Goal: Information Seeking & Learning: Find specific fact

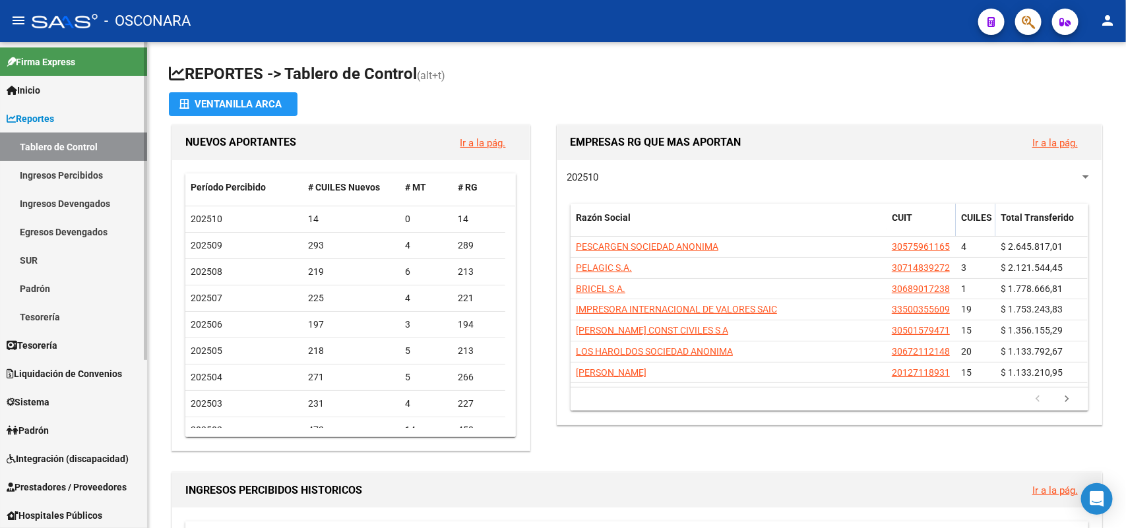
click at [70, 282] on link "Padrón" at bounding box center [73, 288] width 147 height 28
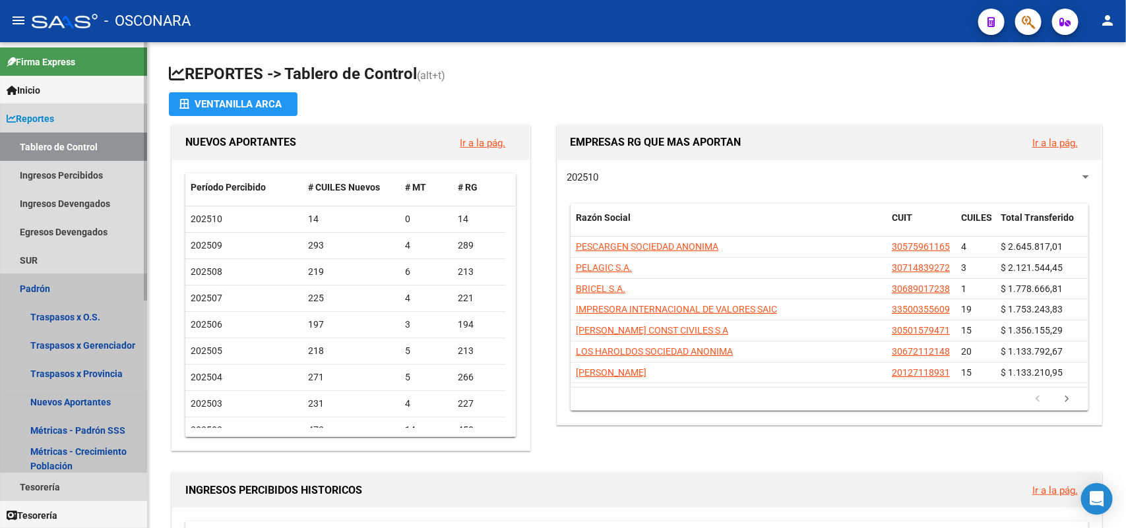
click at [55, 276] on link "Padrón" at bounding box center [73, 288] width 147 height 28
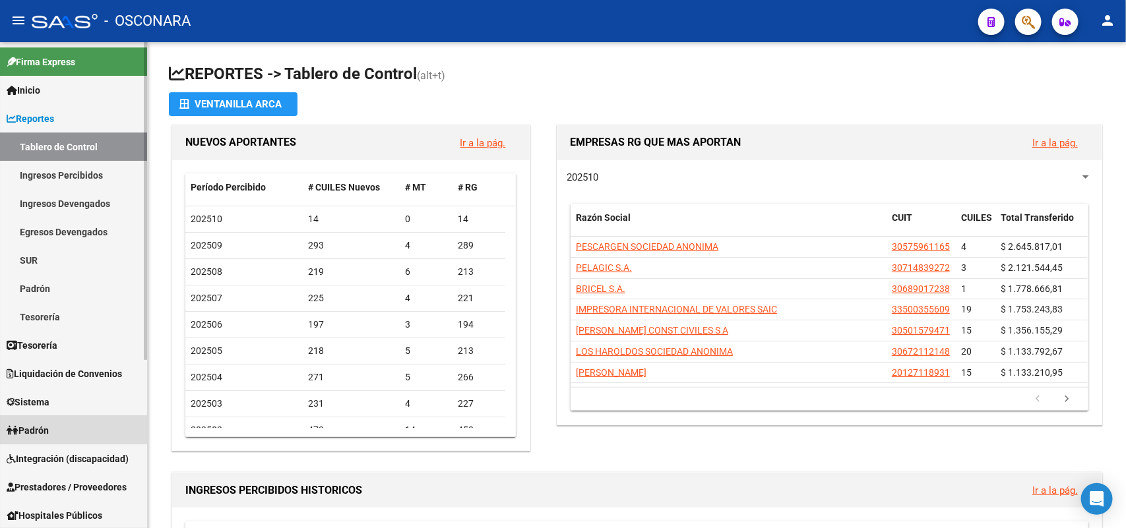
click at [64, 400] on link "Padrón" at bounding box center [73, 430] width 147 height 28
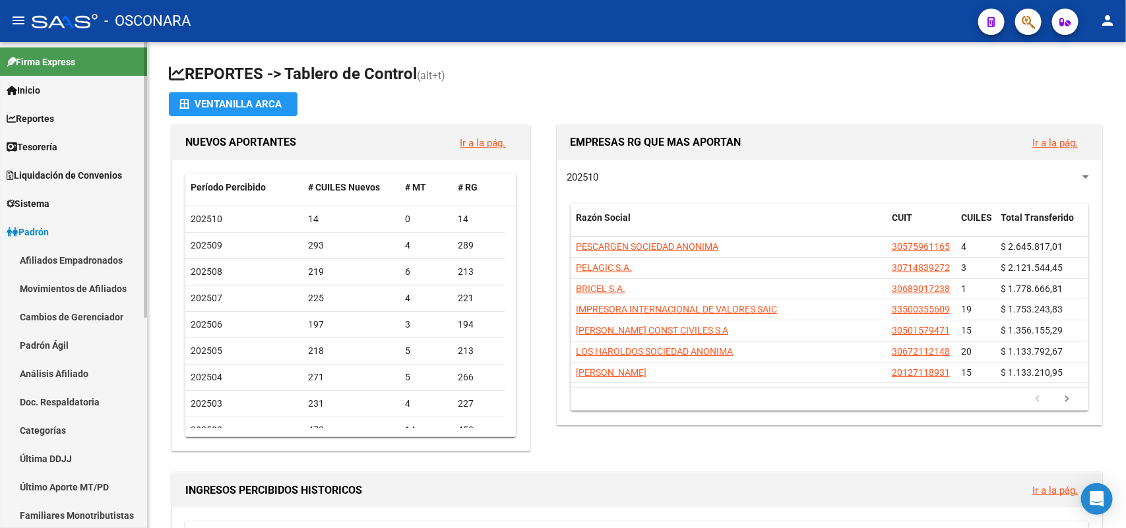
click at [73, 340] on link "Padrón Ágil" at bounding box center [73, 345] width 147 height 28
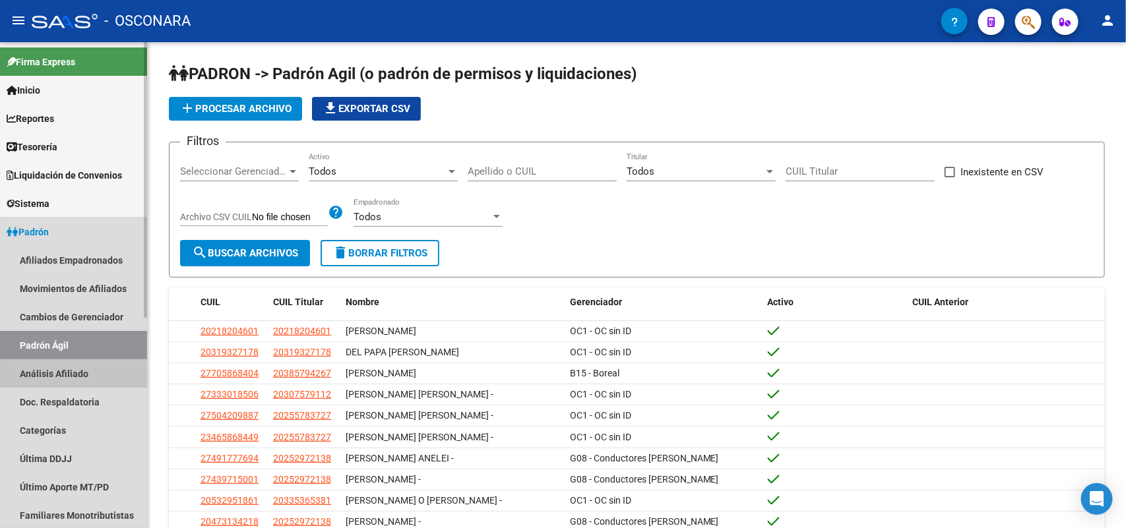
click at [73, 369] on link "Análisis Afiliado" at bounding box center [73, 374] width 147 height 28
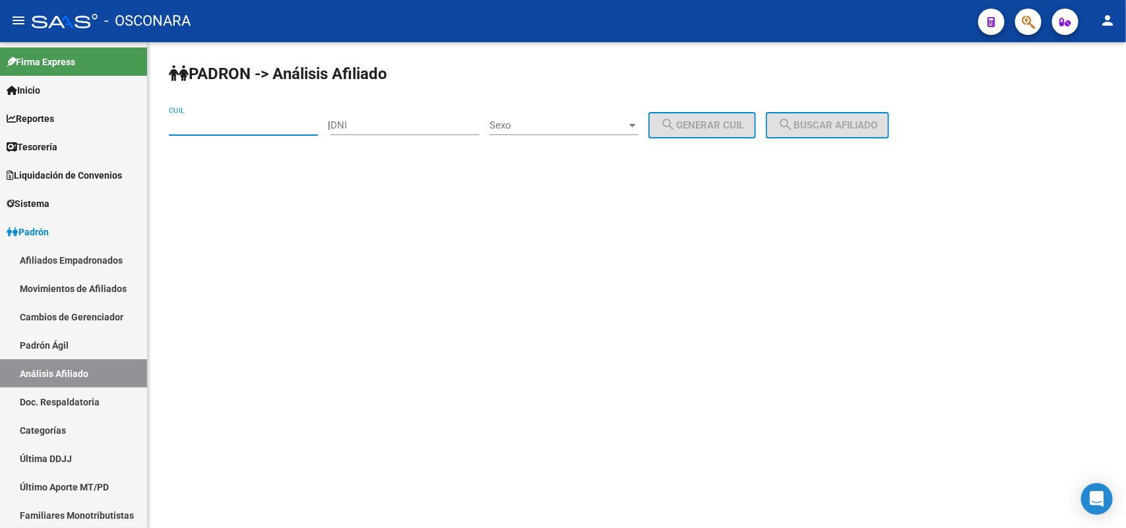
click at [226, 123] on input "CUIL" at bounding box center [243, 125] width 149 height 12
paste input "20-43270086-1"
type input "20-43270086-1"
click at [816, 129] on span "search Buscar afiliado" at bounding box center [828, 125] width 100 height 12
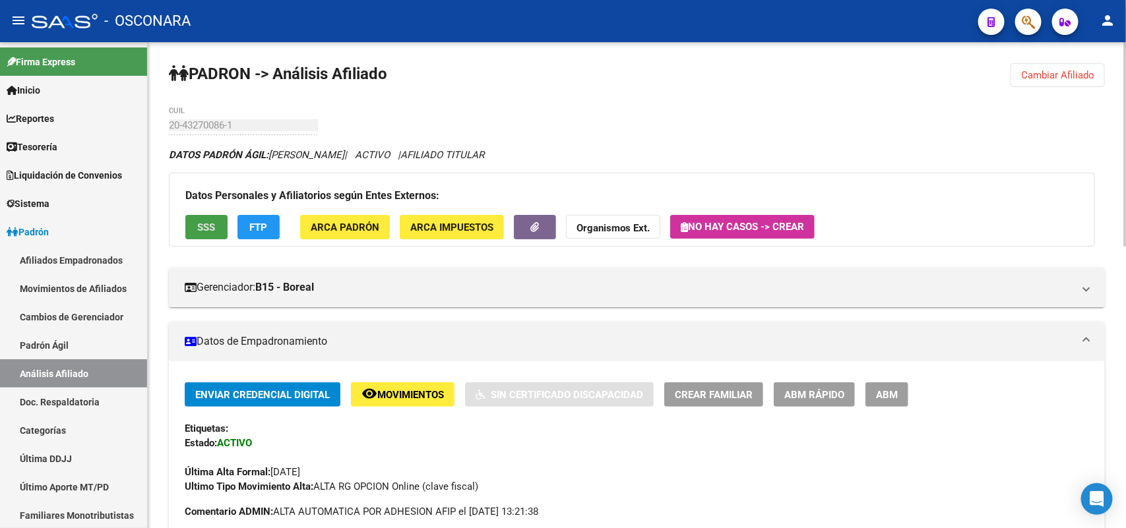
click at [216, 231] on button "SSS" at bounding box center [206, 227] width 42 height 24
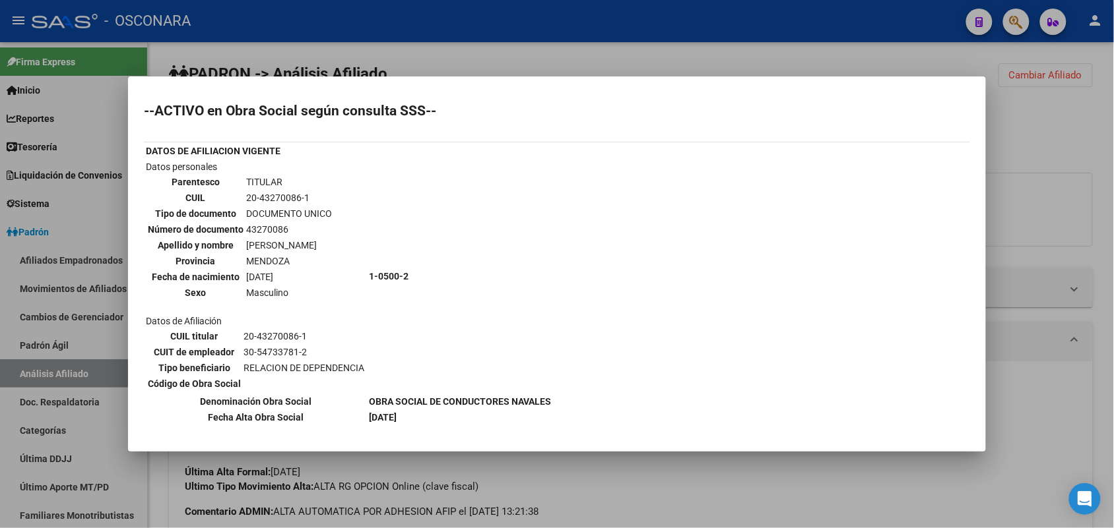
click at [666, 400] on div at bounding box center [557, 264] width 1114 height 528
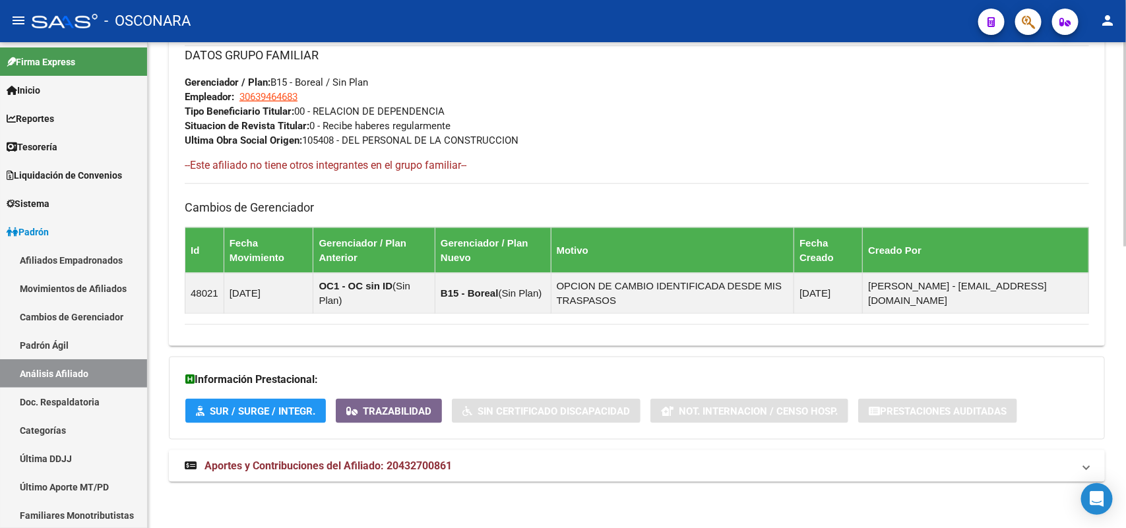
click at [416, 400] on mat-expansion-panel-header "Aportes y Contribuciones del Afiliado: 20432700861" at bounding box center [637, 467] width 936 height 32
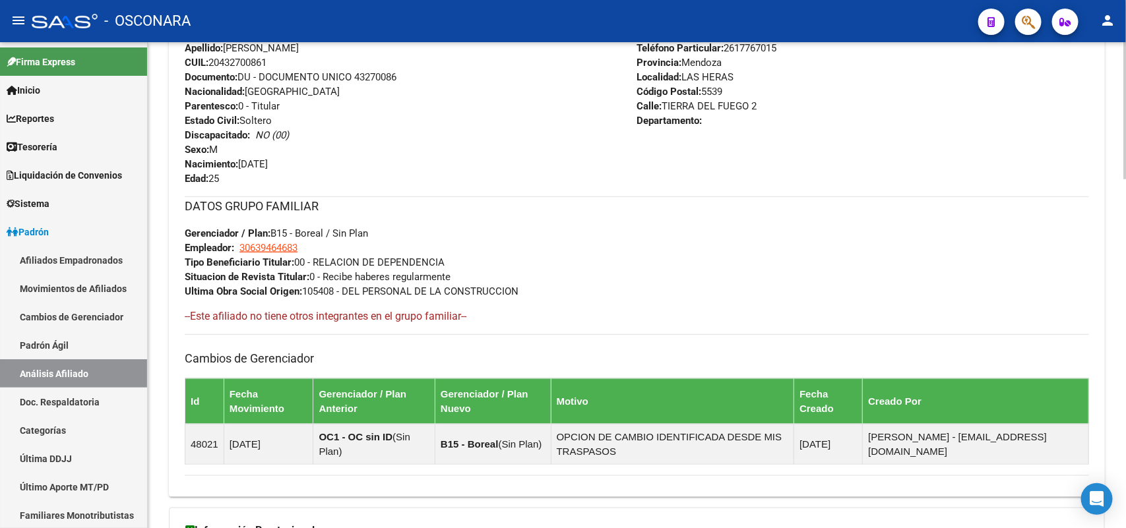
scroll to position [660, 0]
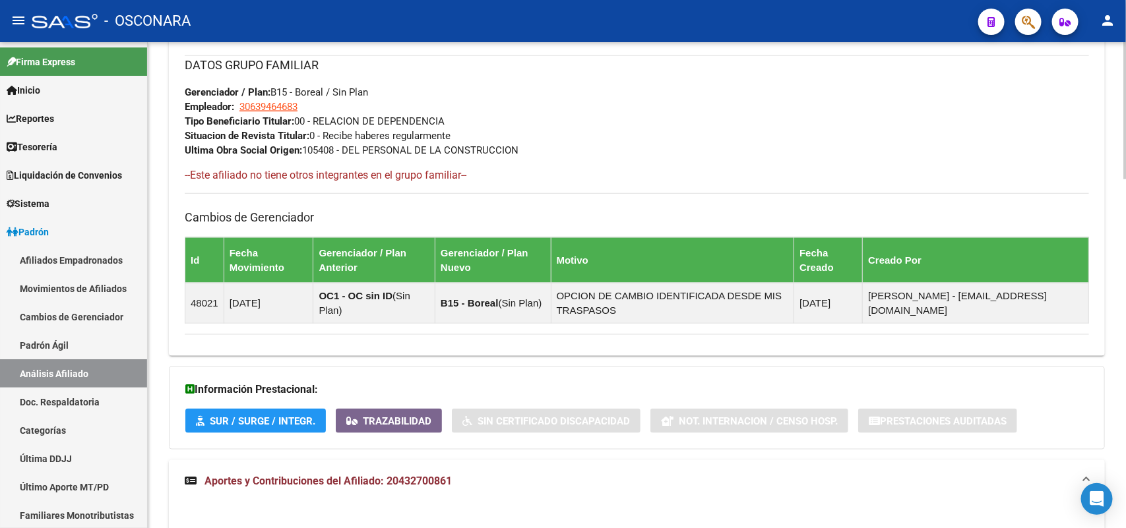
click at [307, 400] on span "Aportes y Contribuciones del Afiliado: 20432700861" at bounding box center [327, 481] width 247 height 13
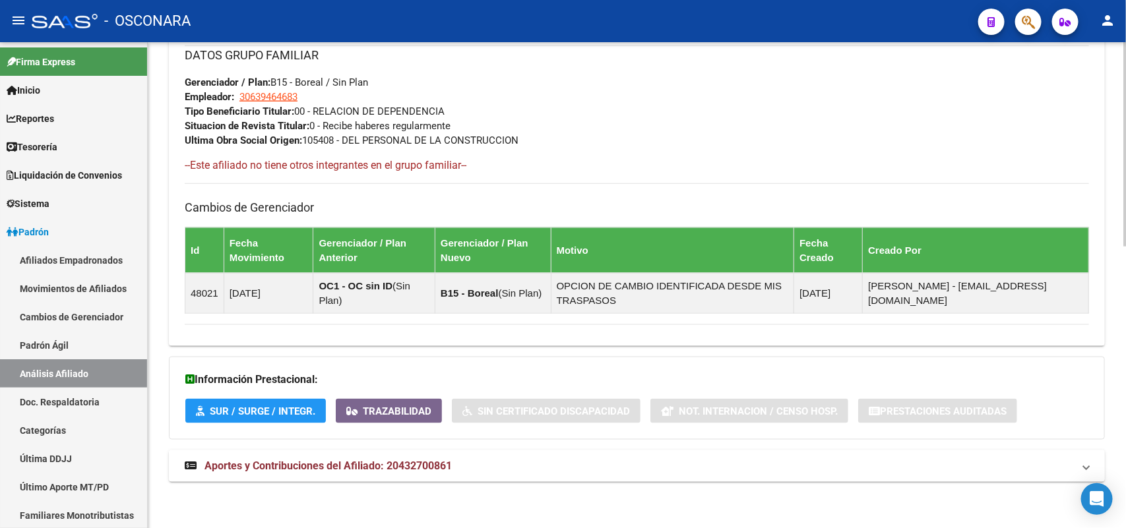
click at [315, 400] on span "Aportes y Contribuciones del Afiliado: 20432700861" at bounding box center [327, 466] width 247 height 13
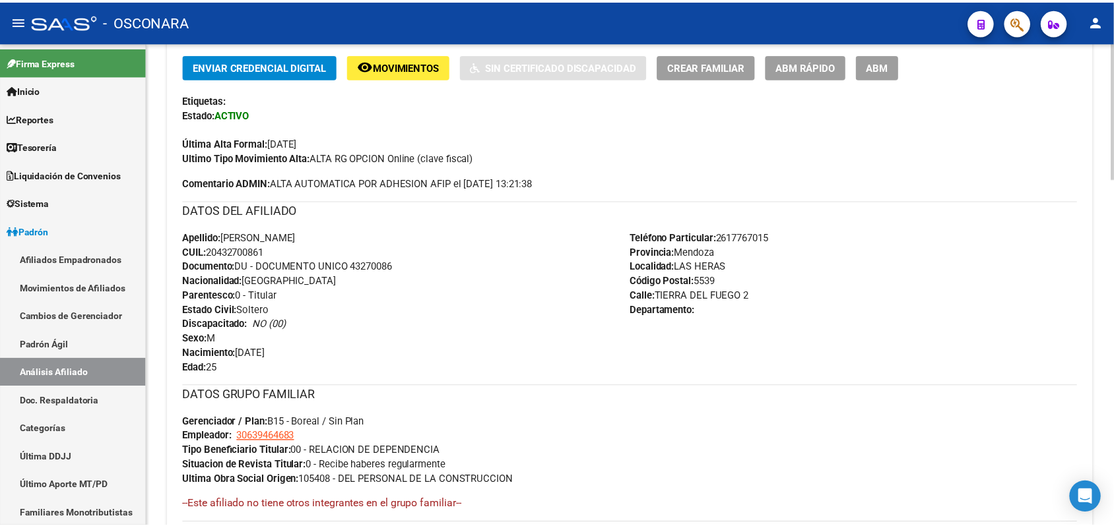
scroll to position [0, 0]
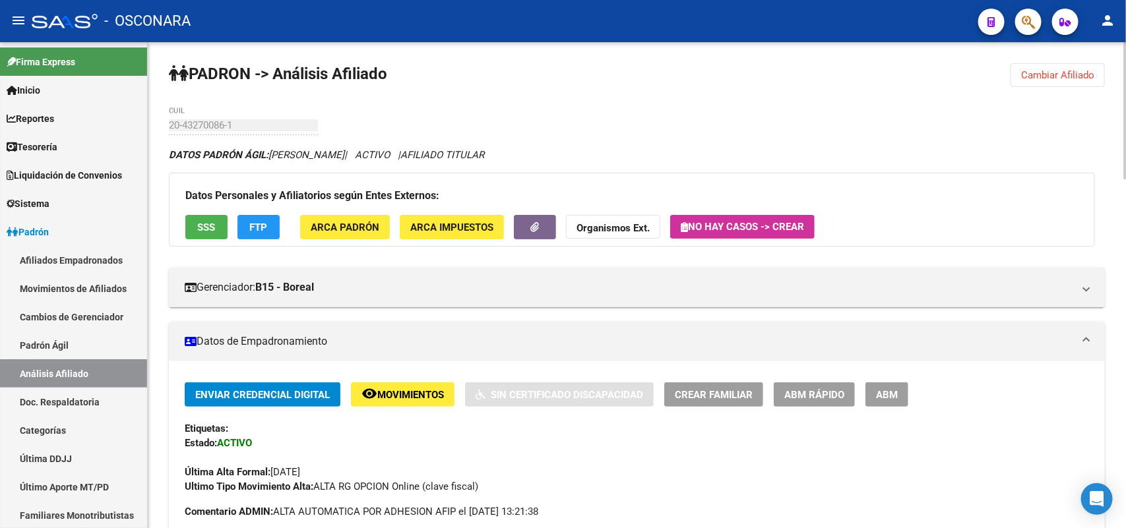
click at [203, 229] on span "SSS" at bounding box center [207, 228] width 18 height 12
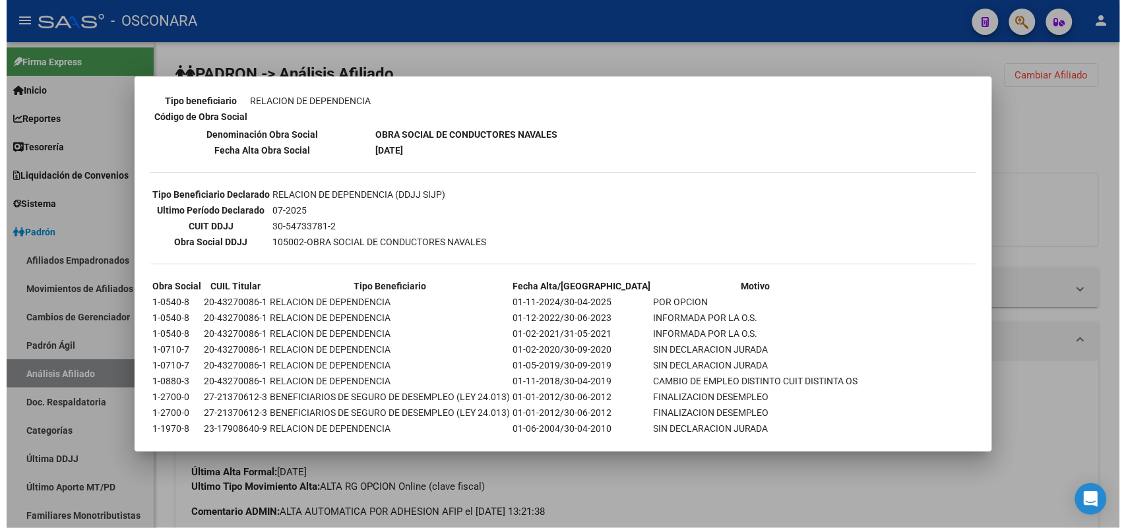
scroll to position [278, 0]
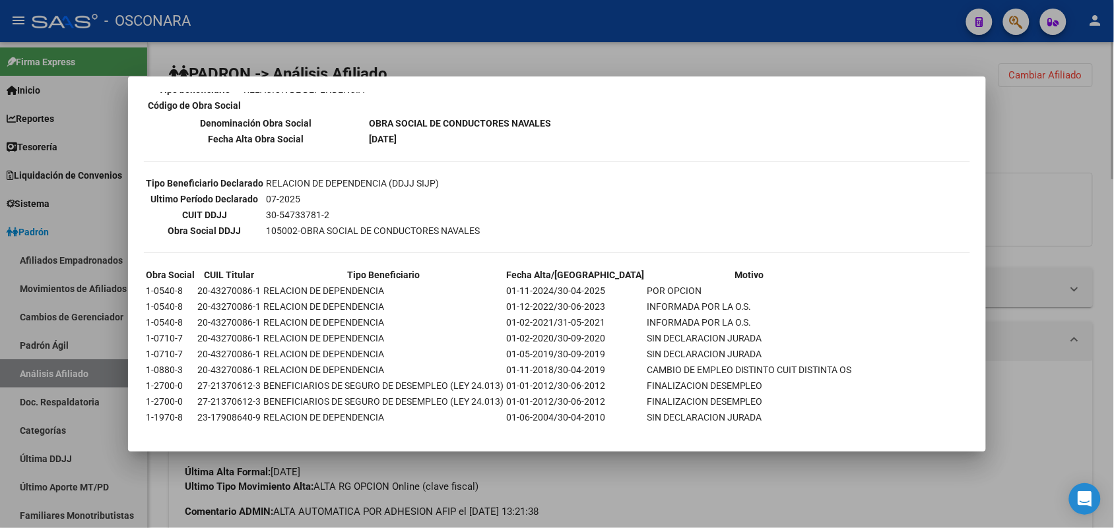
click at [553, 400] on div at bounding box center [557, 264] width 1114 height 528
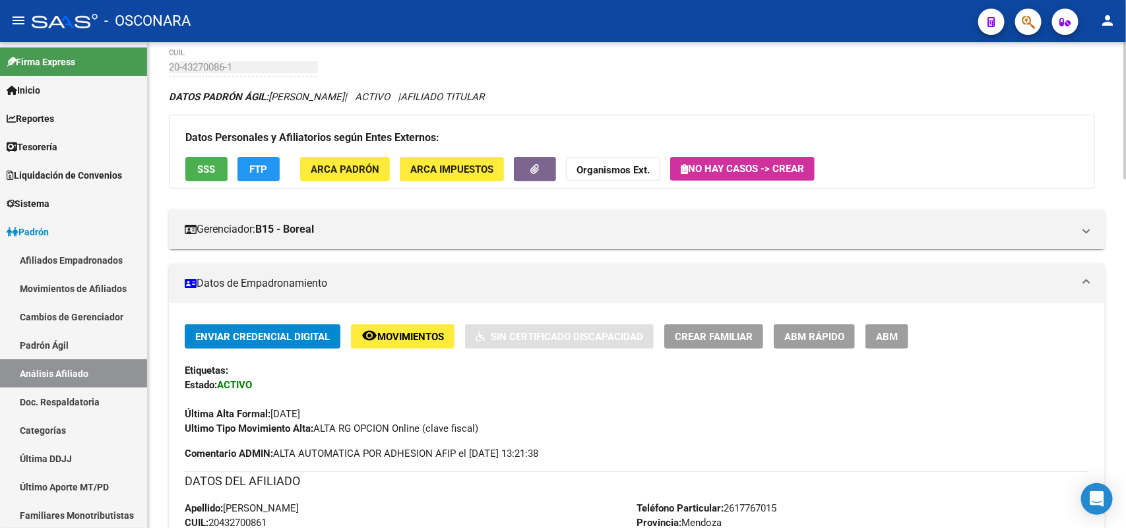
scroll to position [82, 0]
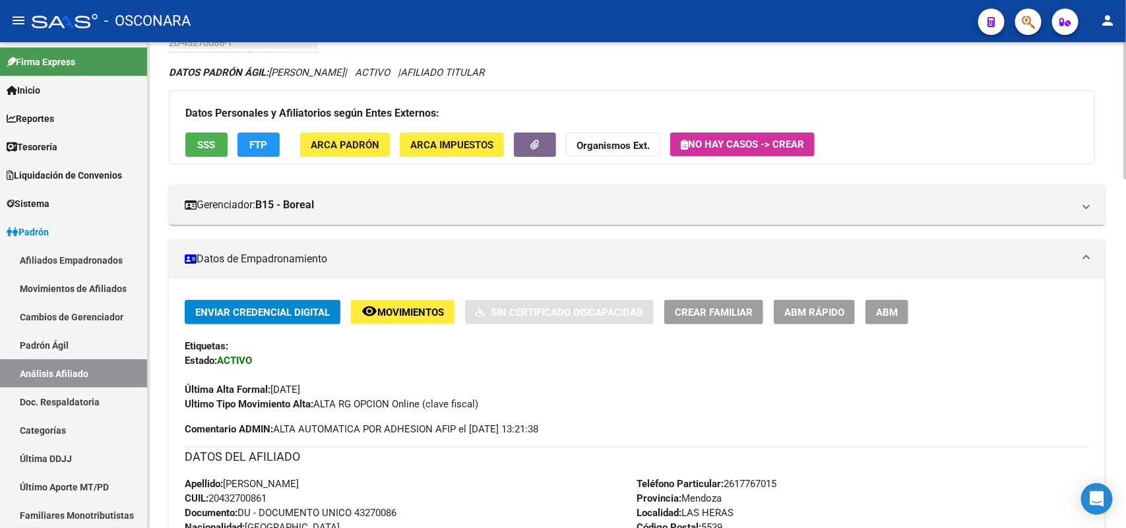
drag, startPoint x: 277, startPoint y: 497, endPoint x: 213, endPoint y: 497, distance: 64.0
copy span "20432700861"
click at [195, 139] on button "SSS" at bounding box center [206, 145] width 42 height 24
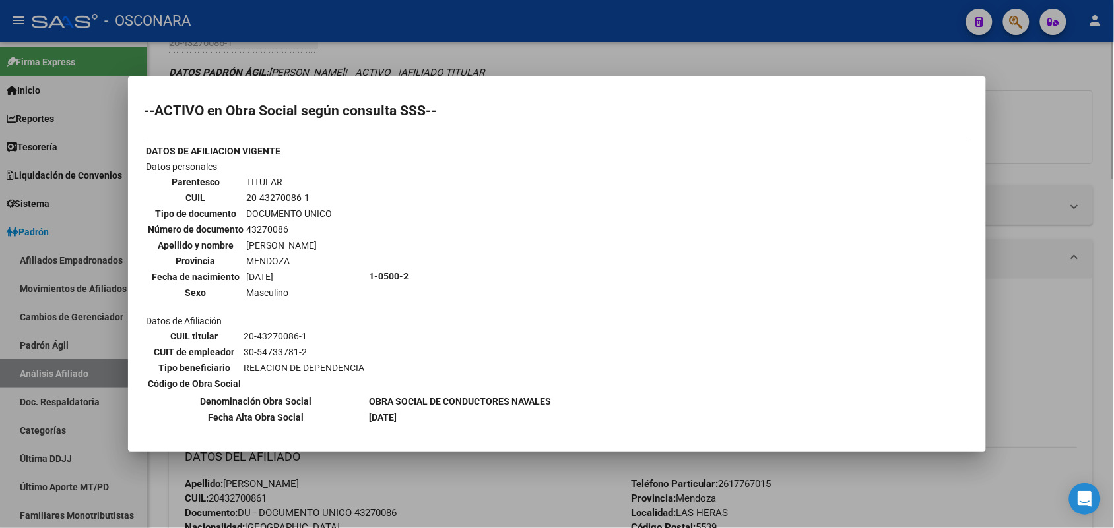
click at [429, 400] on div at bounding box center [557, 264] width 1114 height 528
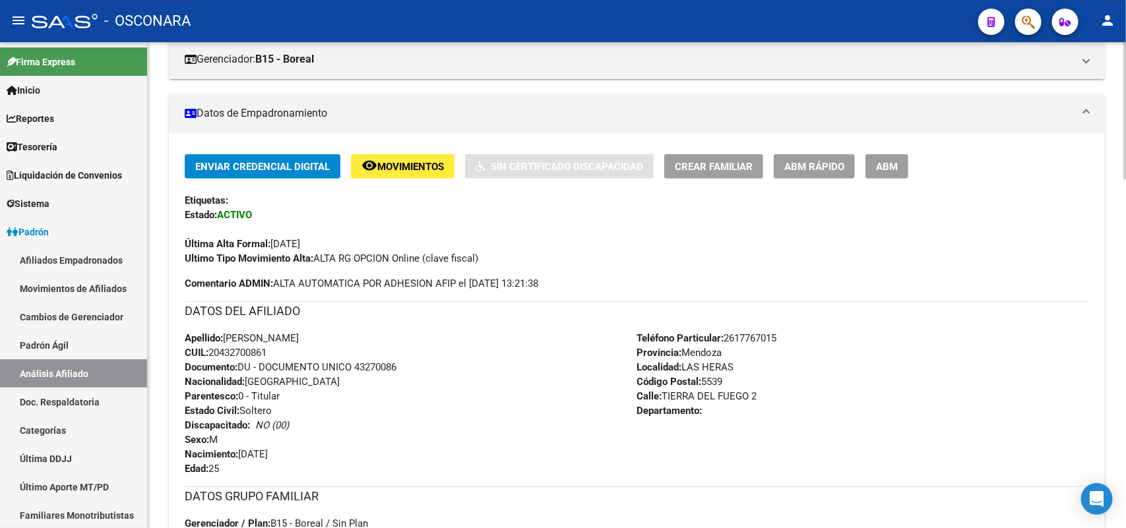
scroll to position [81, 0]
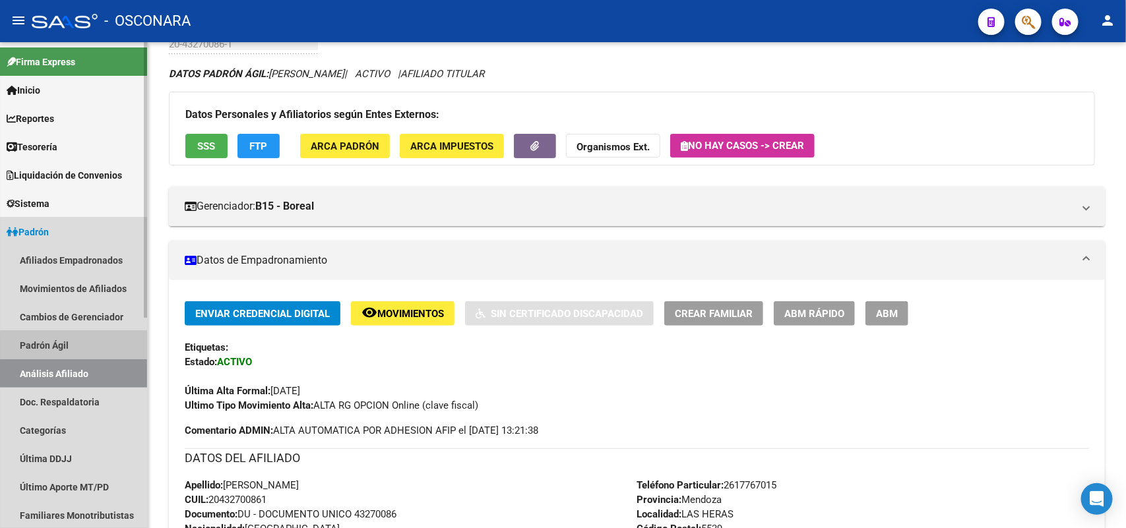
click at [74, 348] on link "Padrón Ágil" at bounding box center [73, 345] width 147 height 28
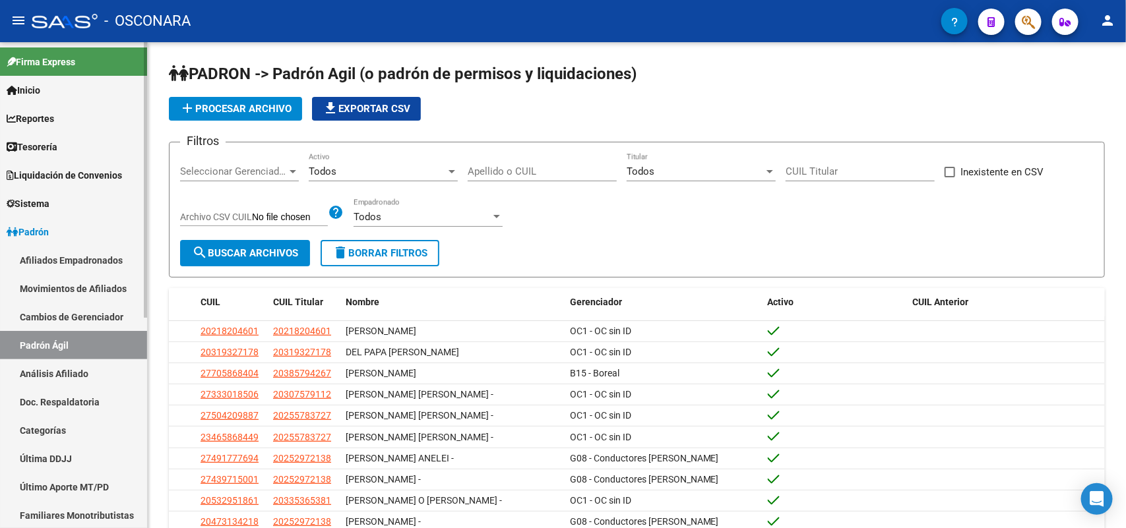
click at [78, 367] on link "Análisis Afiliado" at bounding box center [73, 374] width 147 height 28
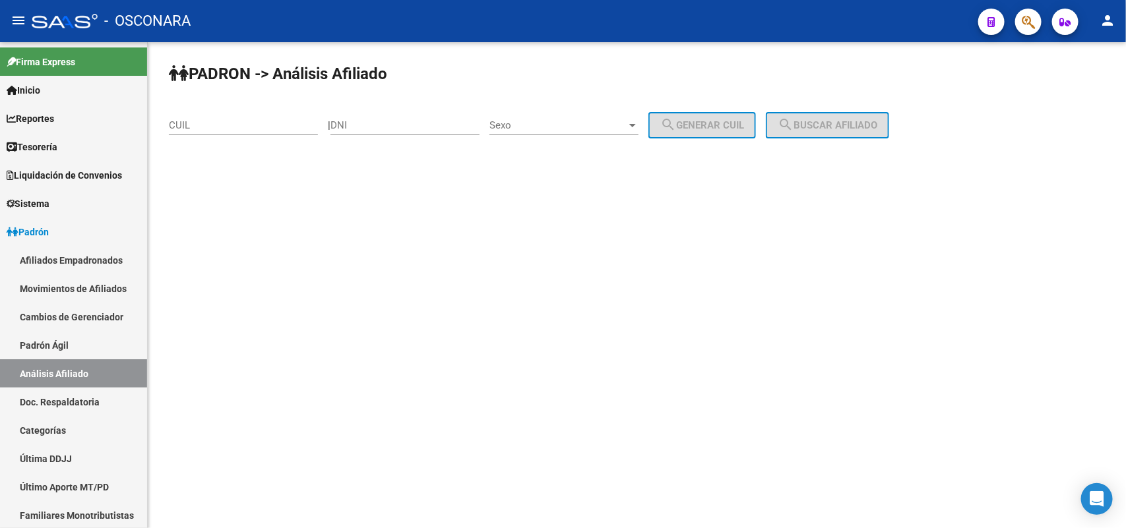
click at [204, 117] on div "CUIL" at bounding box center [243, 121] width 149 height 28
paste input "23-29689555-3"
type input "23-29689555-3"
drag, startPoint x: 309, startPoint y: 121, endPoint x: 109, endPoint y: 94, distance: 201.7
click at [109, 94] on mat-sidenav-container "Firma Express Inicio Calendario SSS Instructivos Contacto OS Reportes Tablero d…" at bounding box center [563, 285] width 1126 height 486
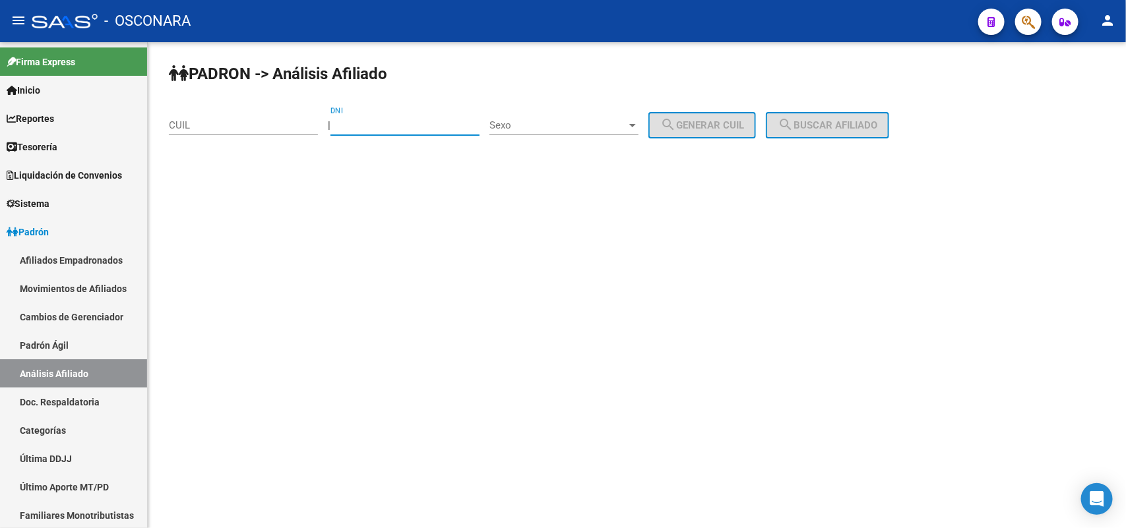
click at [442, 127] on input "DNI" at bounding box center [404, 125] width 149 height 12
paste input "296895553"
click at [386, 123] on input "296895553" at bounding box center [404, 125] width 149 height 12
type input "29689553"
click at [611, 122] on span "Sexo" at bounding box center [557, 125] width 137 height 12
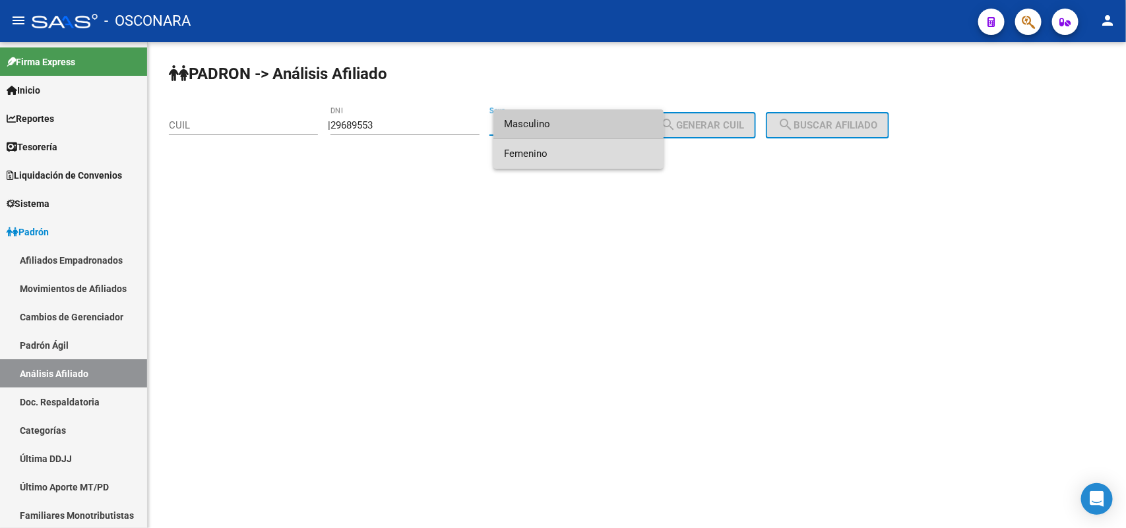
drag, startPoint x: 596, startPoint y: 148, endPoint x: 638, endPoint y: 139, distance: 43.2
click at [596, 149] on span "Femenino" at bounding box center [578, 154] width 149 height 30
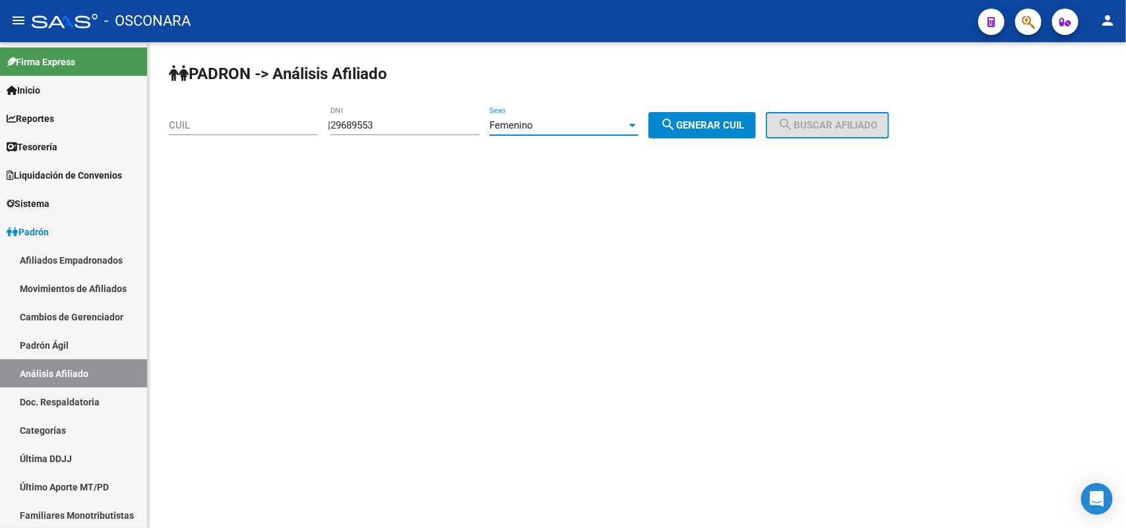
click at [713, 123] on span "search Generar CUIL" at bounding box center [702, 125] width 84 height 12
type input "27-29689553-4"
click at [877, 129] on span "search Buscar afiliado" at bounding box center [828, 125] width 100 height 12
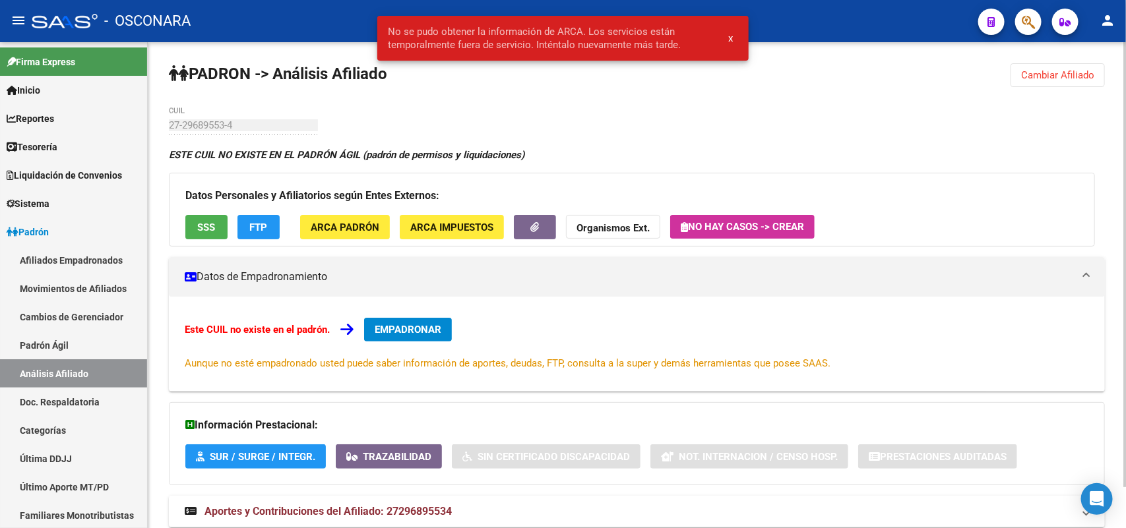
click at [199, 232] on button "SSS" at bounding box center [206, 227] width 42 height 24
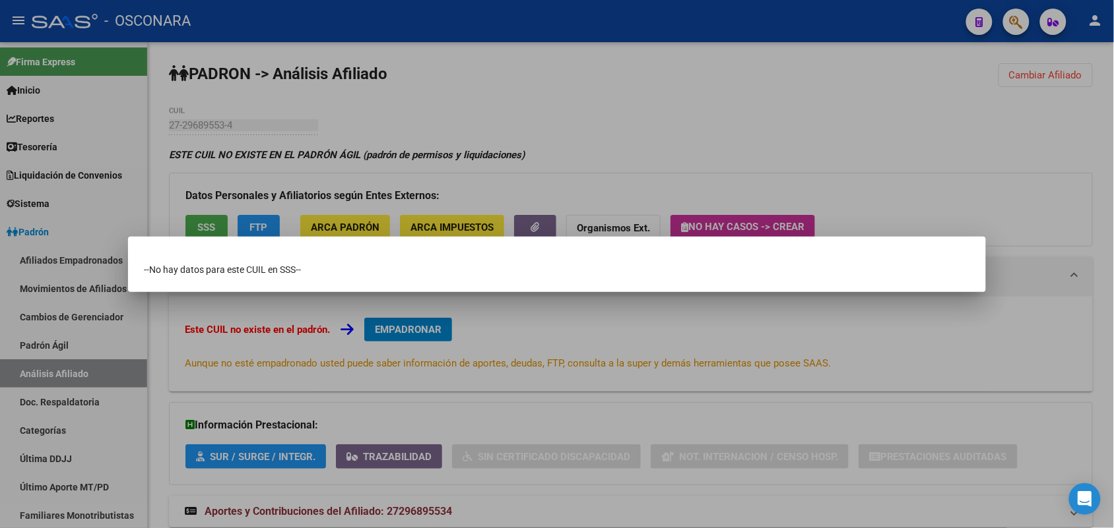
click at [183, 397] on div at bounding box center [557, 264] width 1114 height 528
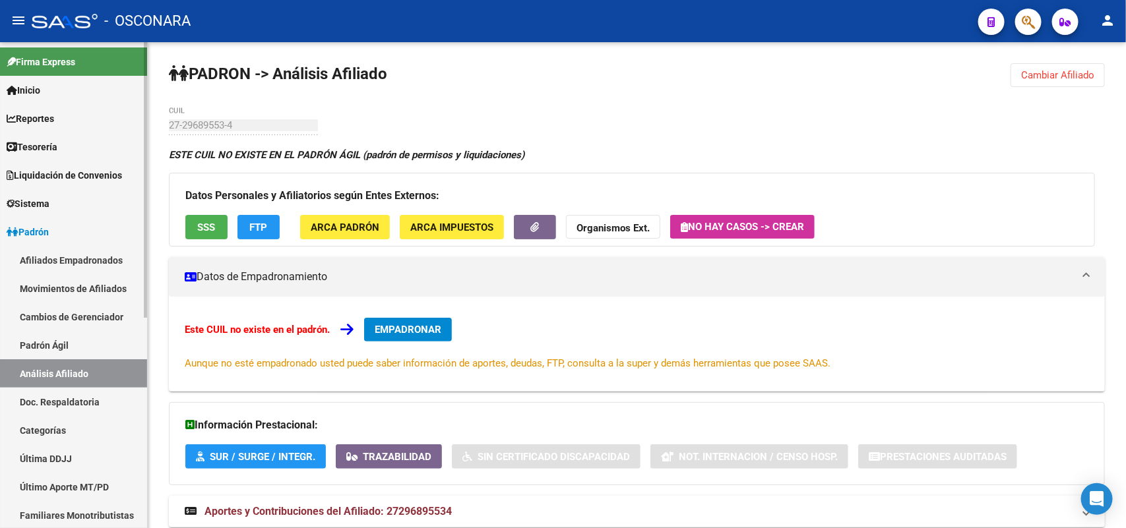
click at [86, 342] on link "Padrón Ágil" at bounding box center [73, 345] width 147 height 28
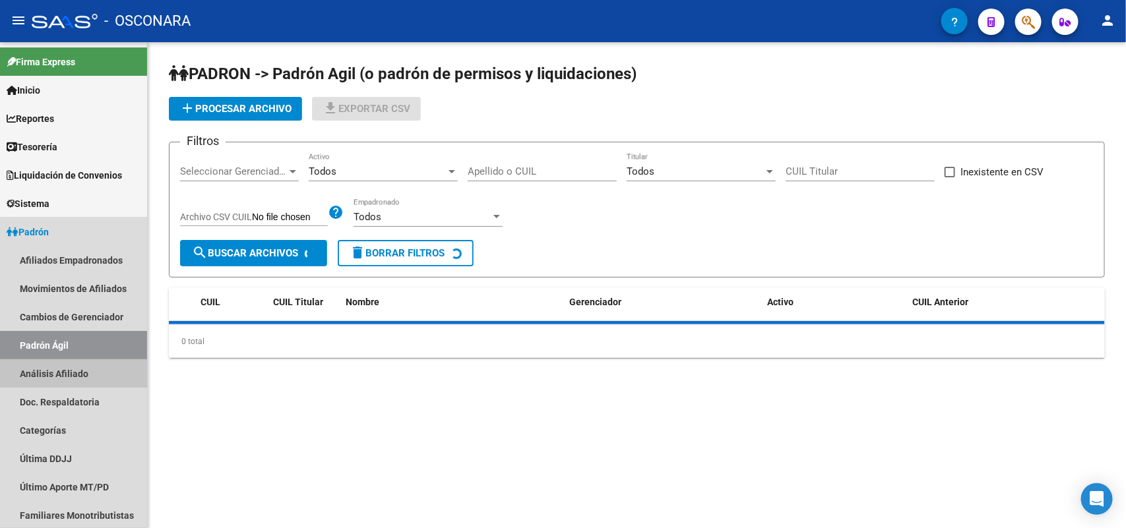
drag, startPoint x: 84, startPoint y: 367, endPoint x: 230, endPoint y: 220, distance: 207.6
click at [84, 368] on link "Análisis Afiliado" at bounding box center [73, 374] width 147 height 28
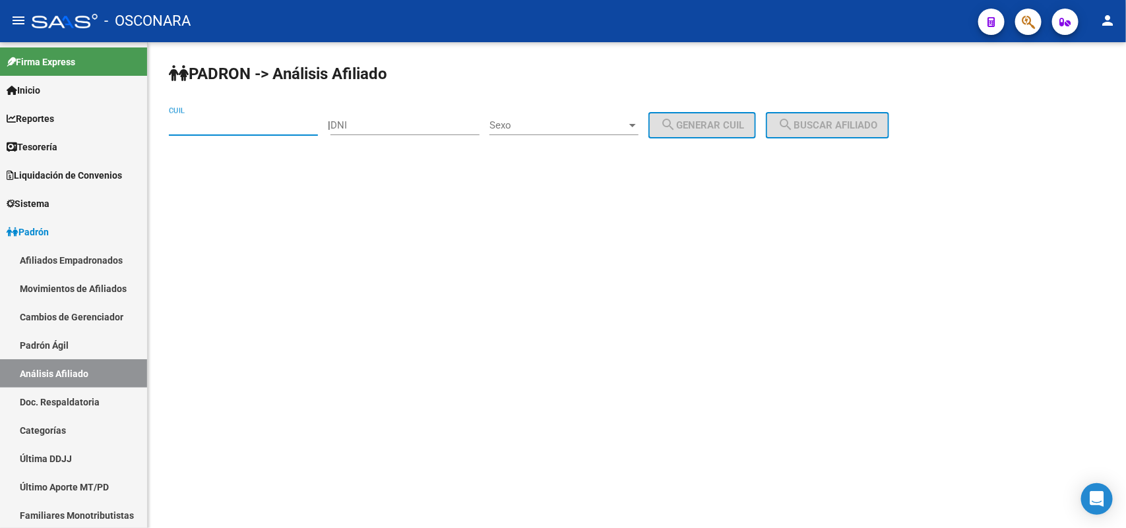
paste input "23-37623623-4"
click at [298, 124] on input "23-37623623-4" at bounding box center [243, 125] width 149 height 12
type input "23-37623623-4"
click at [868, 130] on button "search Buscar afiliado" at bounding box center [827, 125] width 123 height 26
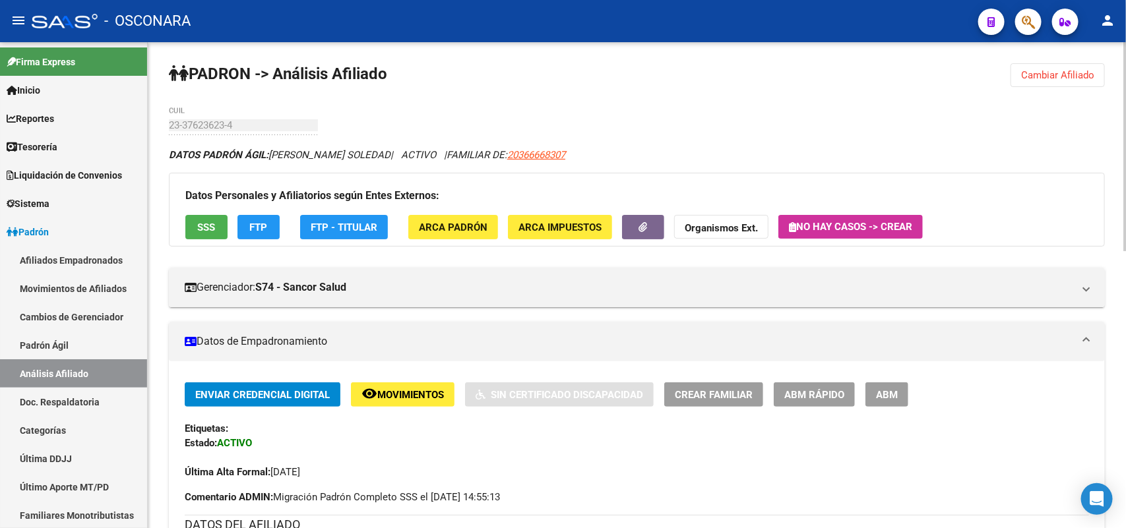
click at [208, 228] on span "SSS" at bounding box center [207, 228] width 18 height 12
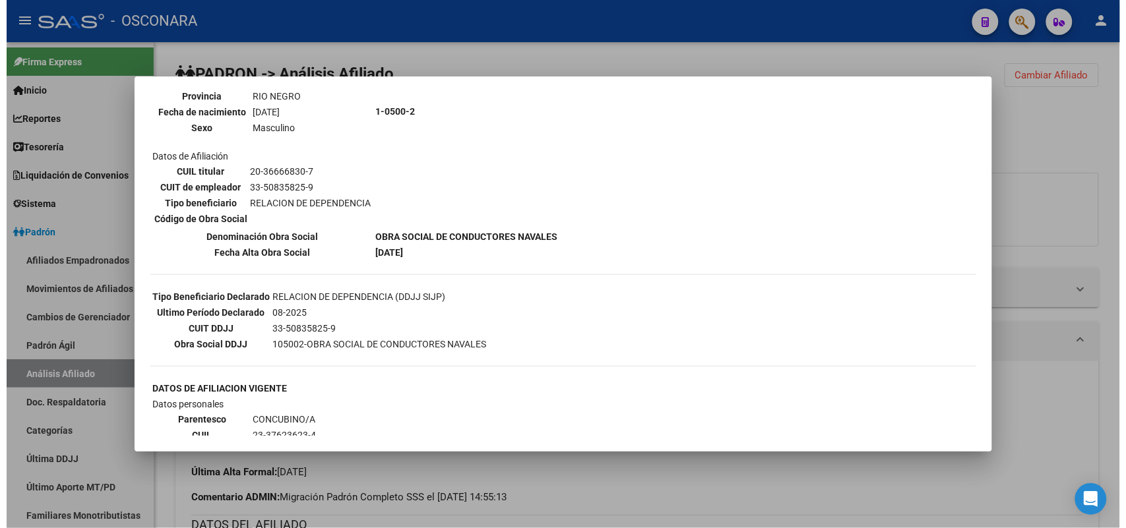
scroll to position [495, 0]
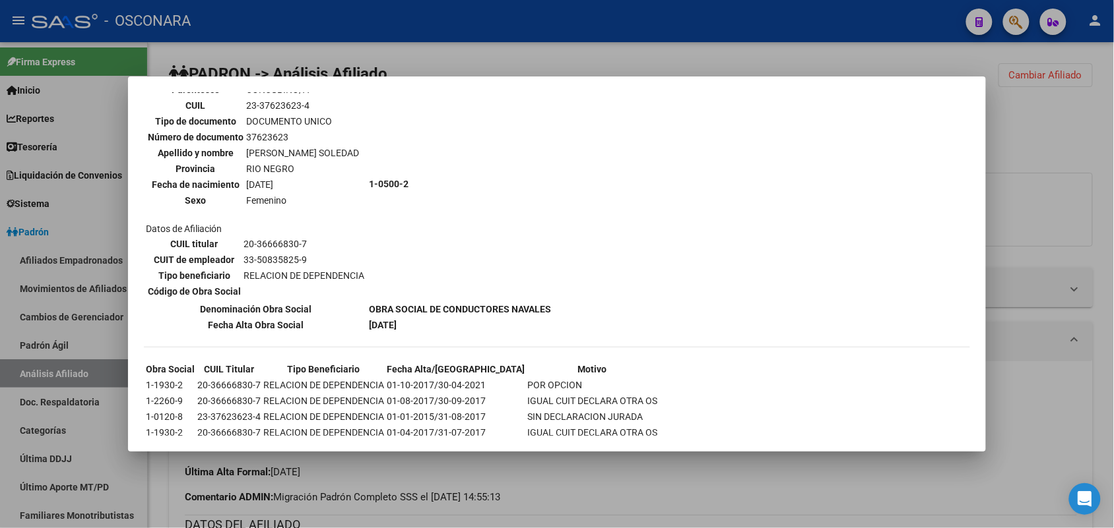
click at [582, 400] on div at bounding box center [557, 264] width 1114 height 528
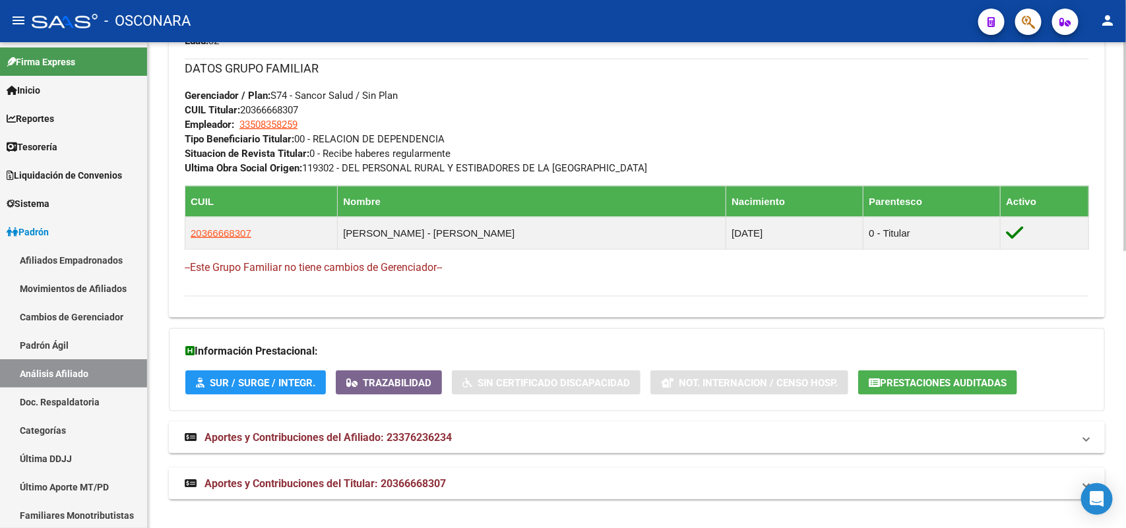
scroll to position [645, 0]
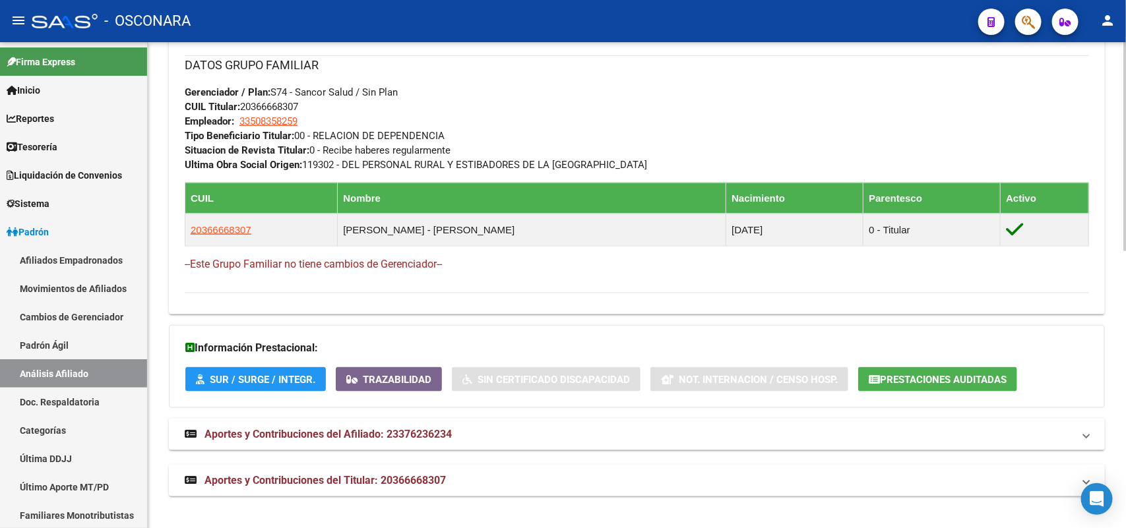
click at [414, 400] on span "Aportes y Contribuciones del Titular: 20366668307" at bounding box center [324, 480] width 241 height 13
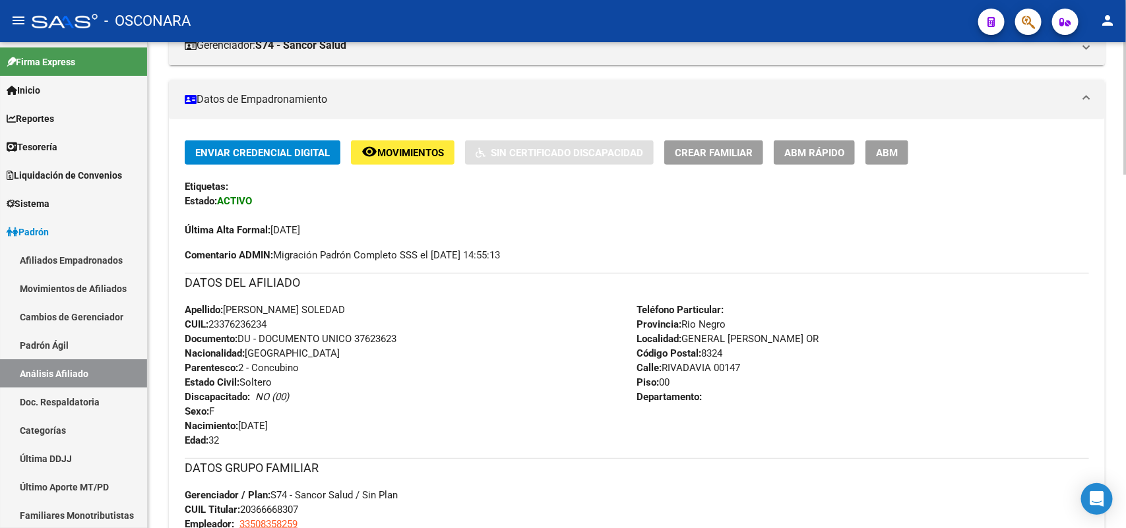
scroll to position [63, 0]
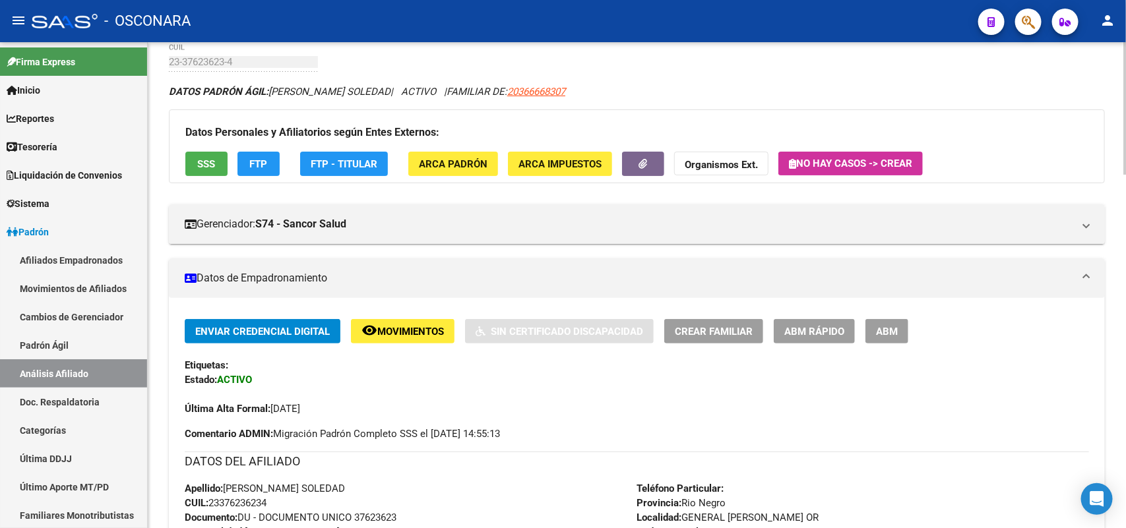
click at [190, 163] on button "SSS" at bounding box center [206, 164] width 42 height 24
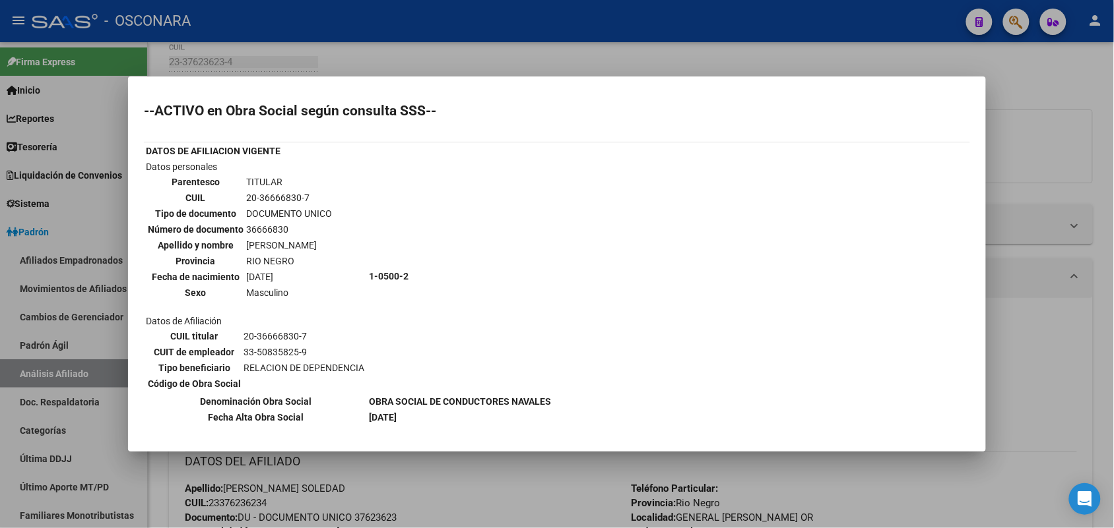
click at [439, 400] on div at bounding box center [557, 264] width 1114 height 528
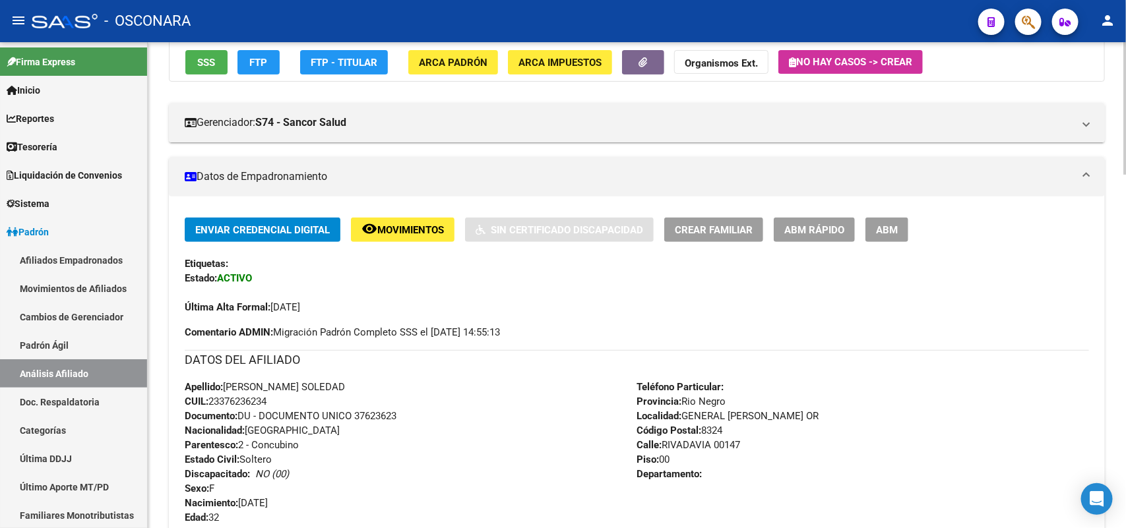
scroll to position [0, 0]
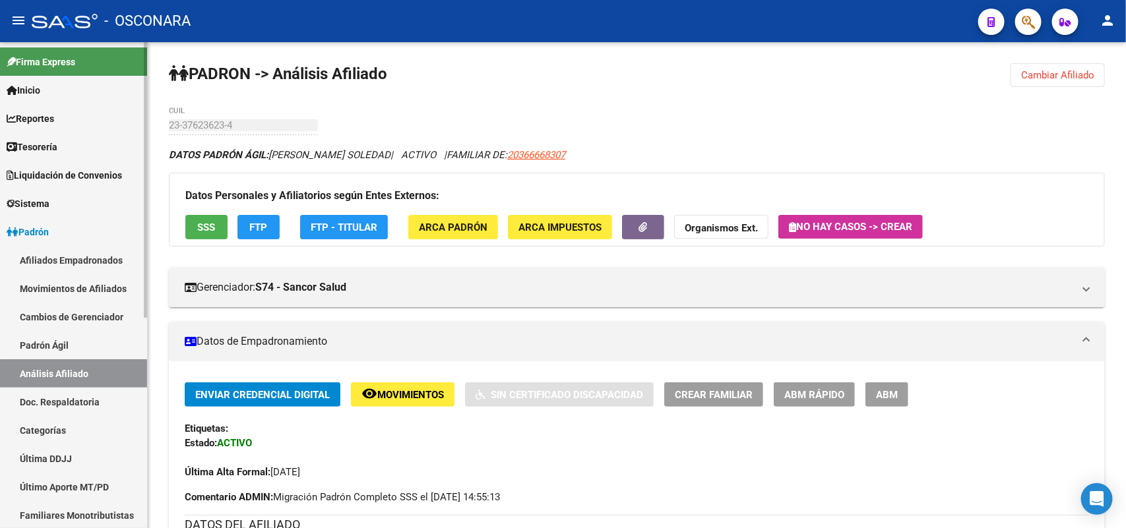
click at [67, 341] on link "Padrón Ágil" at bounding box center [73, 345] width 147 height 28
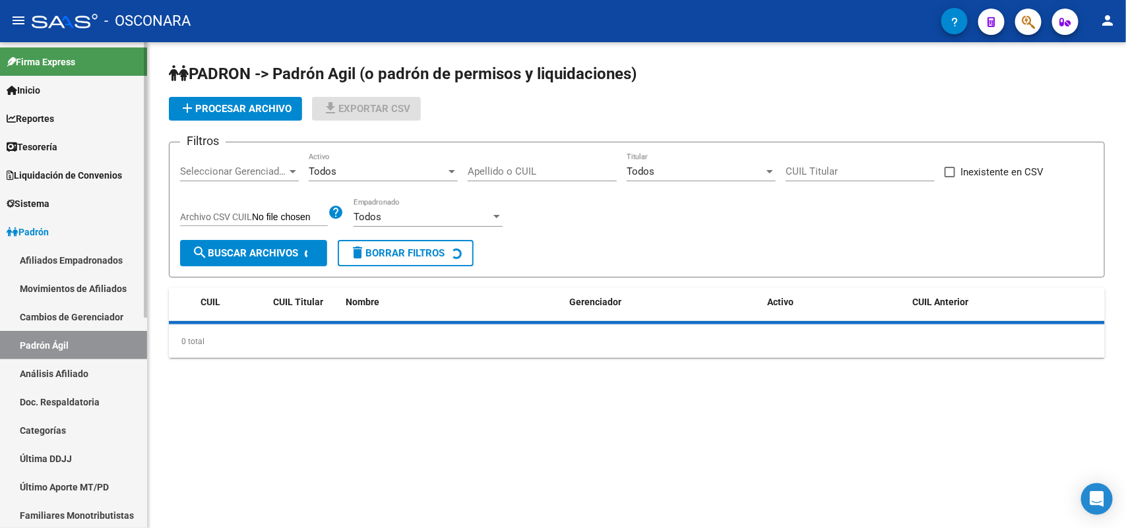
click at [61, 371] on link "Análisis Afiliado" at bounding box center [73, 374] width 147 height 28
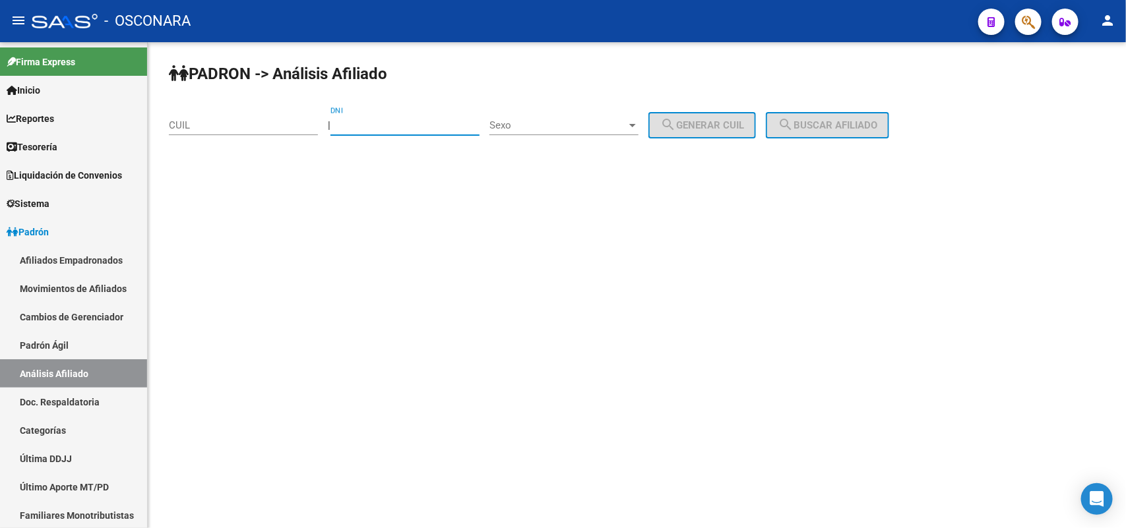
click at [371, 127] on input "DNI" at bounding box center [404, 125] width 149 height 12
paste input "17128735"
type input "17128735"
click at [610, 123] on span "Sexo" at bounding box center [557, 125] width 137 height 12
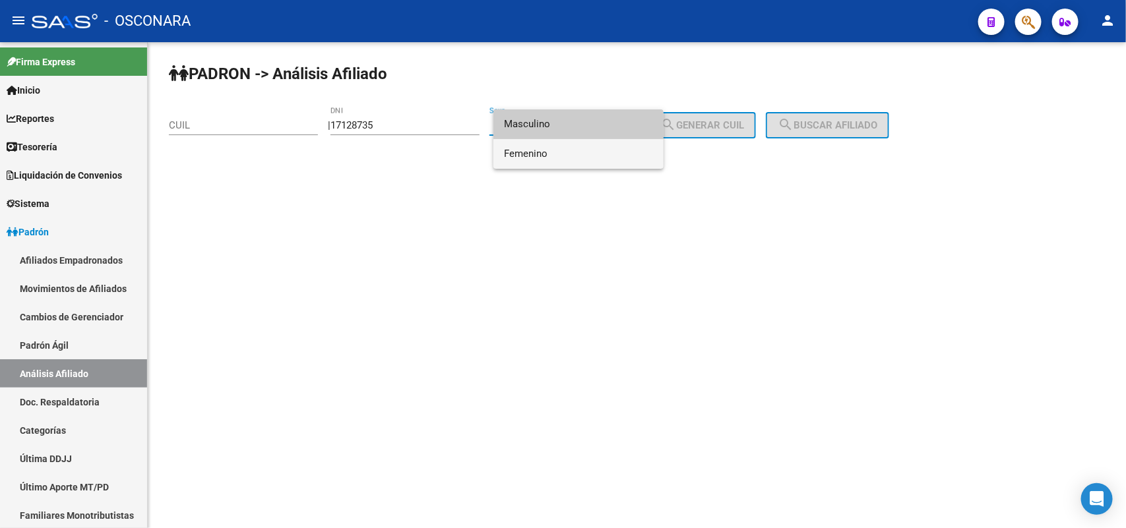
click at [594, 159] on span "Femenino" at bounding box center [578, 154] width 149 height 30
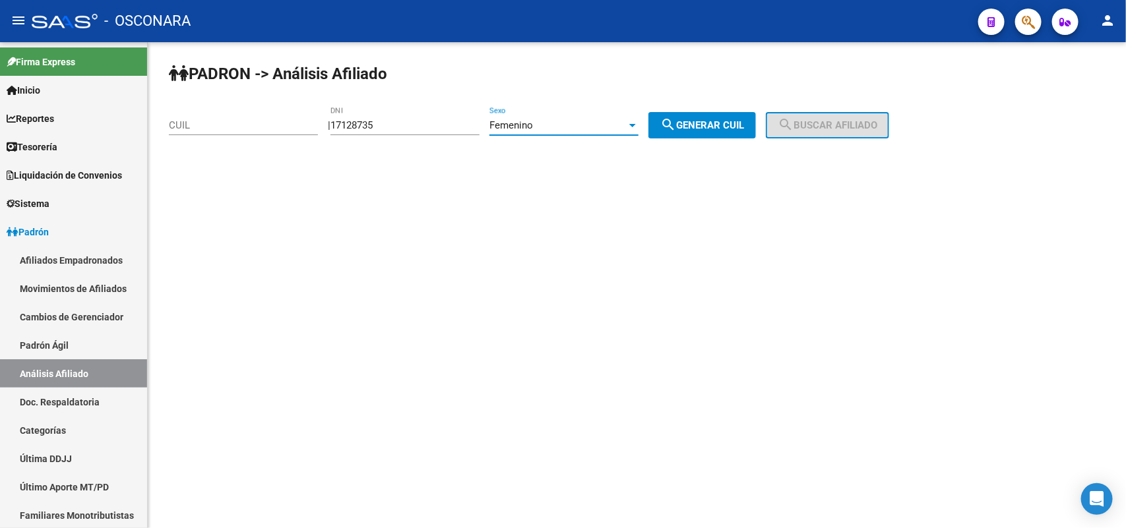
click at [726, 123] on span "search Generar CUIL" at bounding box center [702, 125] width 84 height 12
type input "27-17128735-4"
click at [877, 121] on span "search Buscar afiliado" at bounding box center [828, 125] width 100 height 12
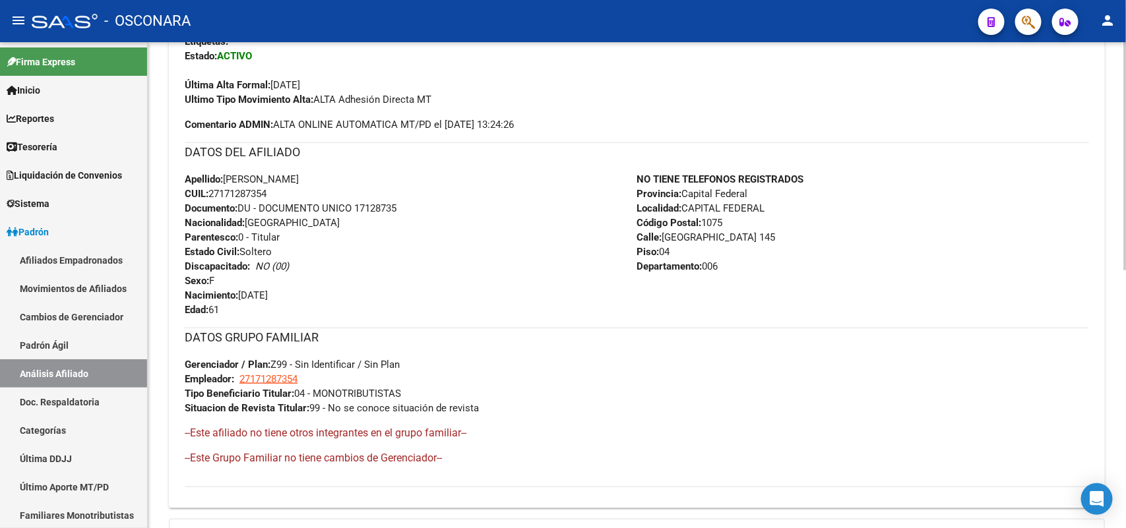
scroll to position [548, 0]
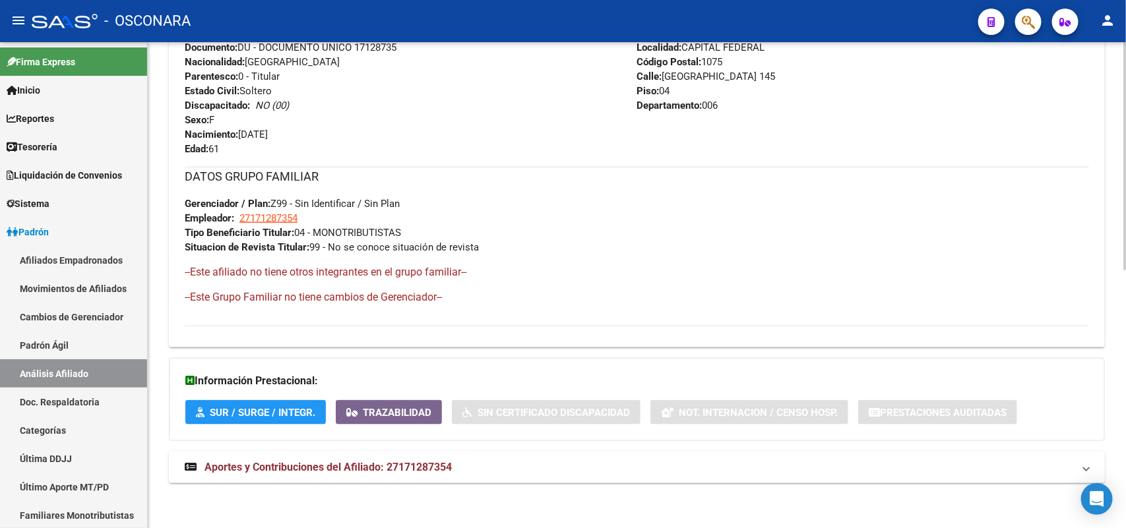
click at [393, 400] on span "Aportes y Contribuciones del Afiliado: 27171287354" at bounding box center [327, 467] width 247 height 13
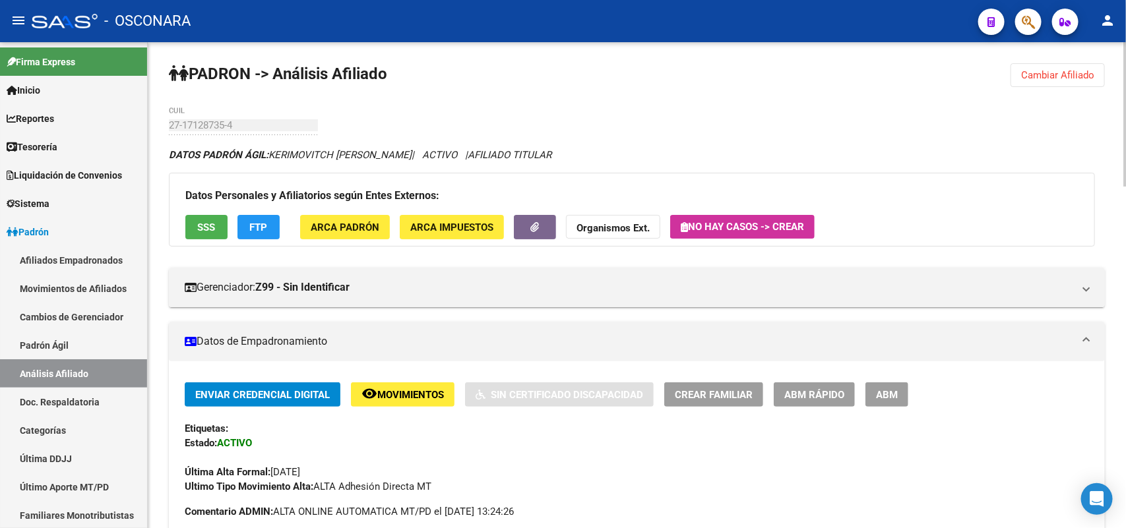
scroll to position [165, 0]
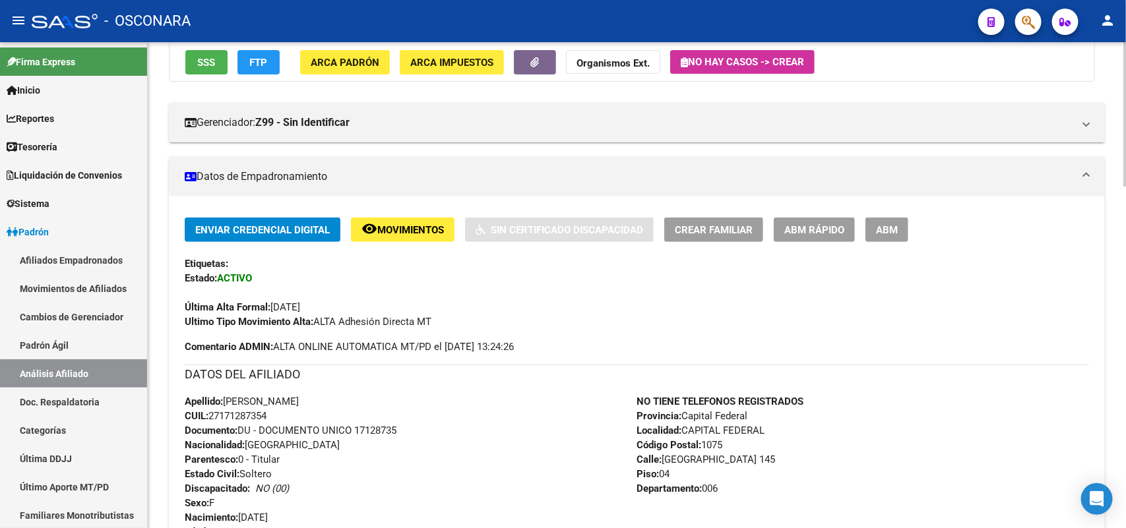
drag, startPoint x: 226, startPoint y: 403, endPoint x: 284, endPoint y: 414, distance: 59.7
click at [284, 400] on div "Apellido: SANDRA VERONICA KERIMOVITCH CUIL: 27171287354 Documento: DU - DOCUMEN…" at bounding box center [411, 466] width 453 height 145
copy div "SANDRA VERONICA KERIMOVITCH CUIL: 27171287354"
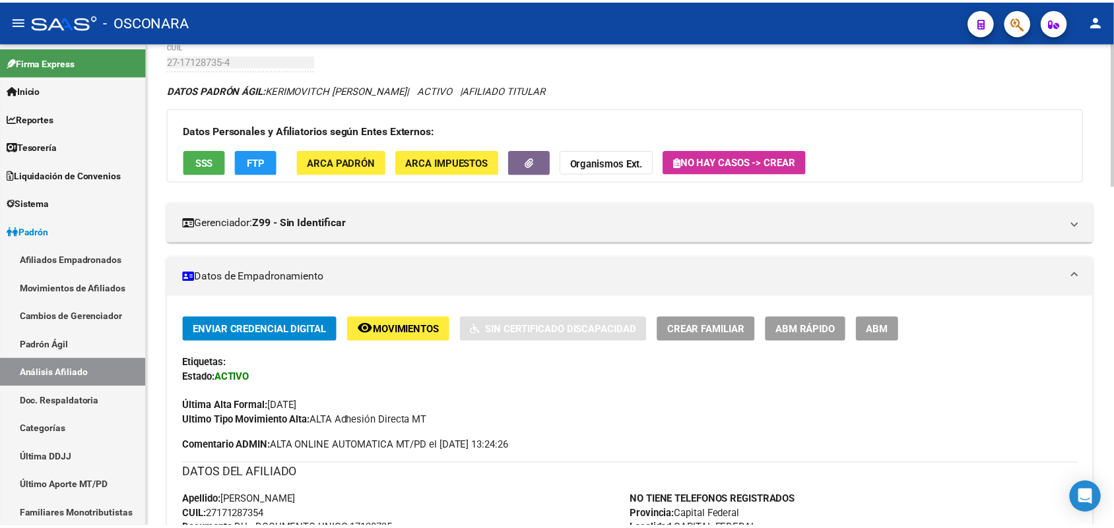
scroll to position [0, 0]
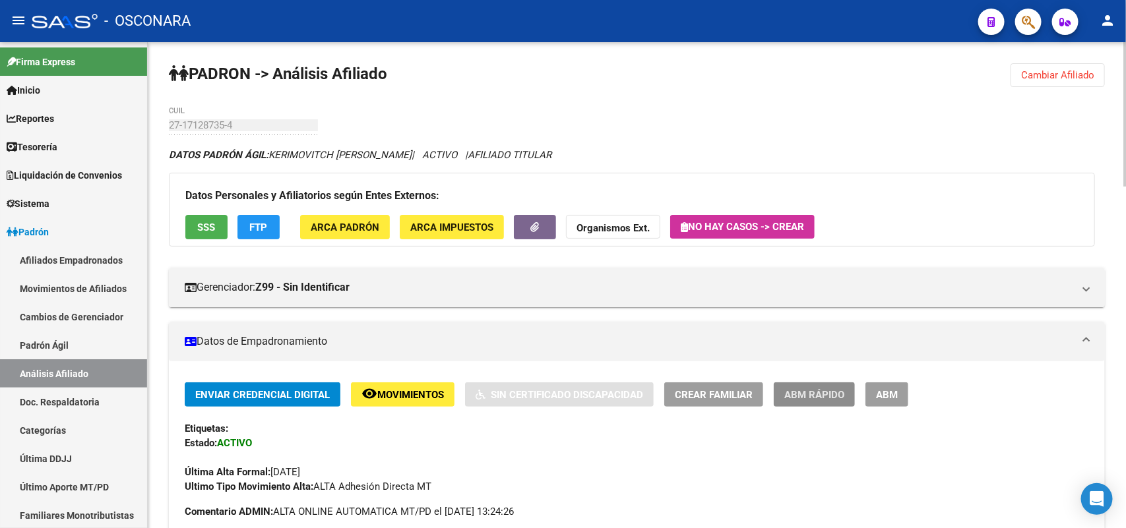
click at [829, 396] on span "ABM Rápido" at bounding box center [814, 395] width 60 height 12
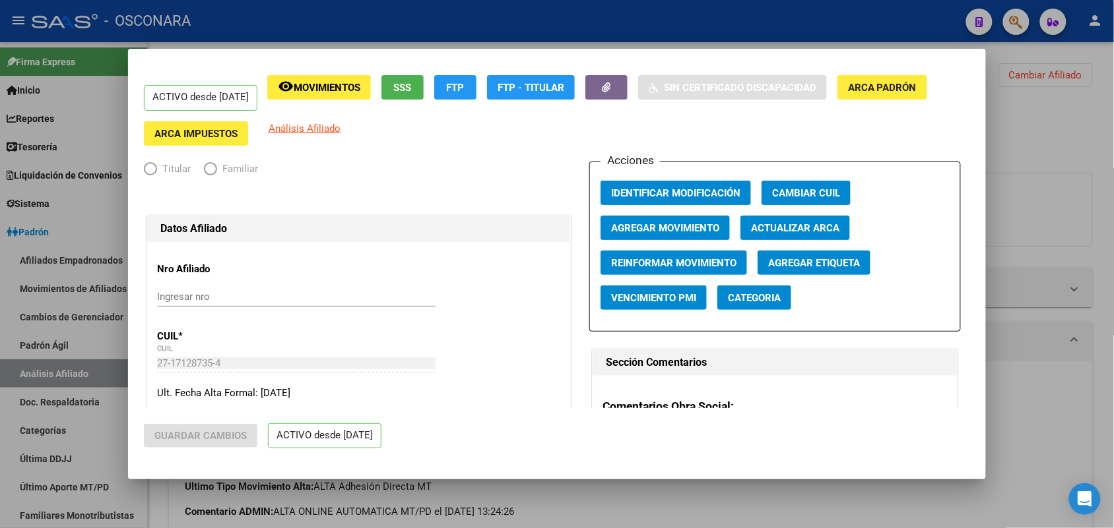
radio input "true"
type input "27-17128735-4"
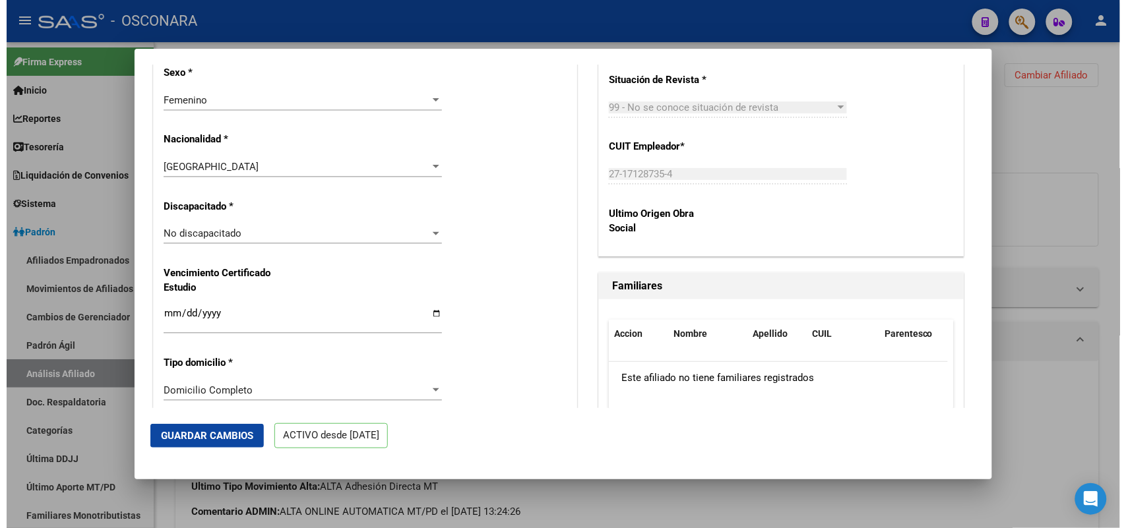
scroll to position [403, 0]
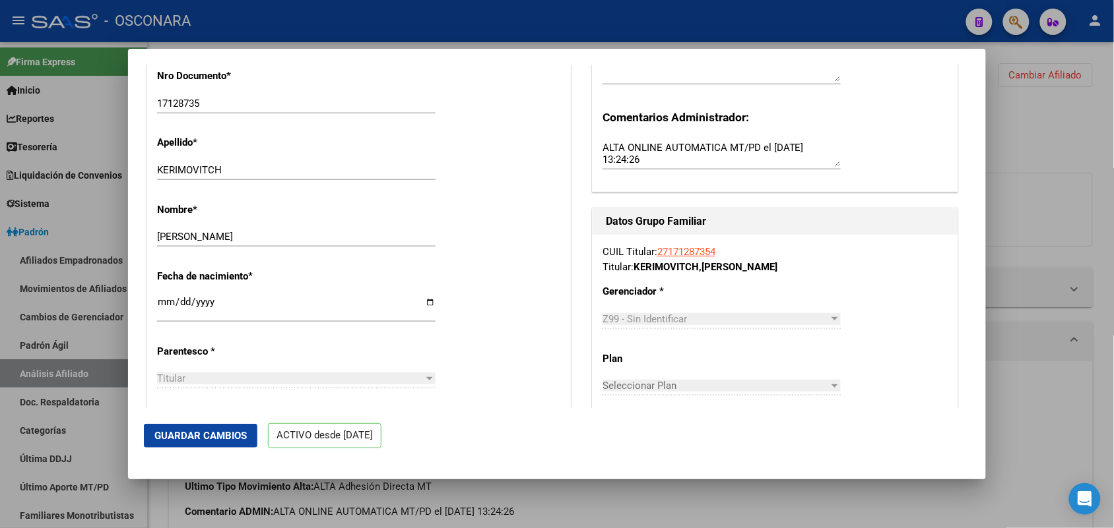
click at [827, 400] on div at bounding box center [557, 264] width 1114 height 528
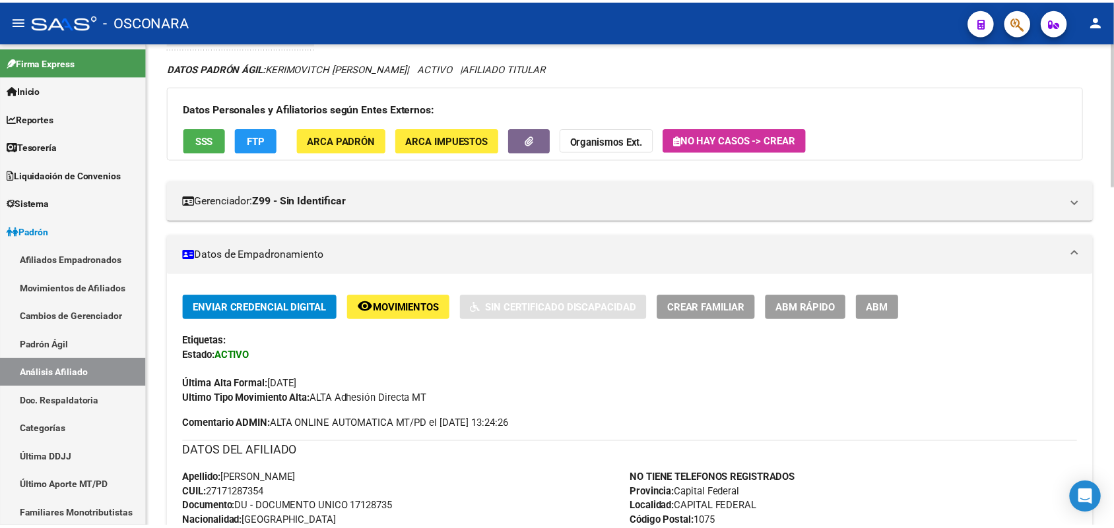
scroll to position [82, 0]
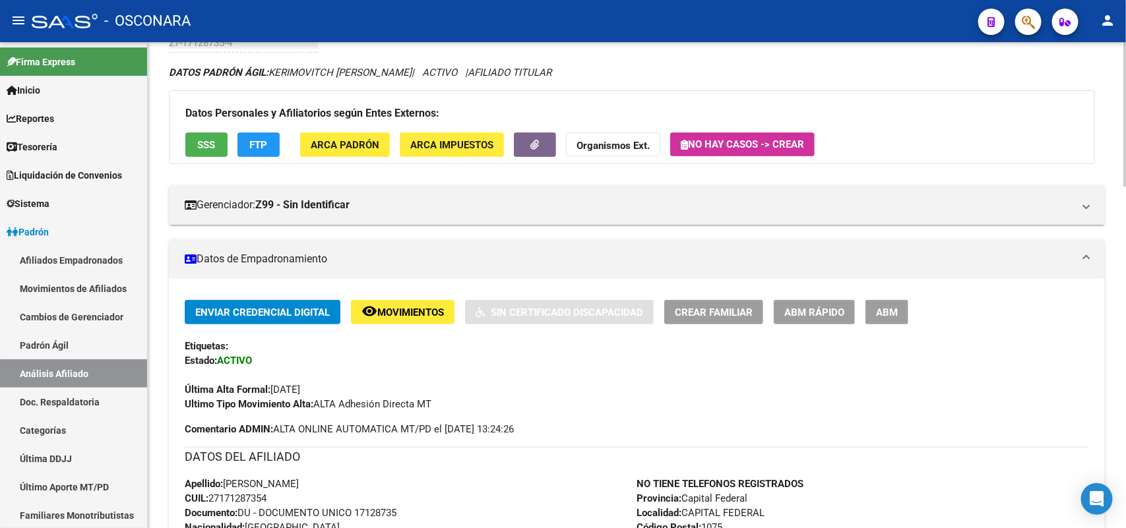
click at [819, 315] on span "ABM Rápido" at bounding box center [814, 313] width 60 height 12
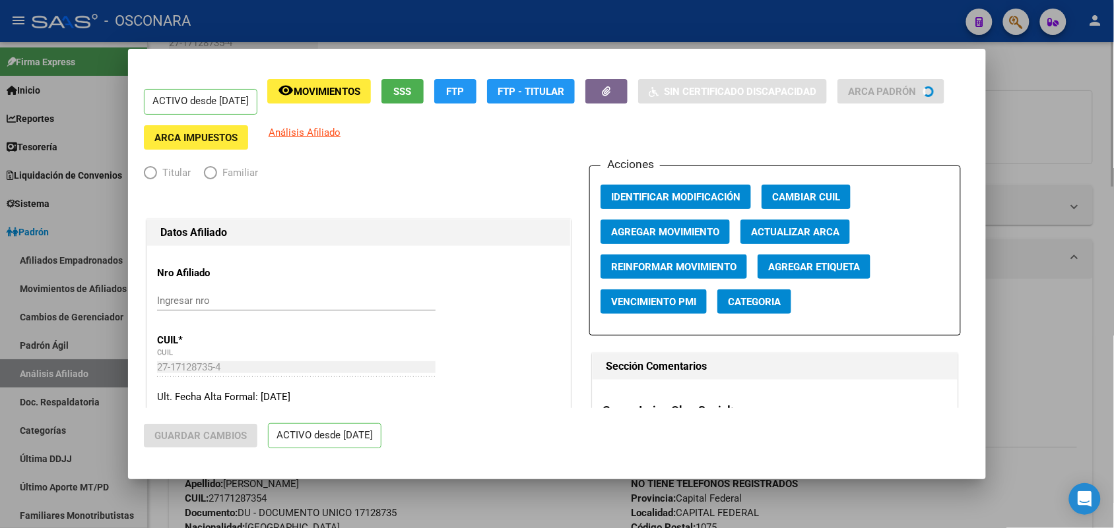
radio input "true"
type input "27-17128735-4"
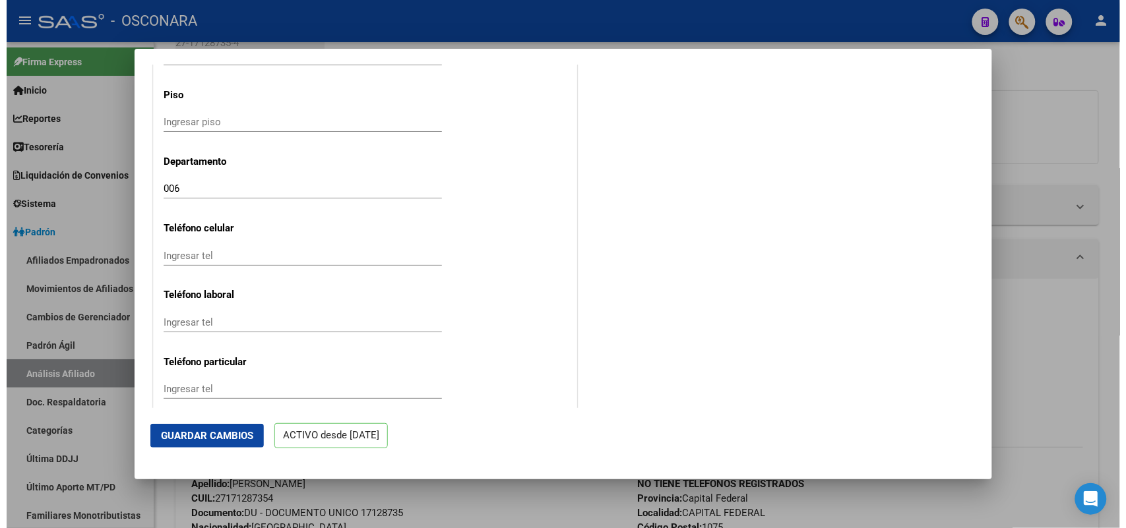
scroll to position [1640, 0]
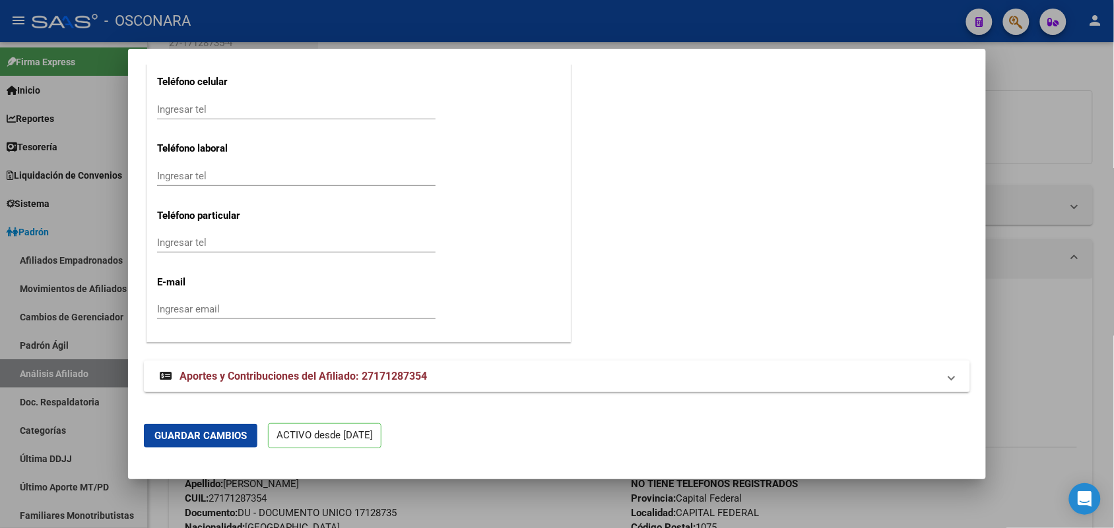
click at [900, 170] on div at bounding box center [557, 264] width 1114 height 528
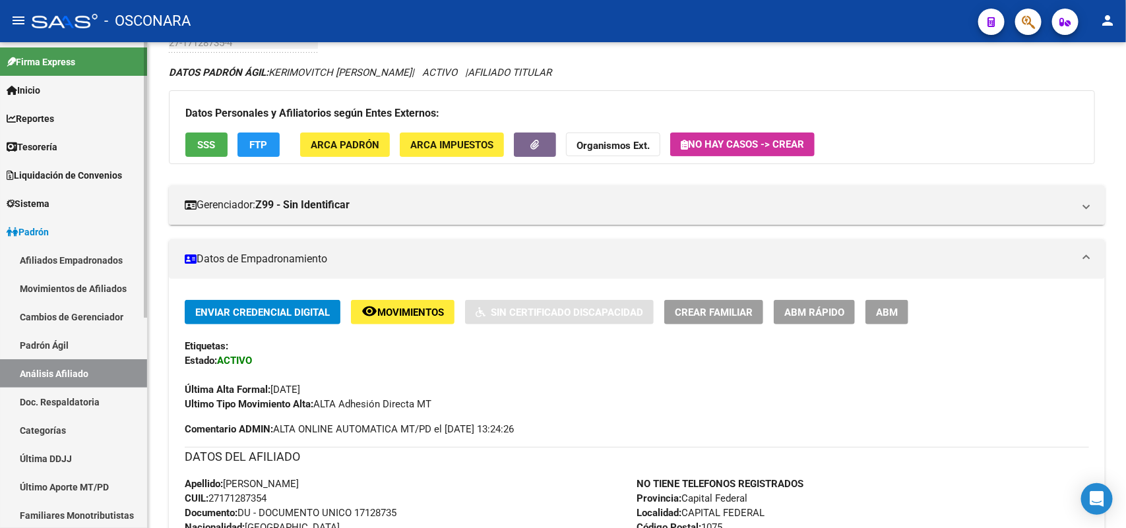
click at [67, 343] on link "Padrón Ágil" at bounding box center [73, 345] width 147 height 28
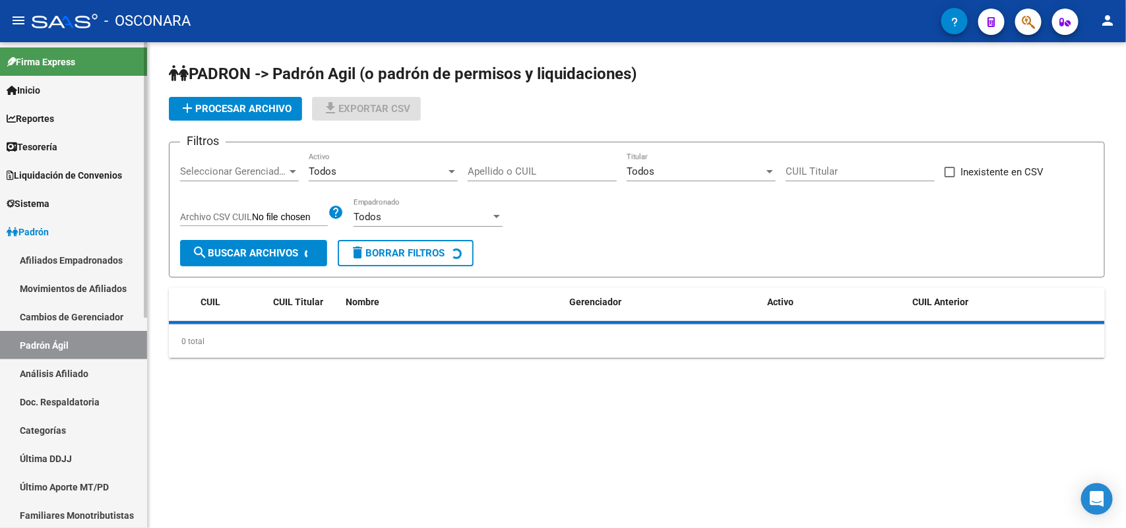
click at [76, 366] on link "Análisis Afiliado" at bounding box center [73, 374] width 147 height 28
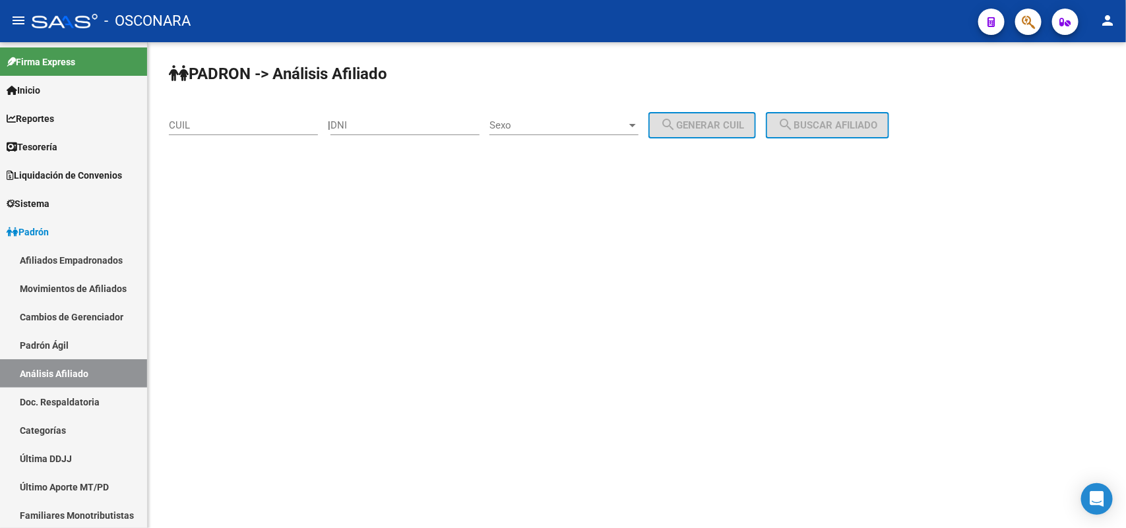
click at [263, 127] on input "CUIL" at bounding box center [243, 125] width 149 height 12
paste input "23-29689553-9"
type input "23-29689553-9"
click at [838, 123] on span "search Buscar afiliado" at bounding box center [828, 125] width 100 height 12
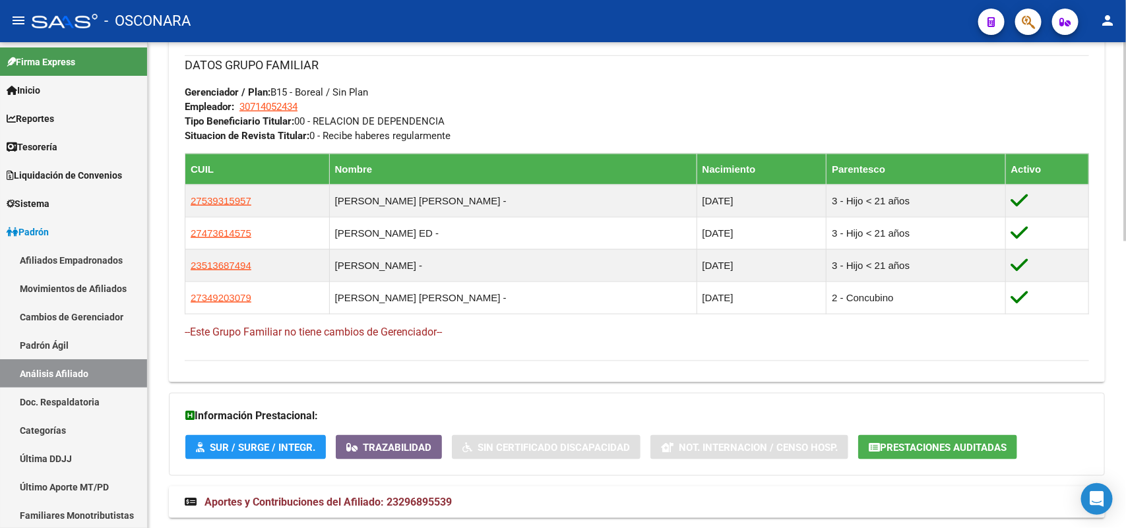
scroll to position [699, 0]
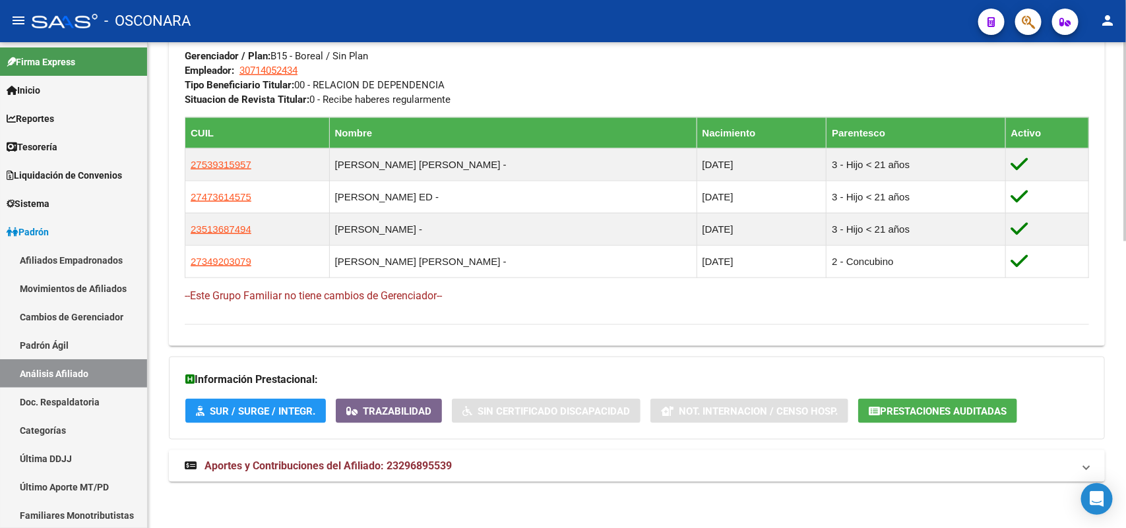
click at [378, 400] on span "Aportes y Contribuciones del Afiliado: 23296895539" at bounding box center [327, 466] width 247 height 13
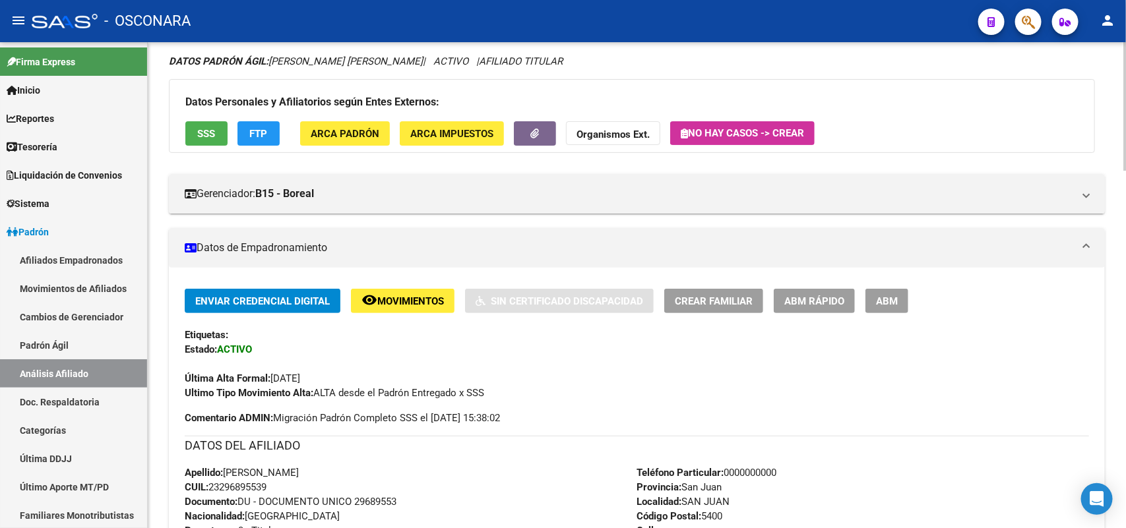
scroll to position [0, 0]
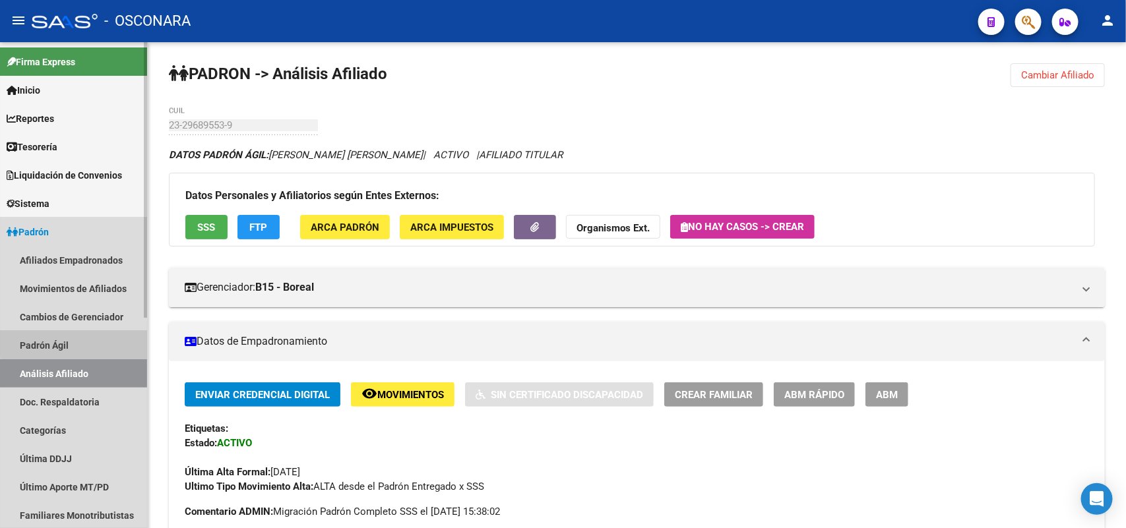
click at [112, 341] on link "Padrón Ágil" at bounding box center [73, 345] width 147 height 28
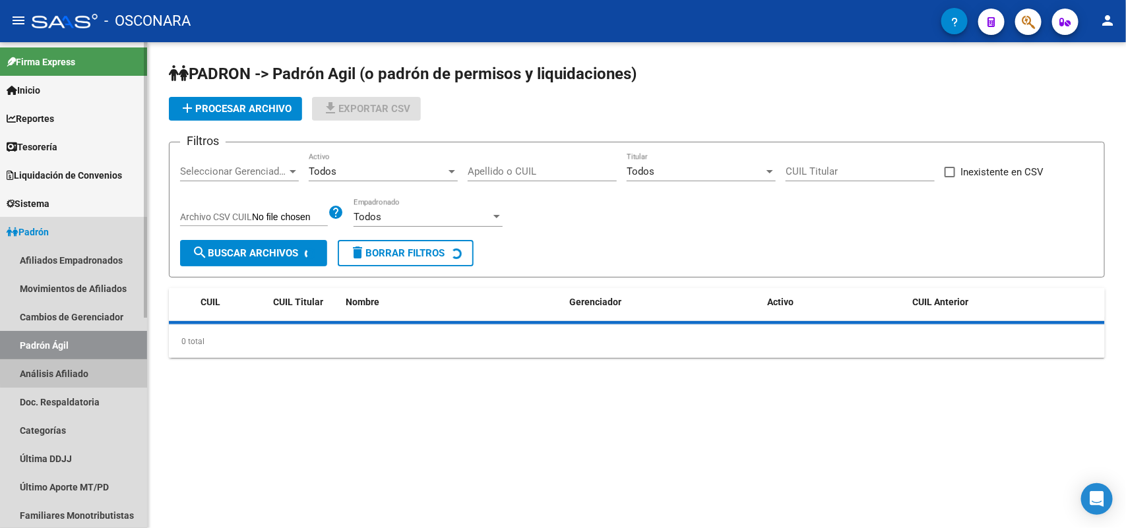
click at [94, 369] on link "Análisis Afiliado" at bounding box center [73, 374] width 147 height 28
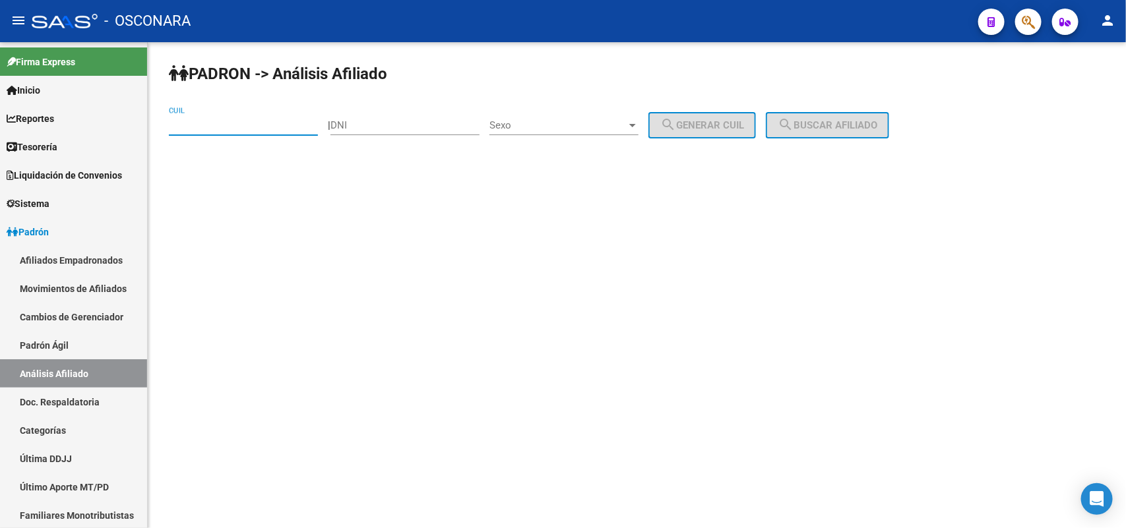
click at [246, 123] on input "CUIL" at bounding box center [243, 125] width 149 height 12
paste input "27-45587415-2"
type input "27-45587415-2"
click at [877, 125] on span "search Buscar afiliado" at bounding box center [828, 125] width 100 height 12
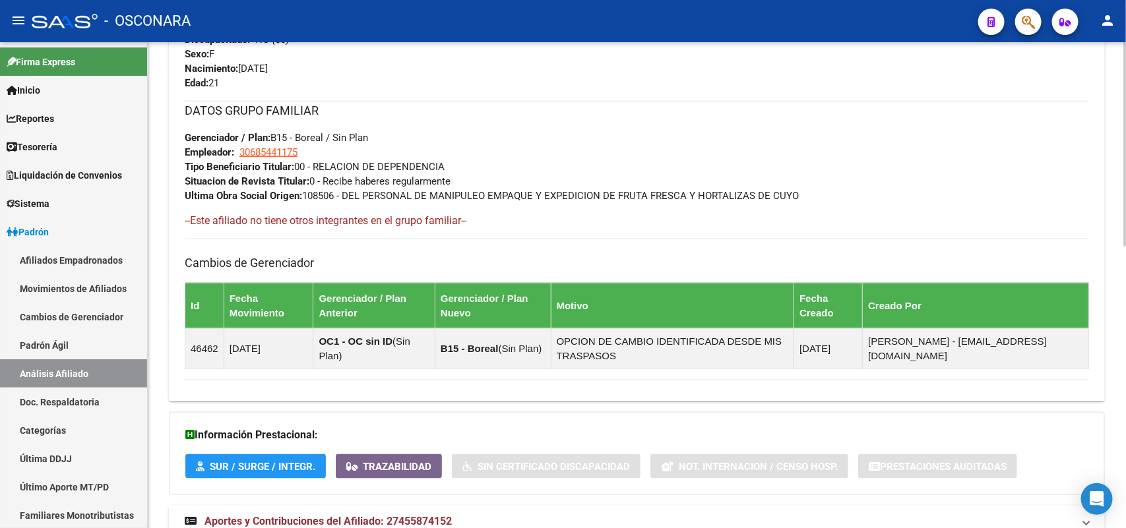
scroll to position [670, 0]
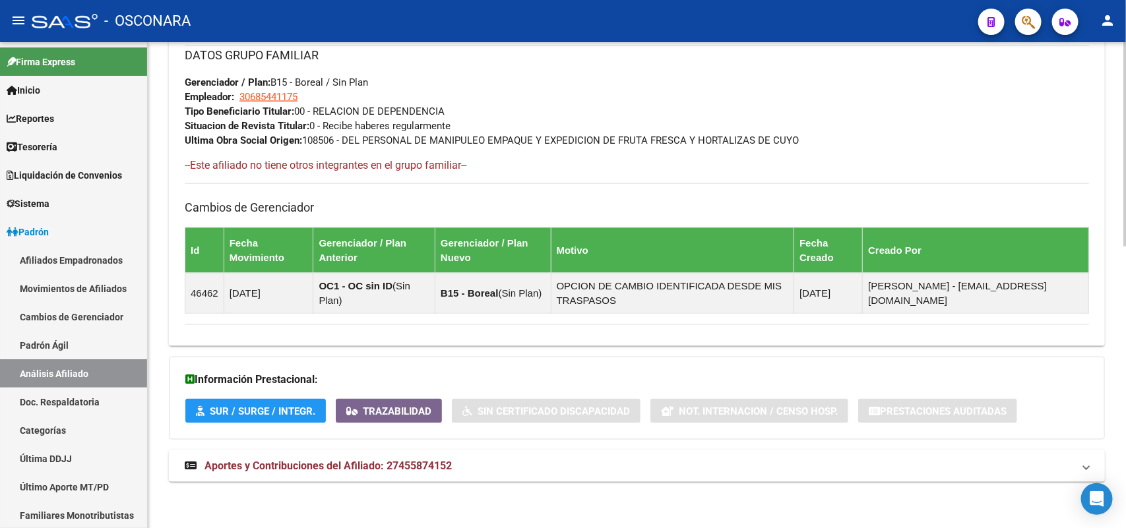
click at [337, 400] on mat-expansion-panel-header "Aportes y Contribuciones del Afiliado: 27455874152" at bounding box center [637, 467] width 936 height 32
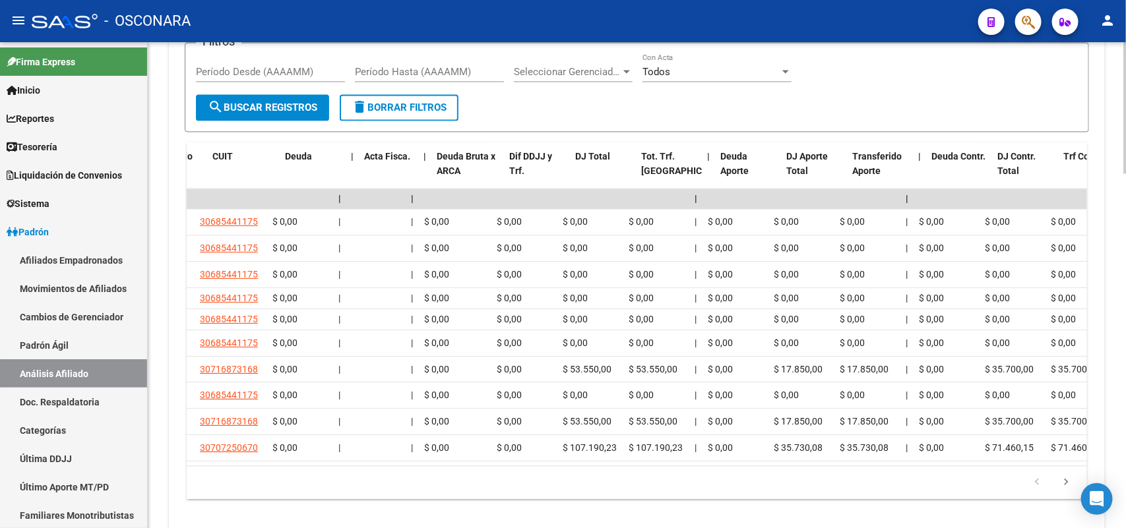
scroll to position [0, 0]
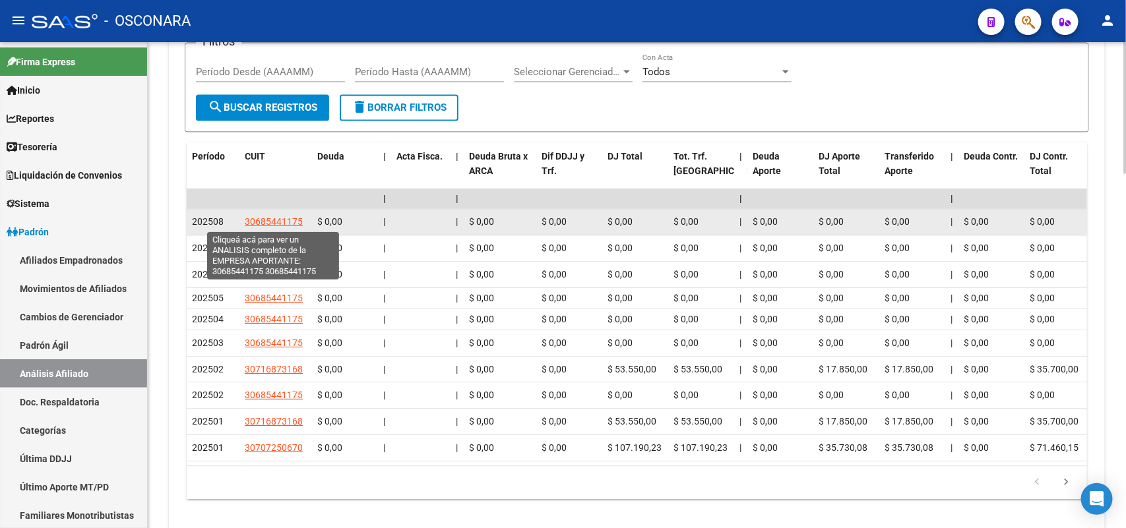
click at [255, 219] on span "30685441175" at bounding box center [274, 221] width 58 height 11
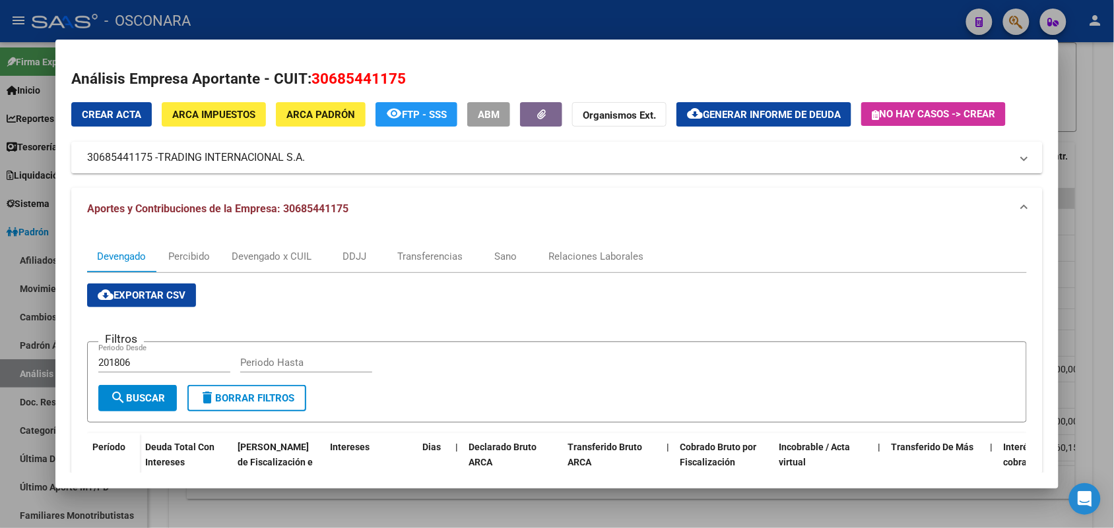
click at [325, 400] on div at bounding box center [557, 264] width 1114 height 528
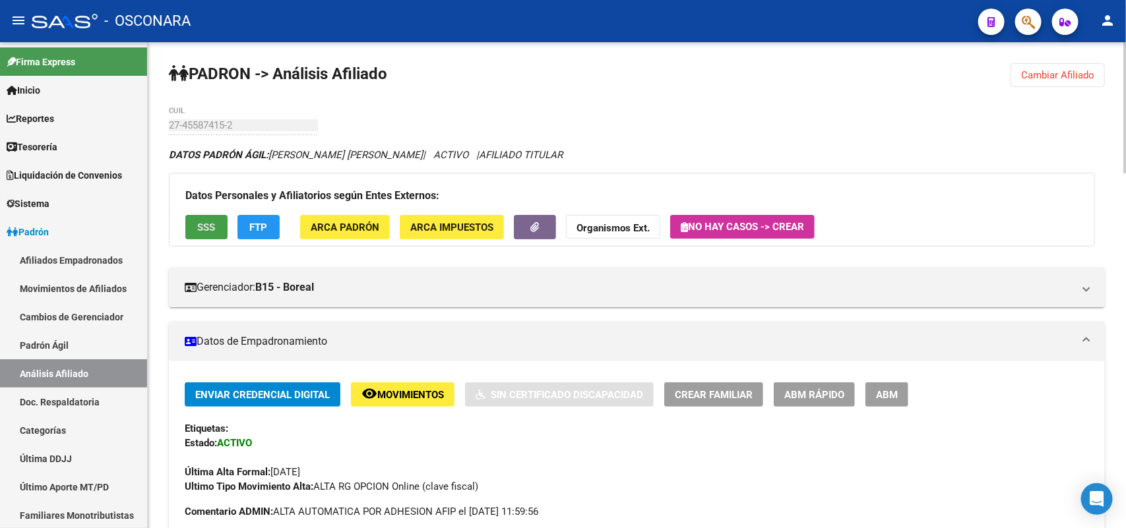
click at [210, 222] on span "SSS" at bounding box center [207, 228] width 18 height 12
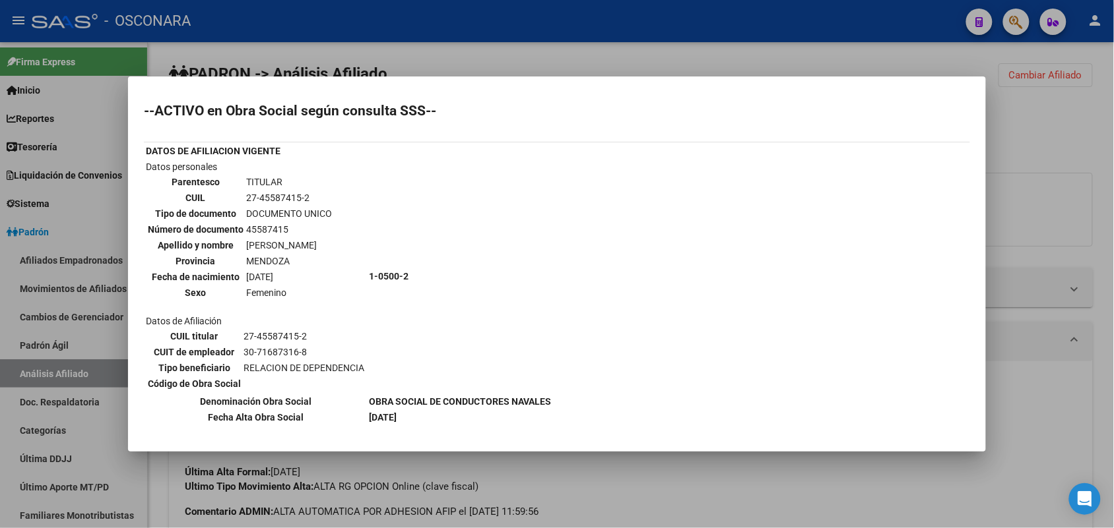
click at [624, 400] on div at bounding box center [557, 264] width 1114 height 528
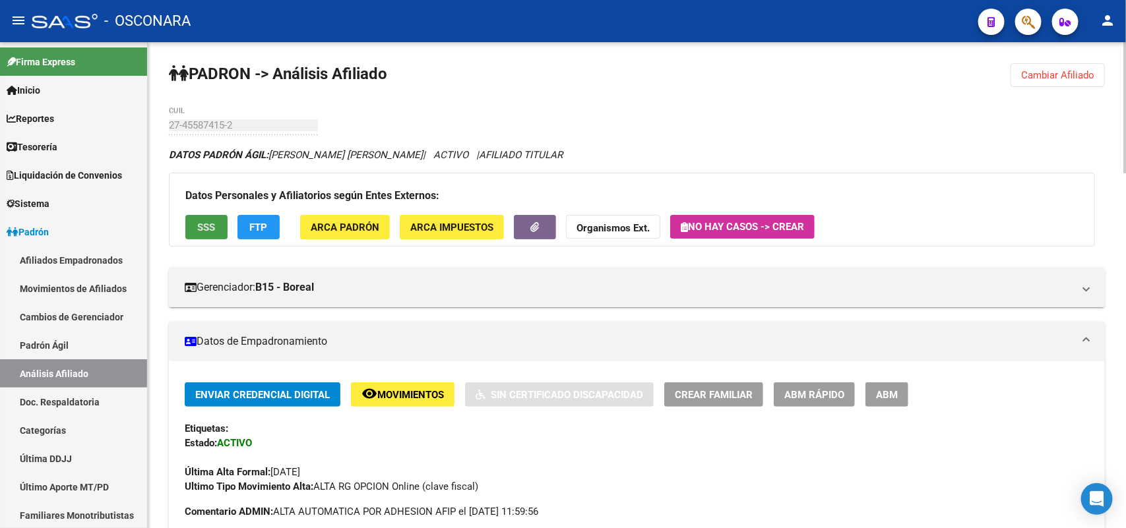
click at [212, 215] on button "SSS" at bounding box center [206, 227] width 42 height 24
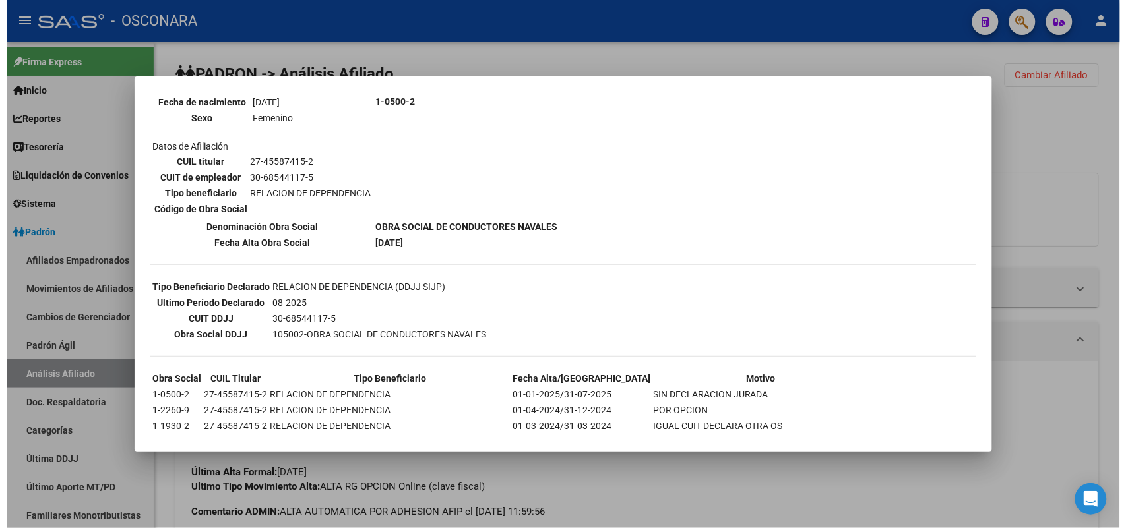
scroll to position [761, 0]
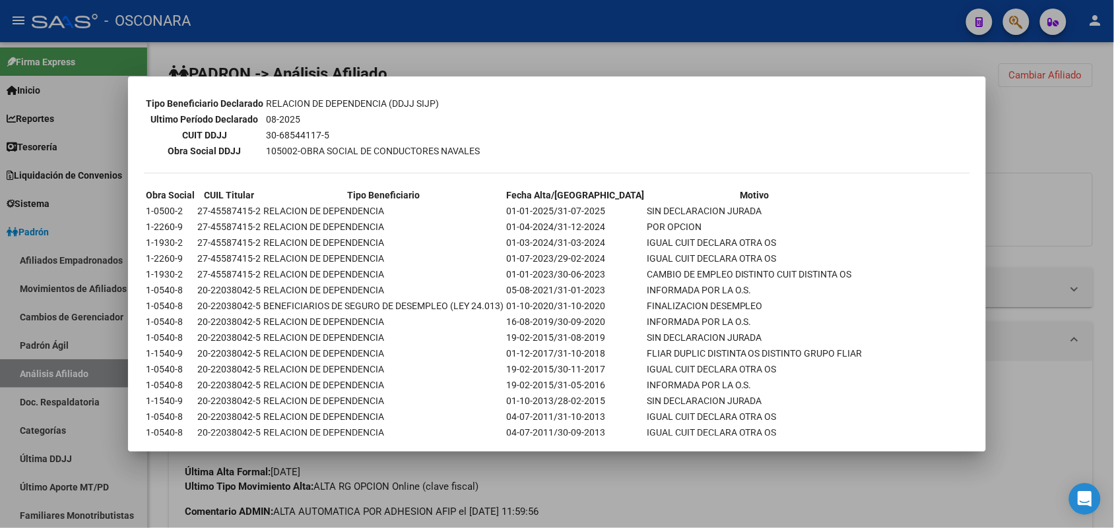
click at [695, 400] on div at bounding box center [557, 264] width 1114 height 528
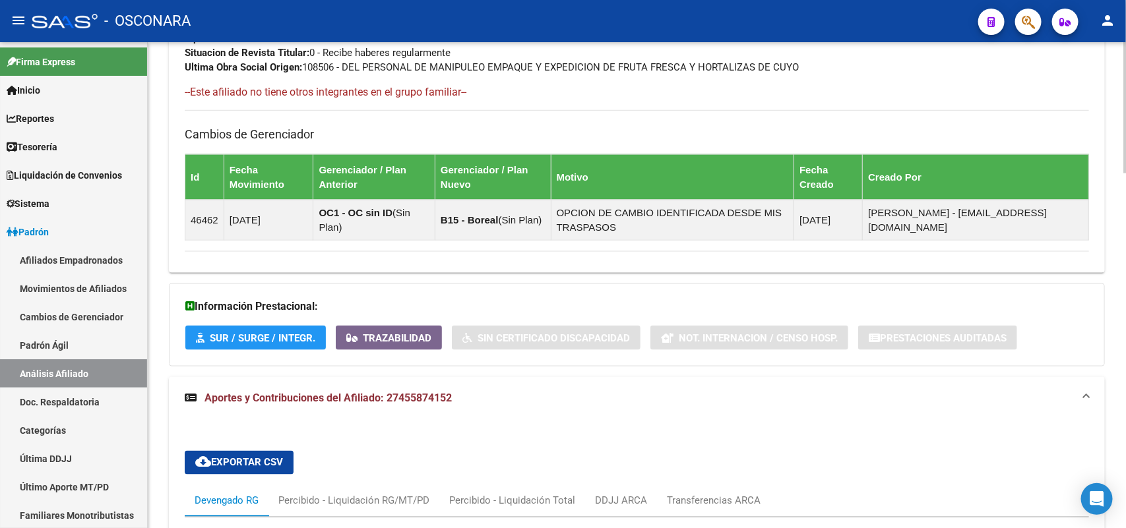
scroll to position [907, 0]
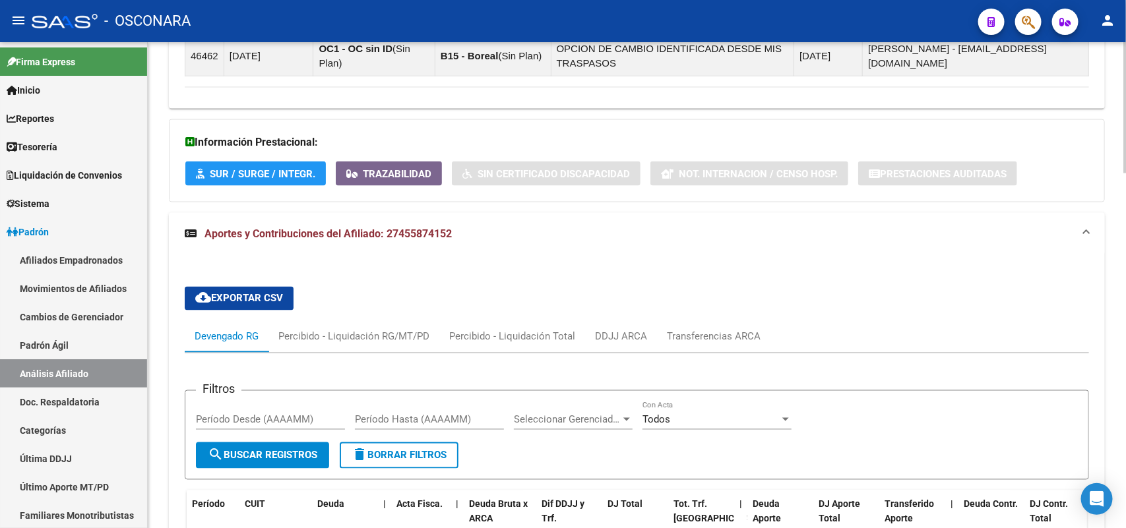
click at [408, 243] on mat-expansion-panel-header "Aportes y Contribuciones del Afiliado: 27455874152" at bounding box center [637, 234] width 936 height 42
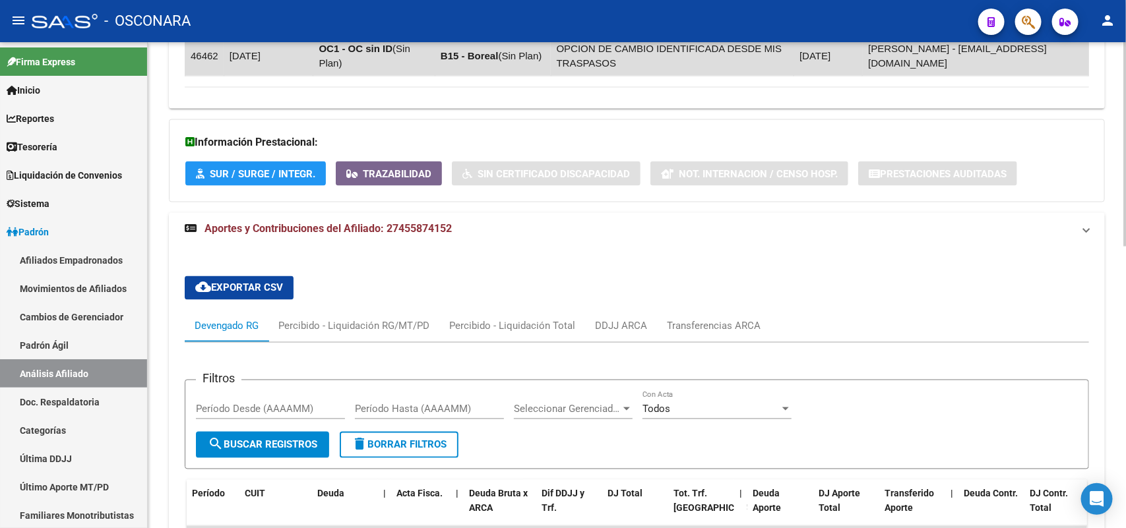
scroll to position [670, 0]
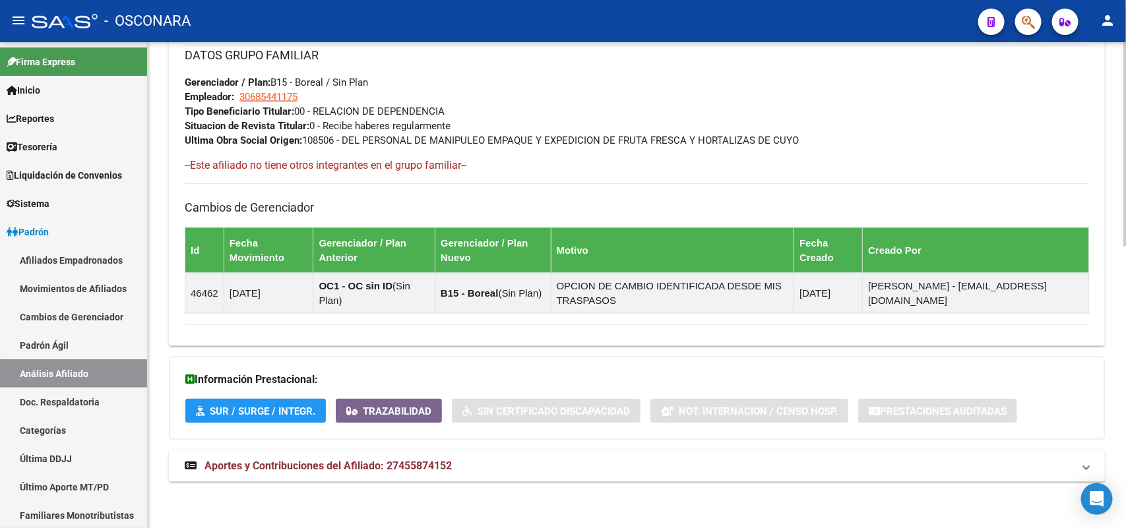
click at [416, 400] on span "Aportes y Contribuciones del Afiliado: 27455874152" at bounding box center [327, 466] width 247 height 13
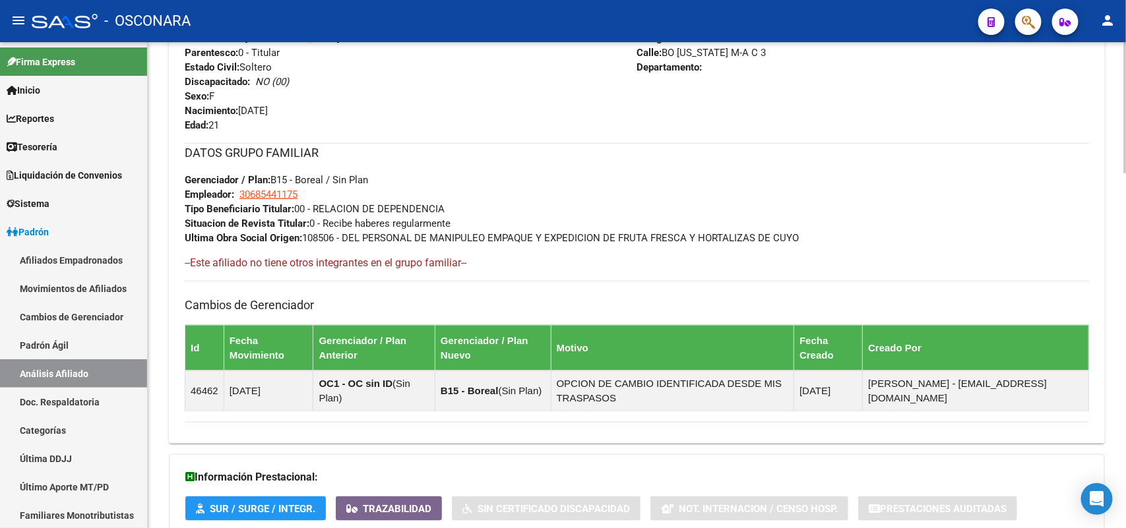
scroll to position [407, 0]
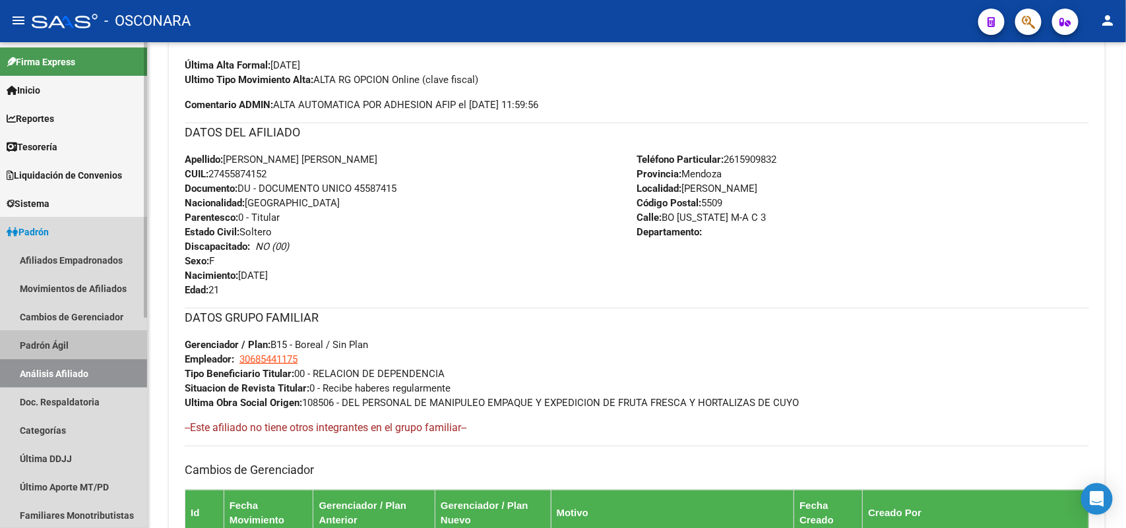
click at [81, 354] on link "Padrón Ágil" at bounding box center [73, 345] width 147 height 28
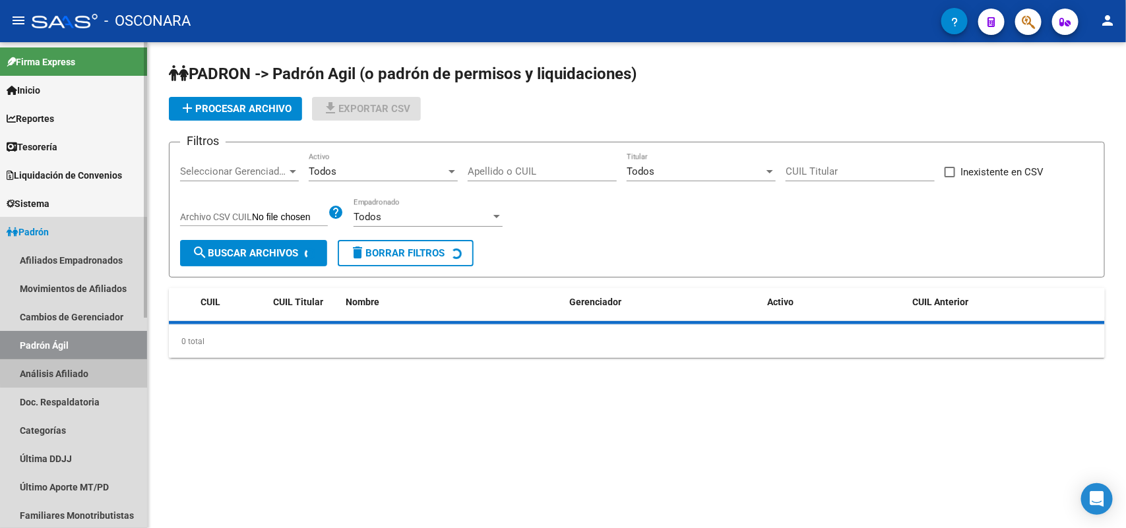
click at [77, 368] on link "Análisis Afiliado" at bounding box center [73, 374] width 147 height 28
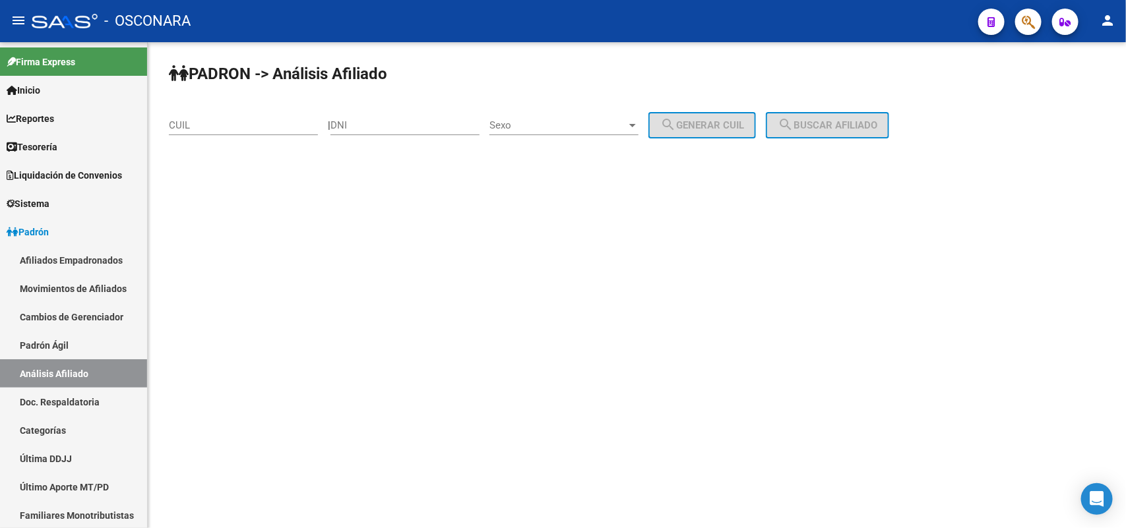
click at [281, 110] on div "CUIL" at bounding box center [243, 121] width 149 height 28
paste input "27-45587415-2"
type input "27-45587415-2"
click at [815, 123] on span "search Buscar afiliado" at bounding box center [828, 125] width 100 height 12
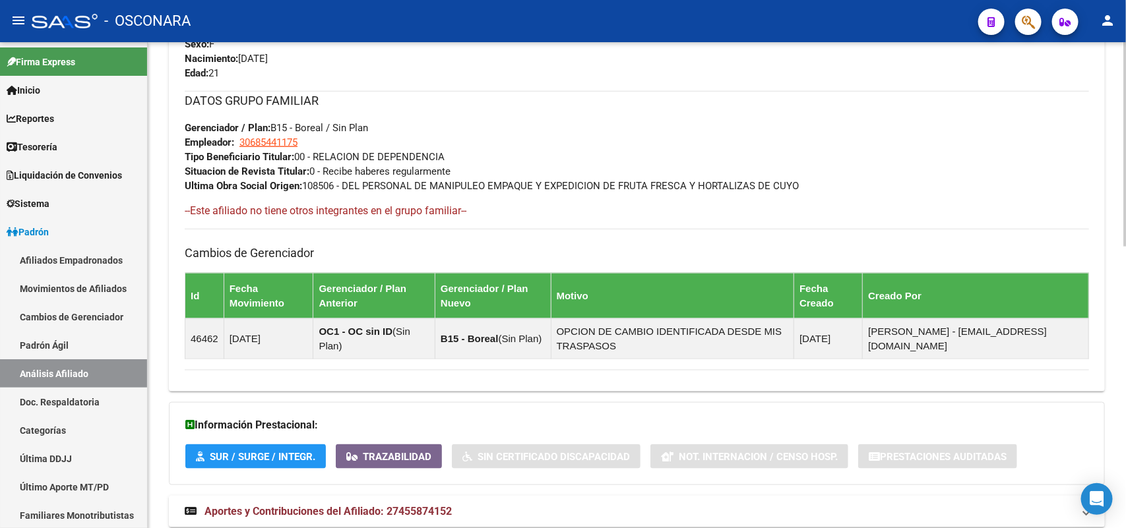
scroll to position [670, 0]
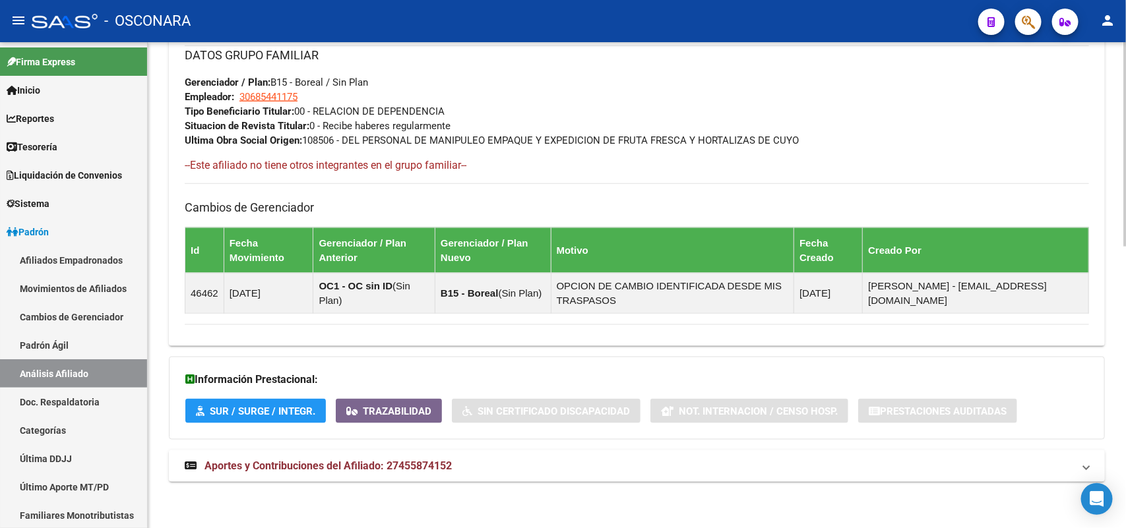
click at [393, 400] on span "Aportes y Contribuciones del Afiliado: 27455874152" at bounding box center [327, 466] width 247 height 13
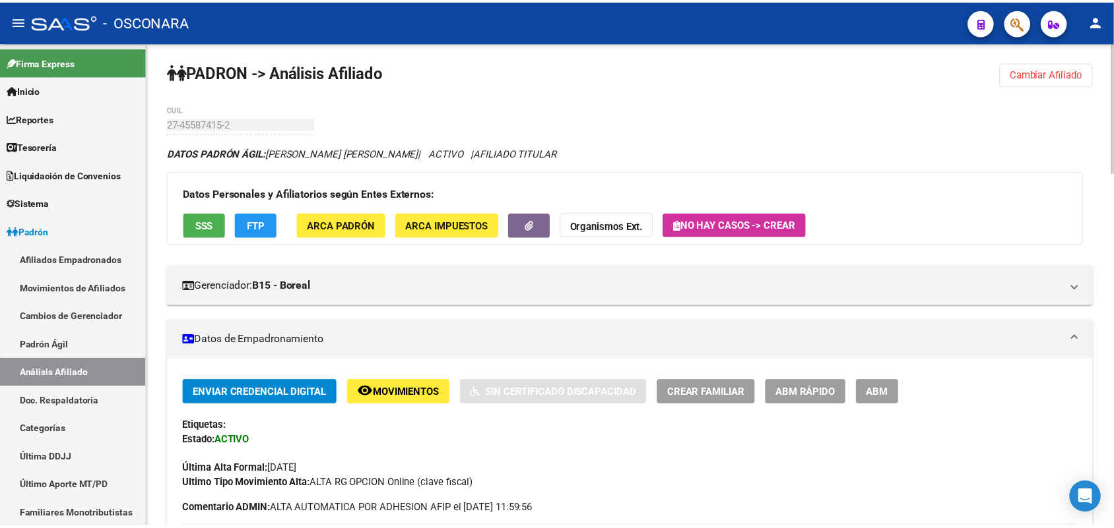
scroll to position [0, 0]
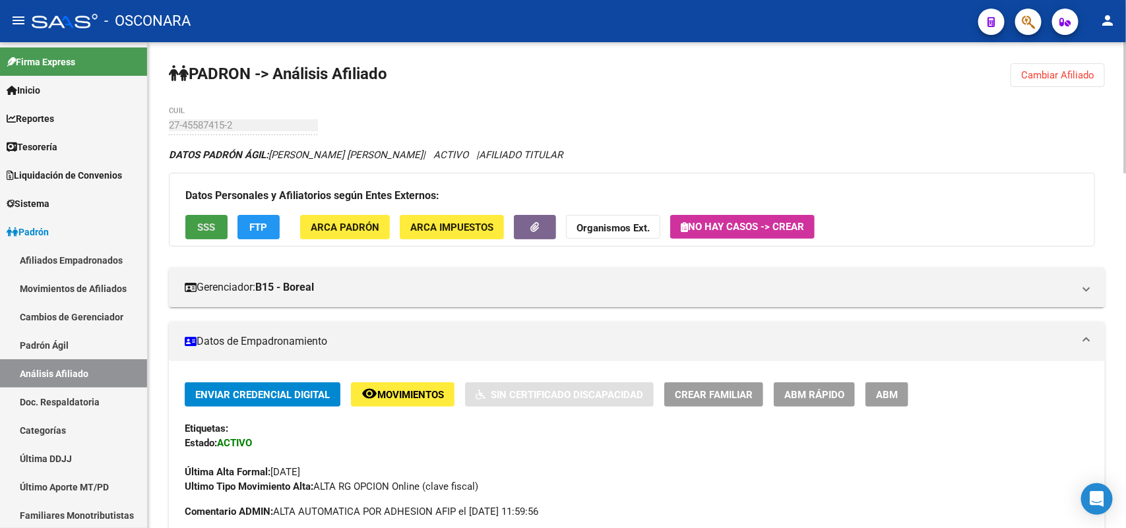
click at [206, 215] on button "SSS" at bounding box center [206, 227] width 42 height 24
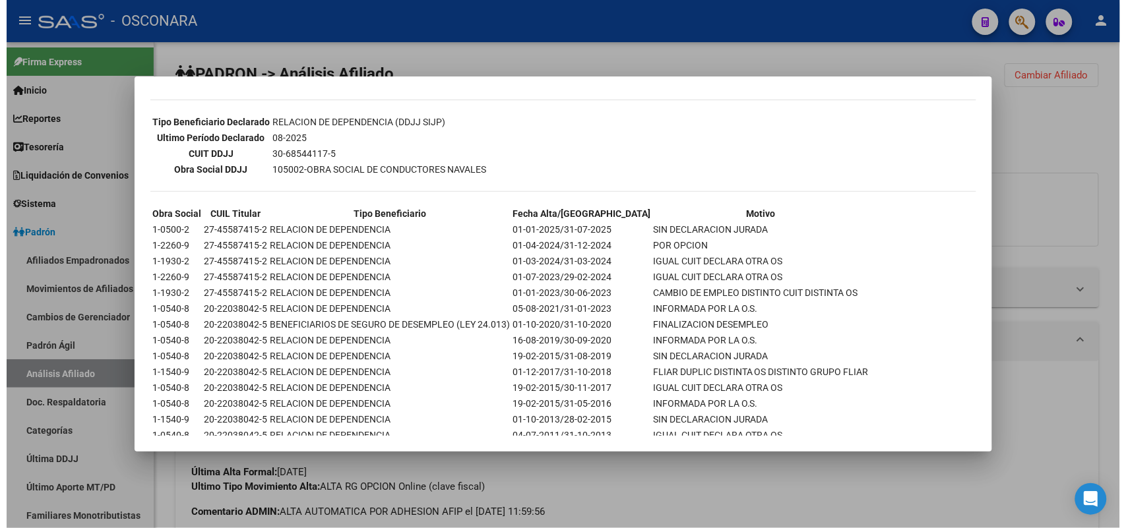
scroll to position [761, 0]
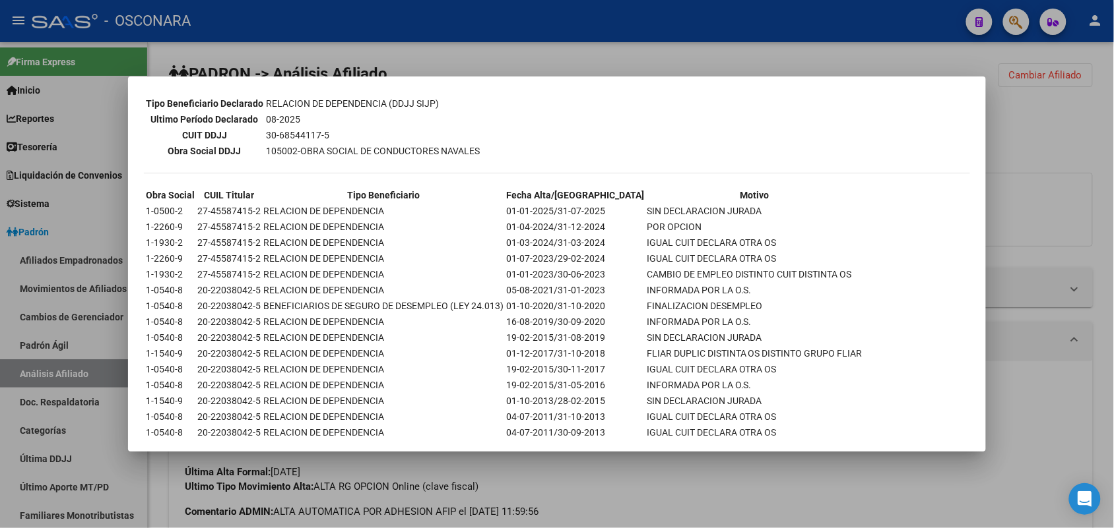
click at [859, 400] on div at bounding box center [557, 264] width 1114 height 528
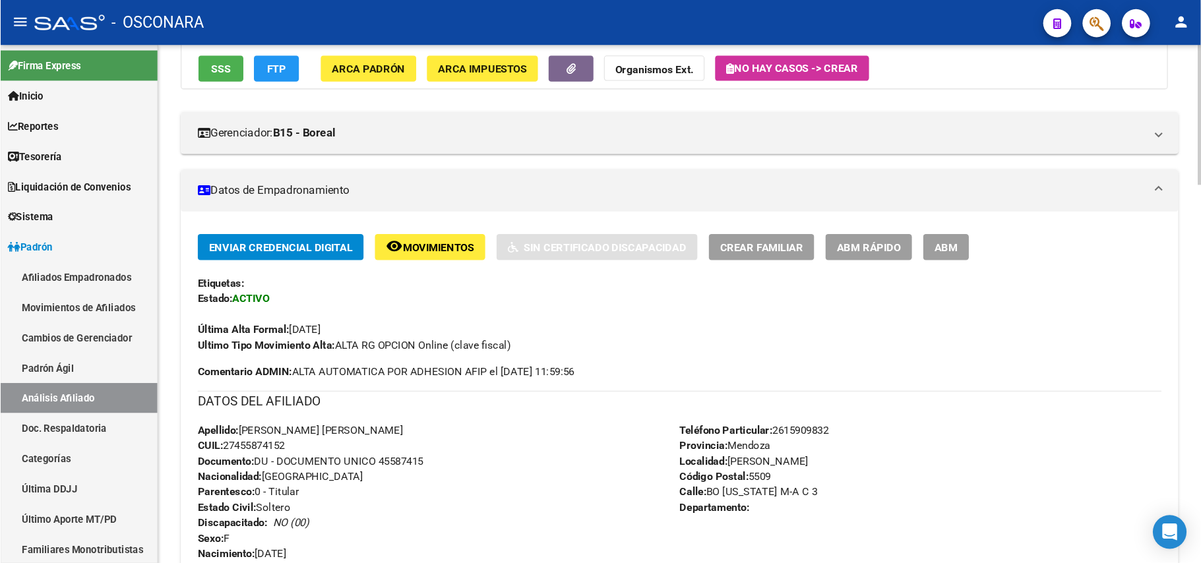
scroll to position [165, 0]
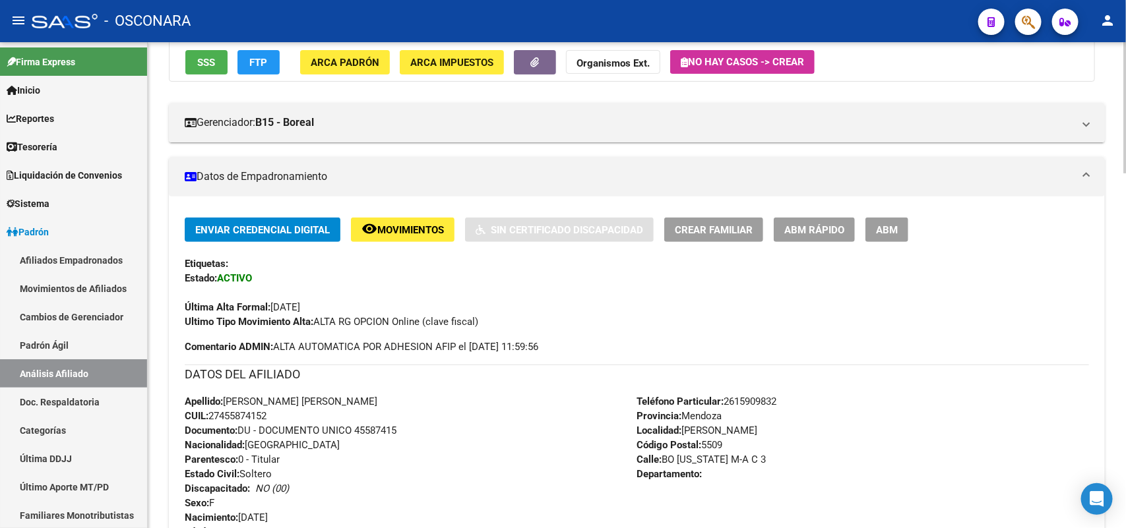
drag, startPoint x: 225, startPoint y: 404, endPoint x: 275, endPoint y: 411, distance: 50.7
click at [275, 400] on div "Apellido: RODRIGUEZ QUIROGA CECILIA ALEJANDRA CUIL: 27455874152 Documento: DU -…" at bounding box center [411, 466] width 453 height 145
copy div "RODRIGUEZ QUIROGA CECILIA ALEJANDRA CUIL: 27455874152"
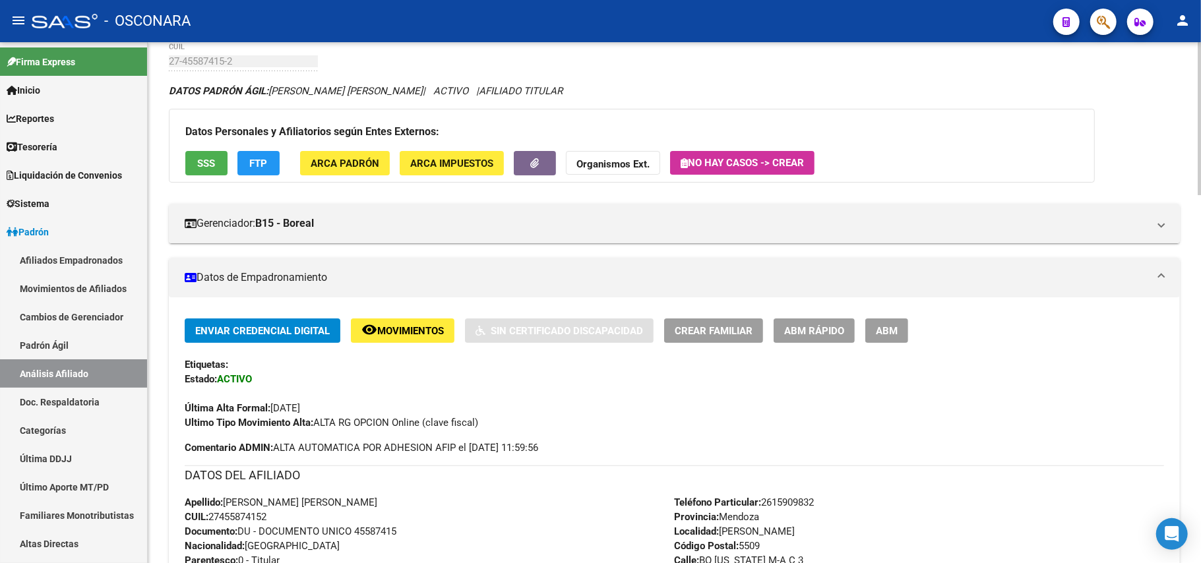
scroll to position [88, 0]
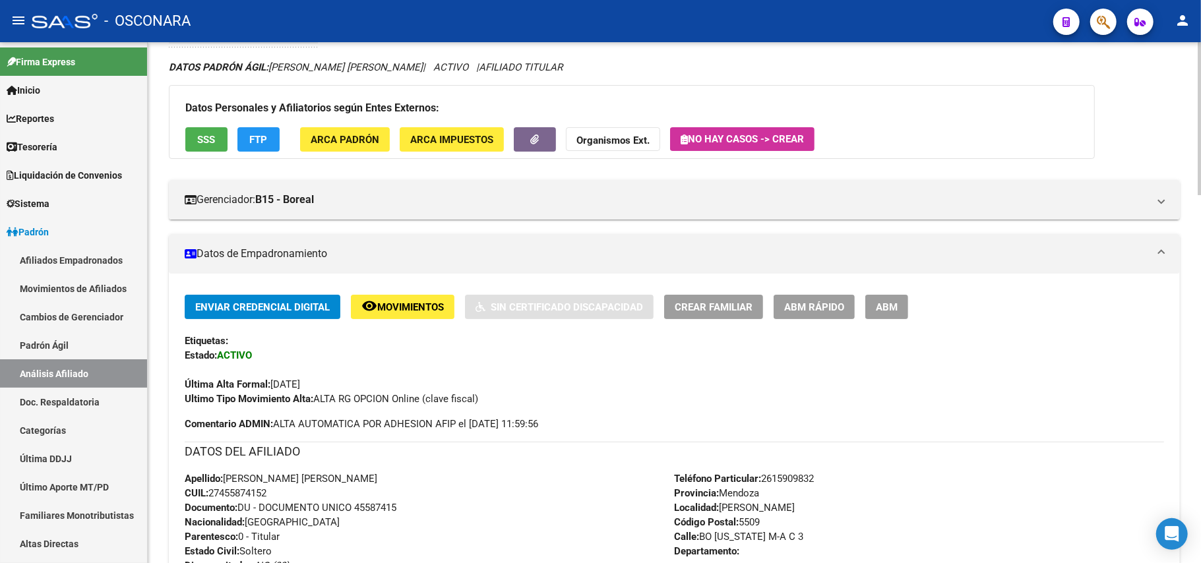
click at [297, 400] on div "Apellido: RODRIGUEZ QUIROGA CECILIA ALEJANDRA CUIL: 27455874152 Documento: DU -…" at bounding box center [430, 544] width 490 height 145
drag, startPoint x: 265, startPoint y: 494, endPoint x: 222, endPoint y: 492, distance: 43.6
click at [222, 400] on span "CUIL: 27455874152" at bounding box center [226, 493] width 82 height 12
copy span "45587415"
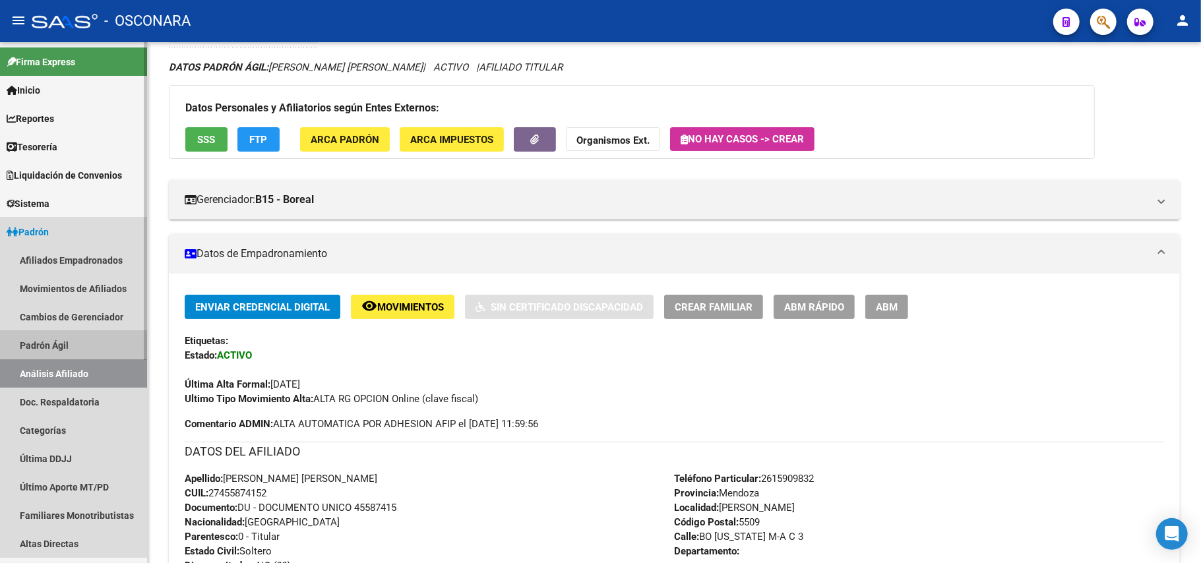
click at [69, 339] on link "Padrón Ágil" at bounding box center [73, 345] width 147 height 28
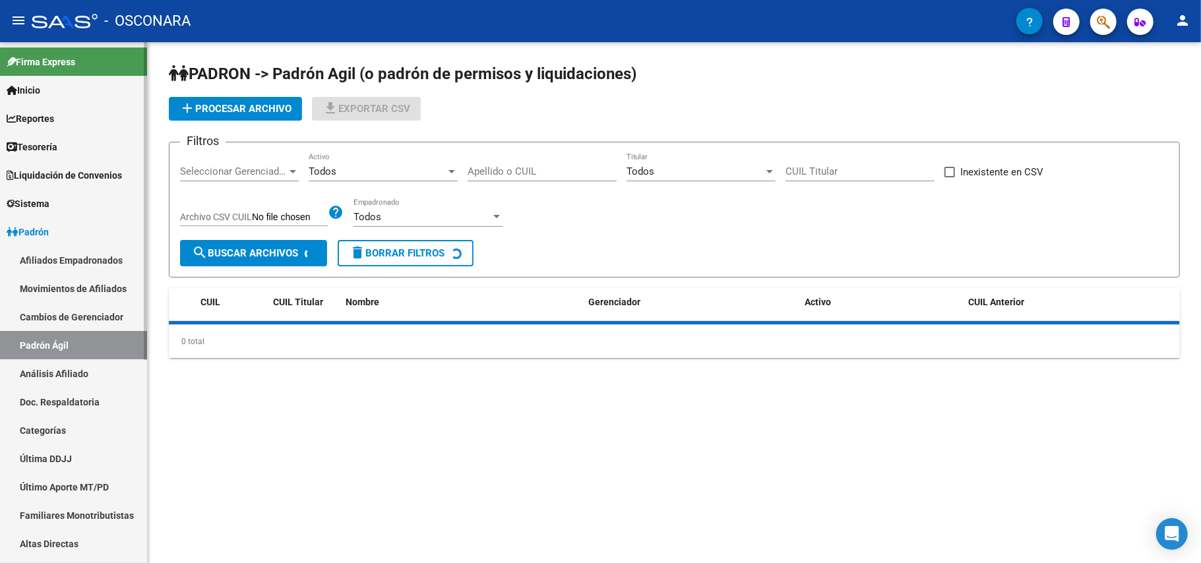
click at [78, 369] on link "Análisis Afiliado" at bounding box center [73, 374] width 147 height 28
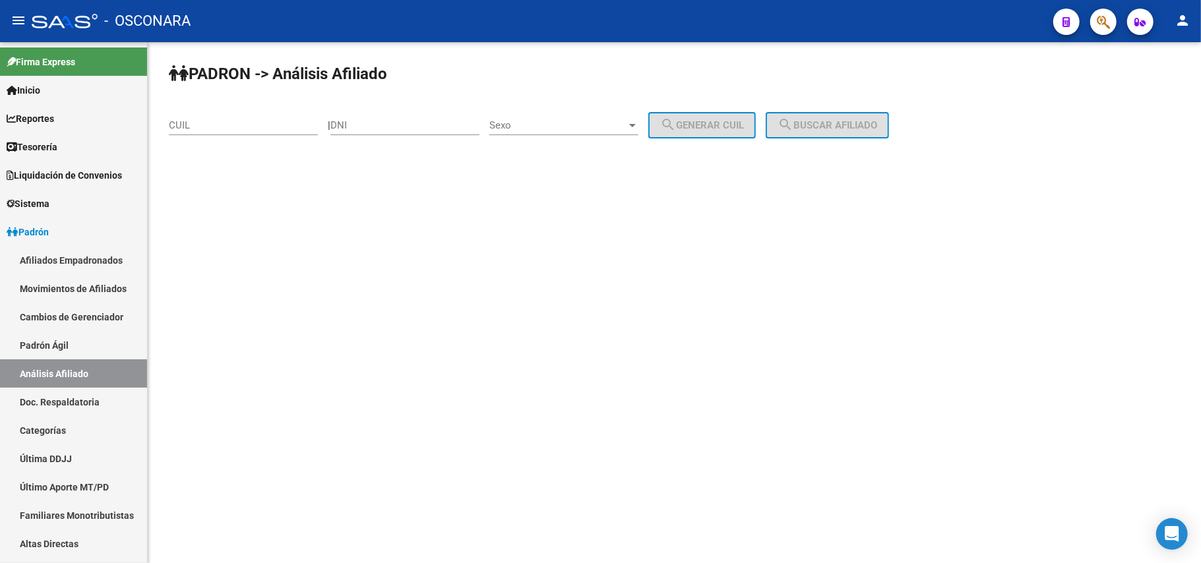
click at [243, 133] on div "CUIL" at bounding box center [243, 121] width 149 height 28
paste input "23-29689553-9"
type input "23-29689553-9"
click at [847, 111] on div "PADRON -> Análisis Afiliado 23-29689553-9 CUIL | DNI Sexo Sexo search Generar C…" at bounding box center [674, 111] width 1053 height 139
click at [845, 119] on span "search Buscar afiliado" at bounding box center [828, 125] width 100 height 12
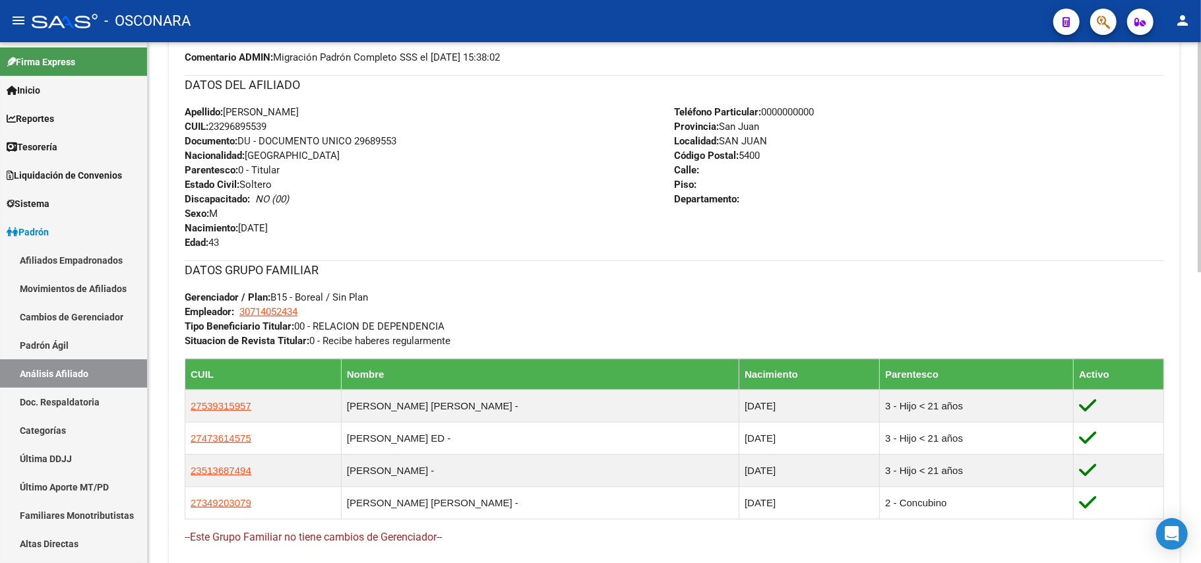
scroll to position [615, 0]
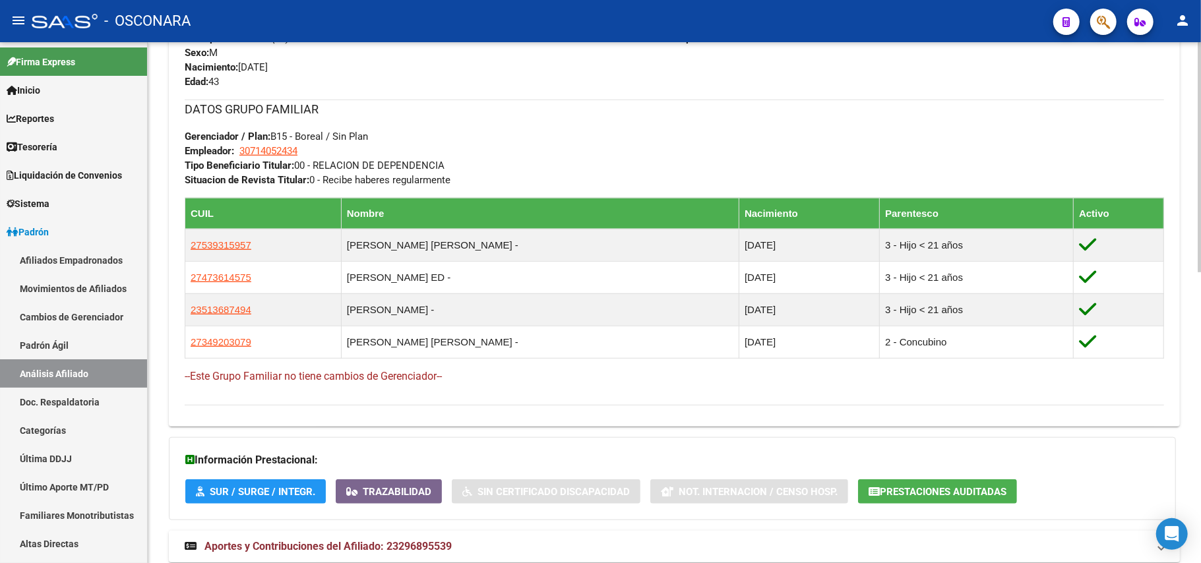
click at [388, 400] on span "Aportes y Contribuciones del Afiliado: 23296895539" at bounding box center [327, 546] width 247 height 13
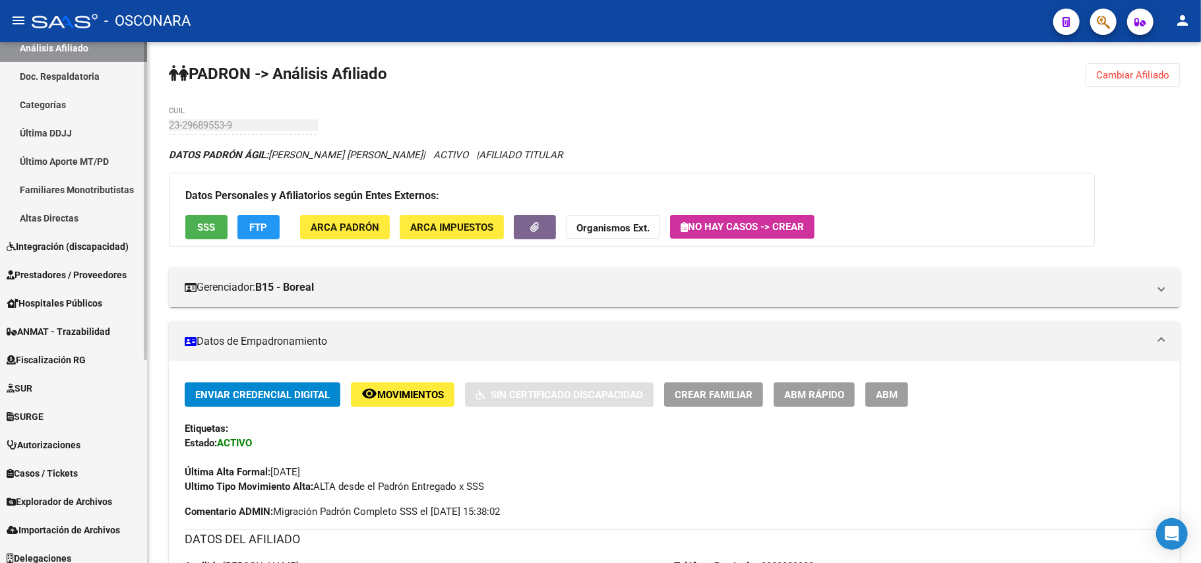
scroll to position [335, 0]
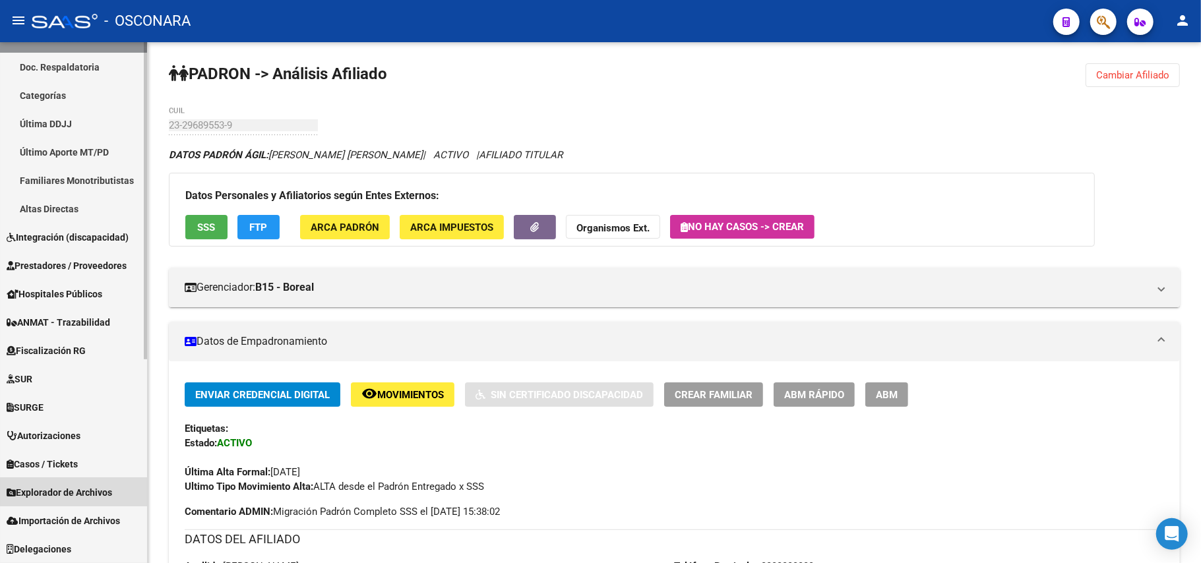
click at [90, 400] on span "Explorador de Archivos" at bounding box center [60, 493] width 106 height 15
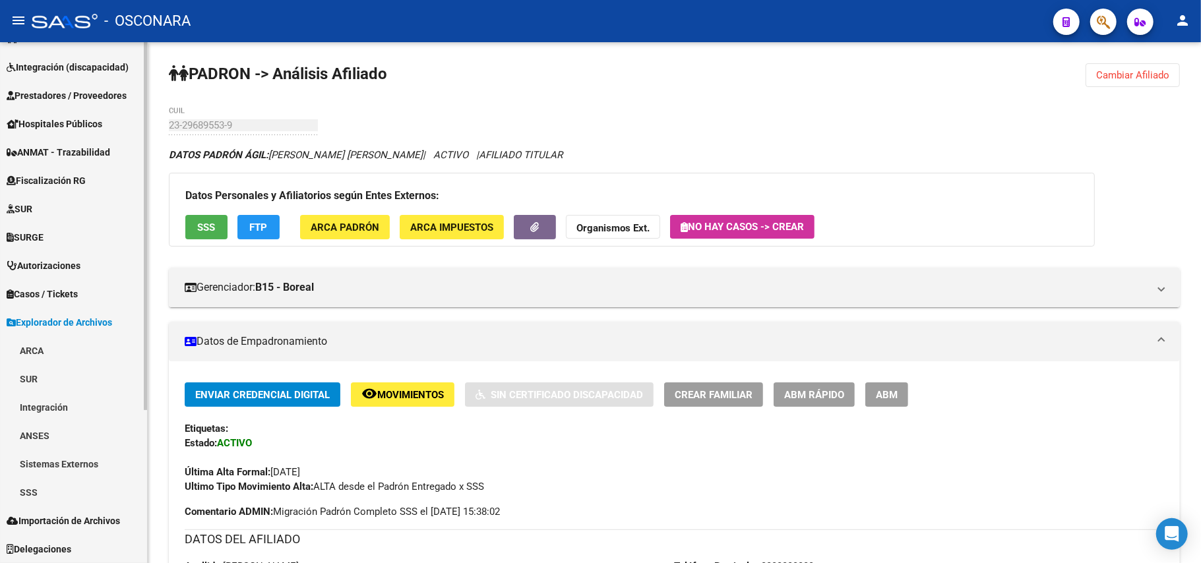
scroll to position [193, 0]
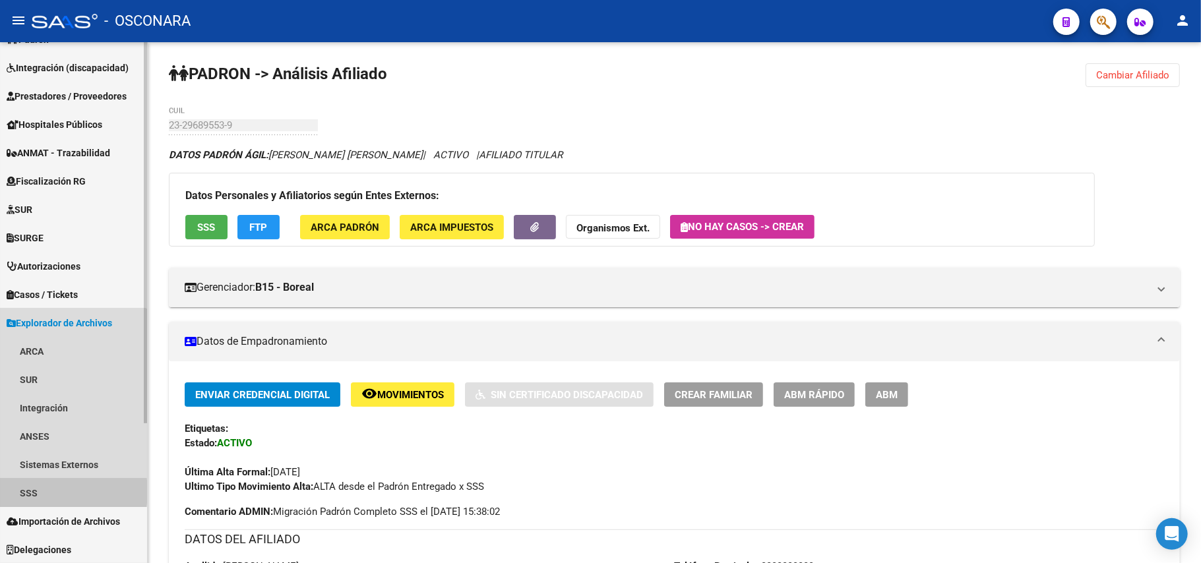
click at [41, 400] on link "SSS" at bounding box center [73, 493] width 147 height 28
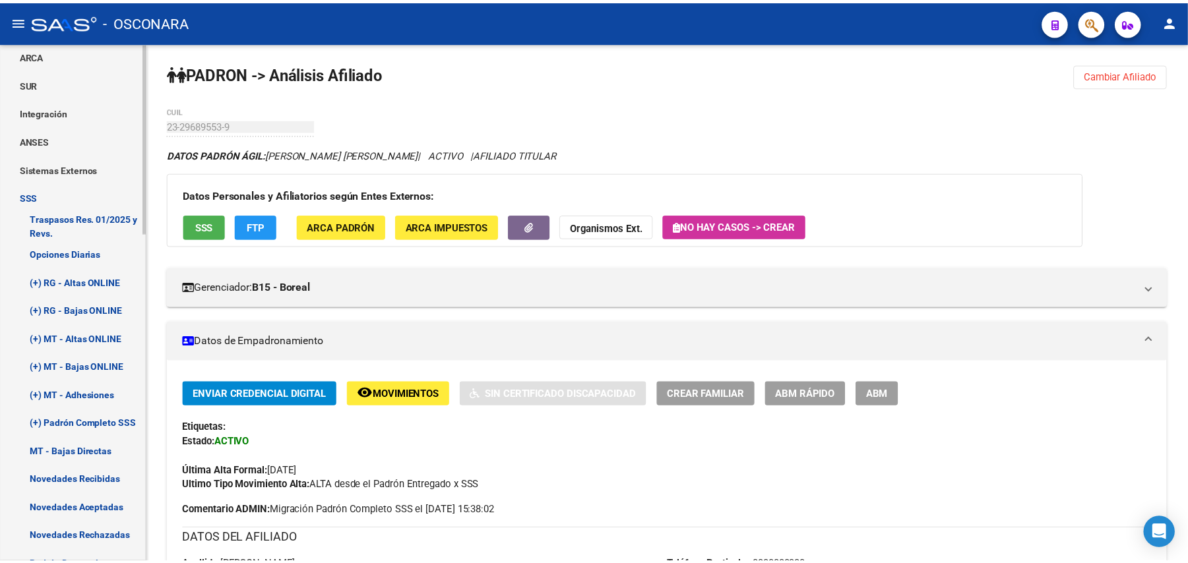
scroll to position [632, 0]
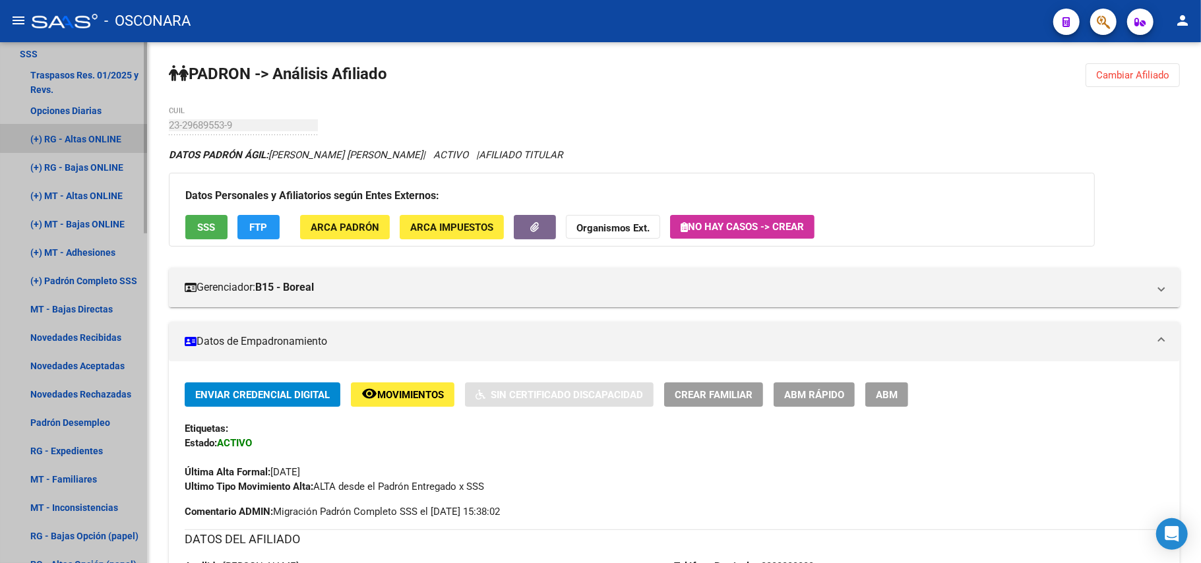
click at [91, 131] on link "(+) RG - Altas ONLINE" at bounding box center [73, 139] width 147 height 28
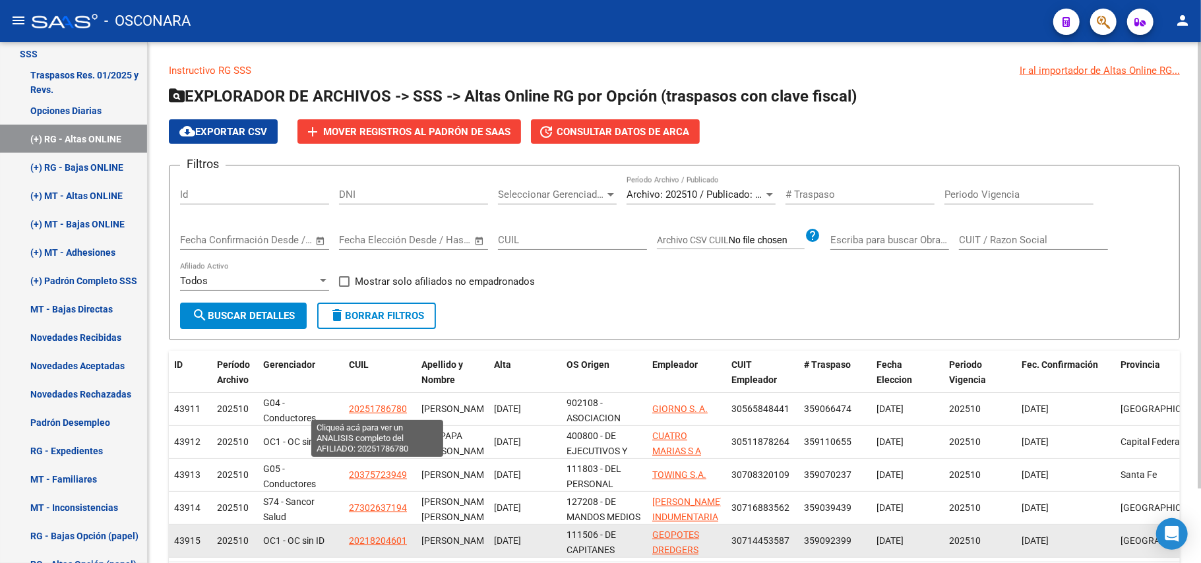
drag, startPoint x: 391, startPoint y: 404, endPoint x: 577, endPoint y: 538, distance: 229.2
click at [412, 400] on datatable-body-cell "20251786780" at bounding box center [380, 409] width 73 height 32
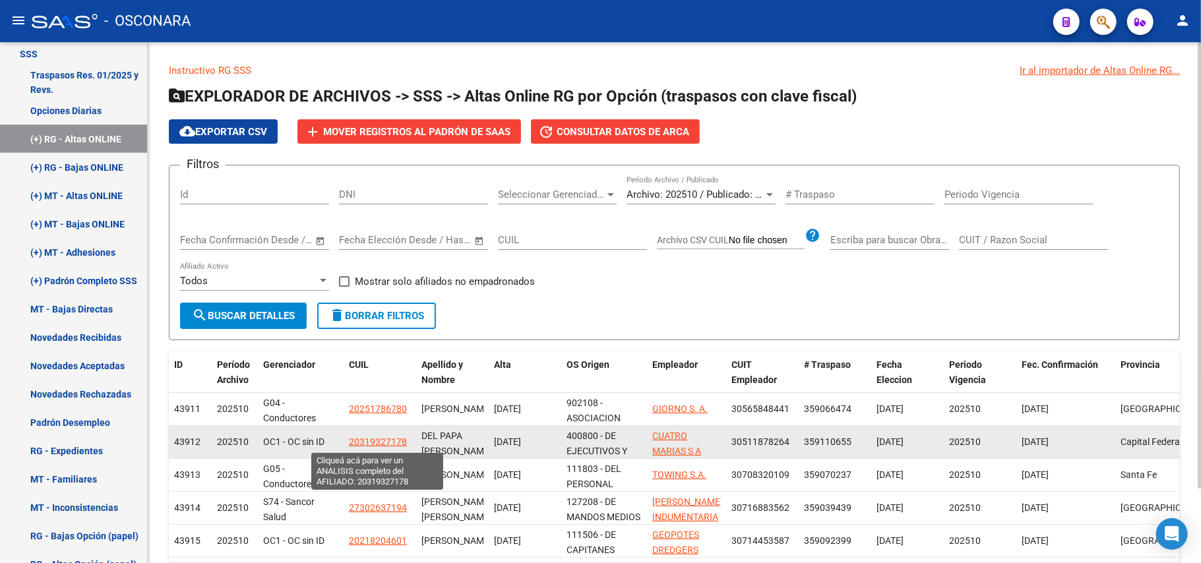
click at [378, 400] on span "20319327178" at bounding box center [378, 442] width 58 height 11
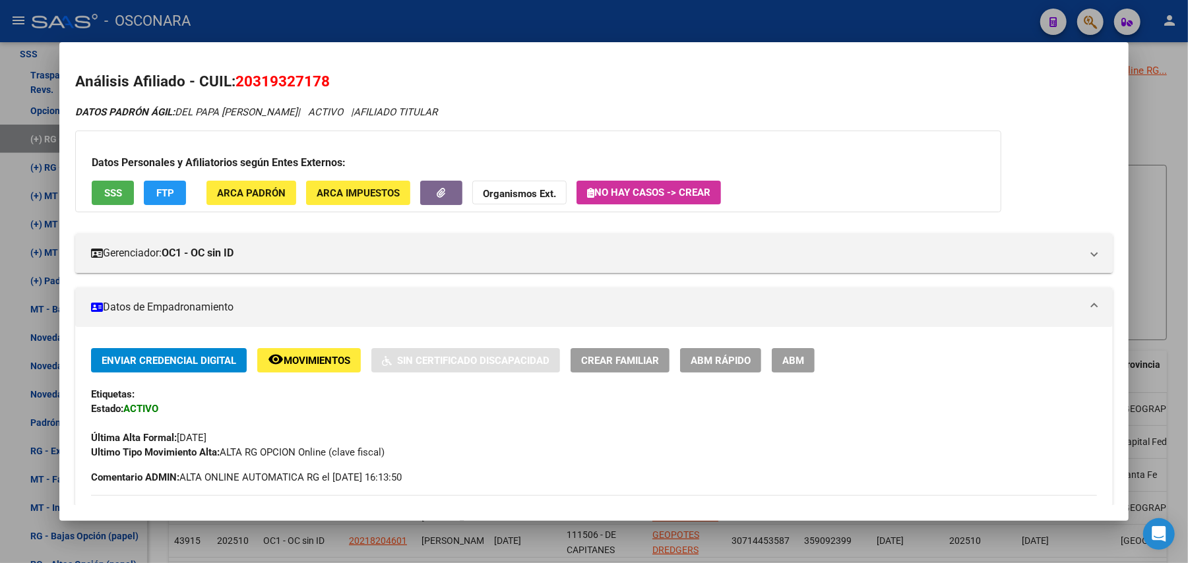
click at [900, 106] on div at bounding box center [594, 281] width 1188 height 563
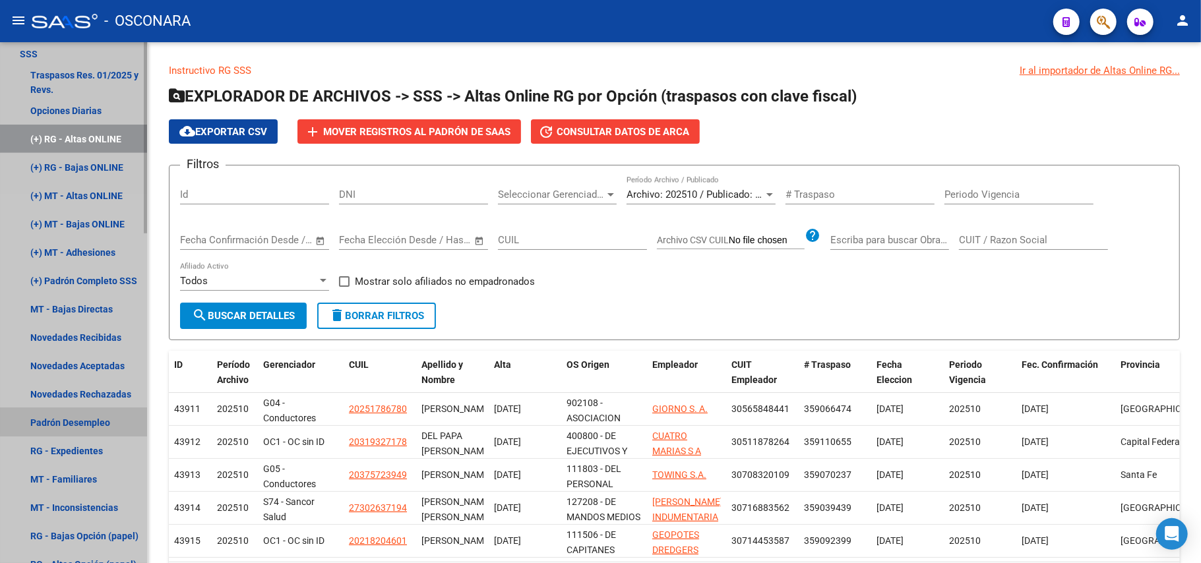
click at [103, 400] on link "Padrón Desempleo" at bounding box center [73, 422] width 147 height 28
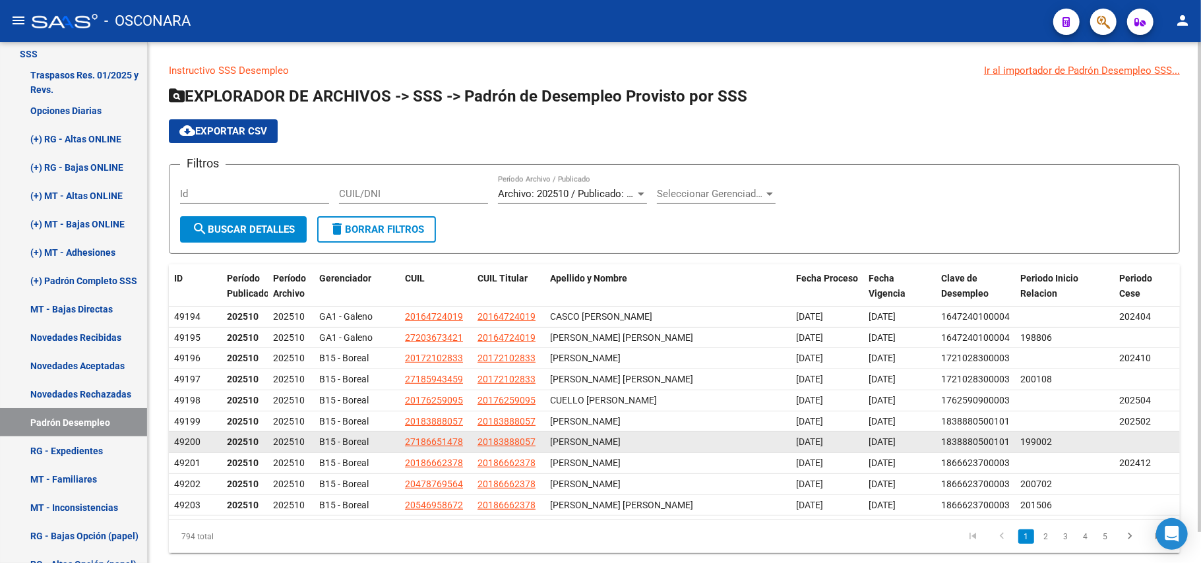
scroll to position [34, 0]
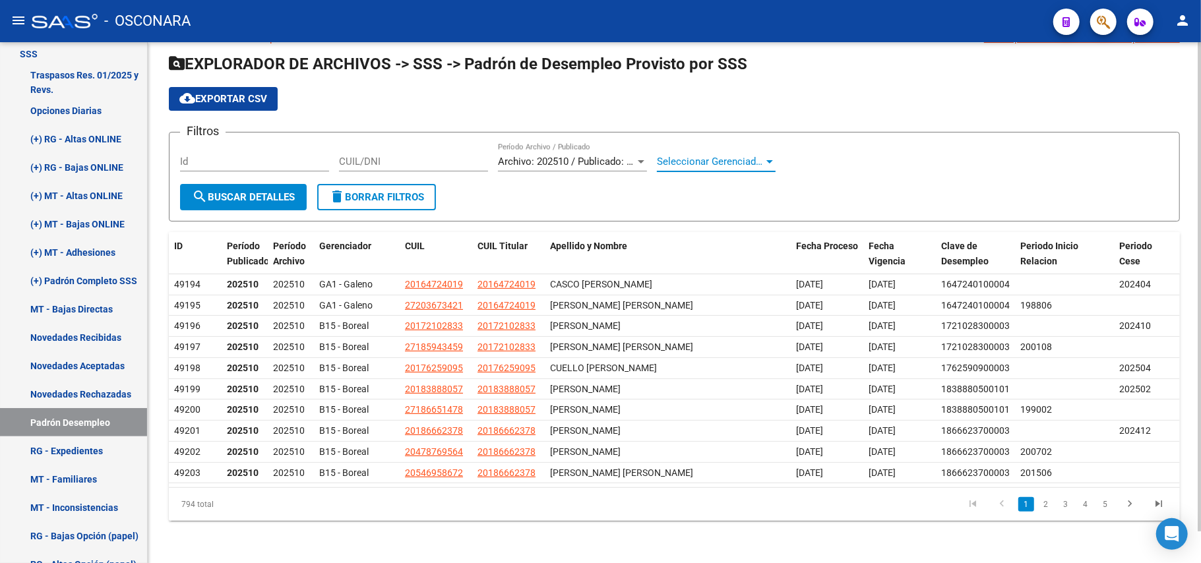
click at [715, 158] on span "Seleccionar Gerenciador" at bounding box center [710, 162] width 107 height 12
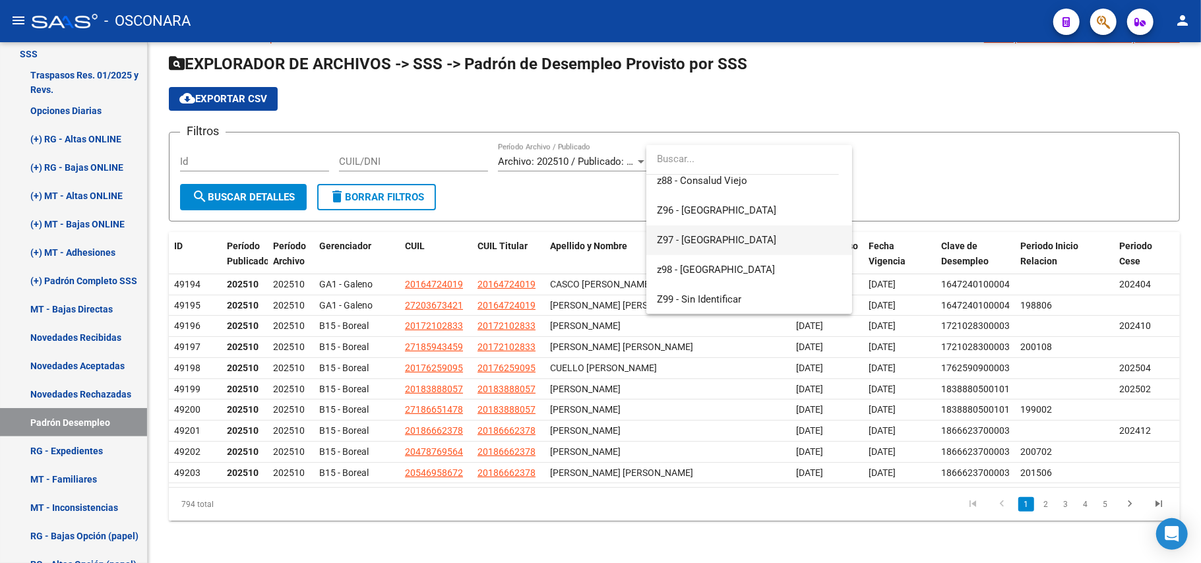
scroll to position [663, 0]
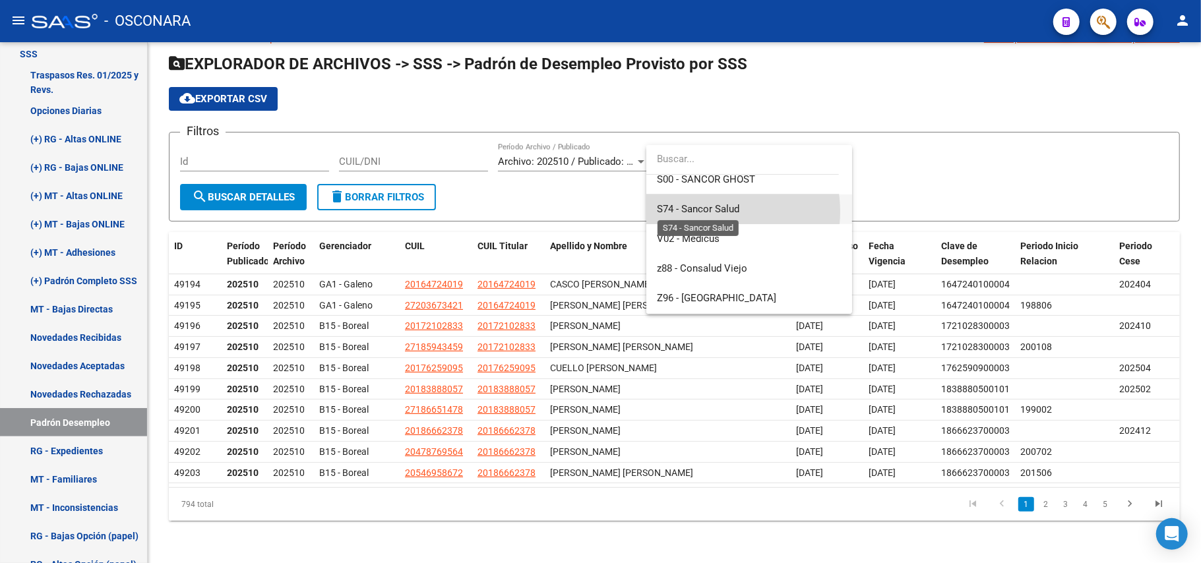
click at [707, 212] on span "S74 - Sancor Salud" at bounding box center [698, 209] width 82 height 12
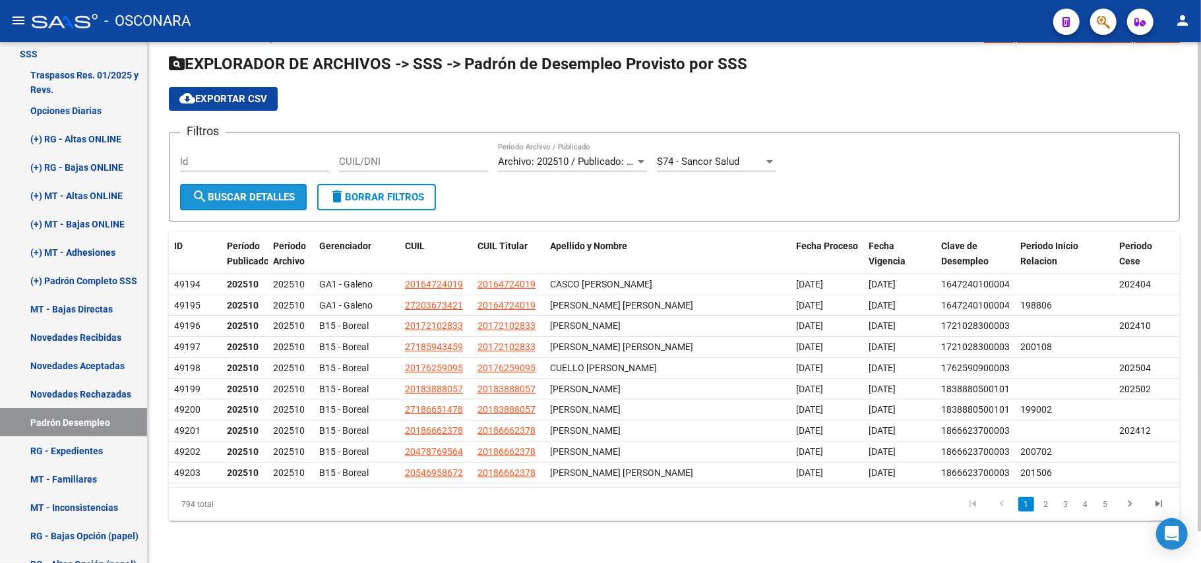
click at [240, 202] on button "search Buscar Detalles" at bounding box center [243, 197] width 127 height 26
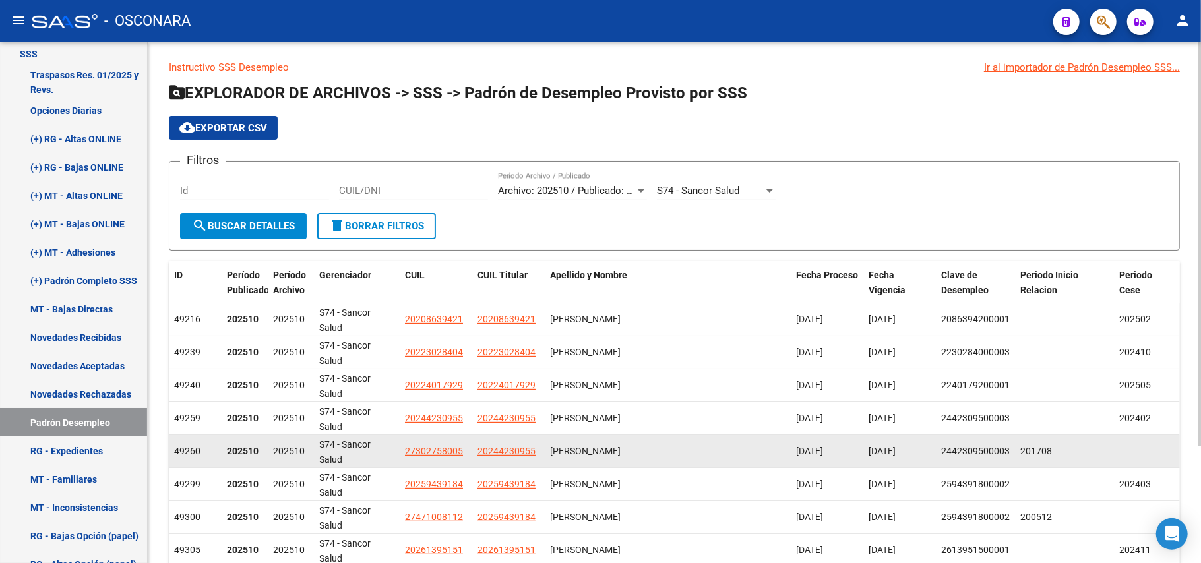
scroll to position [0, 0]
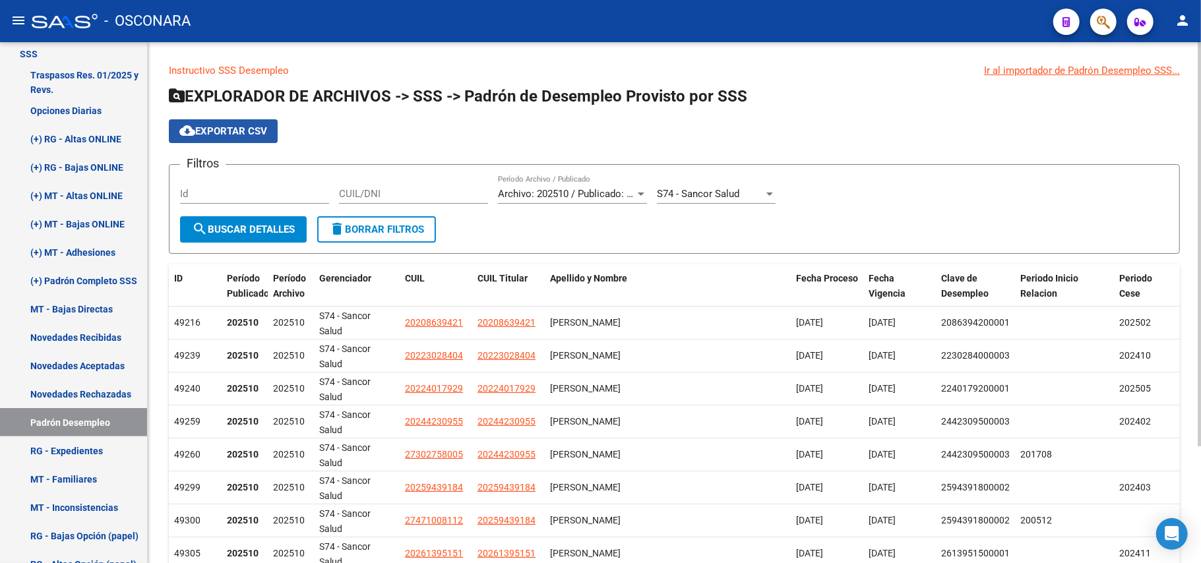
click at [267, 131] on span "cloud_download Exportar CSV" at bounding box center [223, 131] width 88 height 12
click at [259, 224] on span "search Buscar Detalles" at bounding box center [243, 230] width 103 height 12
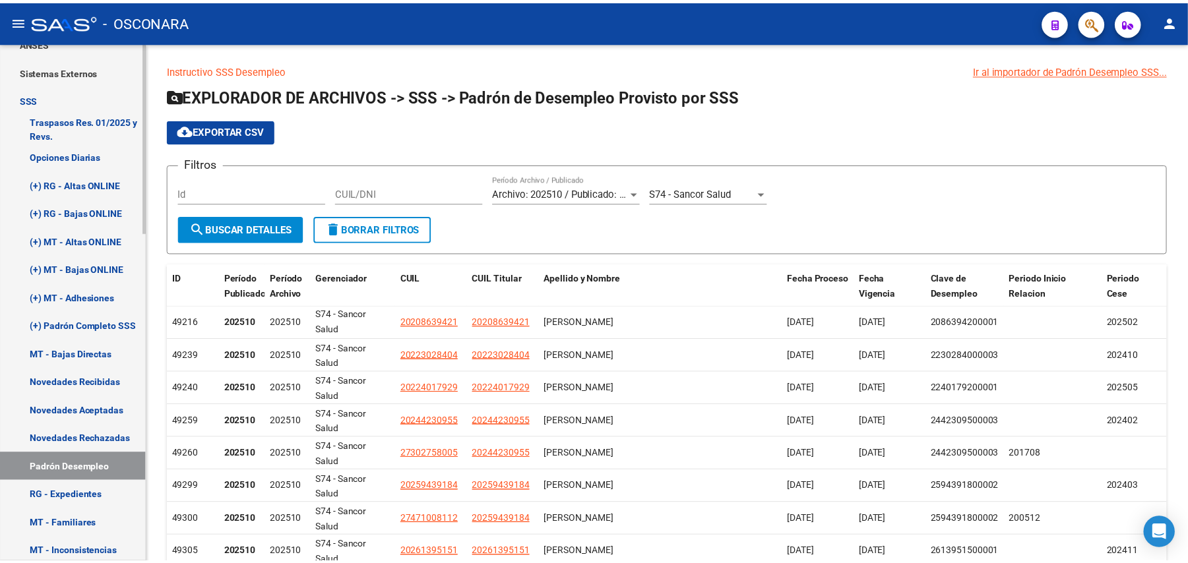
scroll to position [544, 0]
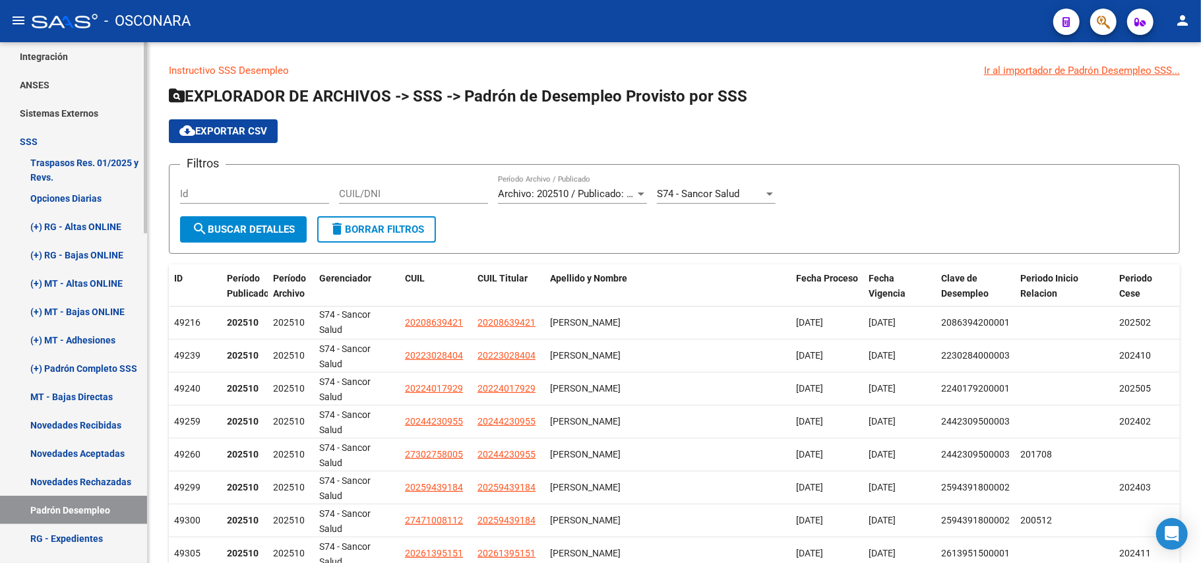
click at [110, 307] on link "(+) MT - Bajas ONLINE" at bounding box center [73, 312] width 147 height 28
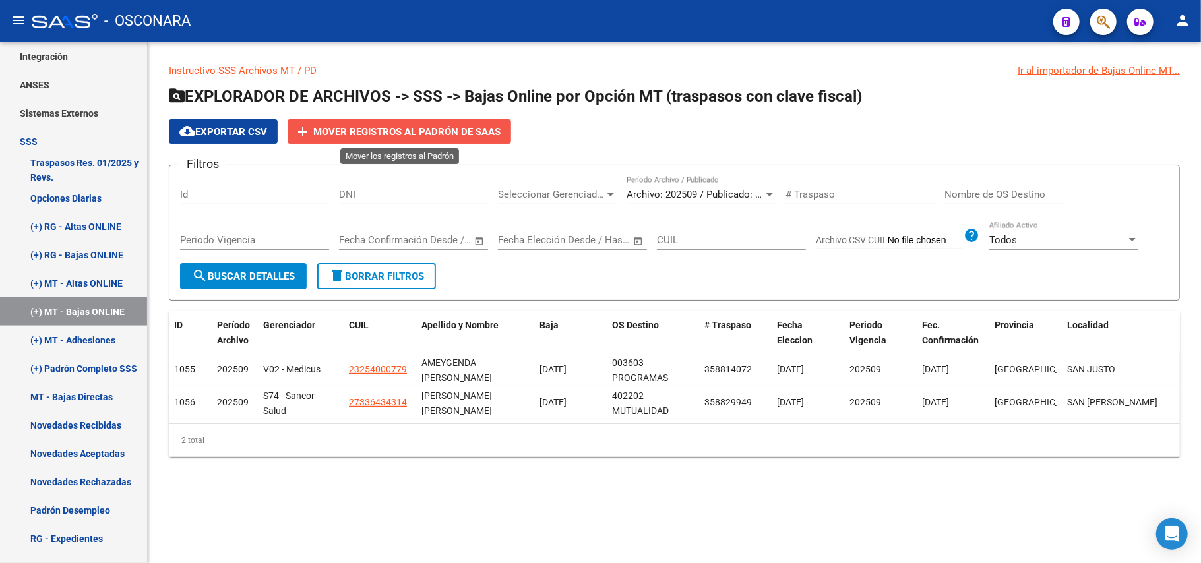
click at [478, 127] on span "Mover registros al PADRÓN de SAAS" at bounding box center [406, 132] width 187 height 12
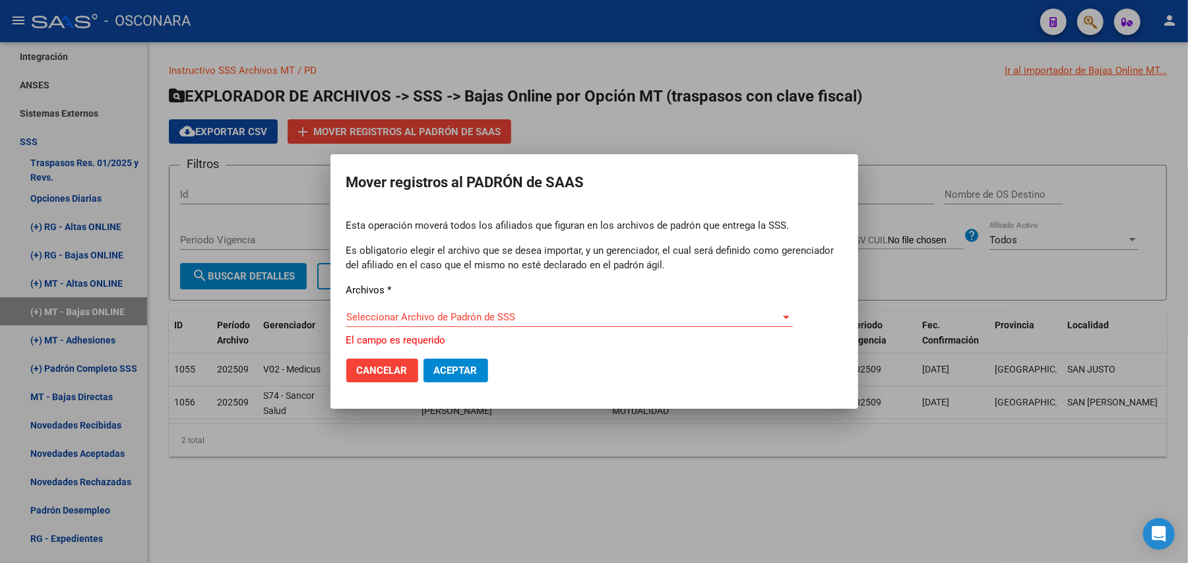
click at [734, 400] on div at bounding box center [594, 281] width 1188 height 563
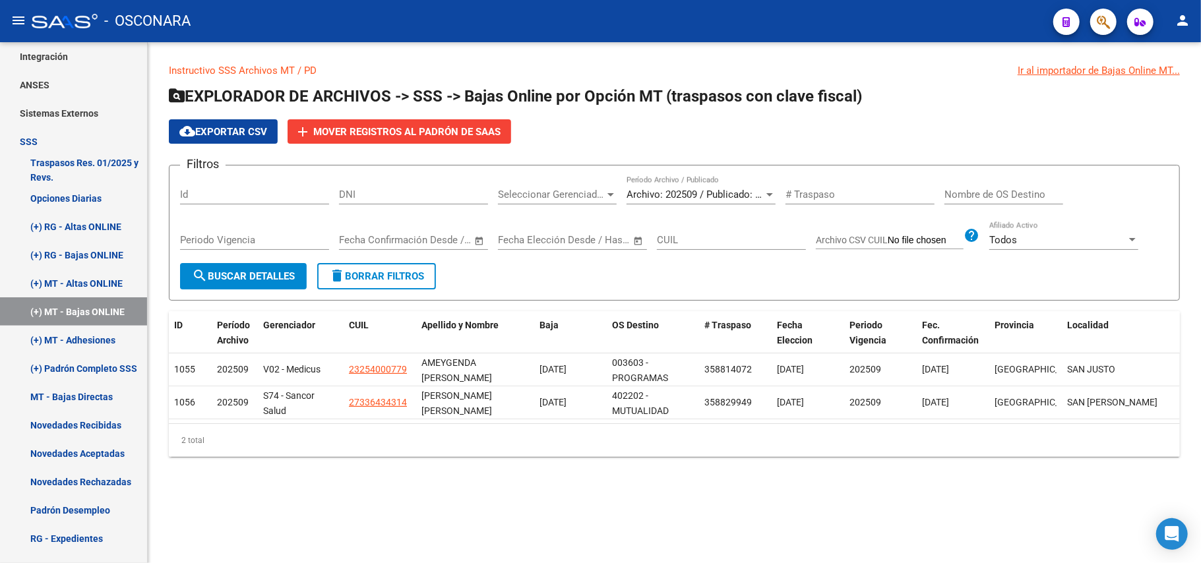
click at [765, 191] on div at bounding box center [770, 194] width 12 height 11
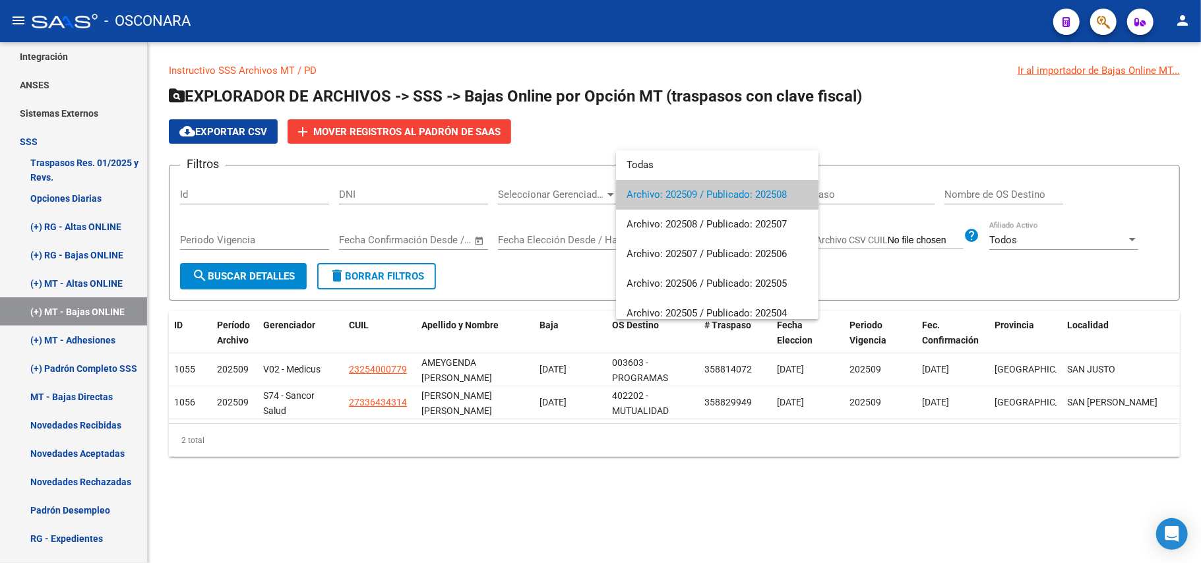
click at [478, 400] on div at bounding box center [600, 281] width 1201 height 563
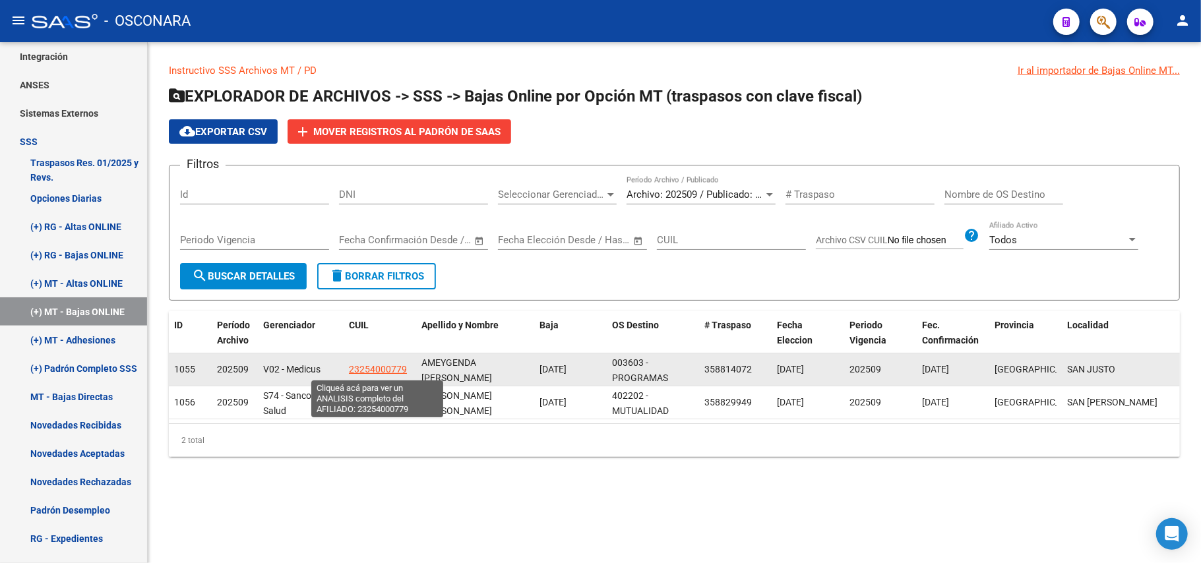
click at [394, 369] on span "23254000779" at bounding box center [378, 369] width 58 height 11
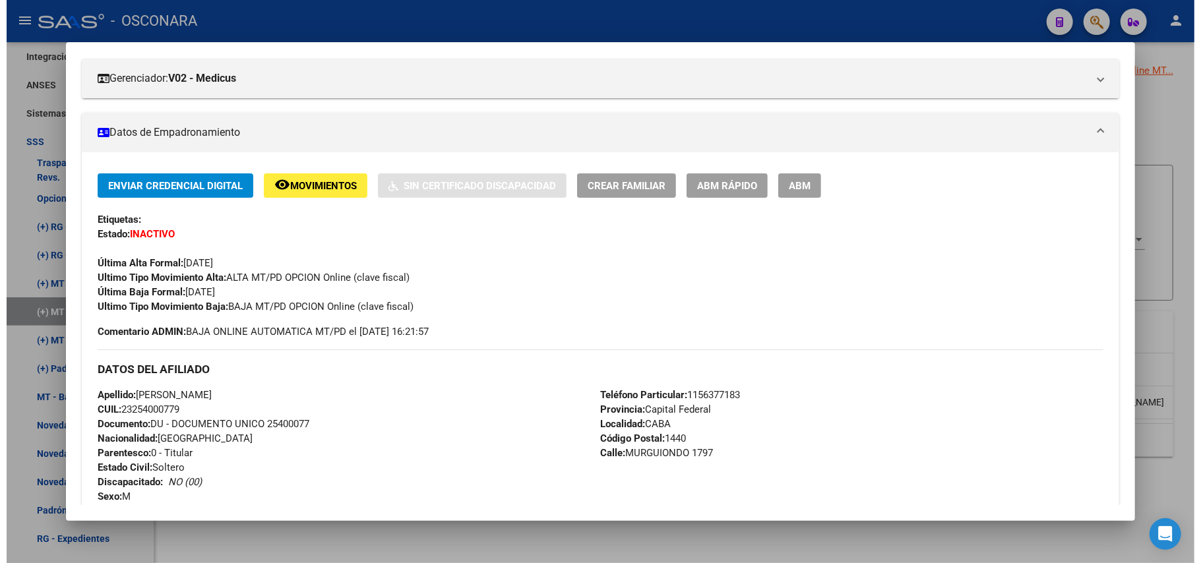
scroll to position [175, 0]
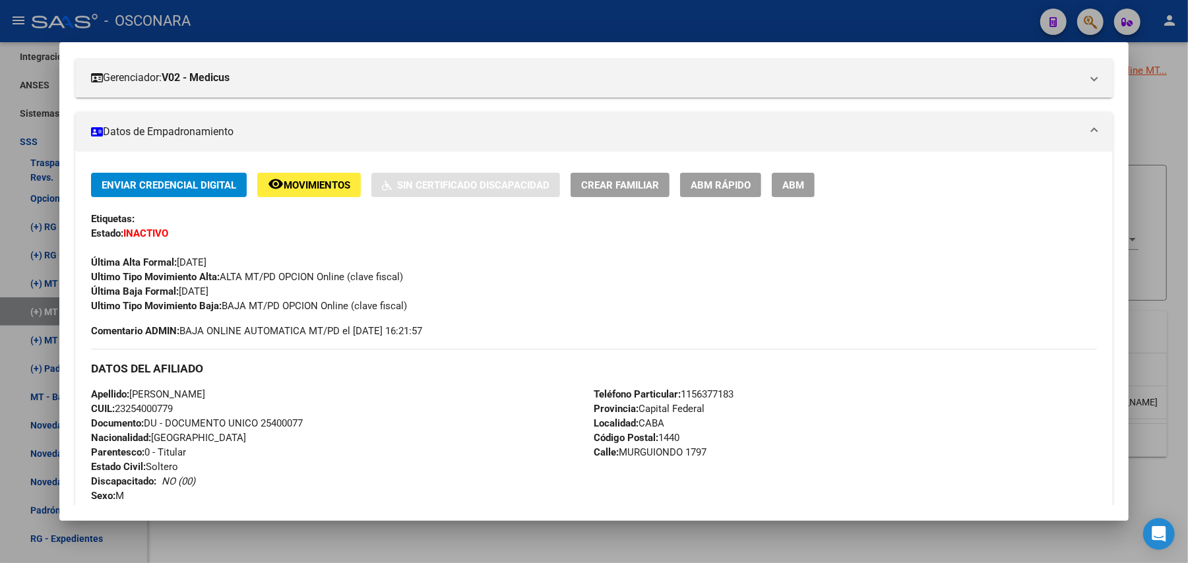
click at [399, 400] on div at bounding box center [594, 281] width 1188 height 563
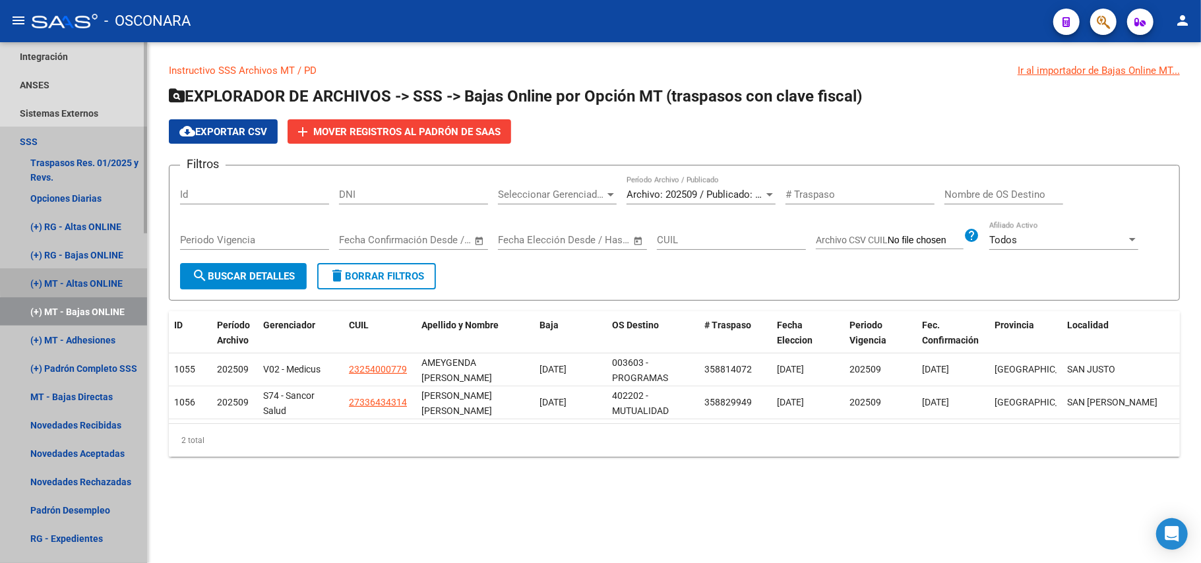
click at [100, 276] on link "(+) MT - Altas ONLINE" at bounding box center [73, 283] width 147 height 28
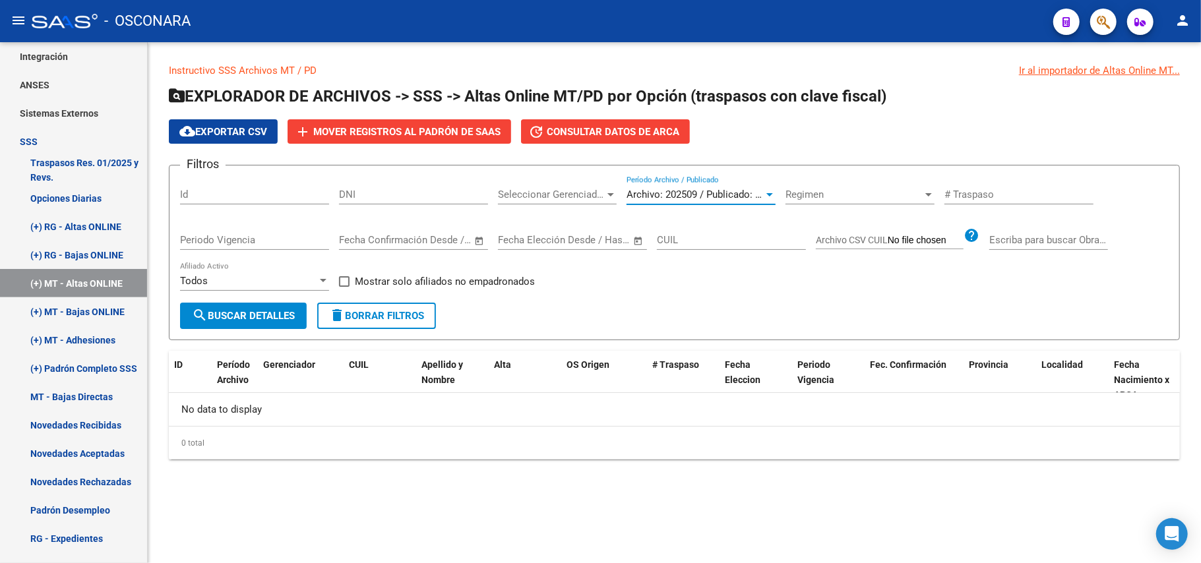
click at [766, 198] on div at bounding box center [770, 194] width 12 height 11
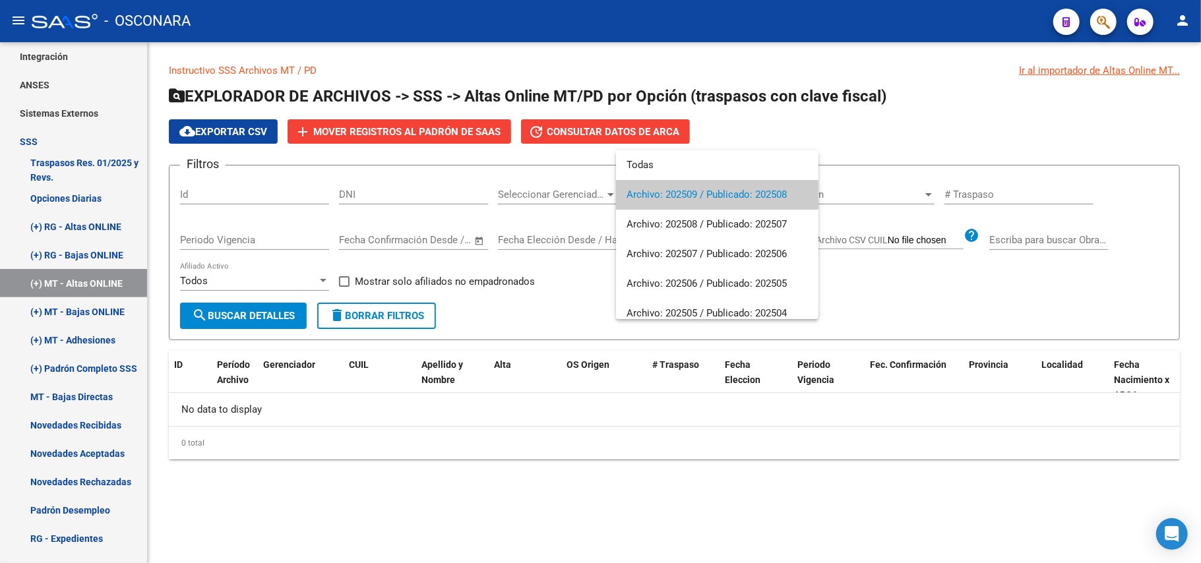
click at [83, 255] on div at bounding box center [600, 281] width 1201 height 563
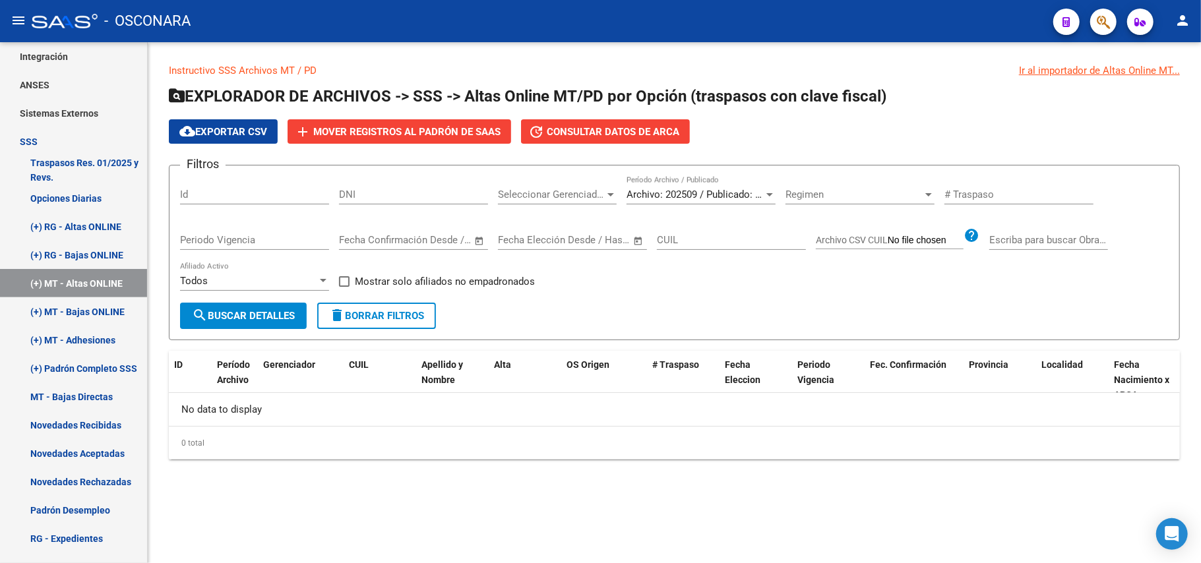
click at [83, 255] on link "(+) RG - Bajas ONLINE" at bounding box center [73, 255] width 147 height 28
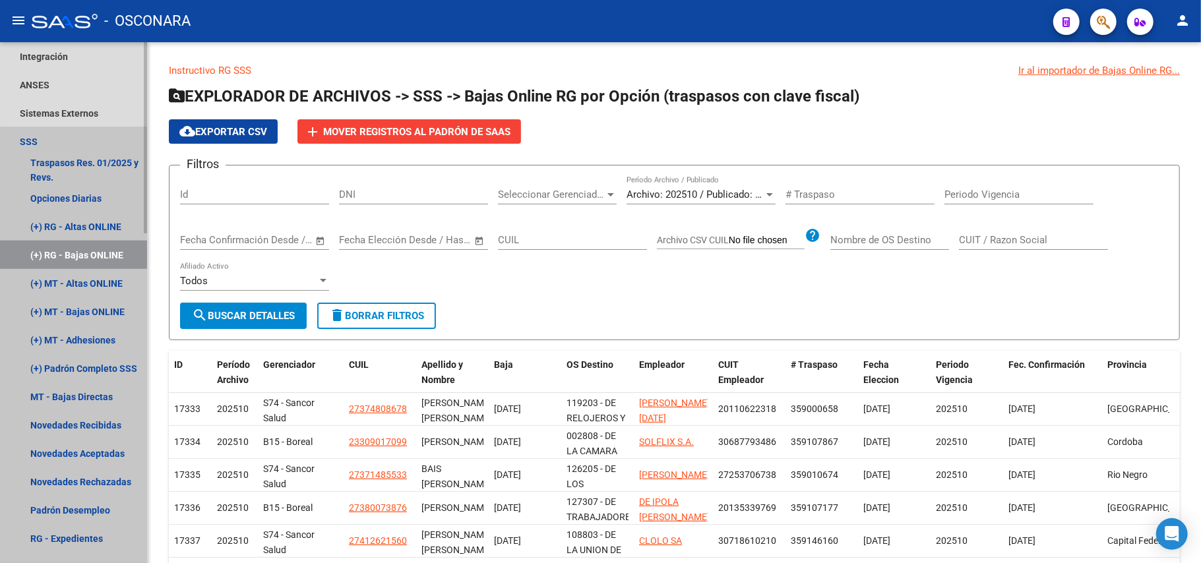
click at [115, 247] on link "(+) RG - Bajas ONLINE" at bounding box center [73, 255] width 147 height 28
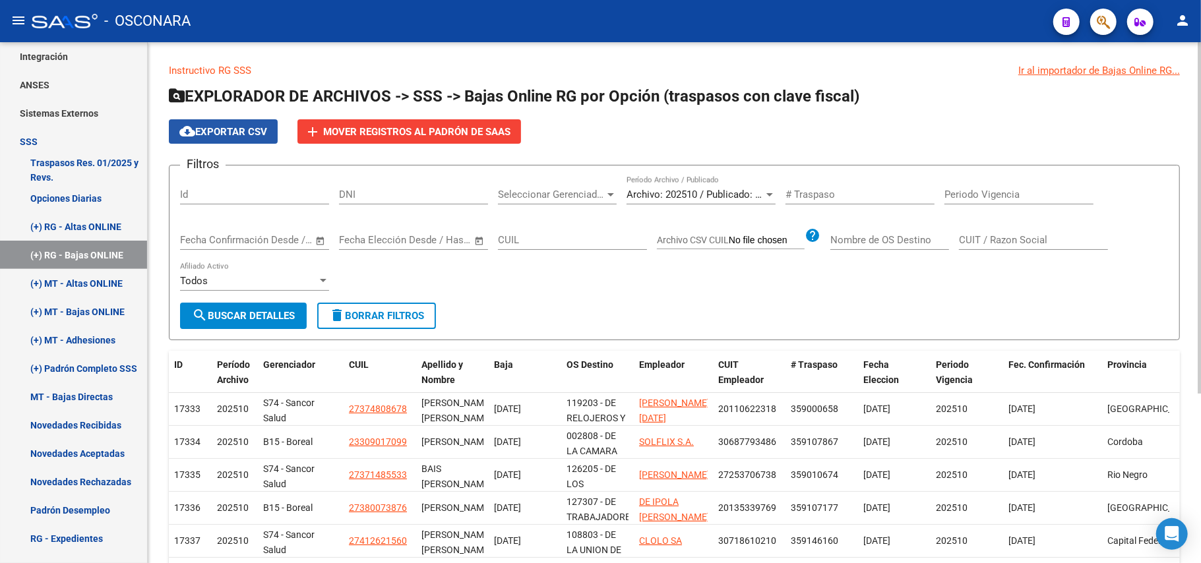
click at [241, 127] on span "cloud_download Exportar CSV" at bounding box center [223, 132] width 88 height 12
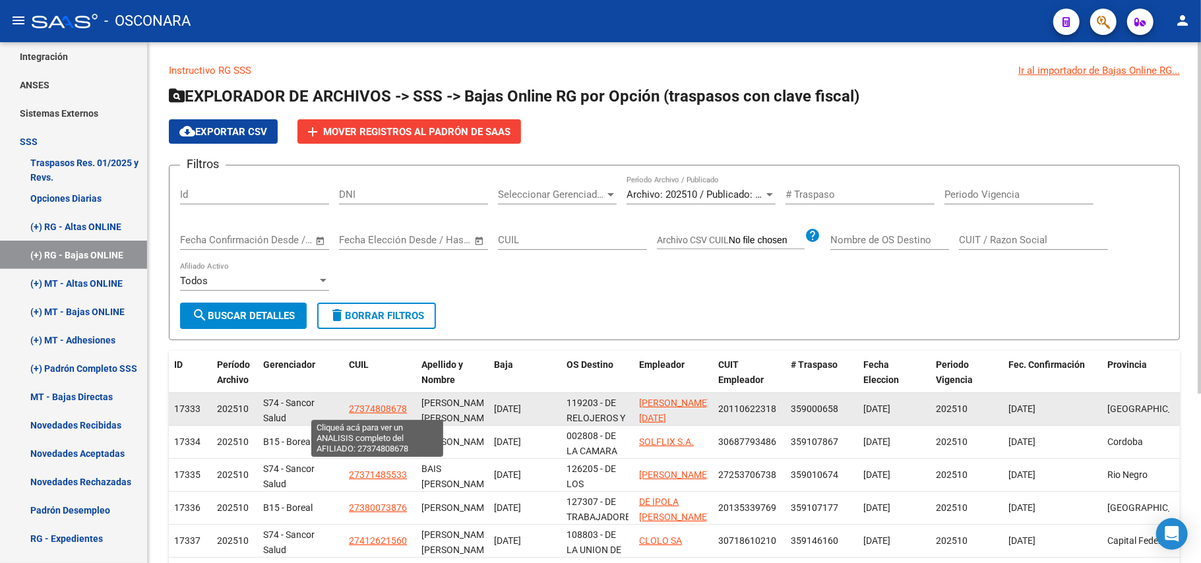
click at [363, 400] on span "27374808678" at bounding box center [378, 409] width 58 height 11
type textarea "27374808678"
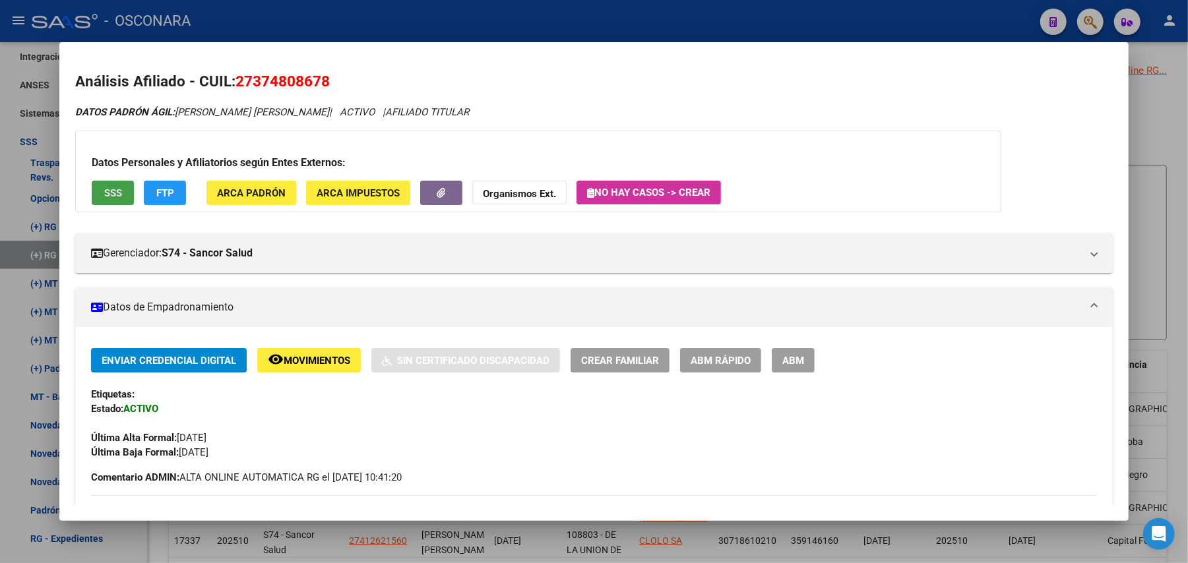
click at [112, 191] on span "SSS" at bounding box center [113, 193] width 18 height 12
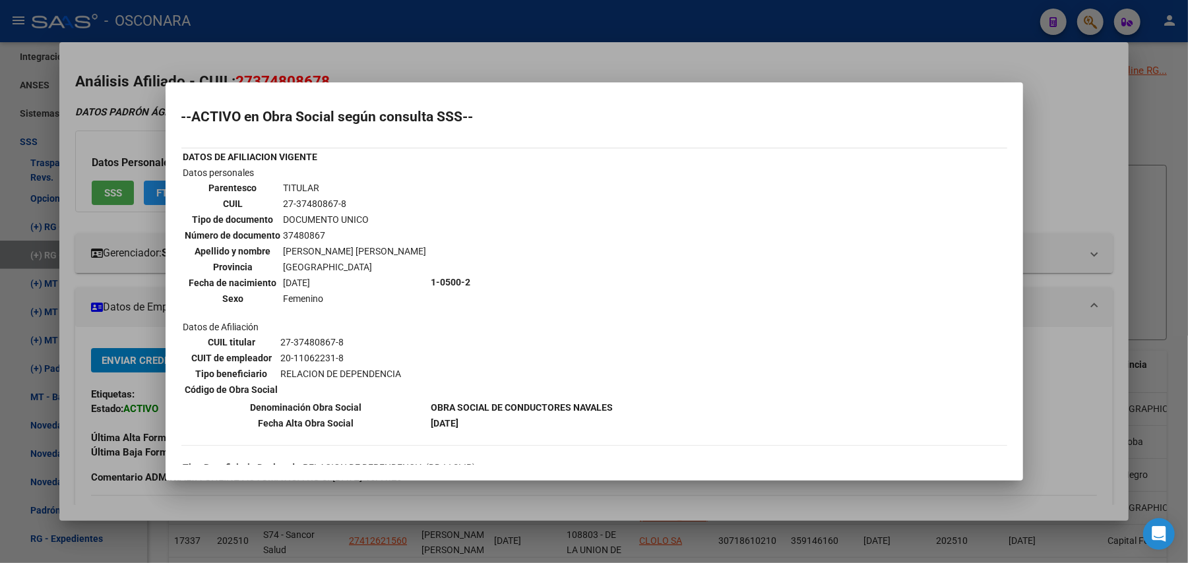
click at [900, 133] on div at bounding box center [594, 281] width 1188 height 563
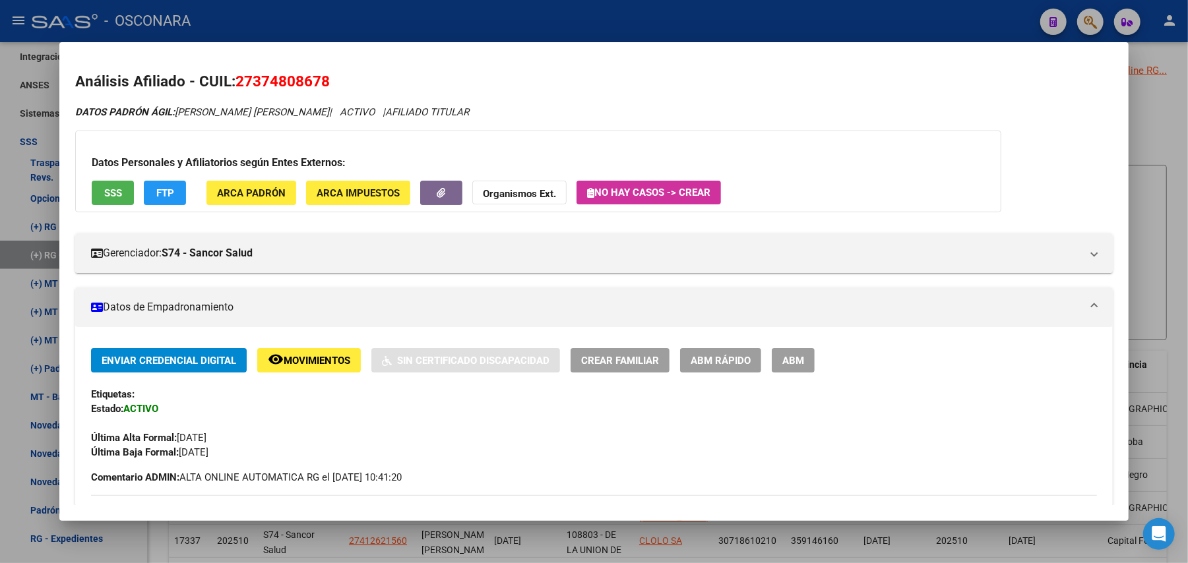
click at [900, 133] on div at bounding box center [594, 281] width 1188 height 563
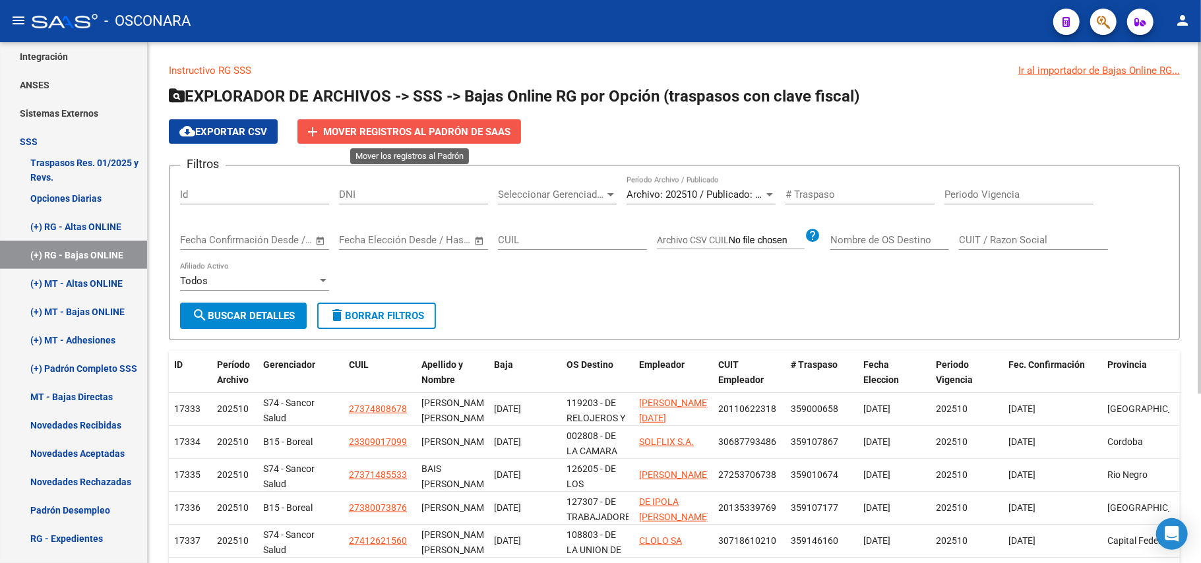
click at [436, 126] on span "Mover registros al PADRÓN de SAAS" at bounding box center [416, 132] width 187 height 12
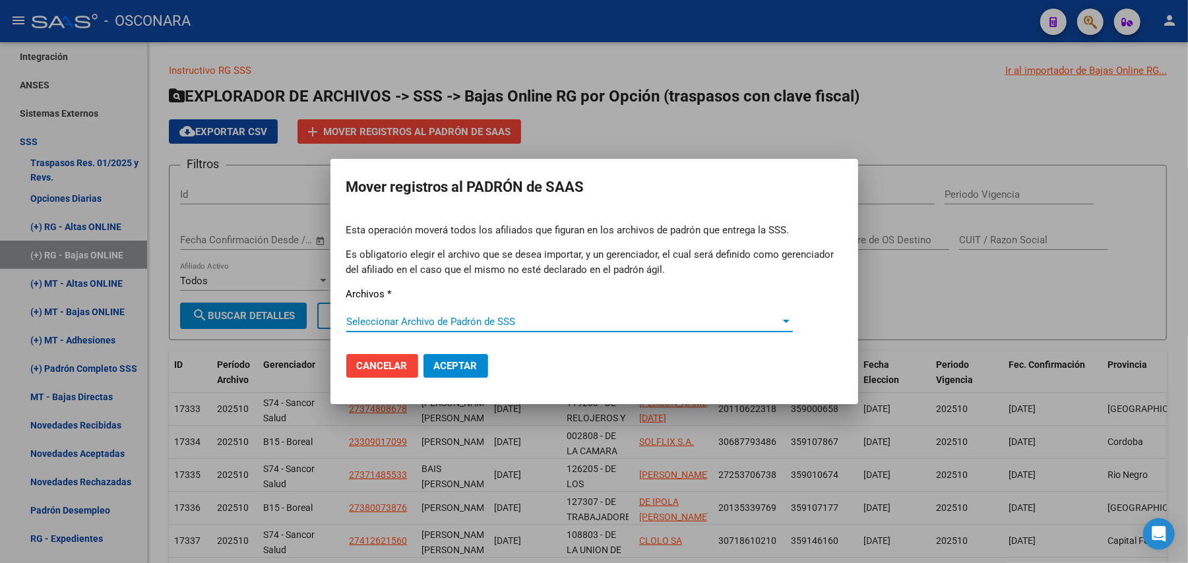
click at [700, 316] on span "Seleccionar Archivo de Padrón de SSS" at bounding box center [563, 322] width 435 height 12
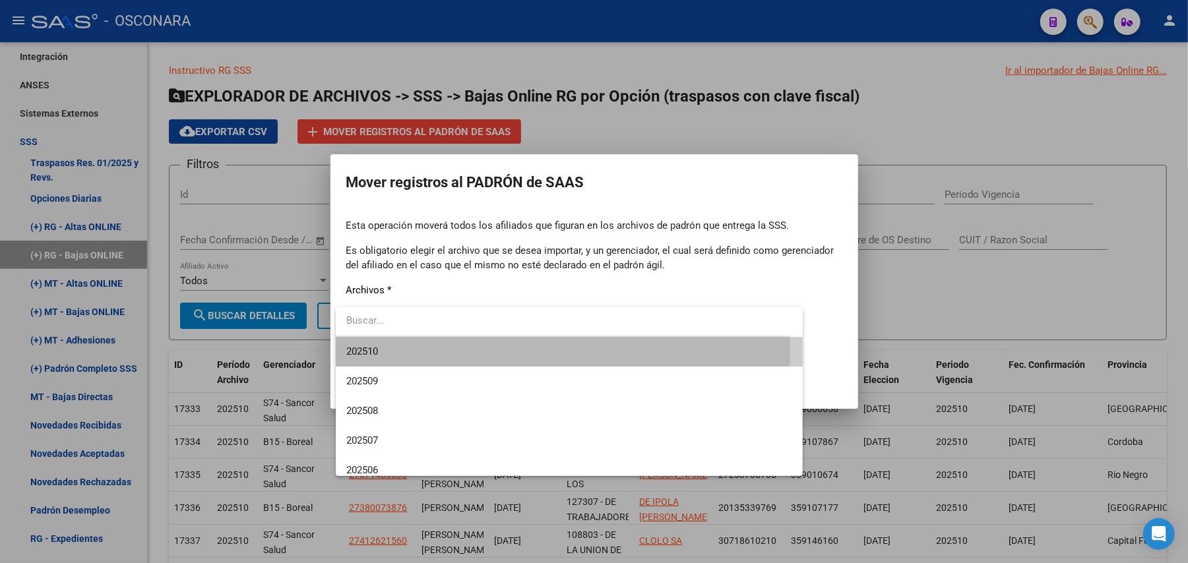
click at [486, 347] on span "202510" at bounding box center [569, 352] width 447 height 30
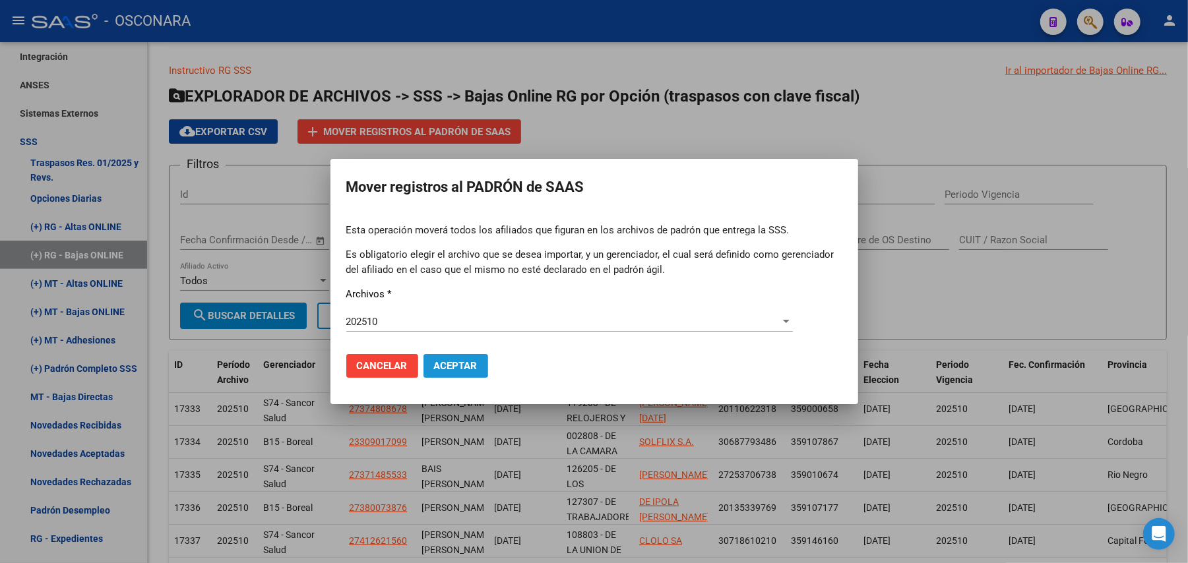
click at [451, 365] on span "Aceptar" at bounding box center [456, 366] width 44 height 12
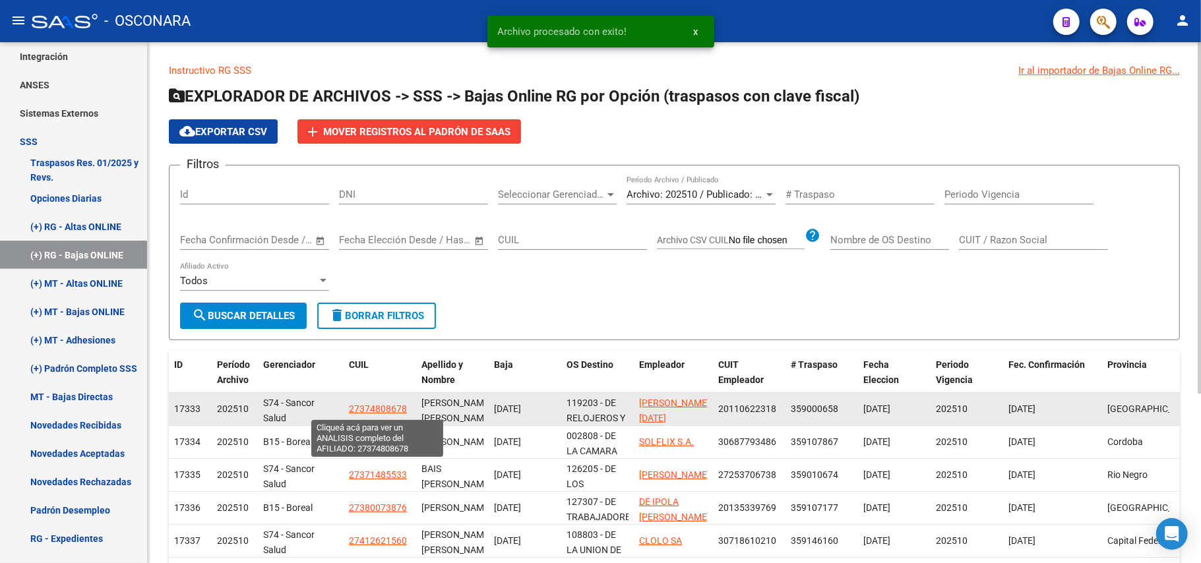
click at [392, 400] on span "27374808678" at bounding box center [378, 409] width 58 height 11
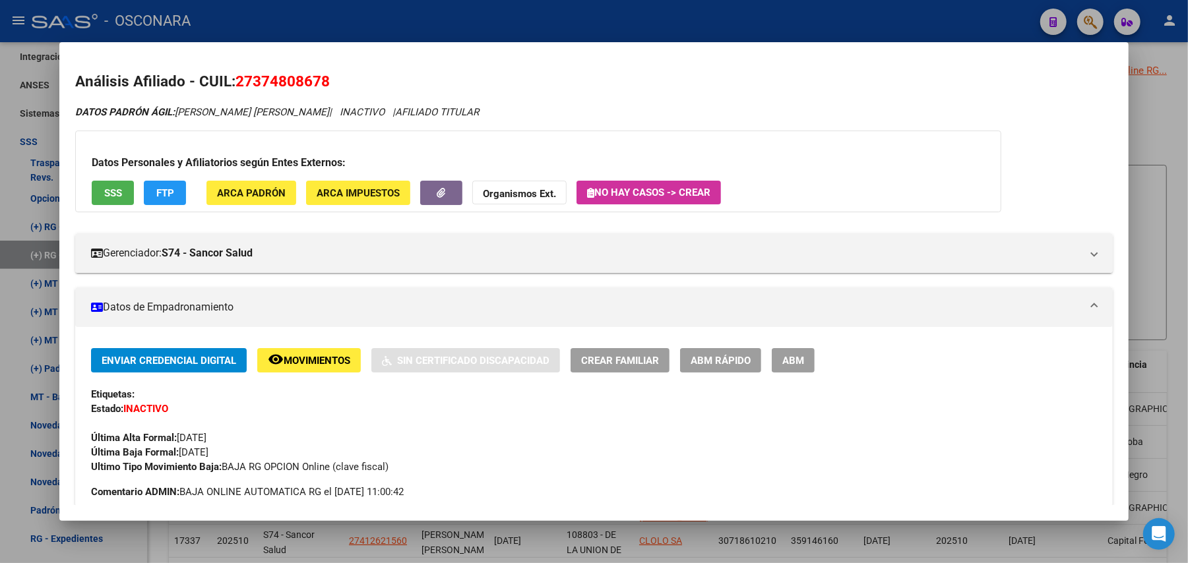
click at [900, 146] on div at bounding box center [594, 281] width 1188 height 563
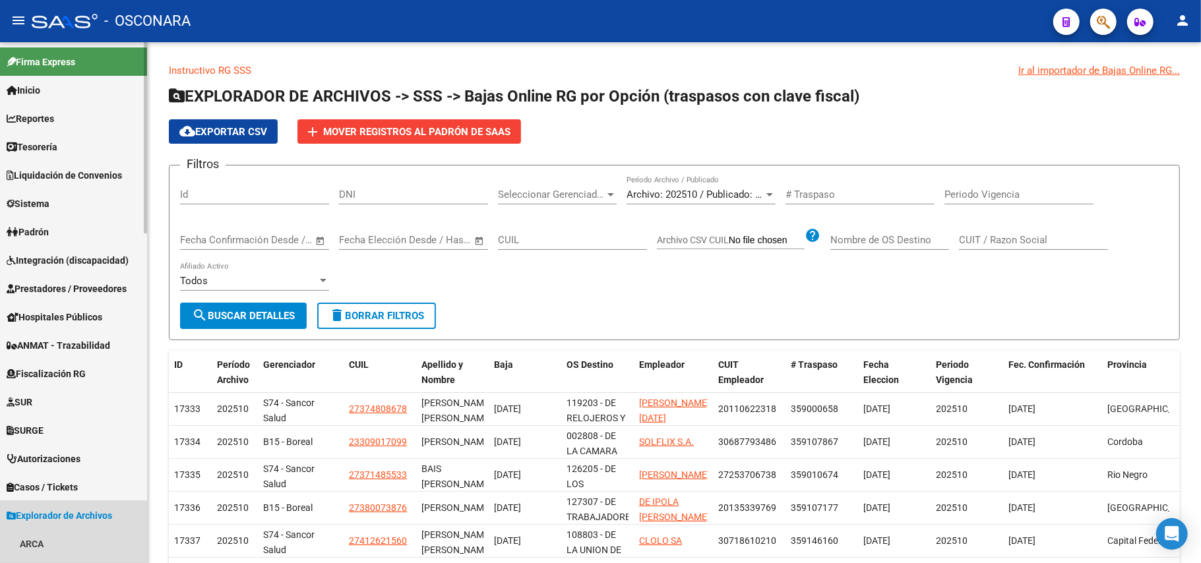
click at [96, 400] on link "Explorador de Archivos" at bounding box center [73, 515] width 147 height 28
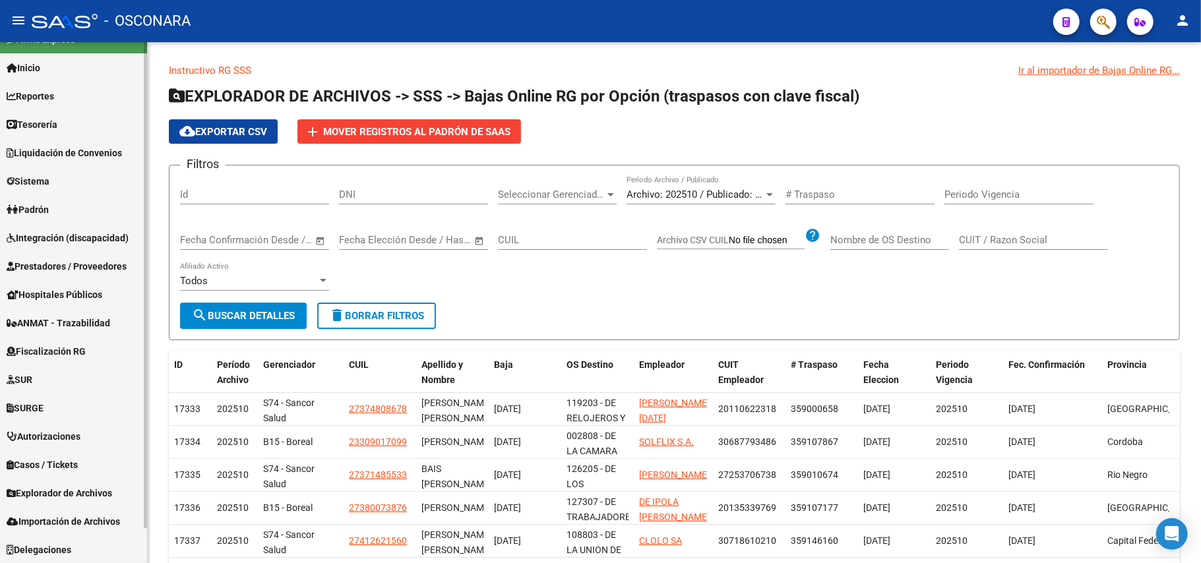
scroll to position [22, 0]
click at [99, 400] on link "Explorador de Archivos" at bounding box center [73, 493] width 147 height 28
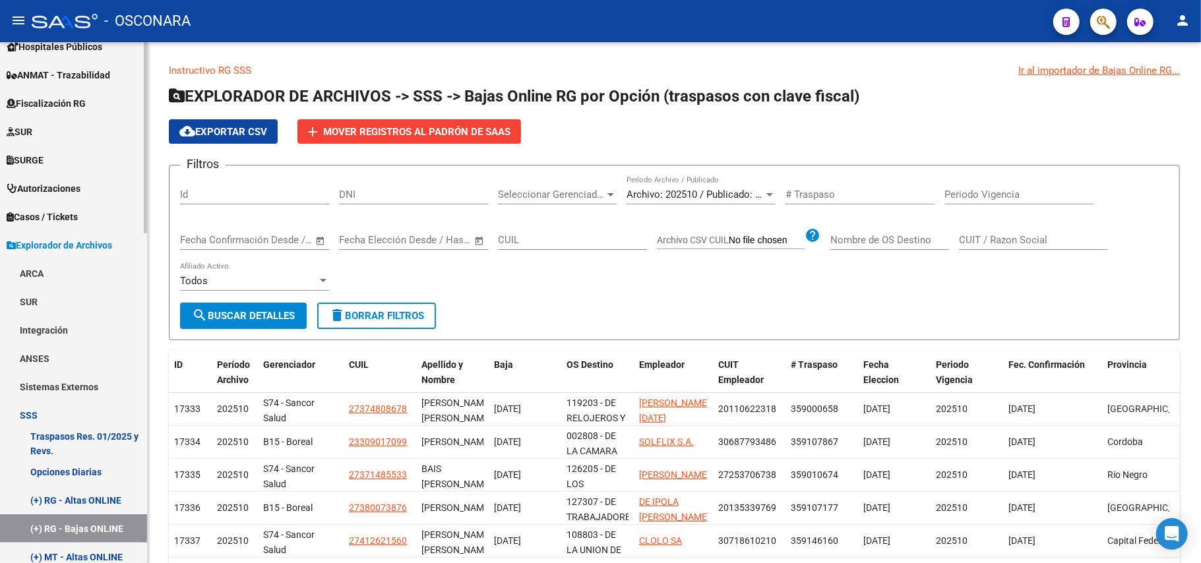
scroll to position [286, 0]
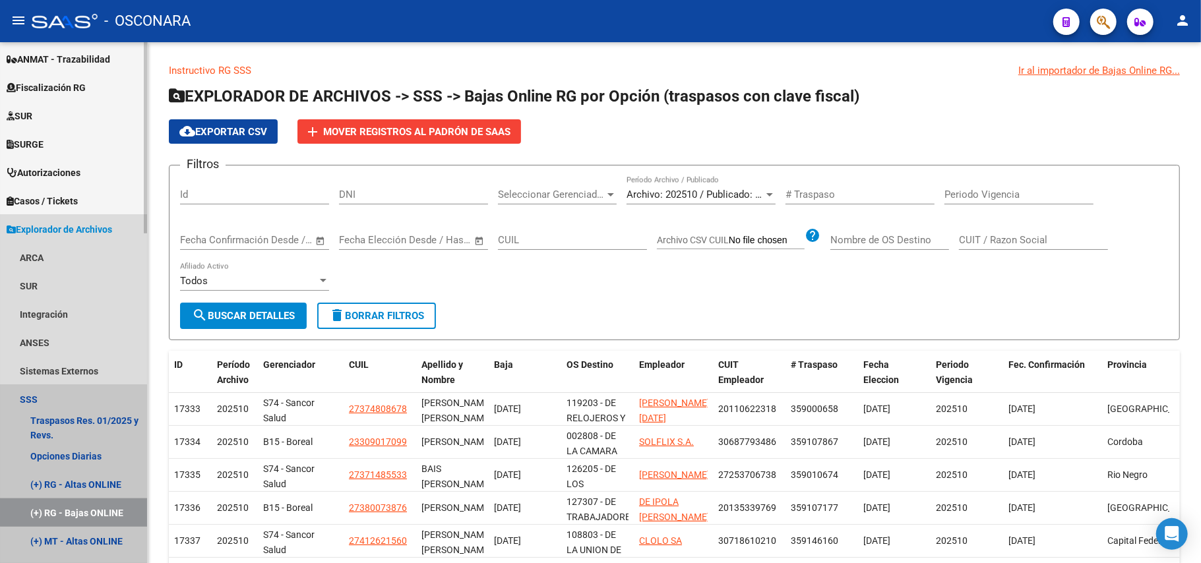
click at [103, 400] on link "(+) RG - Bajas ONLINE" at bounding box center [73, 513] width 147 height 28
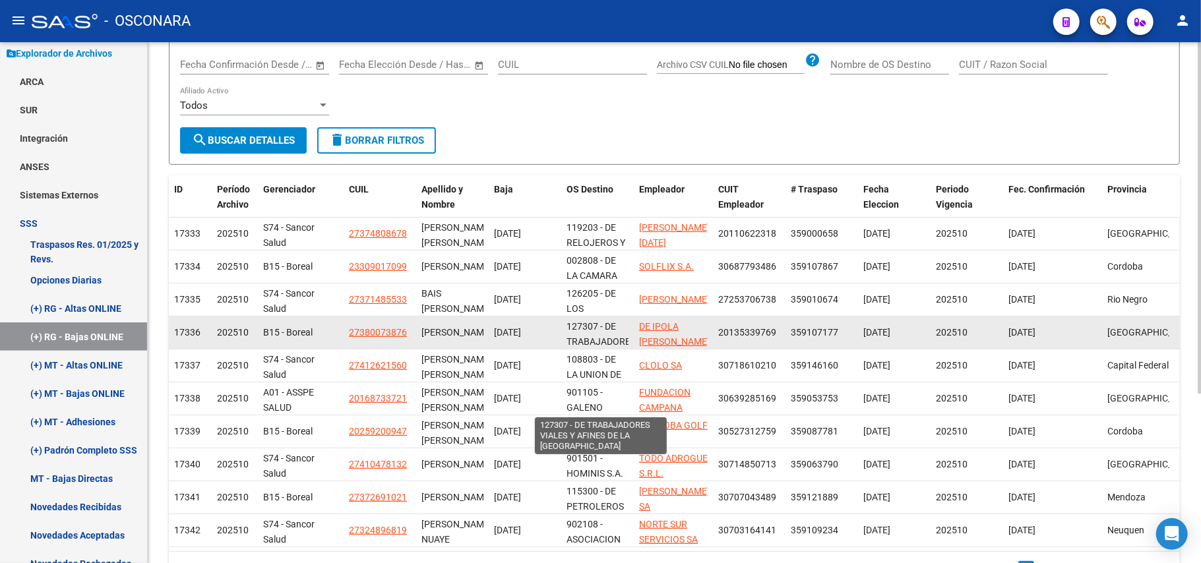
scroll to position [0, 0]
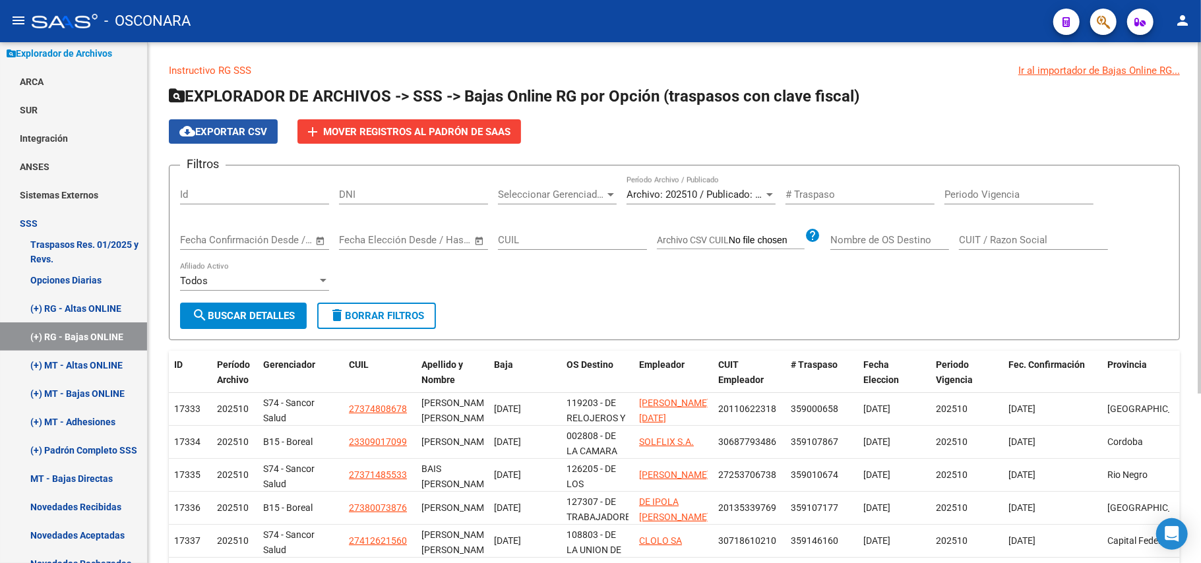
click at [265, 120] on button "cloud_download Exportar CSV" at bounding box center [223, 131] width 109 height 24
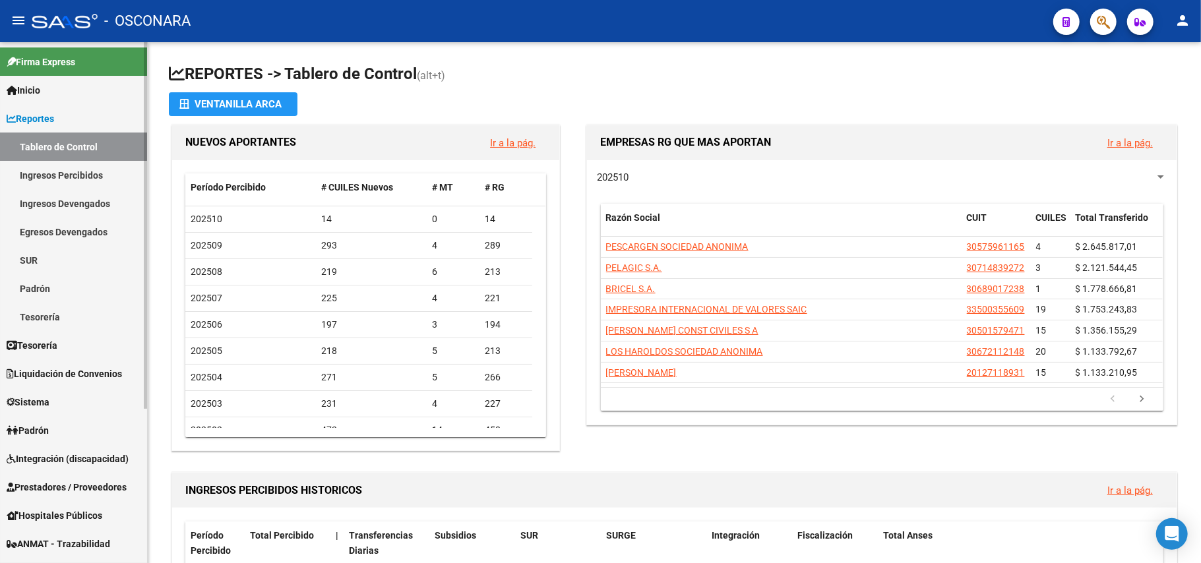
click at [85, 431] on link "Padrón" at bounding box center [73, 430] width 147 height 28
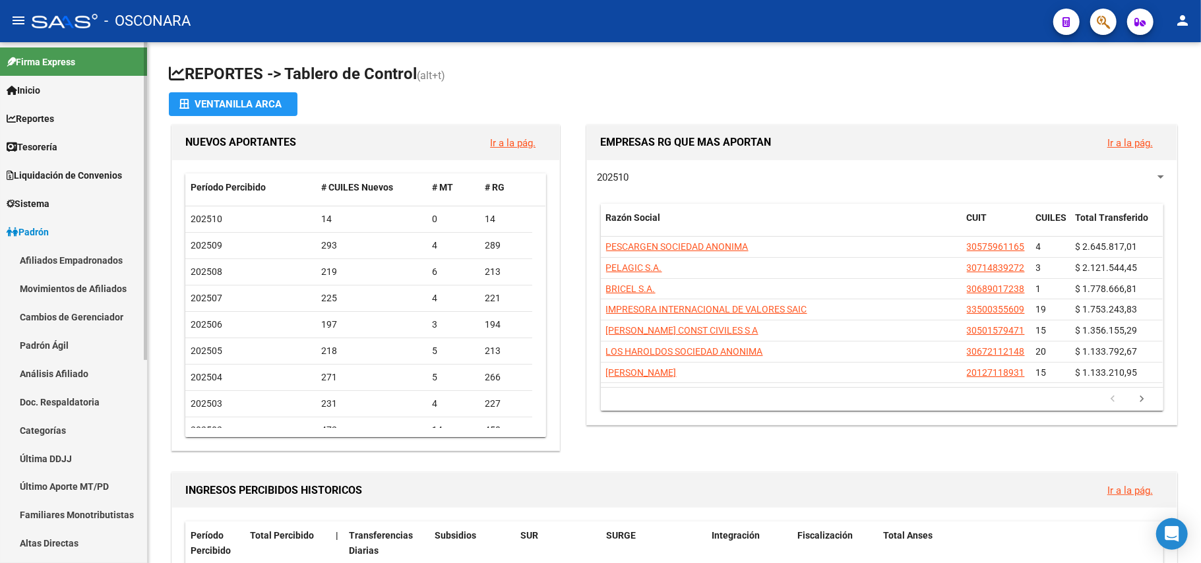
click at [79, 349] on link "Padrón Ágil" at bounding box center [73, 345] width 147 height 28
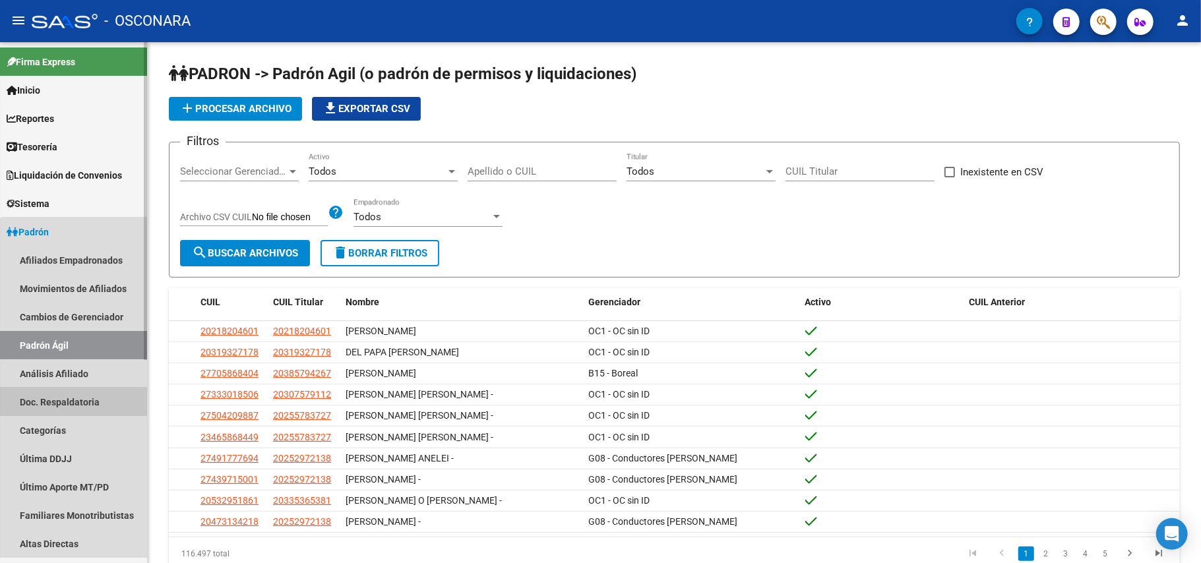
click at [75, 391] on link "Doc. Respaldatoria" at bounding box center [73, 402] width 147 height 28
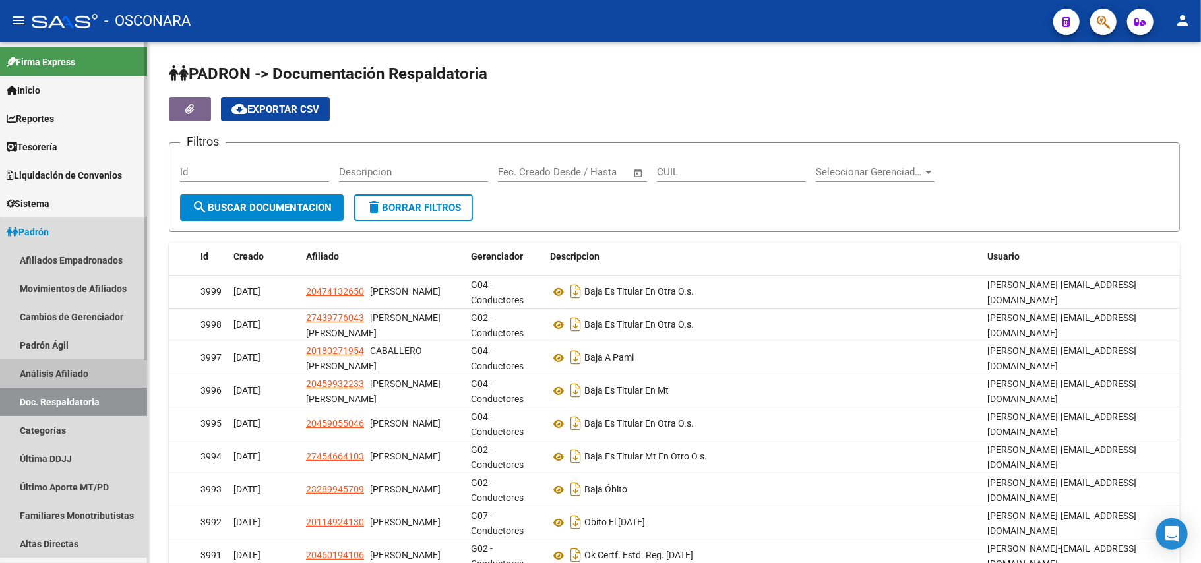
click at [75, 372] on link "Análisis Afiliado" at bounding box center [73, 374] width 147 height 28
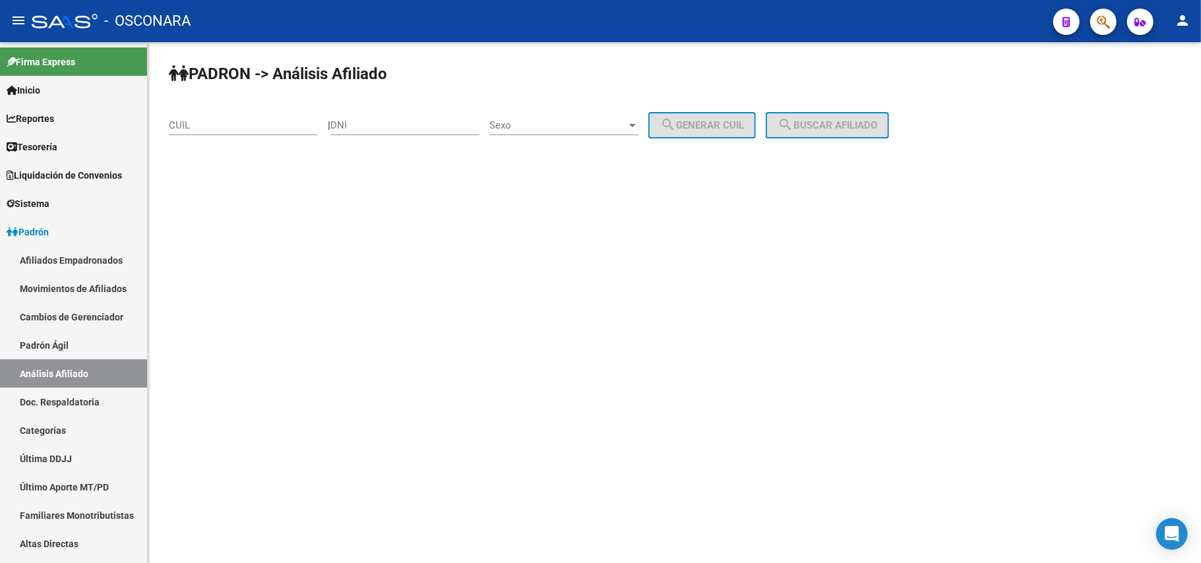
click at [228, 124] on input "CUIL" at bounding box center [243, 125] width 149 height 12
paste input "27-31769189-6"
type input "27-31769189-6"
click at [848, 125] on span "search Buscar afiliado" at bounding box center [828, 125] width 100 height 12
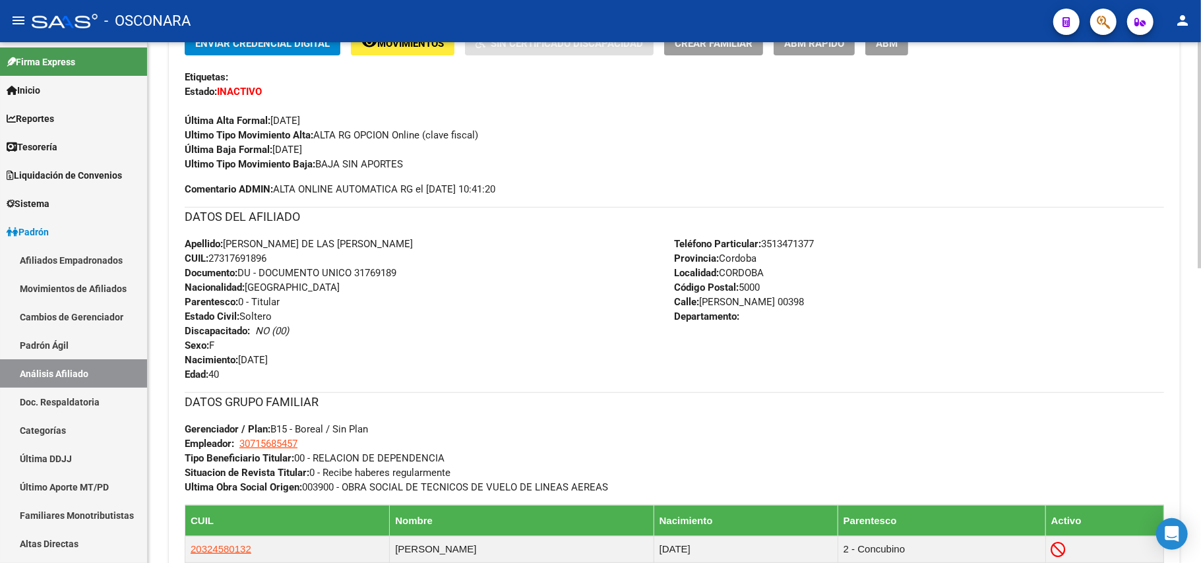
scroll to position [681, 0]
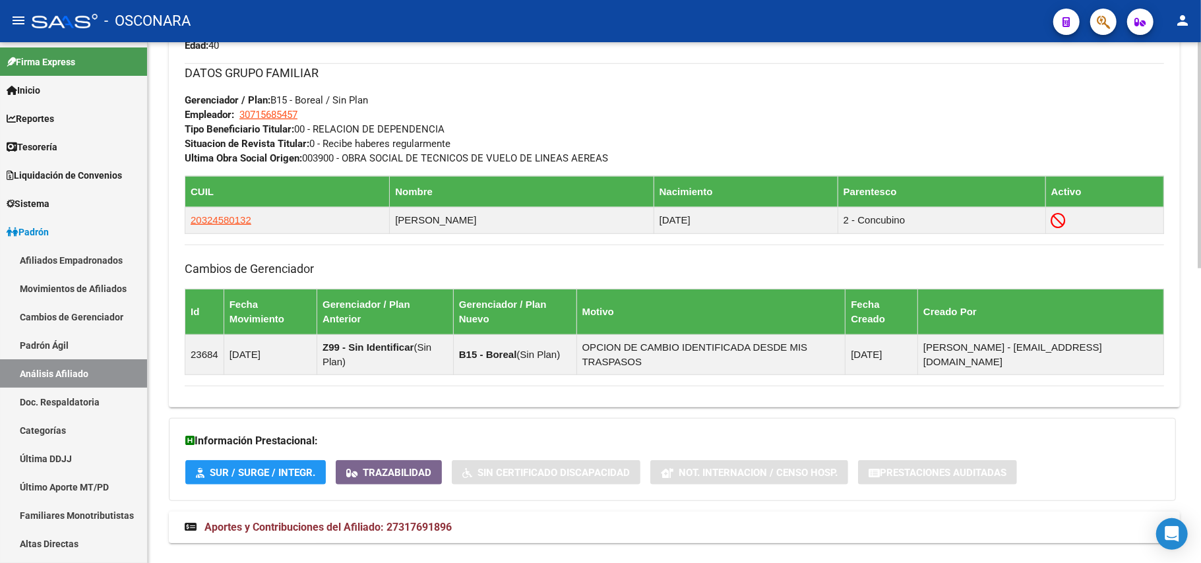
click at [425, 520] on strong "Aportes y Contribuciones del Afiliado: 27317691896" at bounding box center [318, 527] width 267 height 15
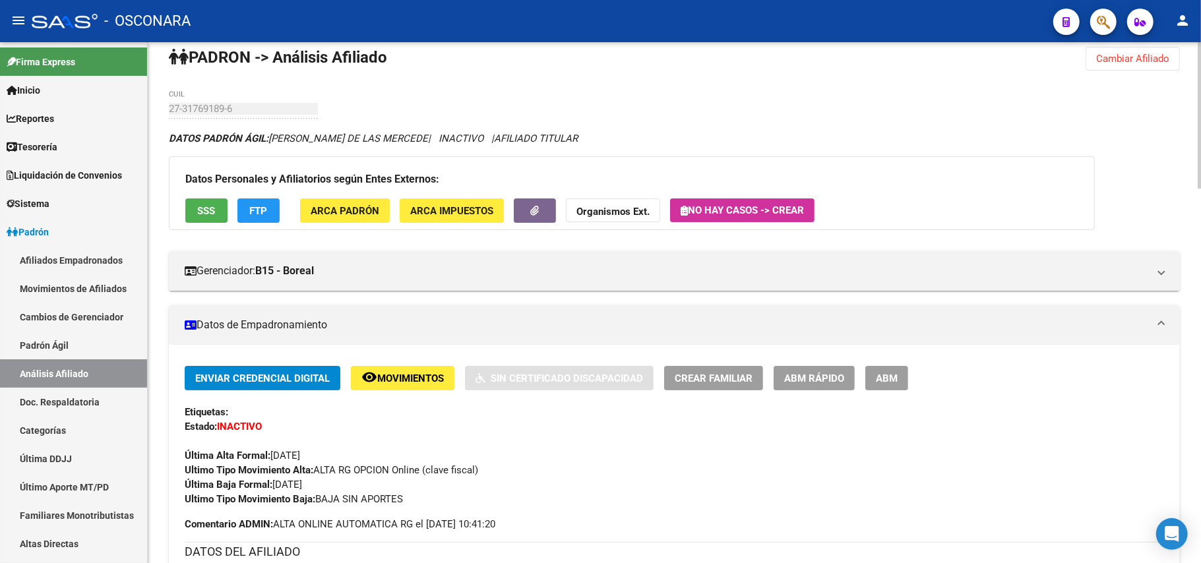
scroll to position [0, 0]
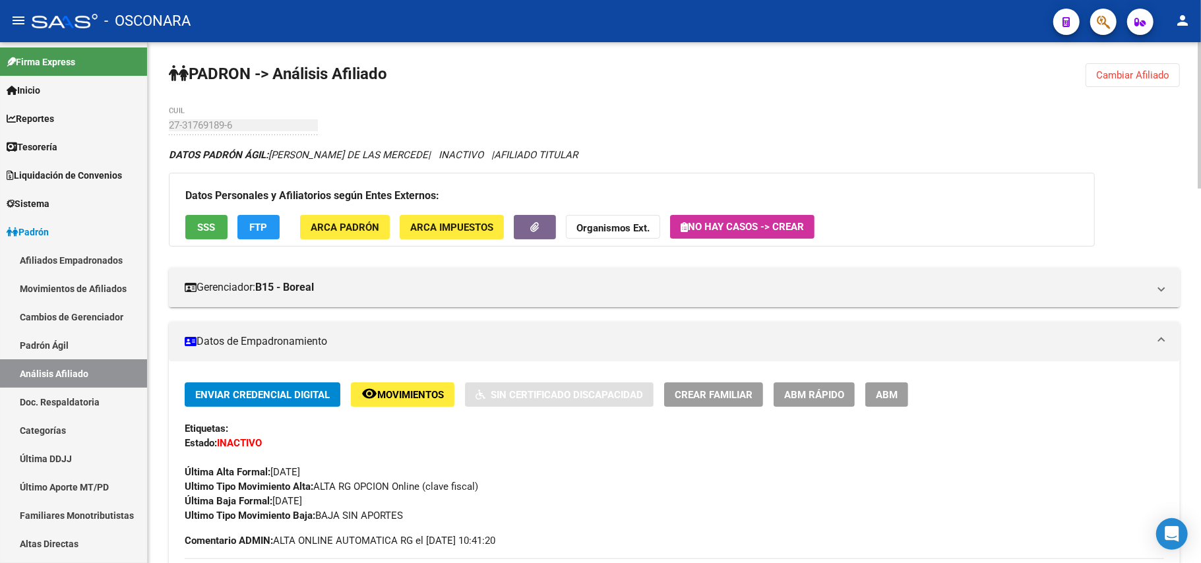
click at [210, 226] on span "SSS" at bounding box center [207, 228] width 18 height 12
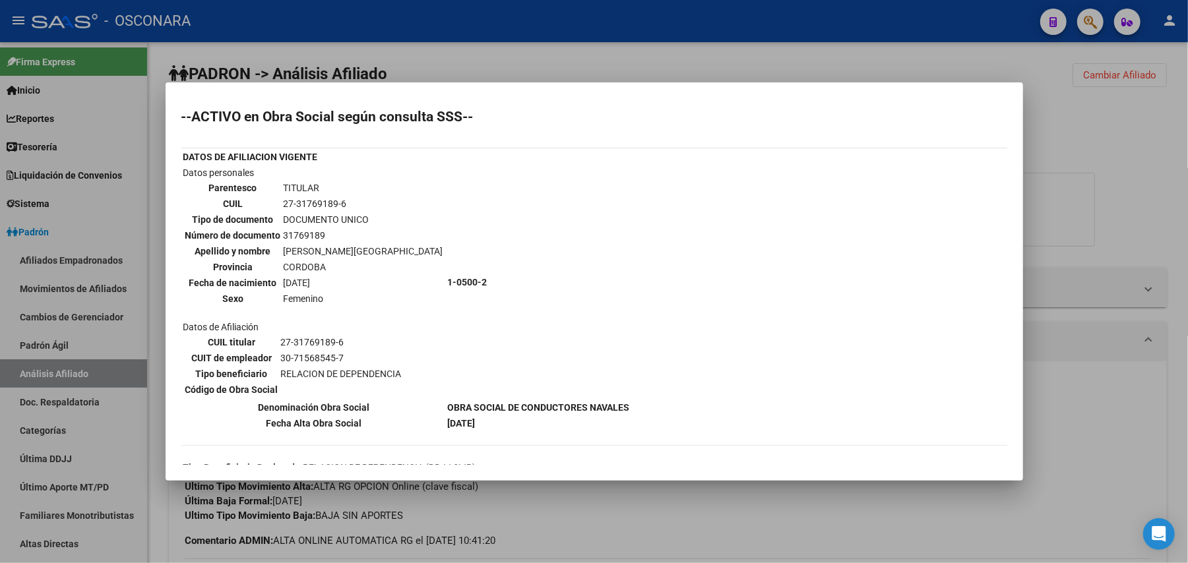
click at [893, 47] on div at bounding box center [594, 281] width 1188 height 563
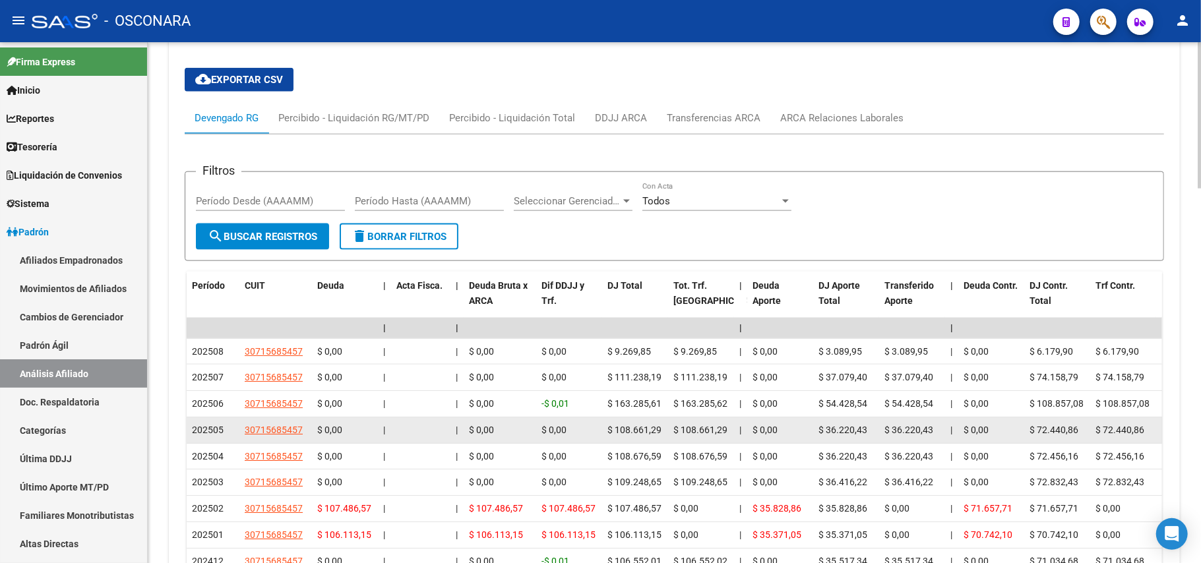
scroll to position [1231, 0]
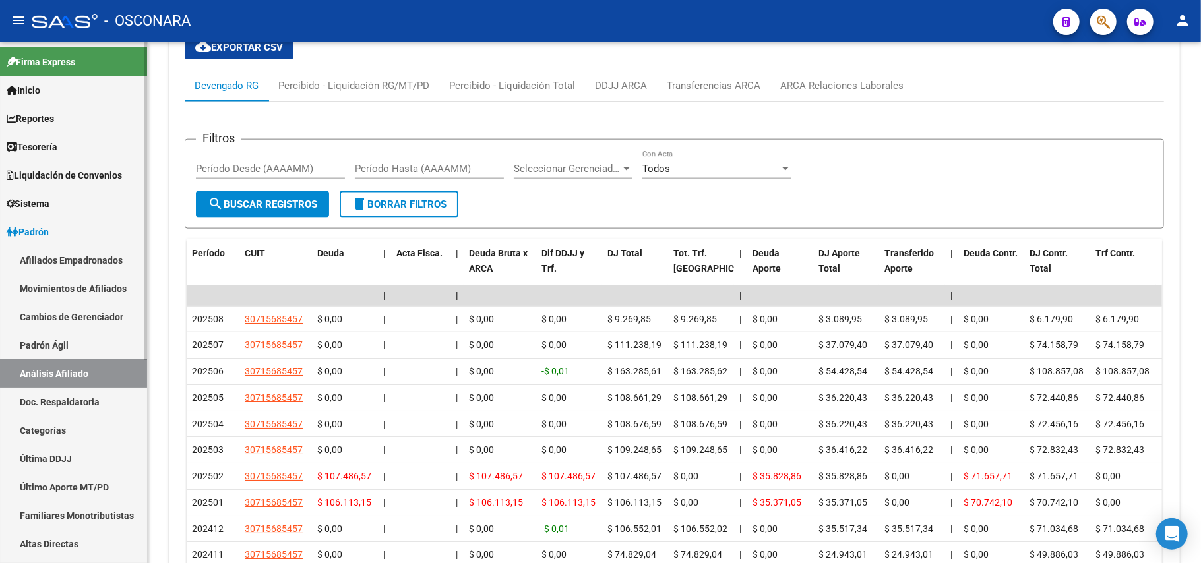
click at [53, 336] on link "Padrón Ágil" at bounding box center [73, 345] width 147 height 28
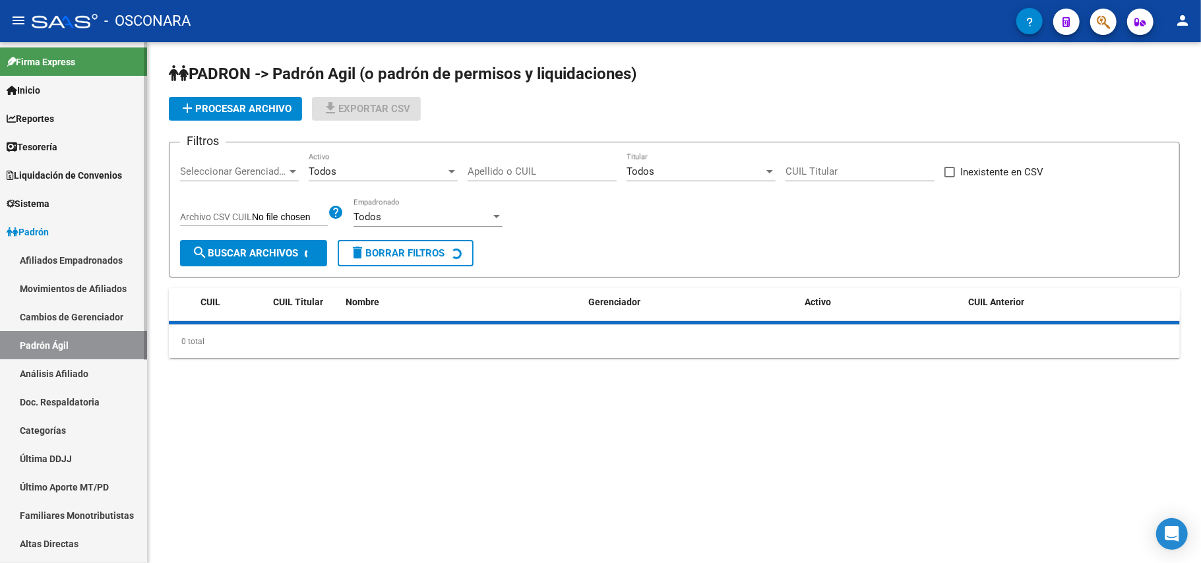
click at [67, 367] on link "Análisis Afiliado" at bounding box center [73, 374] width 147 height 28
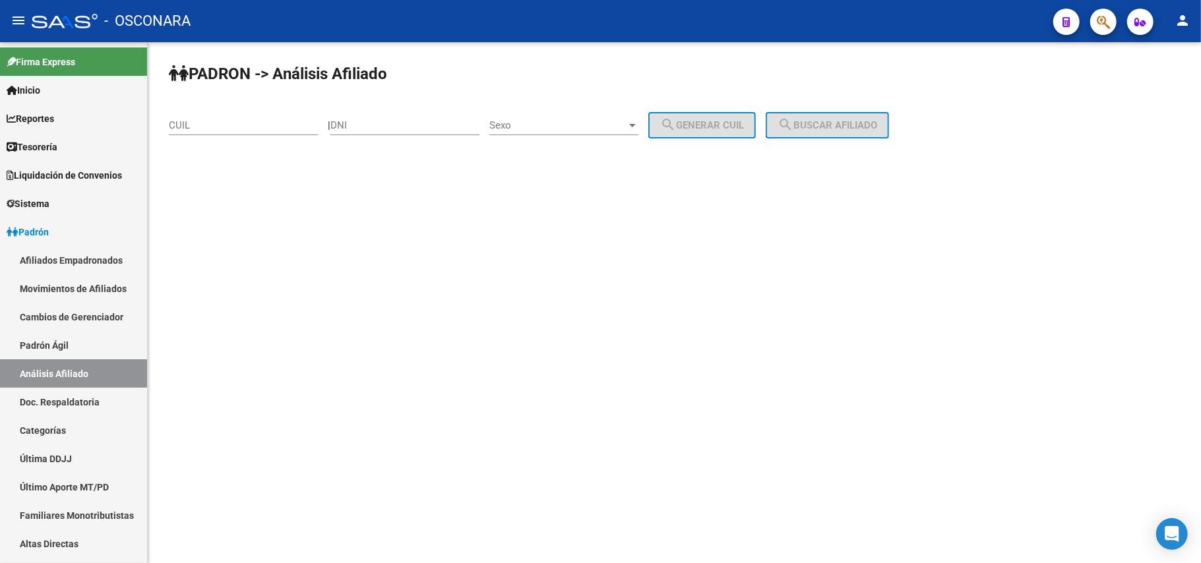
click at [212, 128] on input "CUIL" at bounding box center [243, 125] width 149 height 12
paste input "27-45587415-2"
drag, startPoint x: 253, startPoint y: 129, endPoint x: 153, endPoint y: 109, distance: 102.3
click at [153, 109] on div "PADRON -> Análisis Afiliado 27-45587415-2 CUIL | DNI Sexo Sexo search Generar C…" at bounding box center [674, 111] width 1053 height 139
paste input "0-31186691-6"
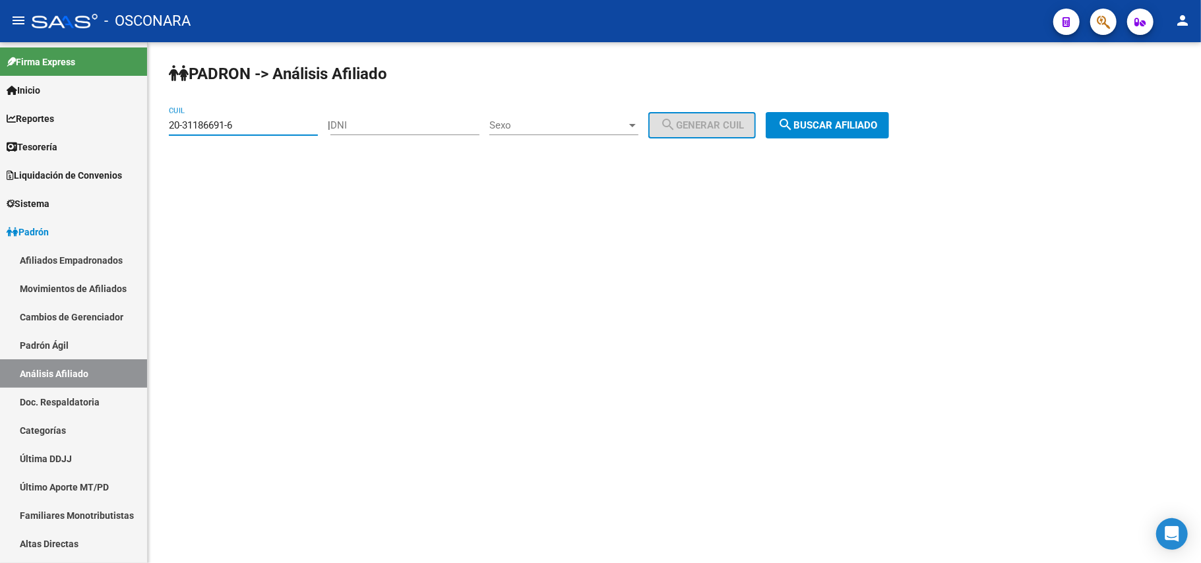
type input "20-31186691-6"
click at [877, 127] on span "search Buscar afiliado" at bounding box center [828, 125] width 100 height 12
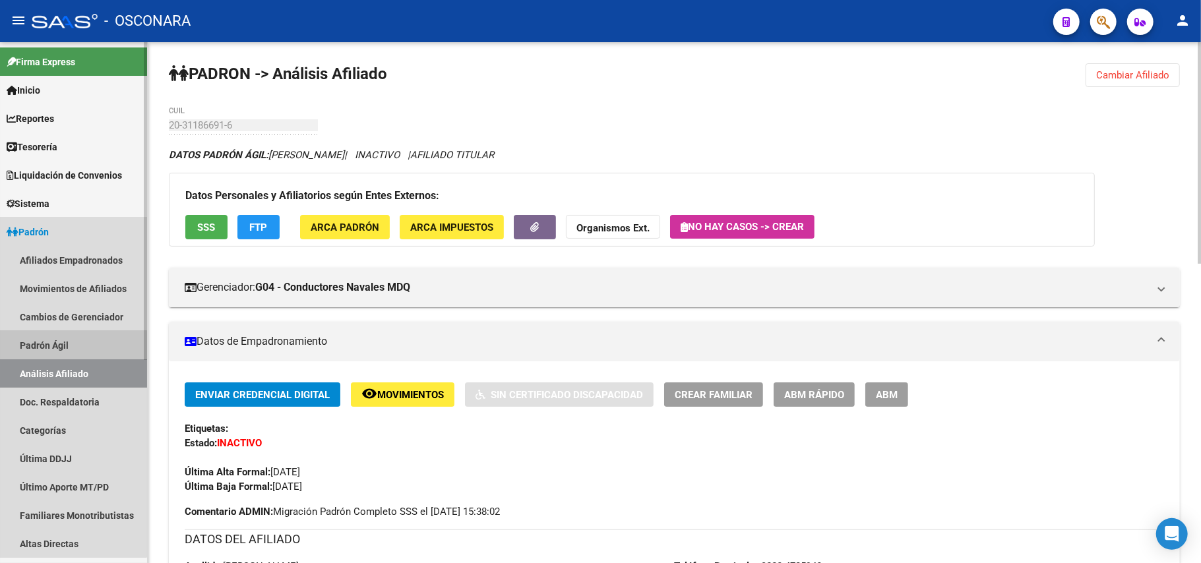
click at [46, 351] on link "Padrón Ágil" at bounding box center [73, 345] width 147 height 28
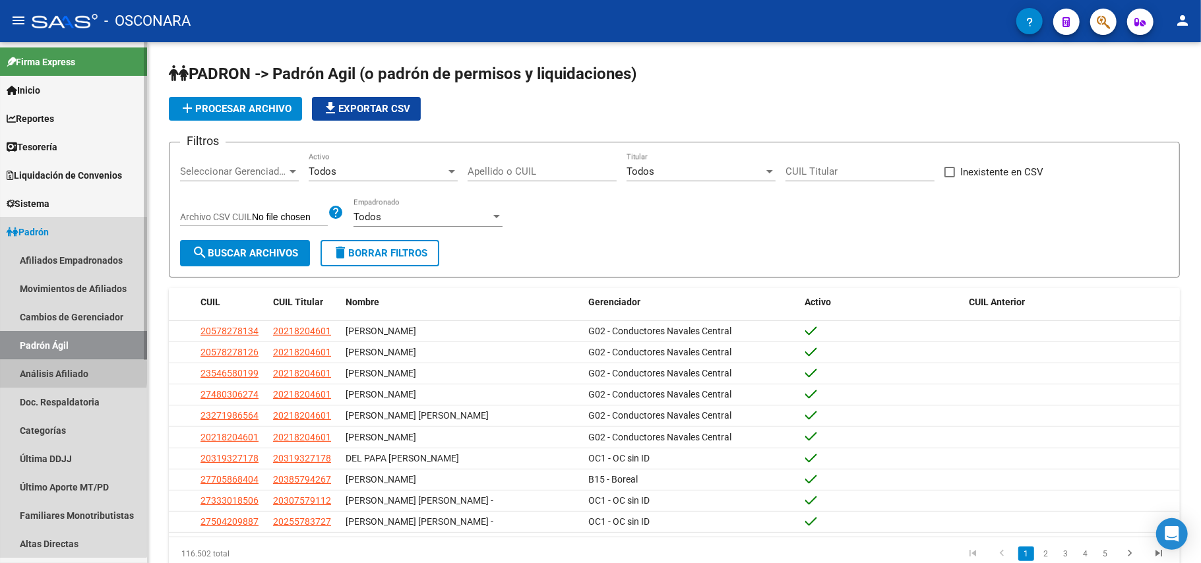
drag, startPoint x: 48, startPoint y: 373, endPoint x: 201, endPoint y: 219, distance: 216.4
click at [49, 373] on link "Análisis Afiliado" at bounding box center [73, 374] width 147 height 28
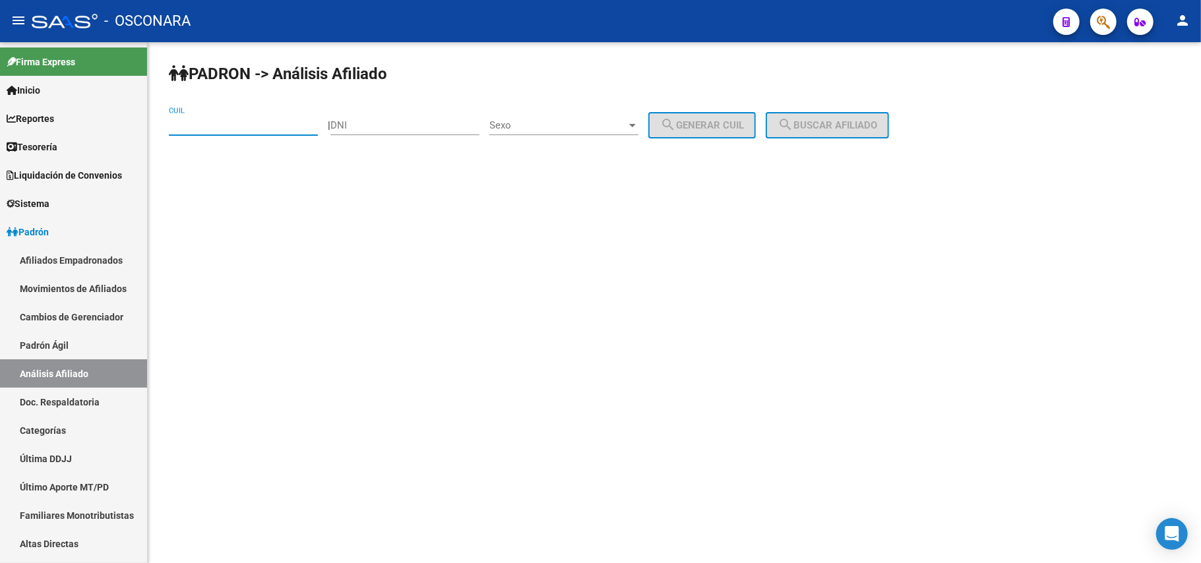
click at [241, 125] on input "CUIL" at bounding box center [243, 125] width 149 height 12
paste input "20-33120434-0"
type input "20-33120434-0"
click at [883, 131] on button "search Buscar afiliado" at bounding box center [827, 125] width 123 height 26
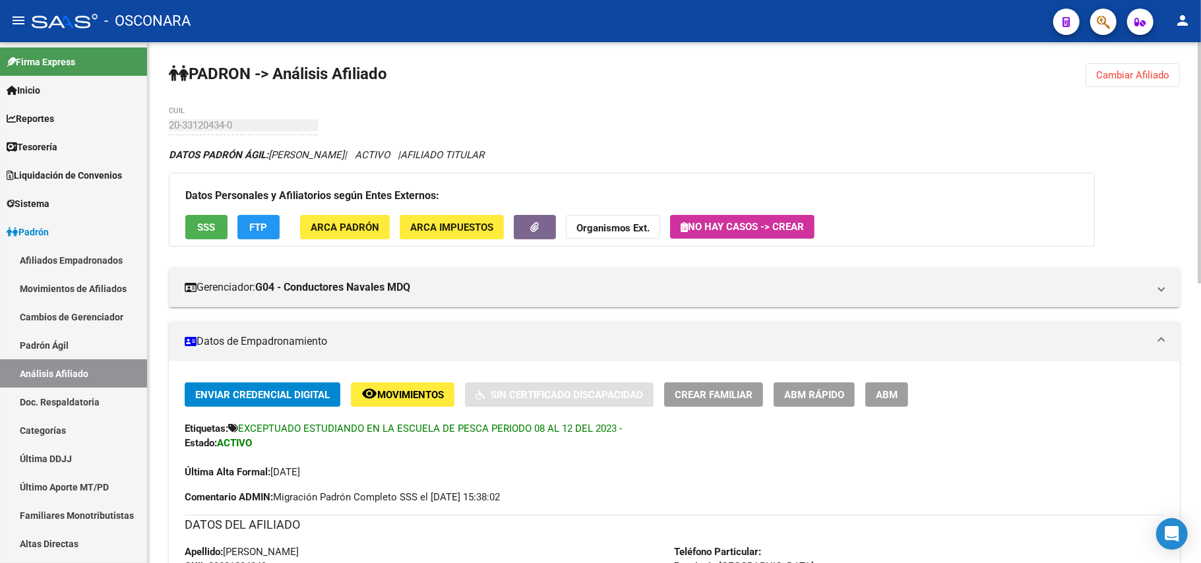
scroll to position [88, 0]
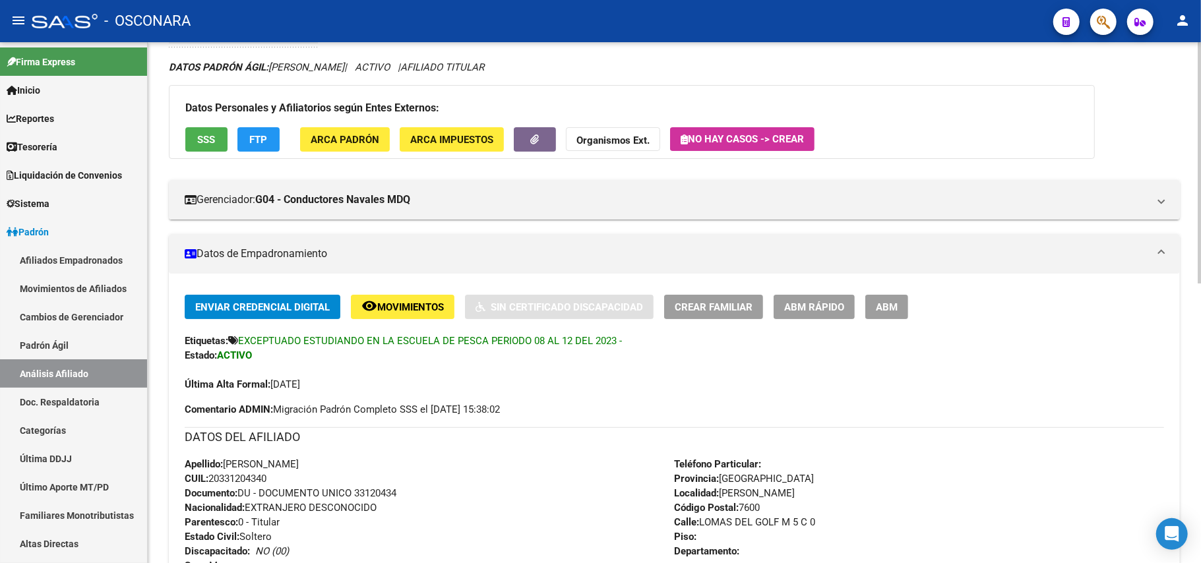
drag, startPoint x: 281, startPoint y: 479, endPoint x: 208, endPoint y: 482, distance: 72.6
click at [208, 482] on div "Apellido: [PERSON_NAME] CUIL: 20331204340 Documento: DU - DOCUMENTO UNICO 33120…" at bounding box center [430, 529] width 490 height 145
click at [294, 476] on div "Apellido: [PERSON_NAME] CUIL: 20331204340 Documento: DU - DOCUMENTO UNICO 33120…" at bounding box center [430, 529] width 490 height 145
drag, startPoint x: 273, startPoint y: 480, endPoint x: 214, endPoint y: 480, distance: 59.4
click at [214, 480] on div "Apellido: [PERSON_NAME] CUIL: 20331204340 Documento: DU - DOCUMENTO UNICO 33120…" at bounding box center [430, 529] width 490 height 145
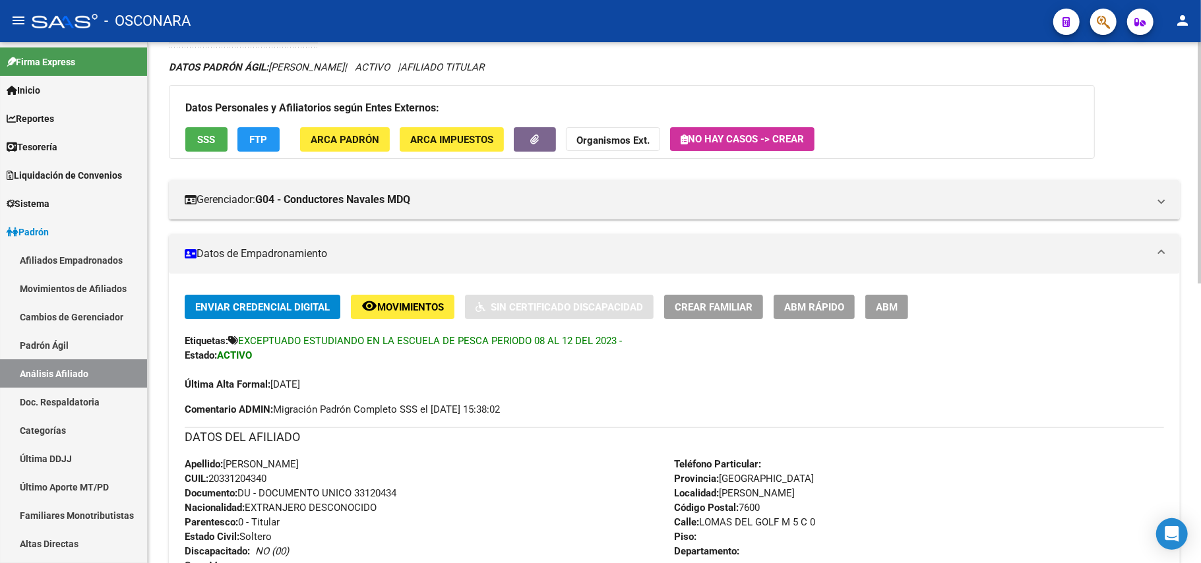
copy span "20331204340"
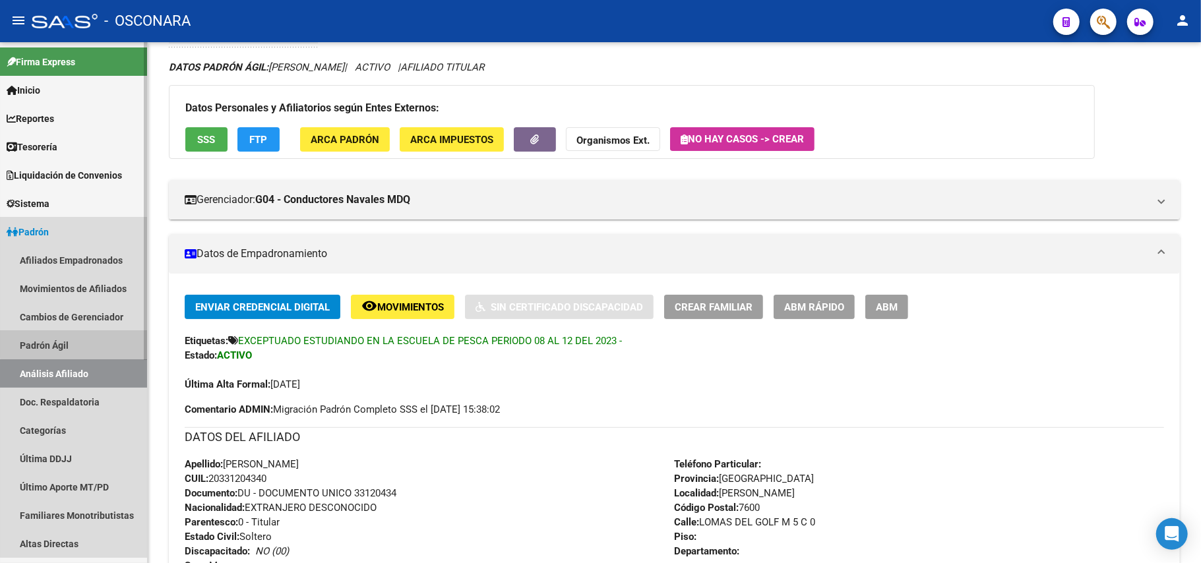
click at [86, 344] on link "Padrón Ágil" at bounding box center [73, 345] width 147 height 28
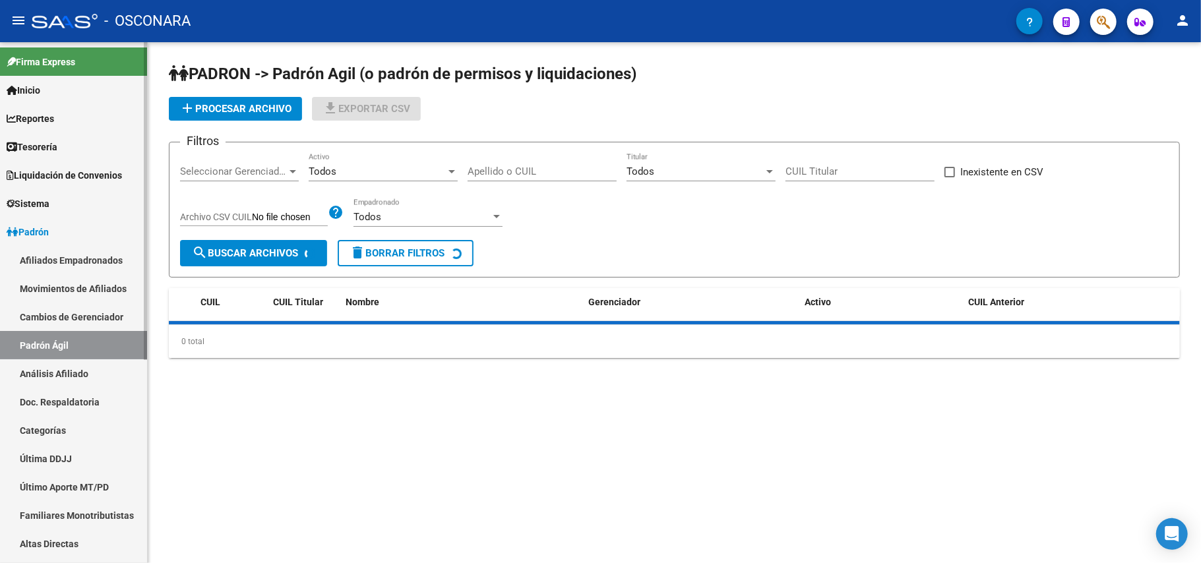
drag, startPoint x: 84, startPoint y: 368, endPoint x: 143, endPoint y: 236, distance: 144.4
click at [84, 369] on link "Análisis Afiliado" at bounding box center [73, 374] width 147 height 28
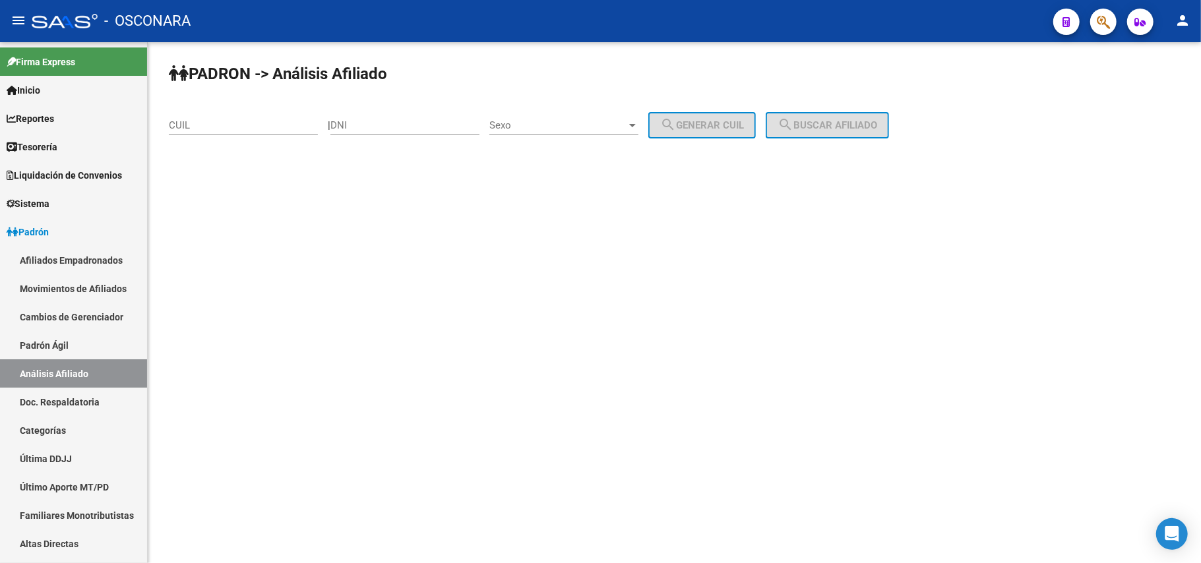
click at [204, 132] on div "CUIL" at bounding box center [243, 121] width 149 height 28
click at [204, 129] on input "CUIL" at bounding box center [243, 125] width 149 height 12
paste input "27-37743290-3"
type input "27-37743290-3"
click at [835, 111] on div "PADRON -> Análisis Afiliado 27-37743290-3 CUIL | DNI Sexo Sexo search Generar C…" at bounding box center [674, 111] width 1053 height 139
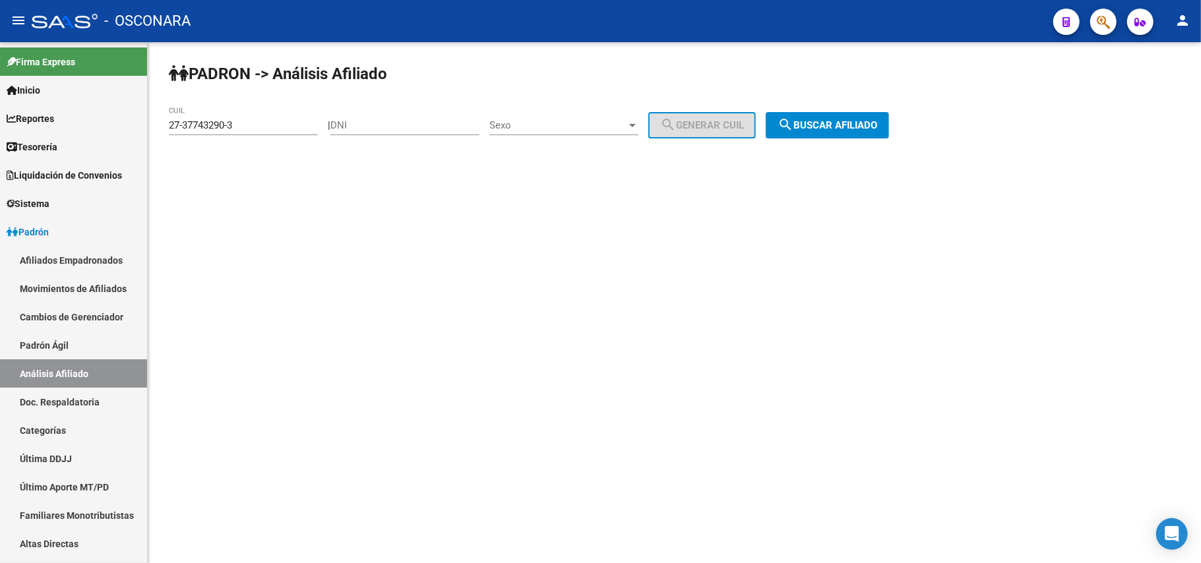
click at [835, 117] on button "search Buscar afiliado" at bounding box center [827, 125] width 123 height 26
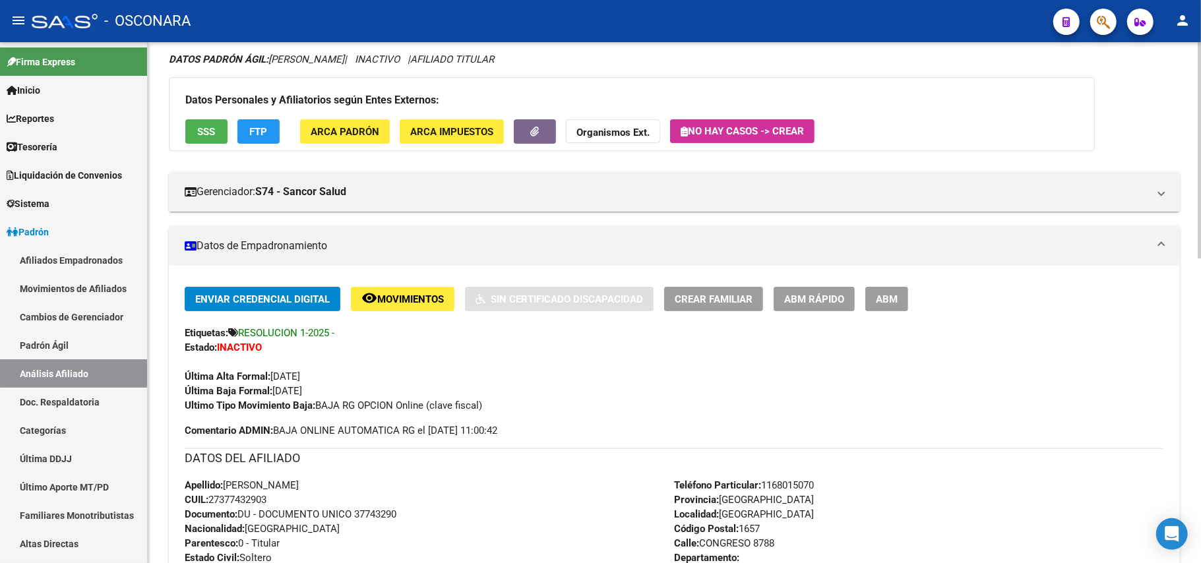
scroll to position [439, 0]
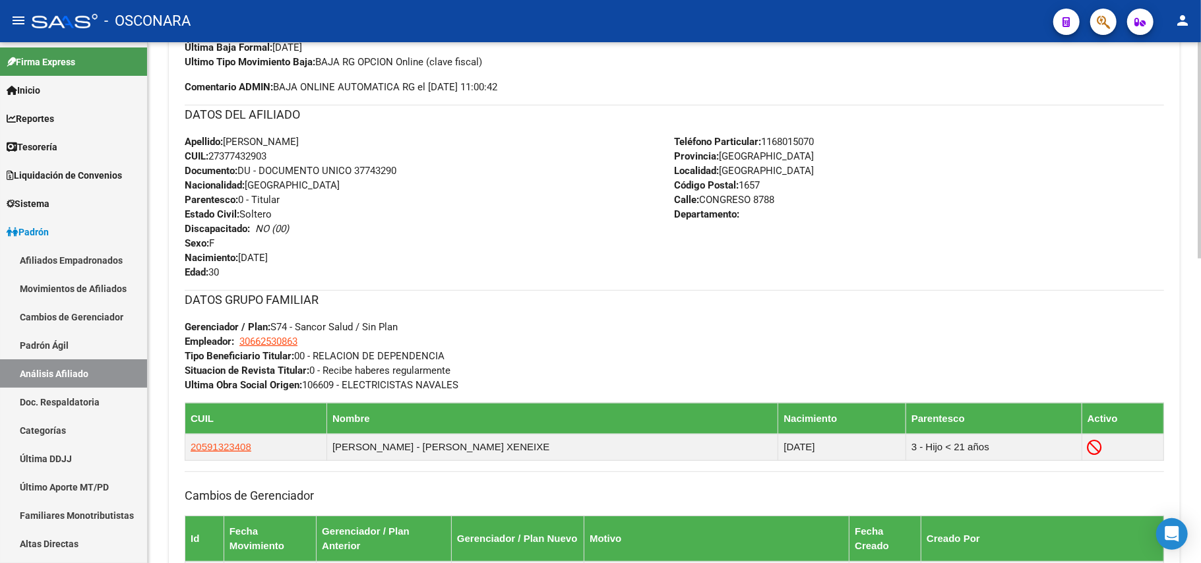
drag, startPoint x: 278, startPoint y: 154, endPoint x: 214, endPoint y: 156, distance: 64.7
click at [214, 156] on div "Apellido: [PERSON_NAME] CUIL: 27377432903 Documento: DU - DOCUMENTO UNICO 37743…" at bounding box center [430, 207] width 490 height 145
copy span "27377432903"
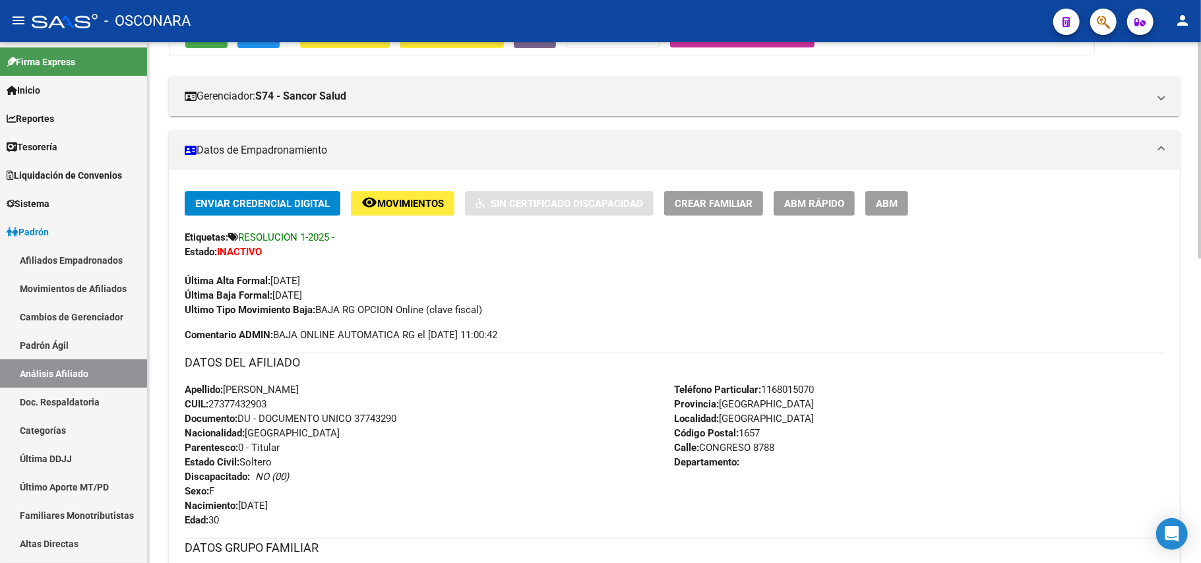
scroll to position [175, 0]
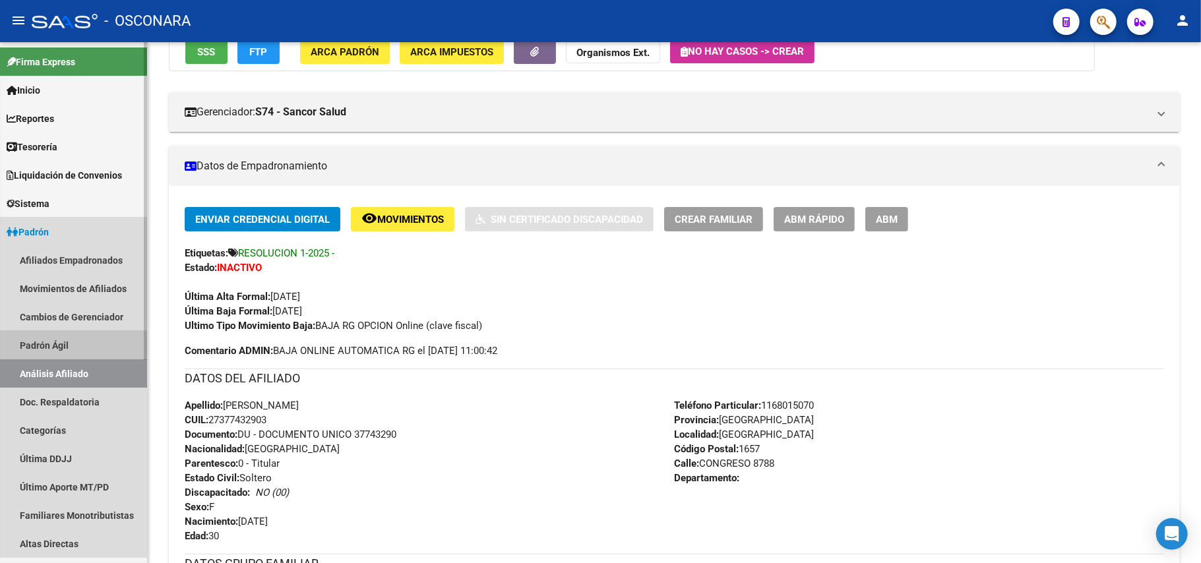
click at [62, 334] on link "Padrón Ágil" at bounding box center [73, 345] width 147 height 28
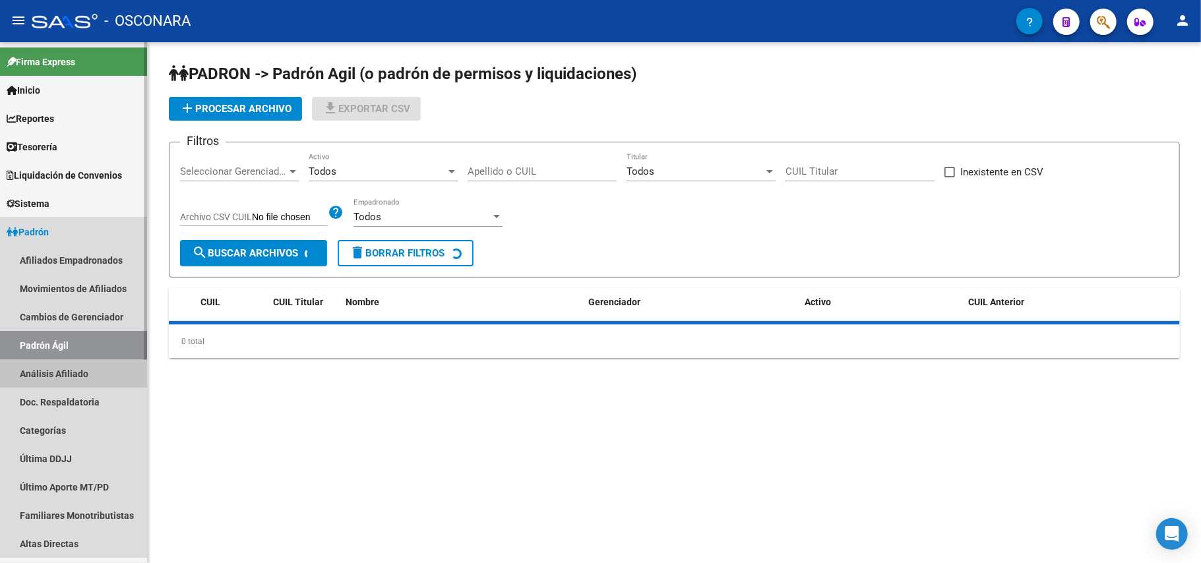
click at [77, 363] on link "Análisis Afiliado" at bounding box center [73, 374] width 147 height 28
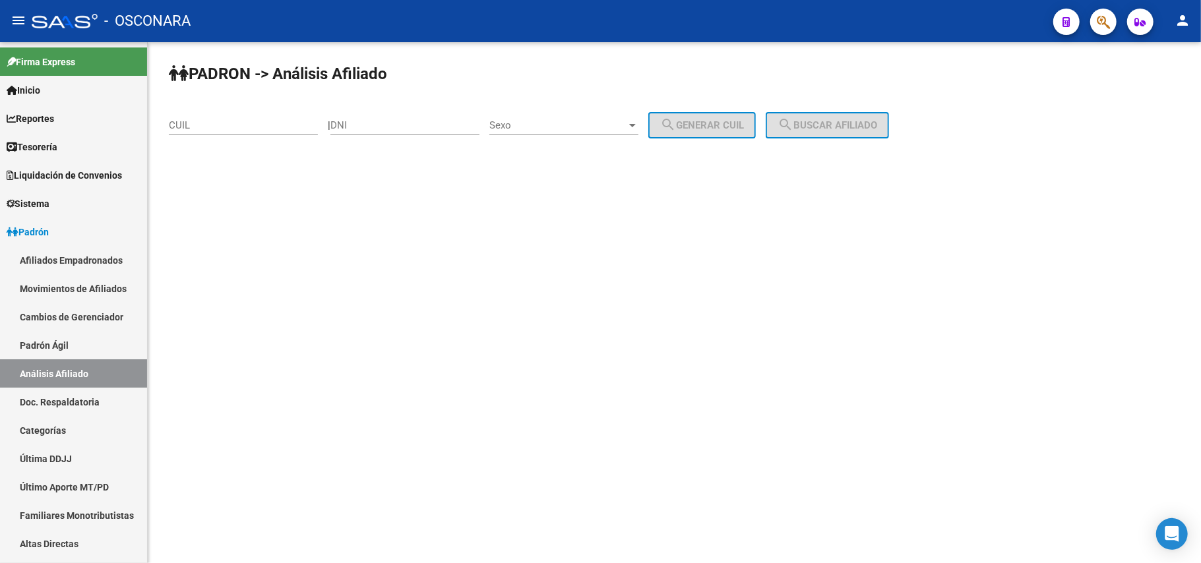
click at [197, 127] on input "CUIL" at bounding box center [243, 125] width 149 height 12
paste input "20-38644241-0"
type input "20-38644241-0"
click at [816, 131] on button "search Buscar afiliado" at bounding box center [827, 125] width 123 height 26
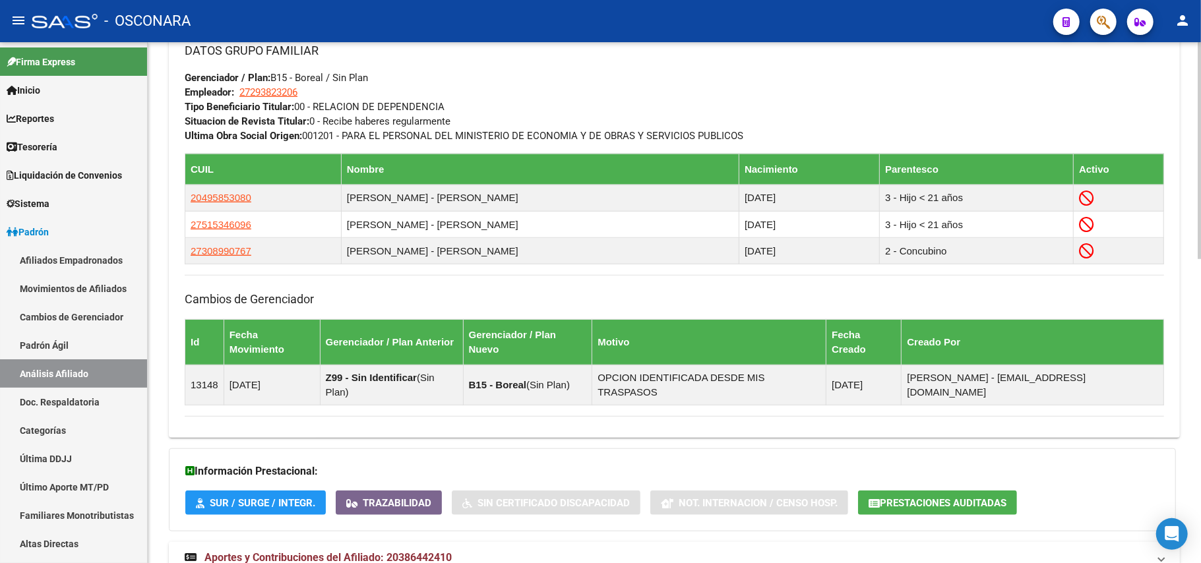
scroll to position [734, 0]
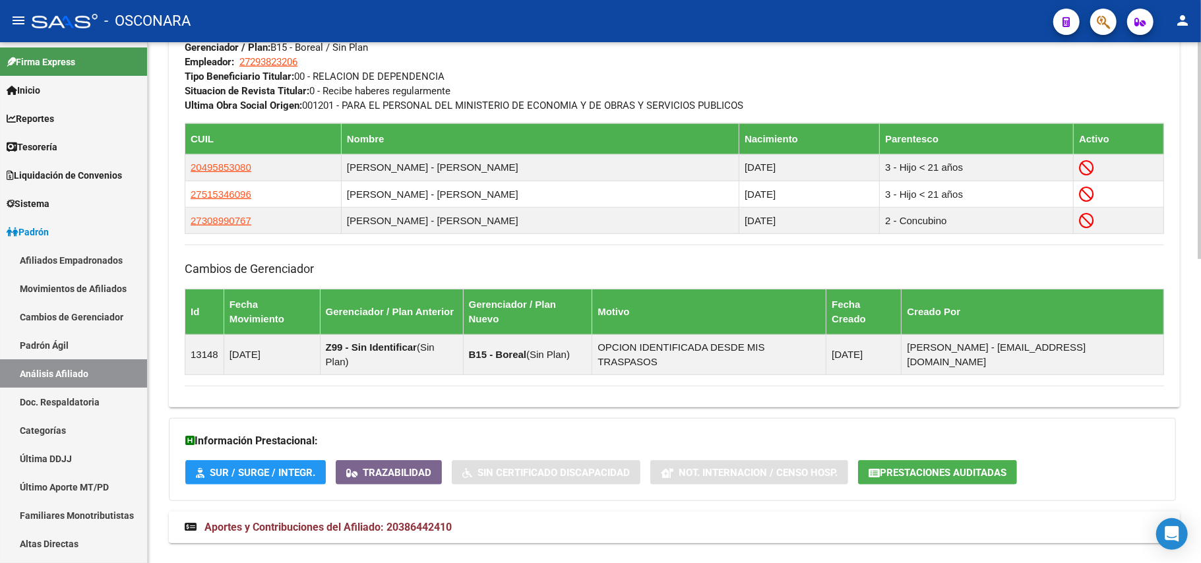
click at [431, 515] on mat-expansion-panel-header "Aportes y Contribuciones del Afiliado: 20386442410" at bounding box center [674, 528] width 1011 height 32
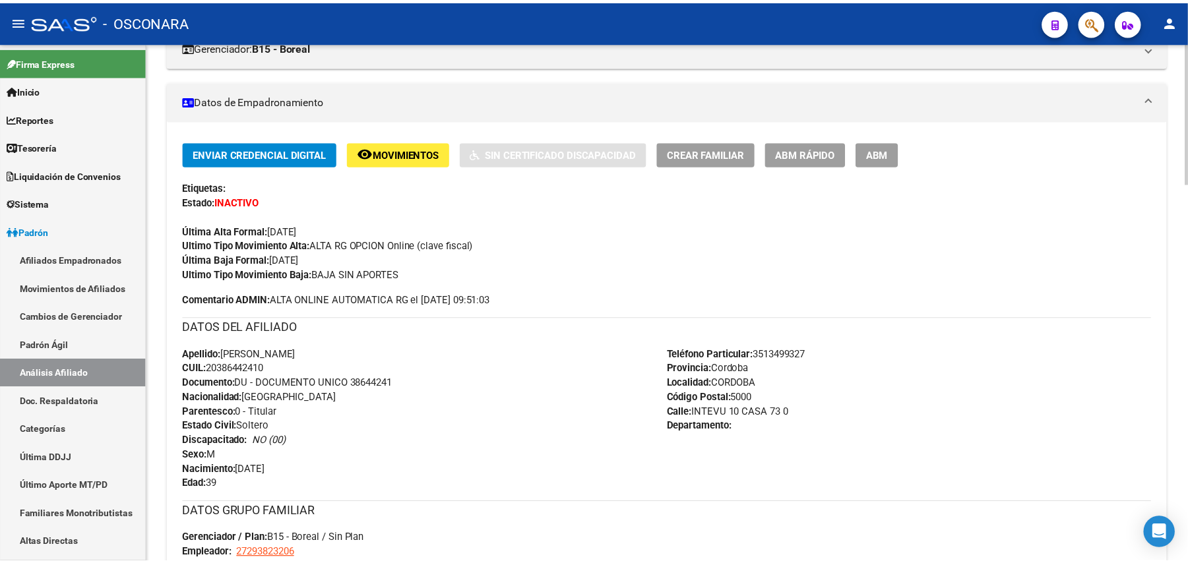
scroll to position [0, 0]
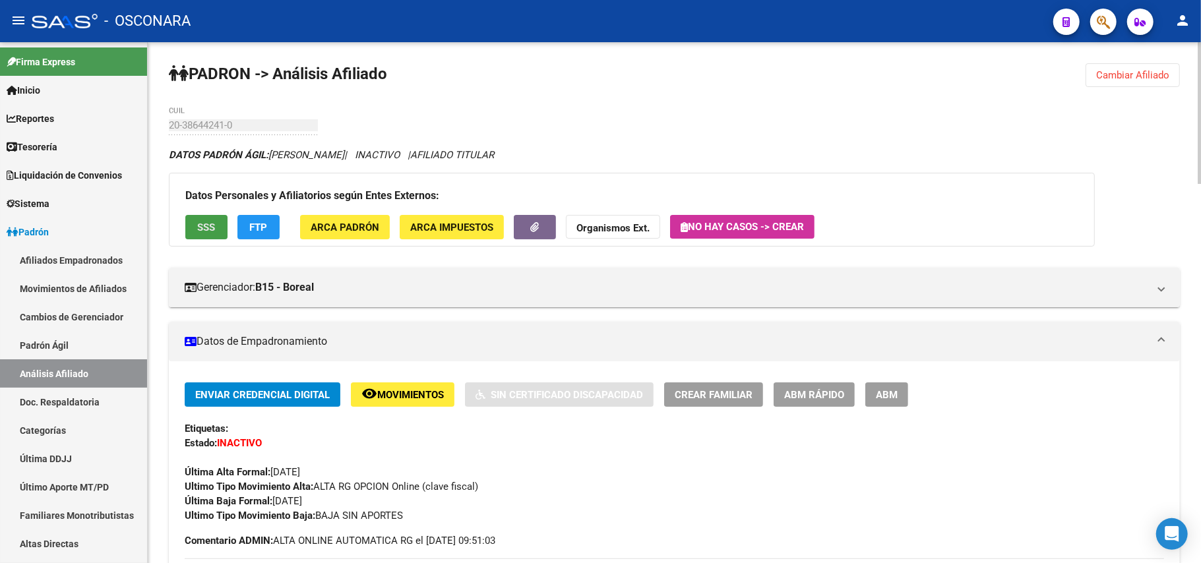
click at [206, 221] on span "SSS" at bounding box center [207, 227] width 18 height 12
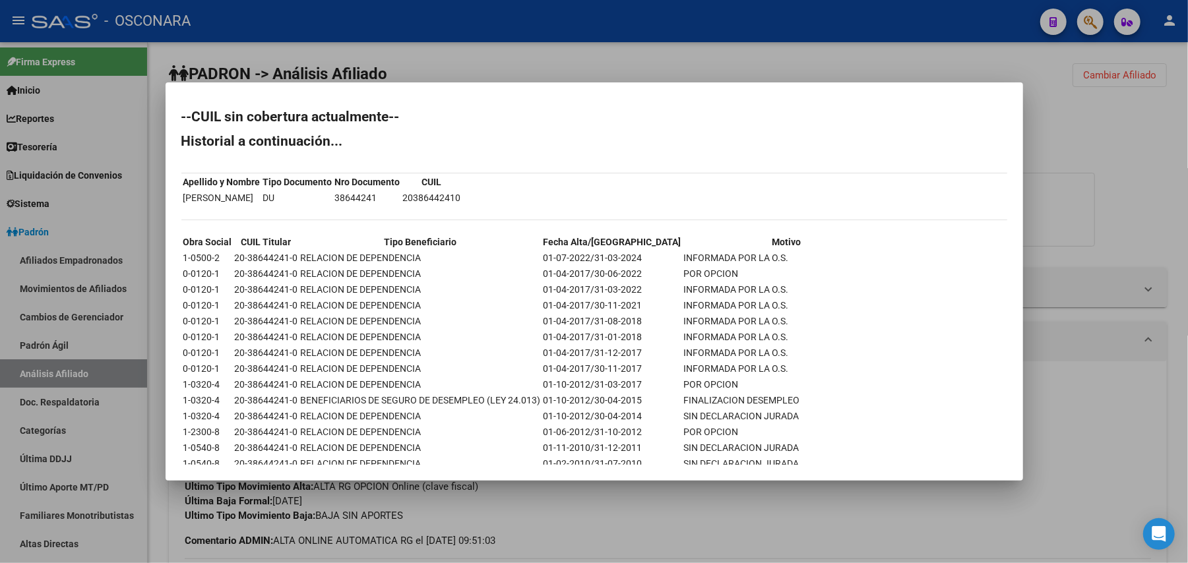
click at [708, 528] on div at bounding box center [594, 281] width 1188 height 563
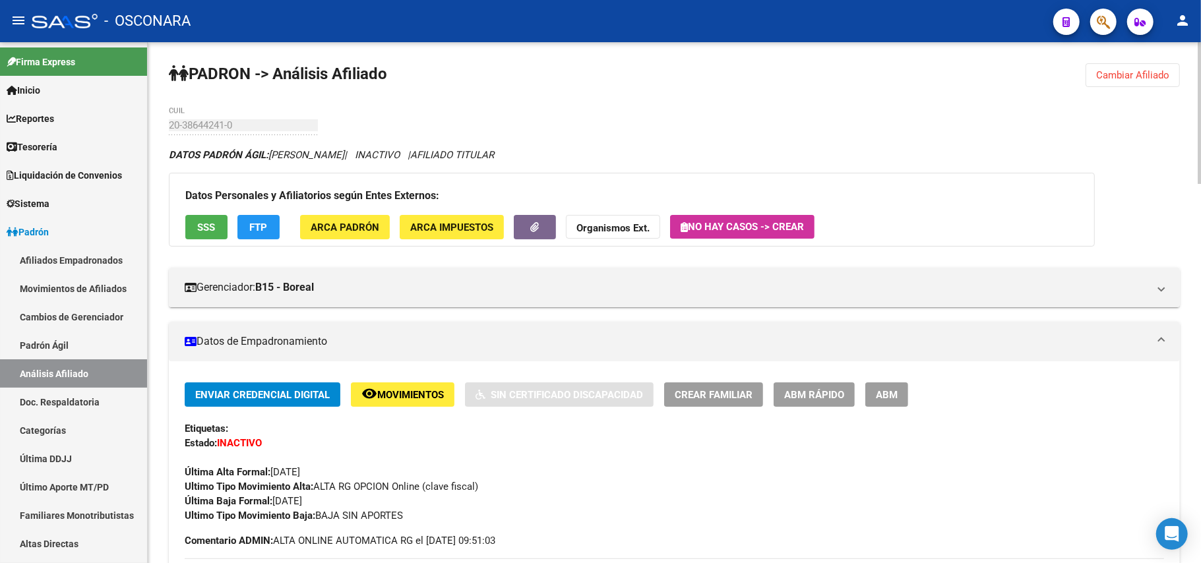
click at [253, 212] on div "Datos Personales y Afiliatorios según Entes Externos: SSS FTP ARCA Padrón ARCA …" at bounding box center [632, 210] width 926 height 74
click at [263, 226] on span "FTP" at bounding box center [259, 228] width 18 height 12
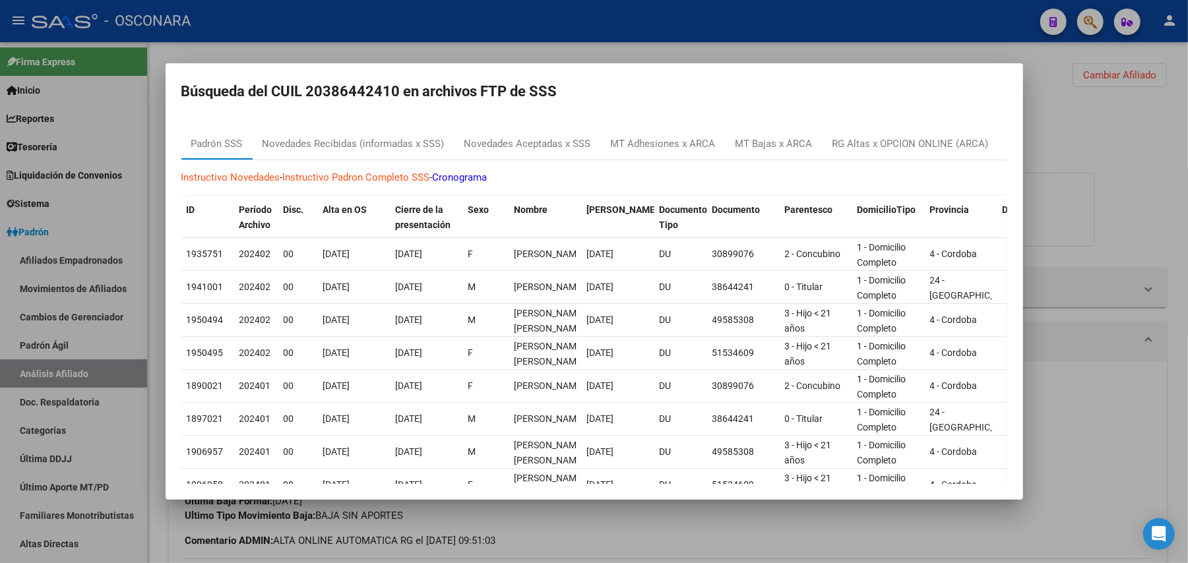
click at [1150, 156] on div at bounding box center [594, 281] width 1188 height 563
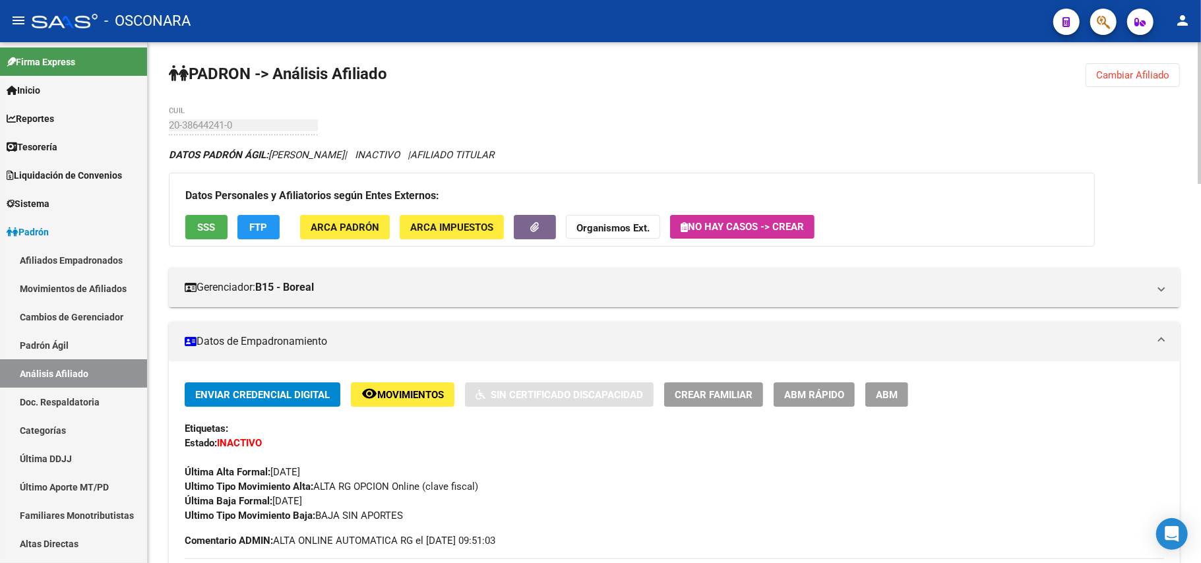
click at [267, 222] on span "FTP" at bounding box center [259, 228] width 18 height 12
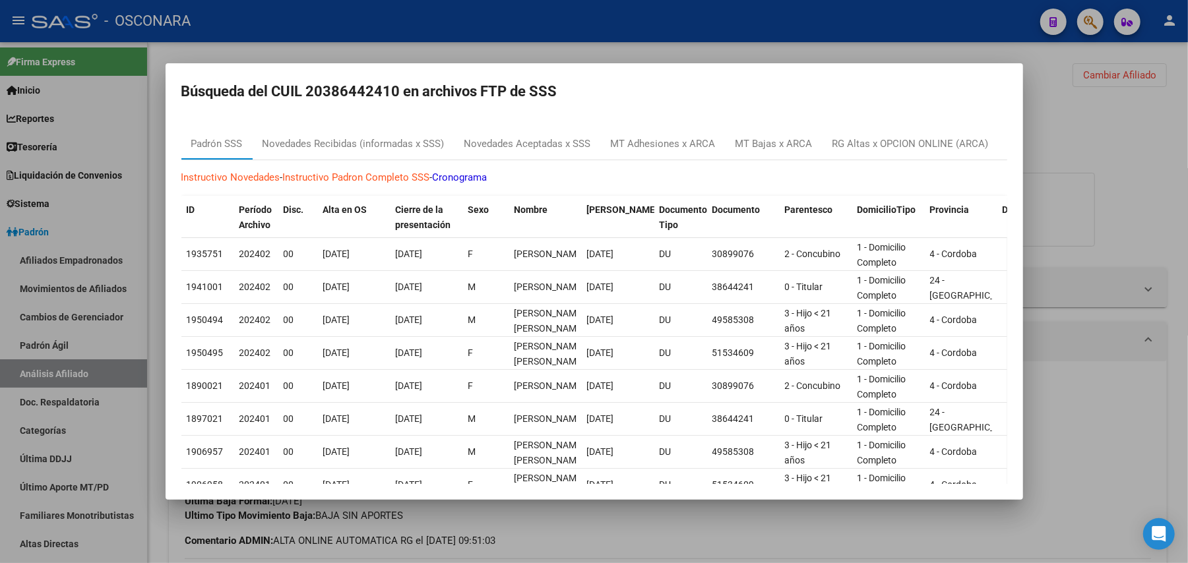
click at [623, 534] on div at bounding box center [594, 281] width 1188 height 563
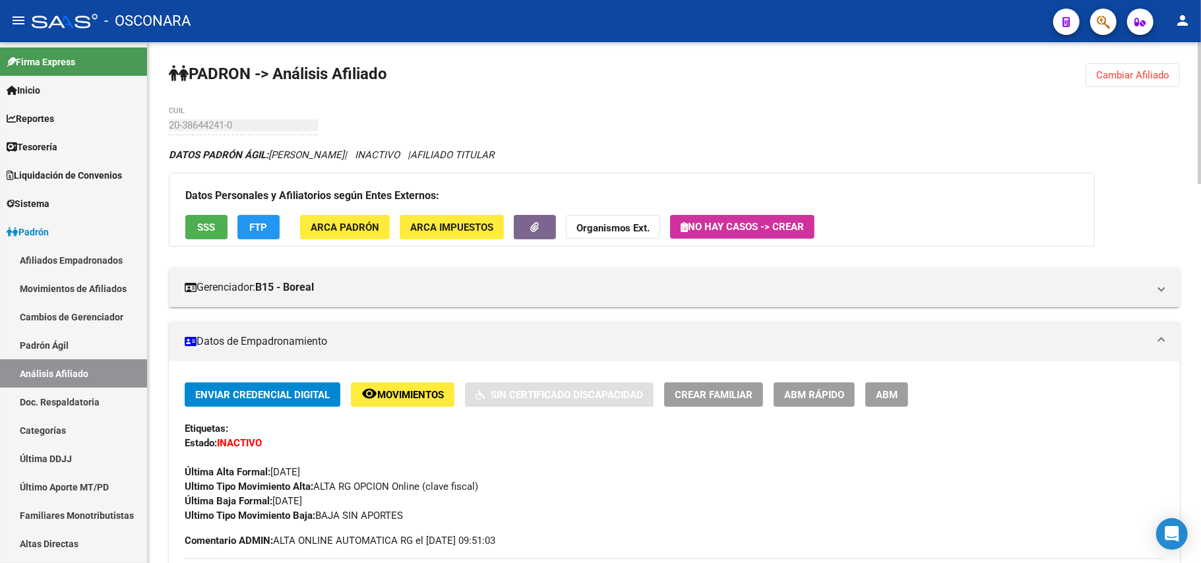
click at [174, 218] on div "Datos Personales y Afiliatorios según Entes Externos: SSS FTP ARCA Padrón ARCA …" at bounding box center [632, 210] width 926 height 74
click at [185, 220] on button "SSS" at bounding box center [206, 227] width 42 height 24
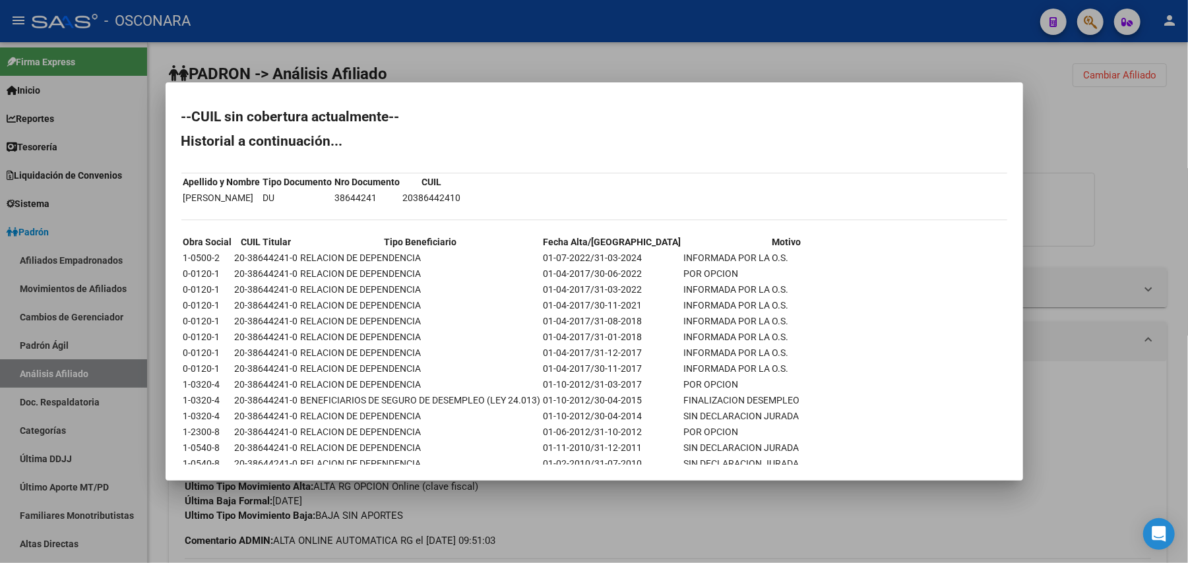
click at [876, 557] on div at bounding box center [594, 281] width 1188 height 563
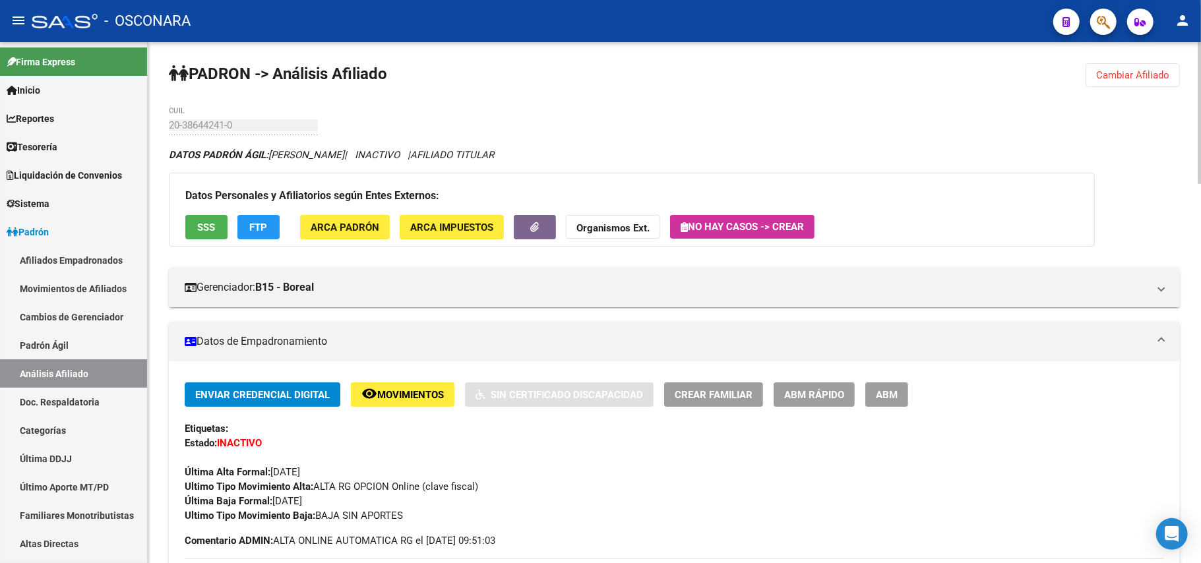
click at [441, 398] on span "Movimientos" at bounding box center [410, 395] width 67 height 12
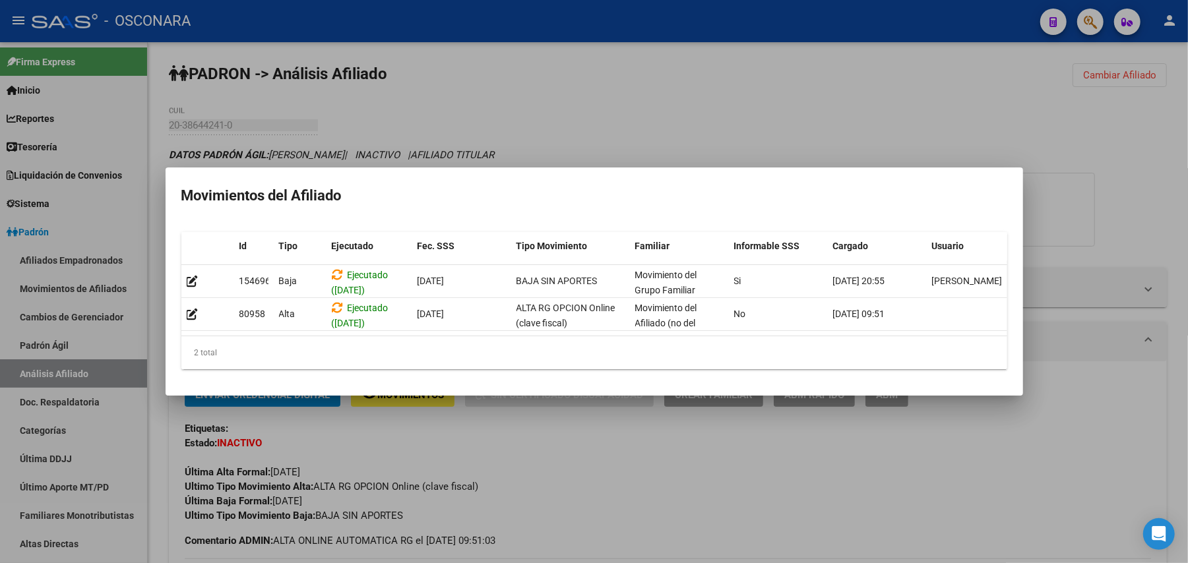
click at [647, 475] on div at bounding box center [594, 281] width 1188 height 563
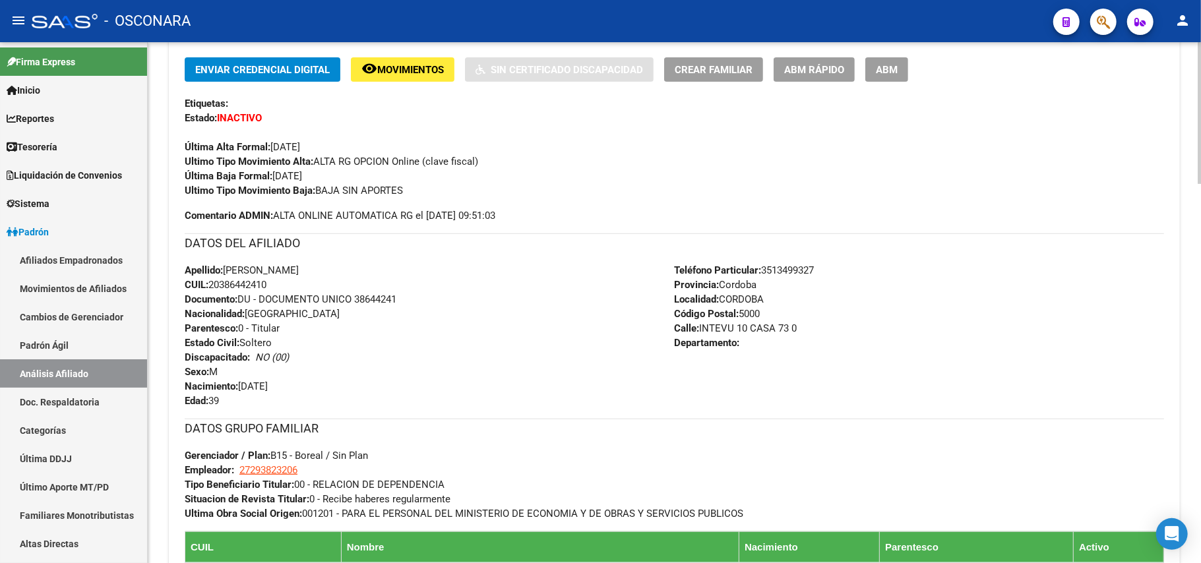
scroll to position [352, 0]
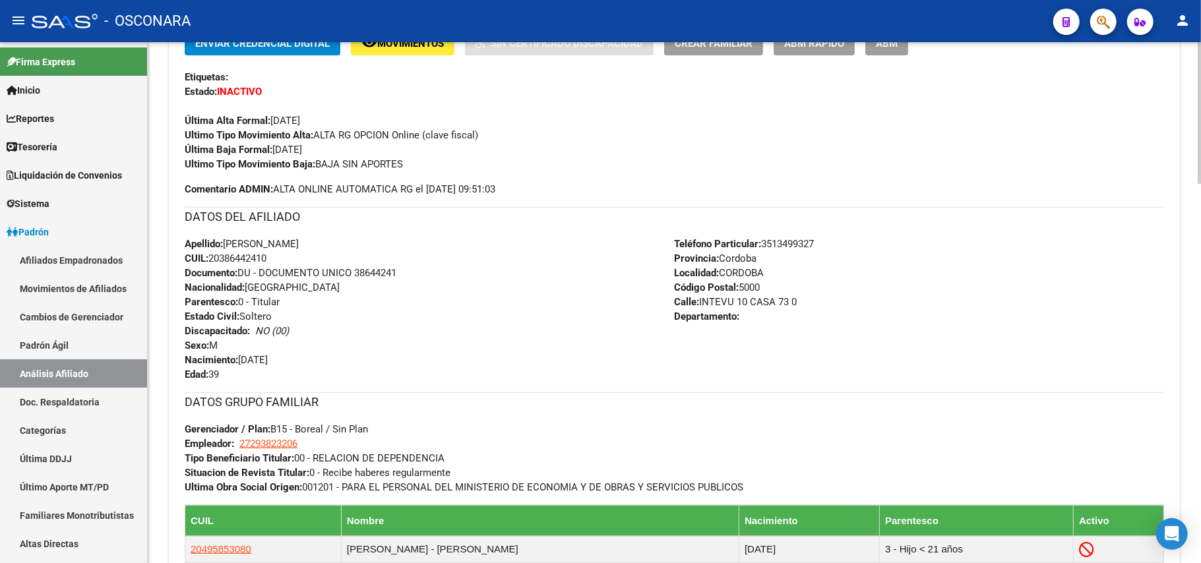
drag, startPoint x: 227, startPoint y: 243, endPoint x: 286, endPoint y: 265, distance: 62.6
click at [286, 265] on div "Apellido: [PERSON_NAME]: 20386442410 Documento: DU - DOCUMENTO UNICO 38644241 N…" at bounding box center [430, 309] width 490 height 145
copy div "[PERSON_NAME]: 20386442410"
click at [100, 340] on link "Padrón Ágil" at bounding box center [73, 345] width 147 height 28
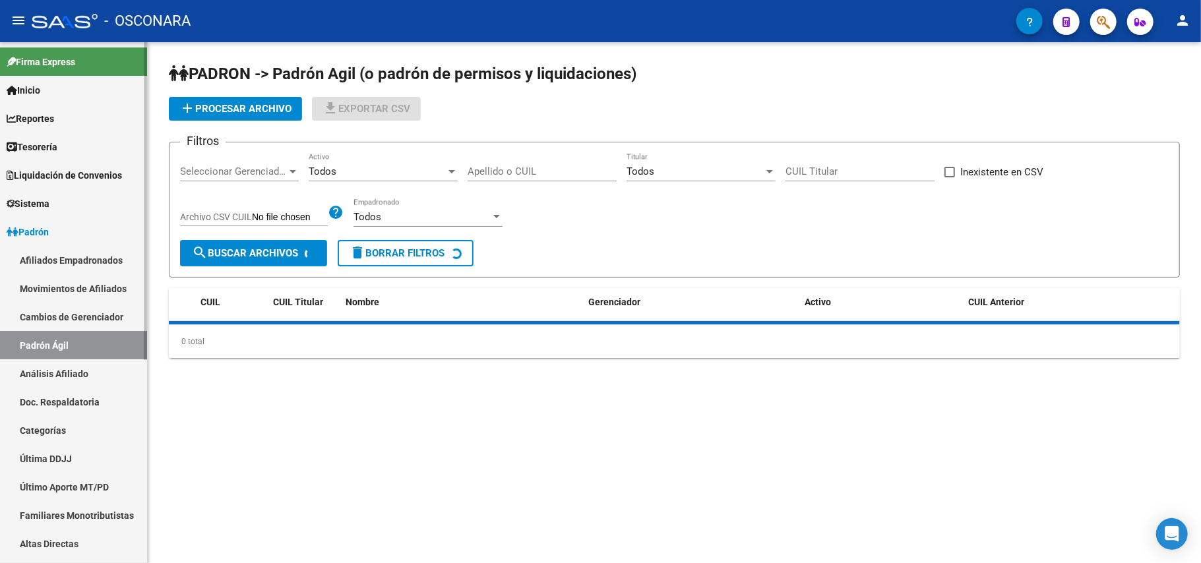
click at [92, 375] on link "Análisis Afiliado" at bounding box center [73, 374] width 147 height 28
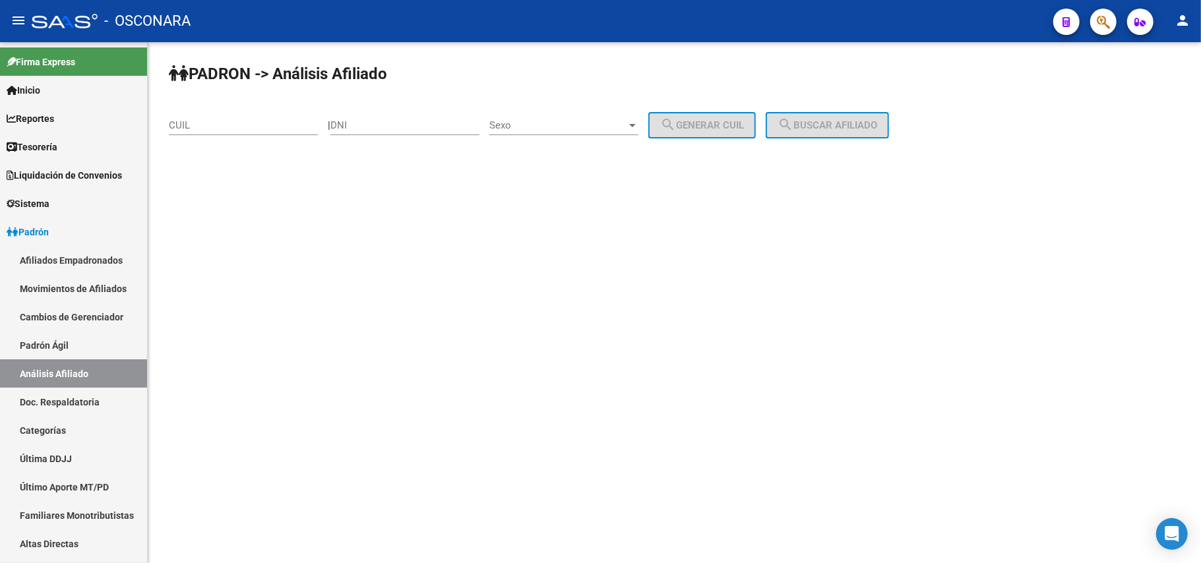
click at [236, 111] on div "CUIL" at bounding box center [243, 121] width 149 height 28
paste input "27-41878636-7"
type input "27-41878636-7"
click at [811, 131] on button "search Buscar afiliado" at bounding box center [827, 125] width 123 height 26
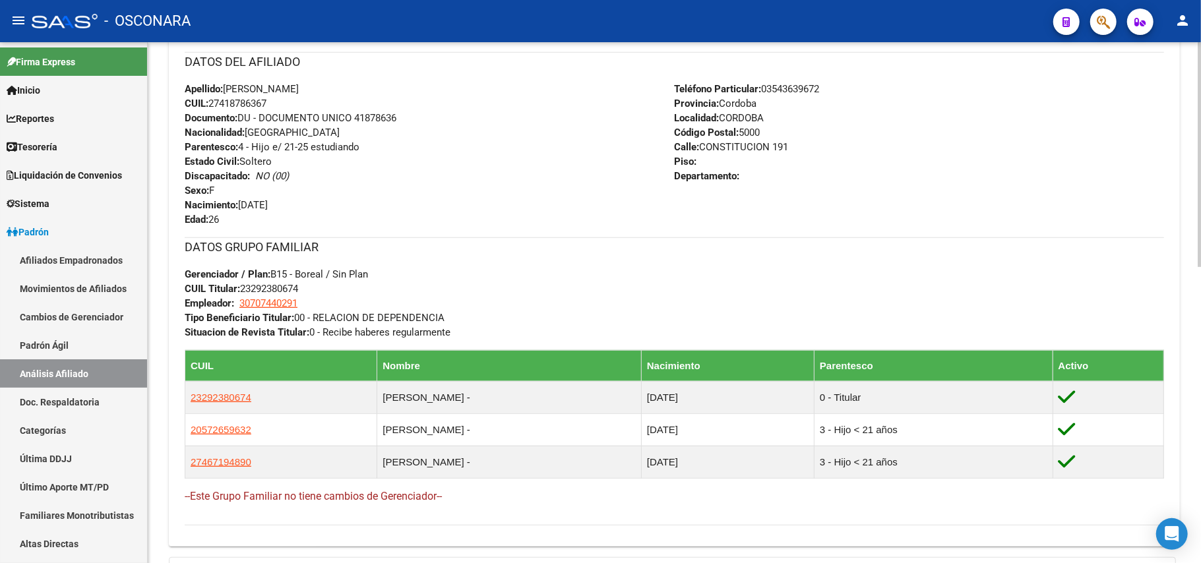
scroll to position [615, 0]
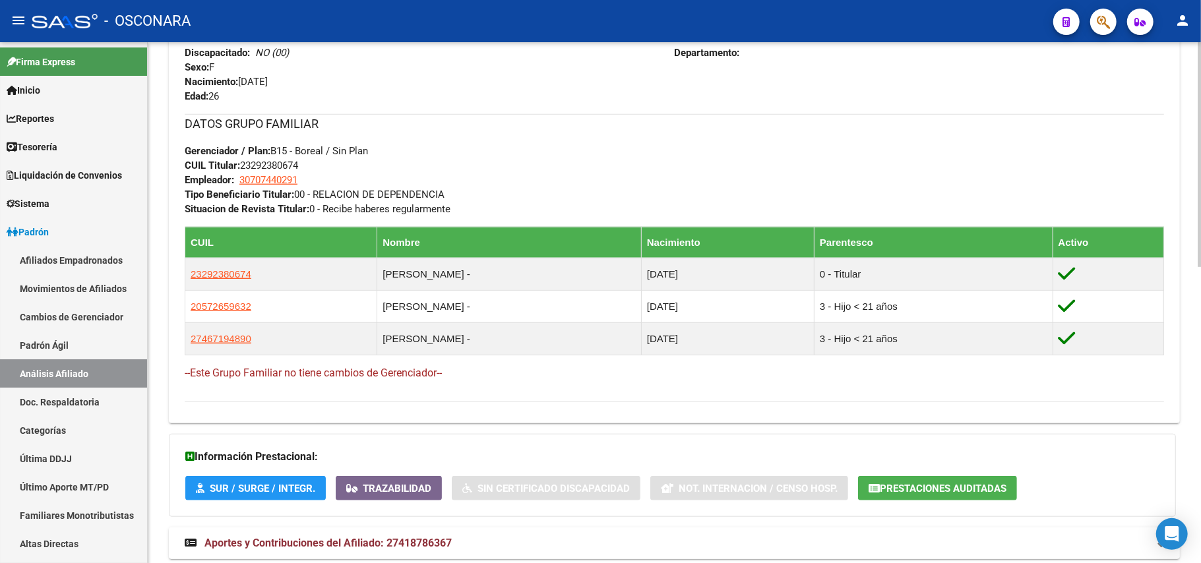
click at [373, 538] on span "Aportes y Contribuciones del Afiliado: 27418786367" at bounding box center [327, 543] width 247 height 13
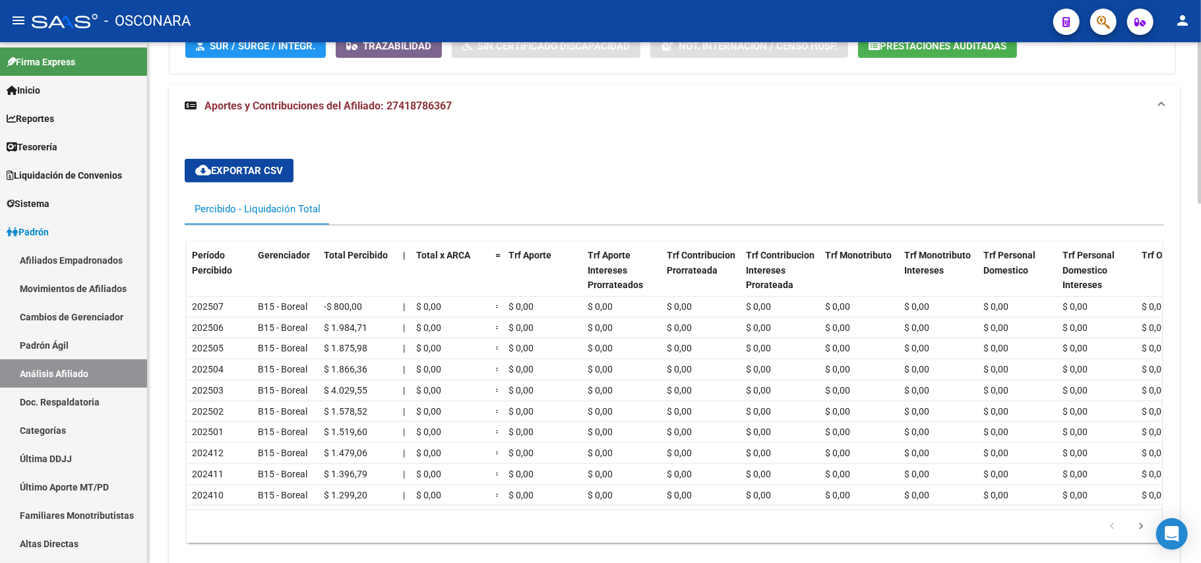
scroll to position [1164, 0]
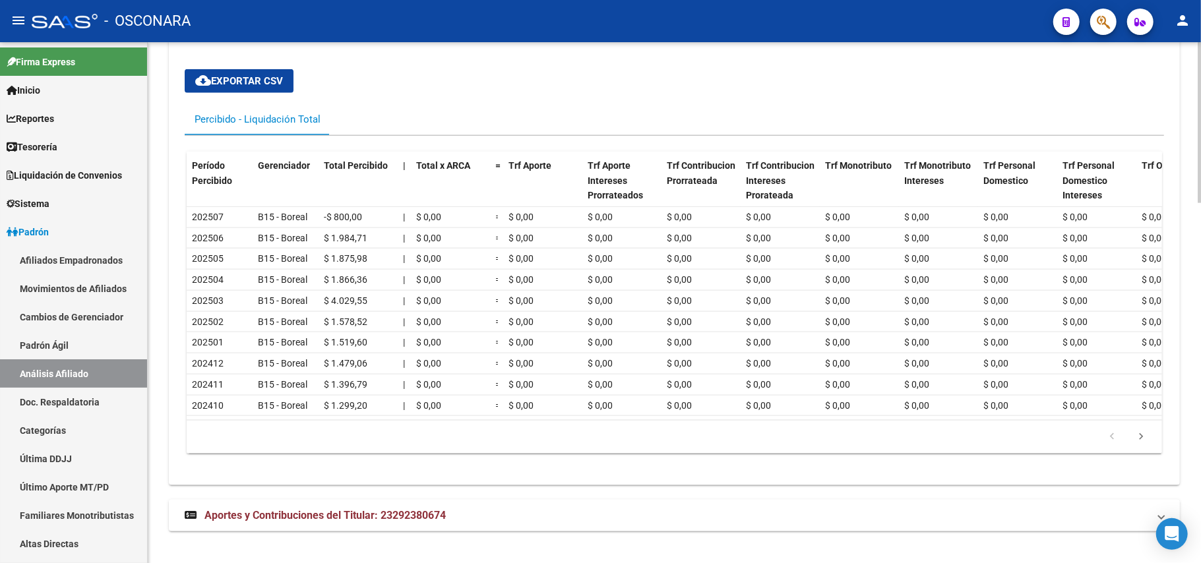
click at [410, 509] on span "Aportes y Contribuciones del Titular: 23292380674" at bounding box center [324, 515] width 241 height 13
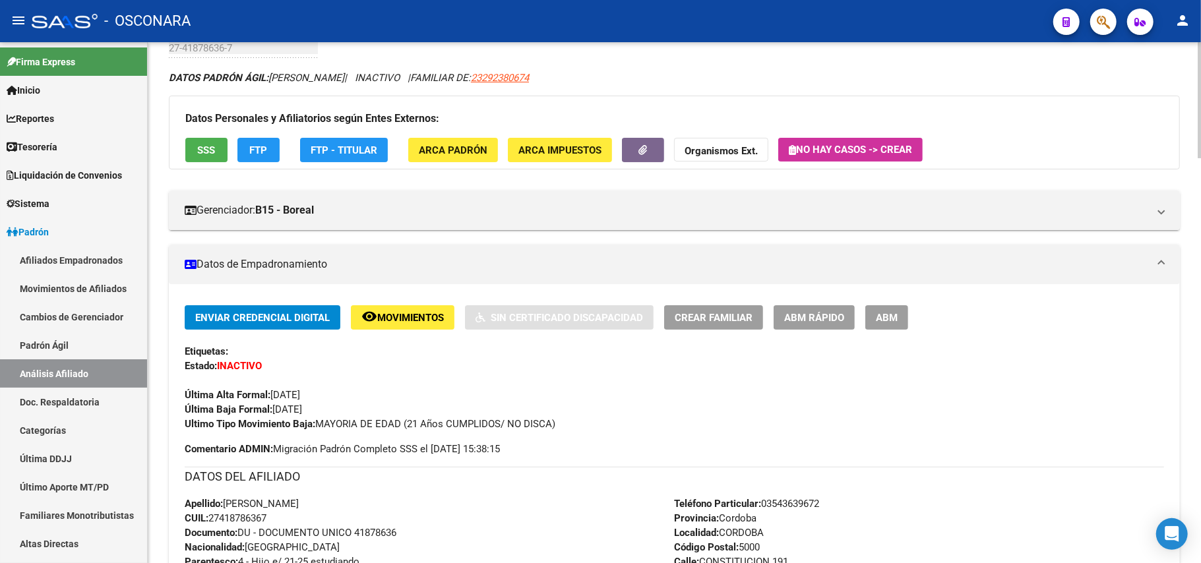
scroll to position [66, 0]
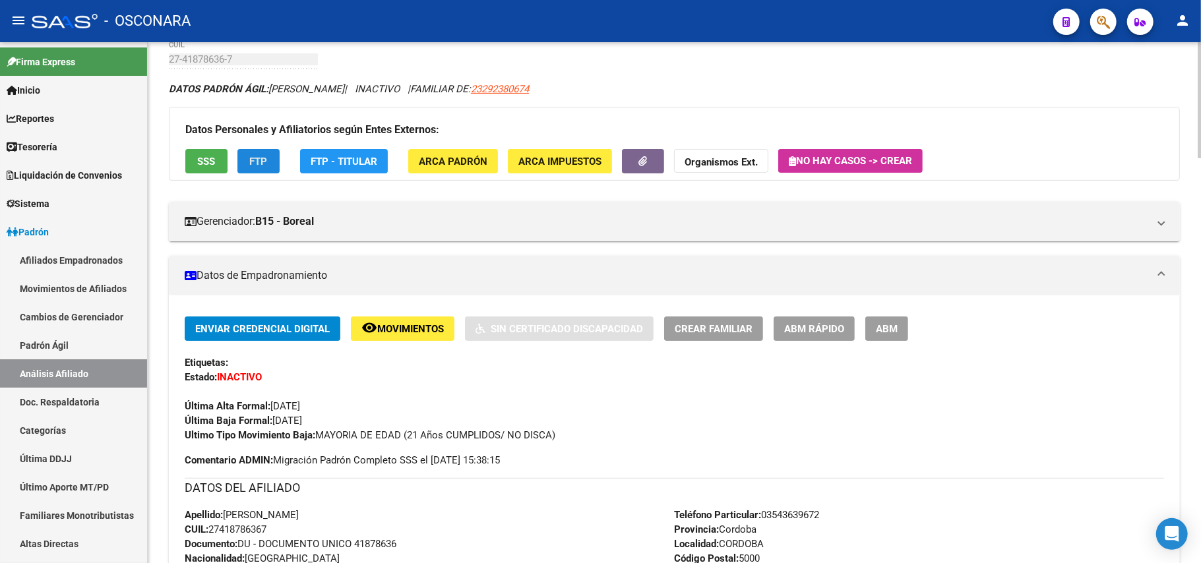
click at [252, 162] on span "FTP" at bounding box center [259, 162] width 18 height 12
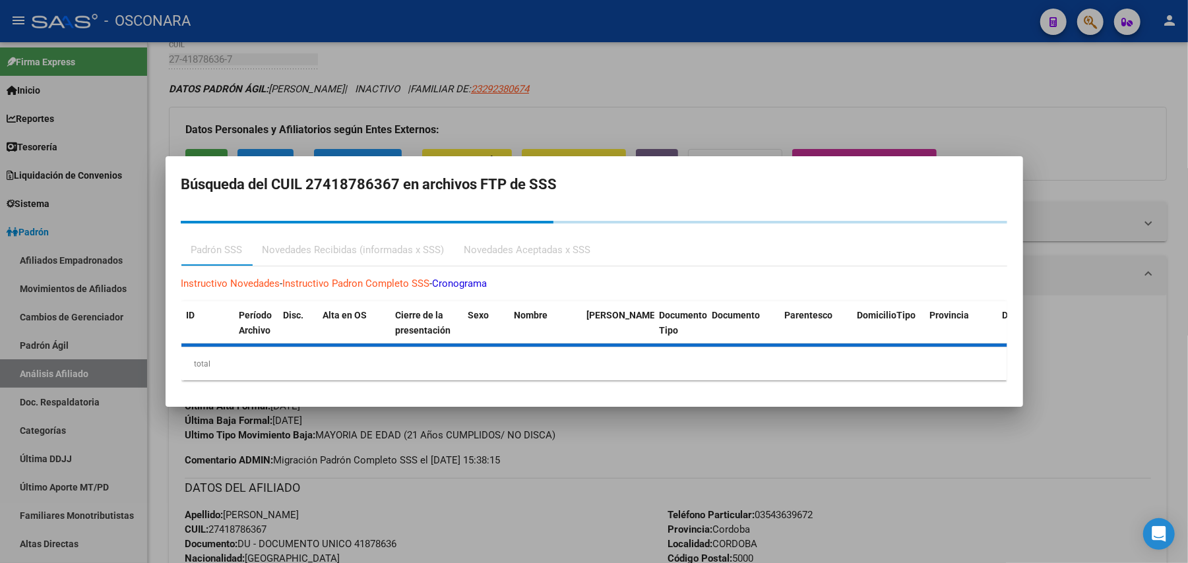
click at [204, 162] on mat-dialog-container "Búsqueda del CUIL 27418786367 en archivos FTP de SSS Padrón SSS Novedades Recib…" at bounding box center [595, 281] width 858 height 251
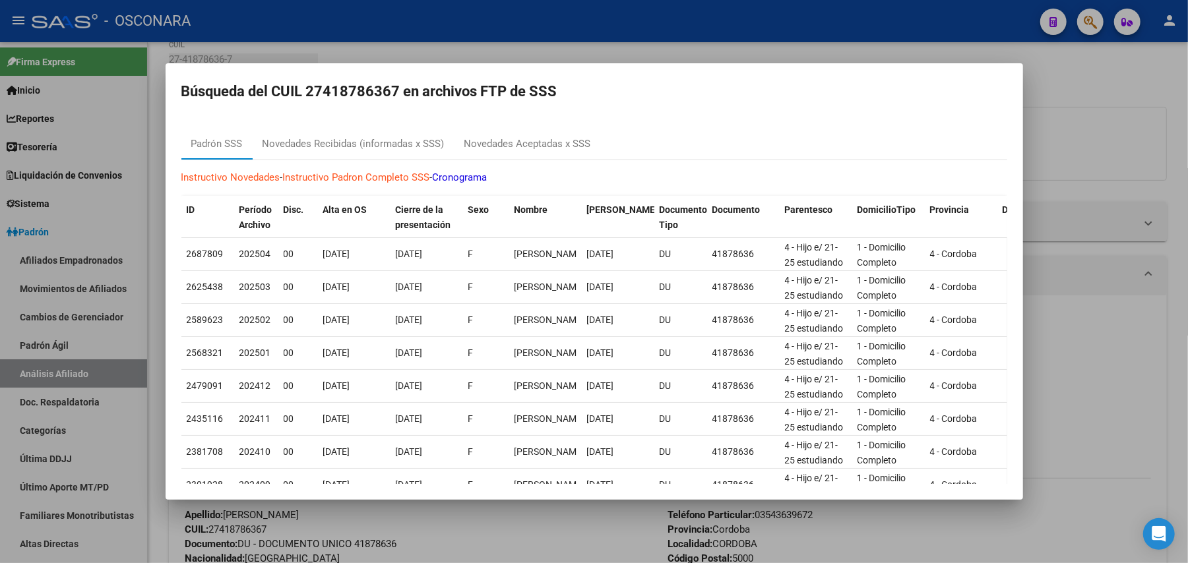
click at [1057, 82] on div at bounding box center [594, 281] width 1188 height 563
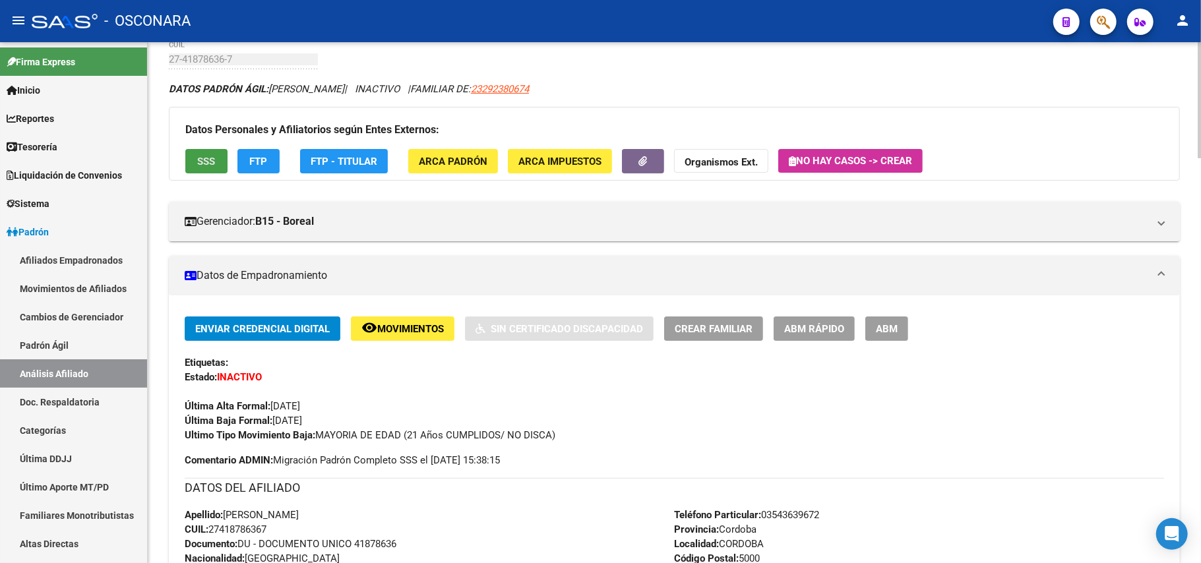
click at [199, 167] on span "SSS" at bounding box center [207, 162] width 18 height 12
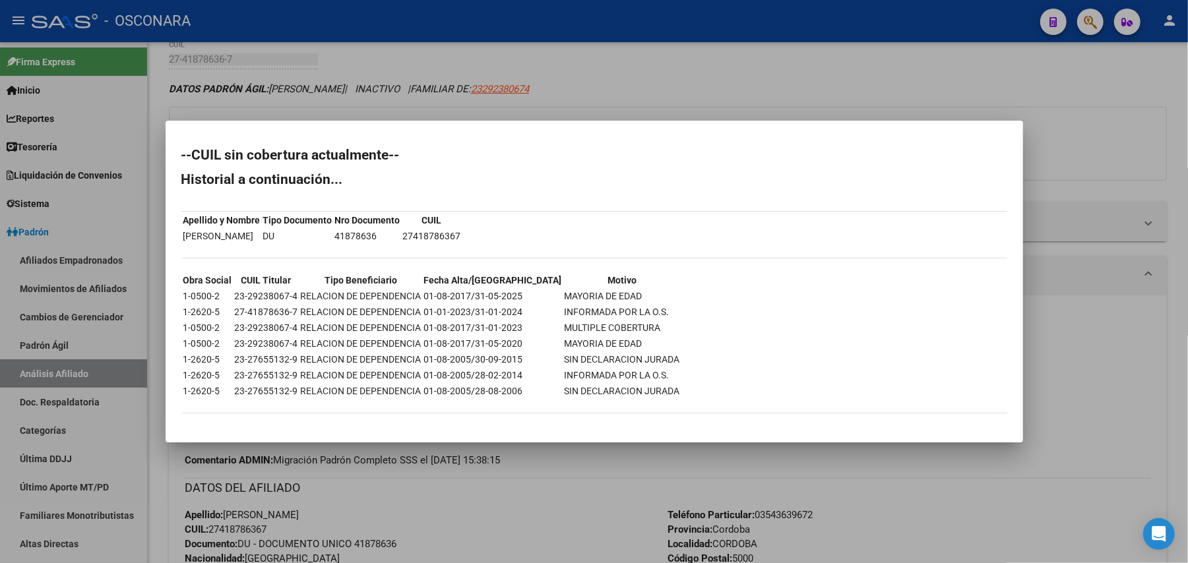
drag, startPoint x: 463, startPoint y: 235, endPoint x: 404, endPoint y: 243, distance: 59.2
click at [404, 243] on div "--CUIL sin cobertura actualmente-- Historial a continuación... Apellido y Nombr…" at bounding box center [594, 287] width 826 height 278
copy tbody "Apellido y Nombre Tipo Documento Nro Documento CUIL [PERSON_NAME] DU 41878636"
click at [687, 96] on div at bounding box center [594, 281] width 1188 height 563
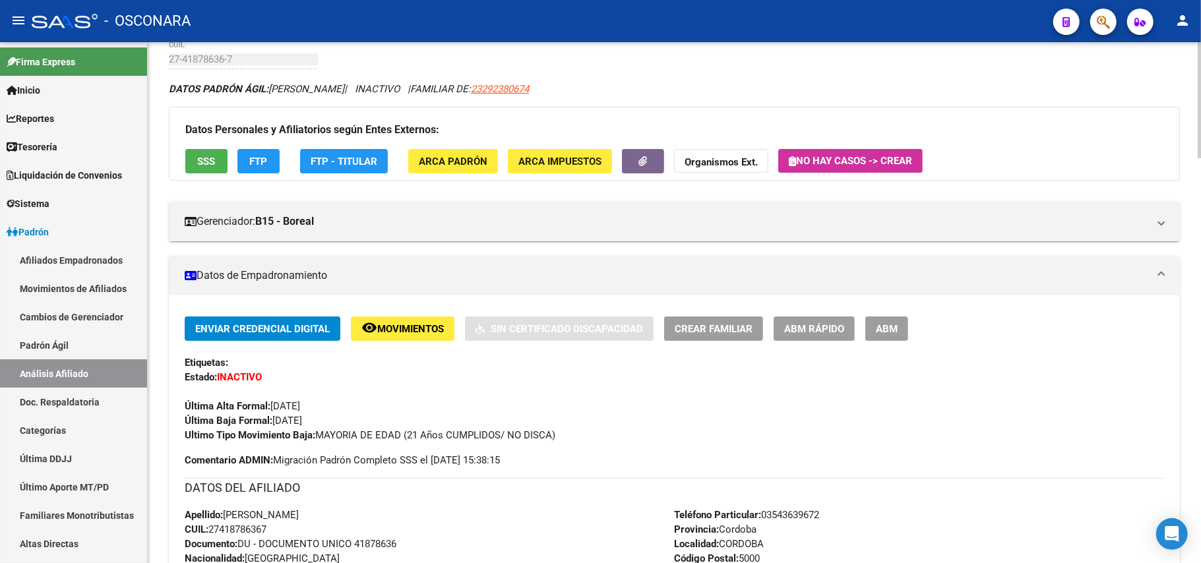
scroll to position [154, 0]
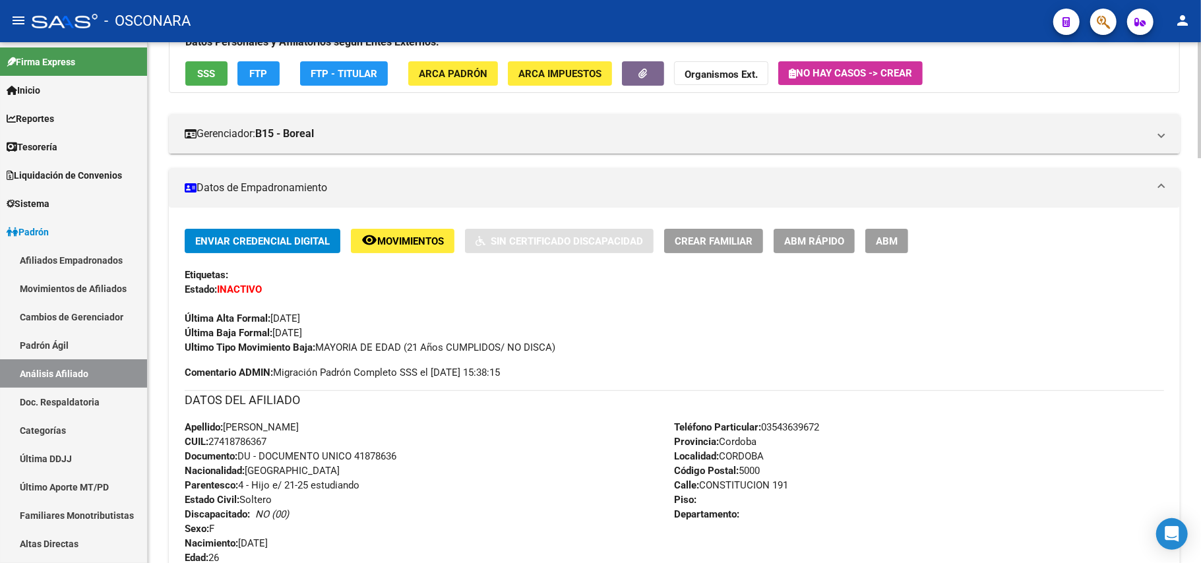
drag, startPoint x: 228, startPoint y: 429, endPoint x: 277, endPoint y: 439, distance: 50.6
click at [277, 439] on div "Apellido: [PERSON_NAME] CUIL: 27418786367 Documento: DU - DOCUMENTO UNICO 41878…" at bounding box center [430, 492] width 490 height 145
copy div "[PERSON_NAME] CUIL: 27418786367"
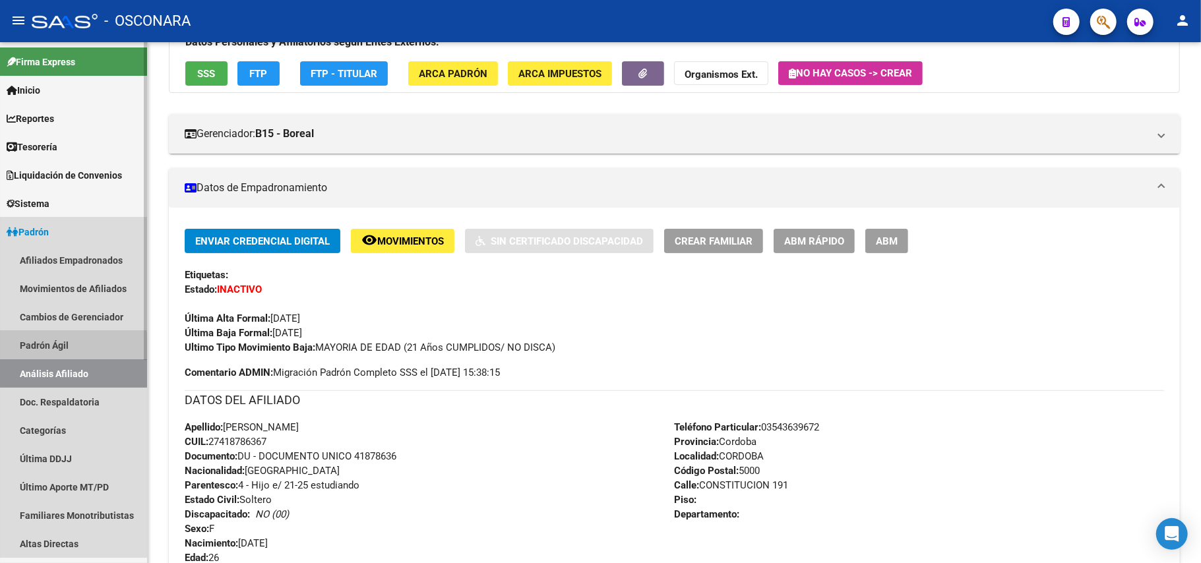
click at [48, 349] on link "Padrón Ágil" at bounding box center [73, 345] width 147 height 28
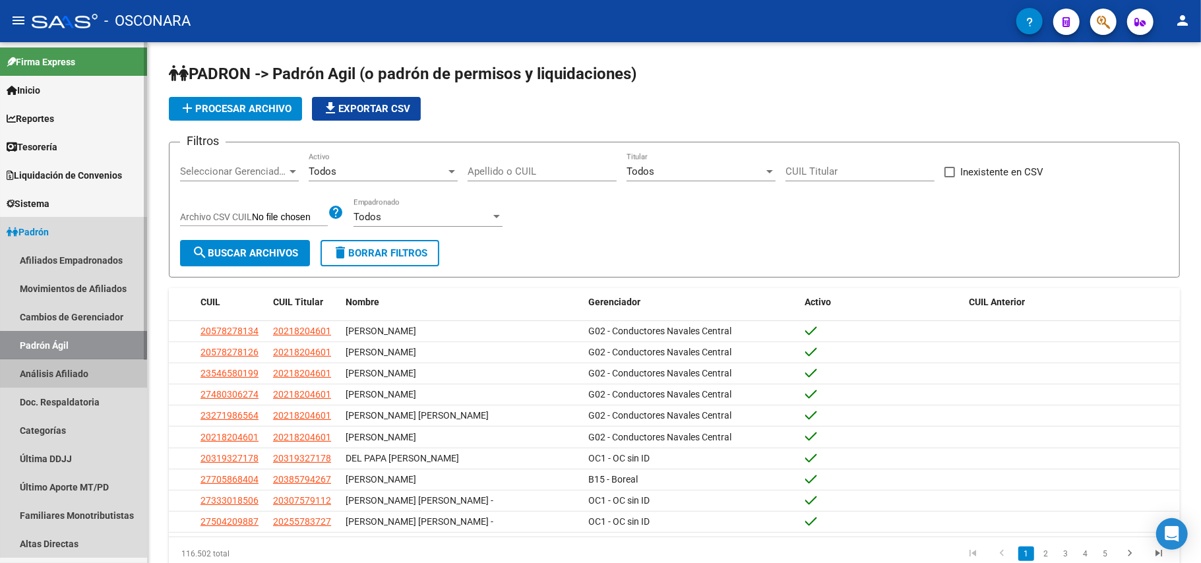
click at [59, 376] on link "Análisis Afiliado" at bounding box center [73, 374] width 147 height 28
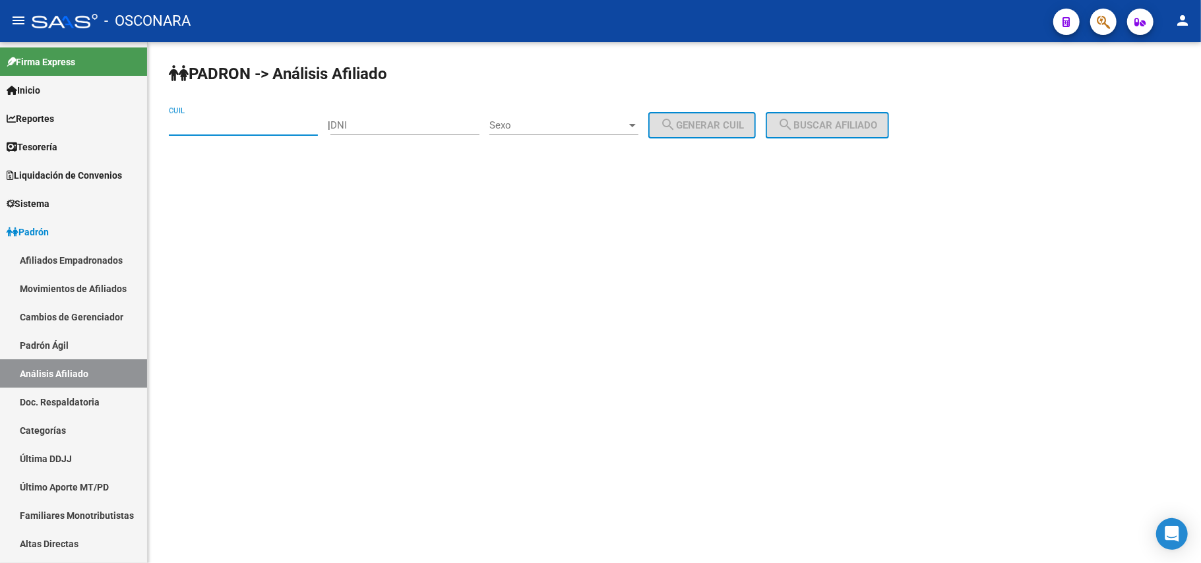
click at [196, 130] on input "CUIL" at bounding box center [243, 125] width 149 height 12
paste input "27-50696511-5"
type input "27-50696511-5"
click at [877, 131] on button "search Buscar afiliado" at bounding box center [827, 125] width 123 height 26
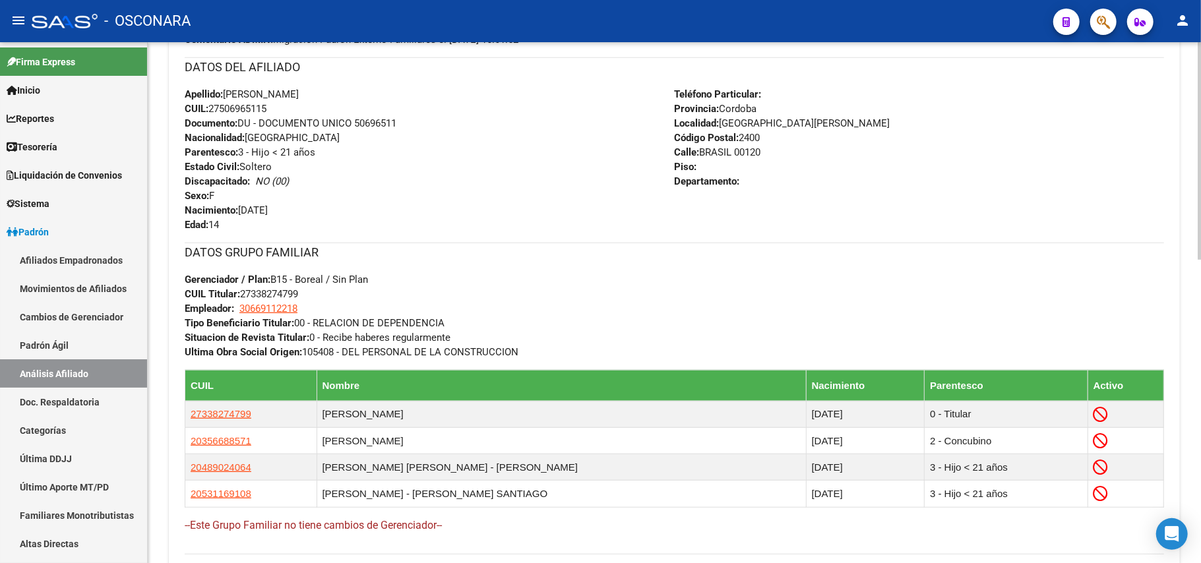
scroll to position [703, 0]
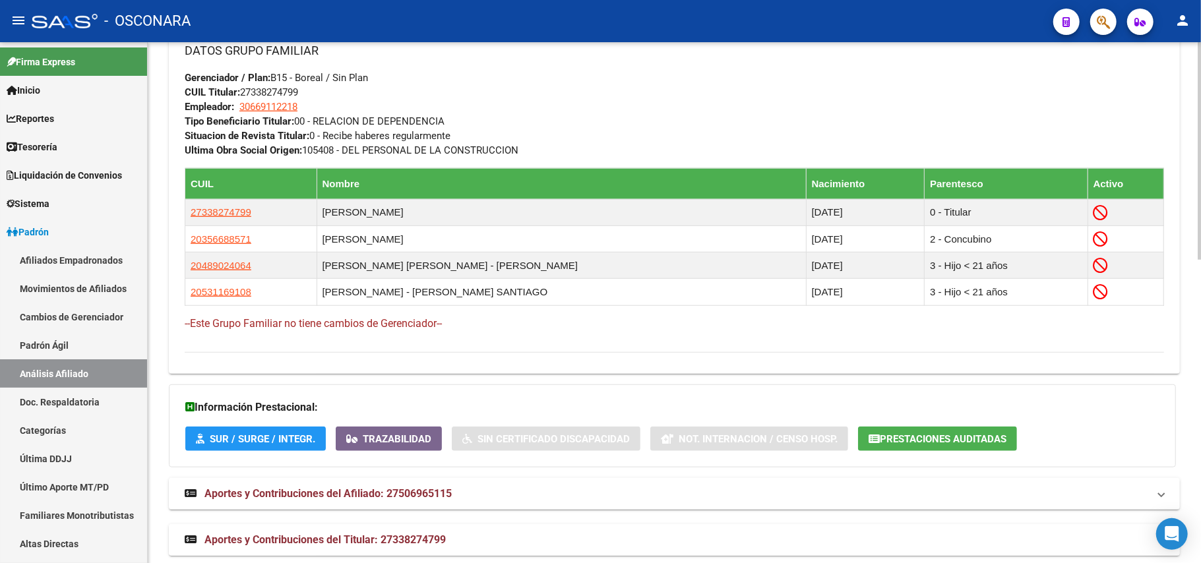
click at [422, 542] on span "Aportes y Contribuciones del Titular: 27338274799" at bounding box center [324, 540] width 241 height 13
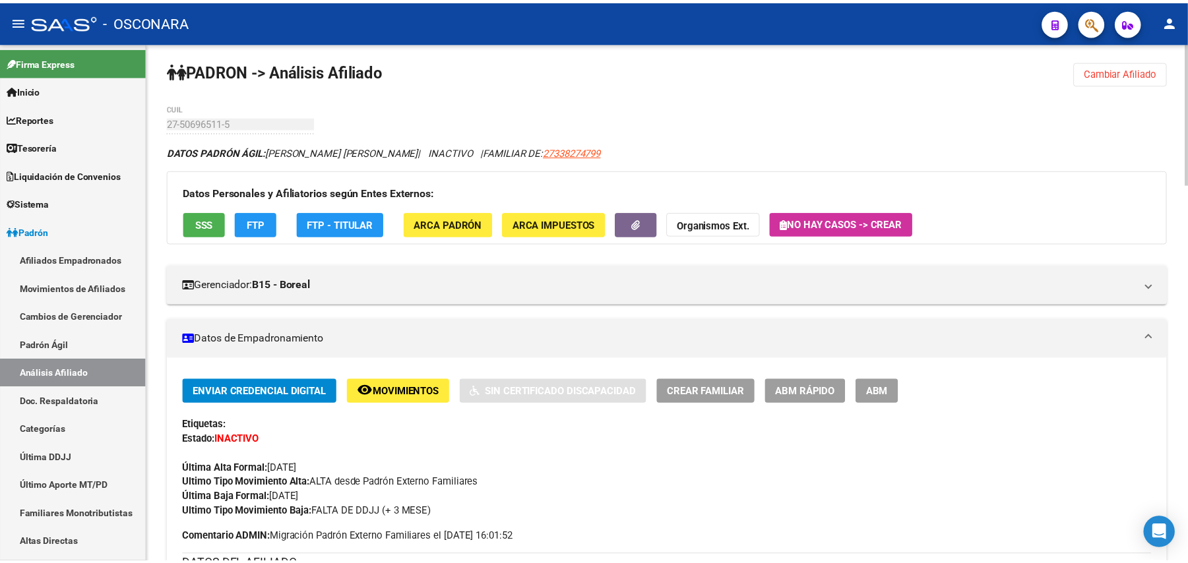
scroll to position [0, 0]
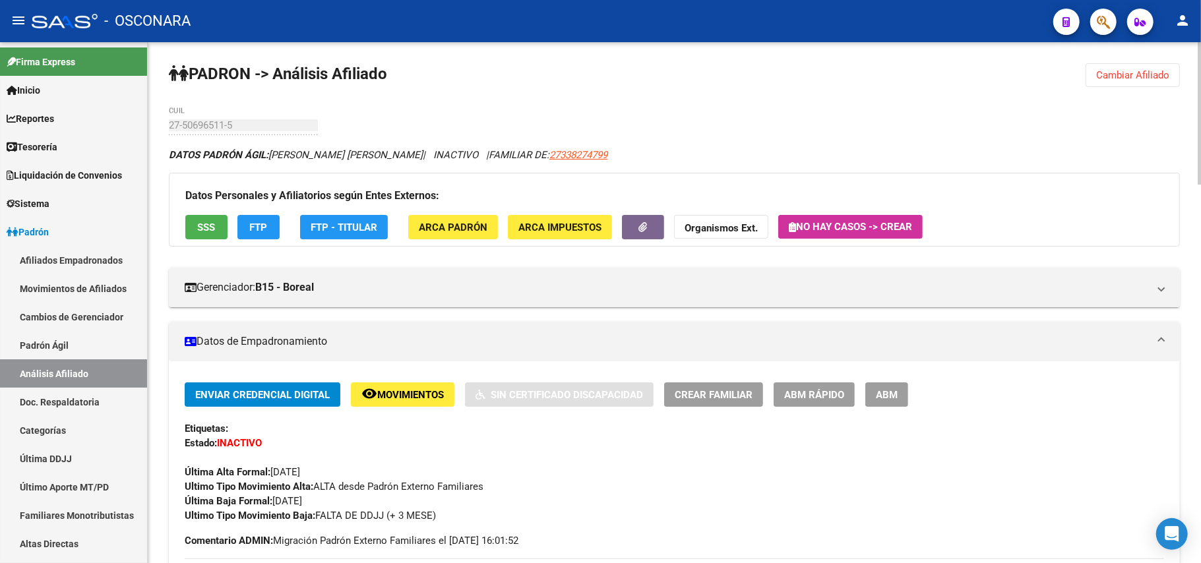
click at [206, 222] on span "SSS" at bounding box center [207, 228] width 18 height 12
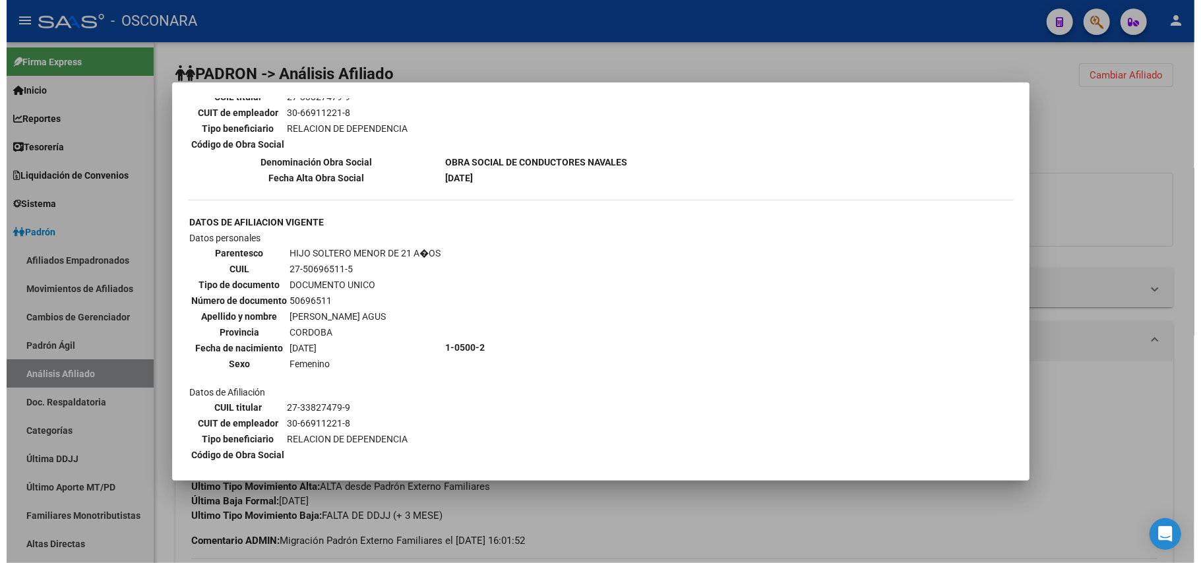
scroll to position [1119, 0]
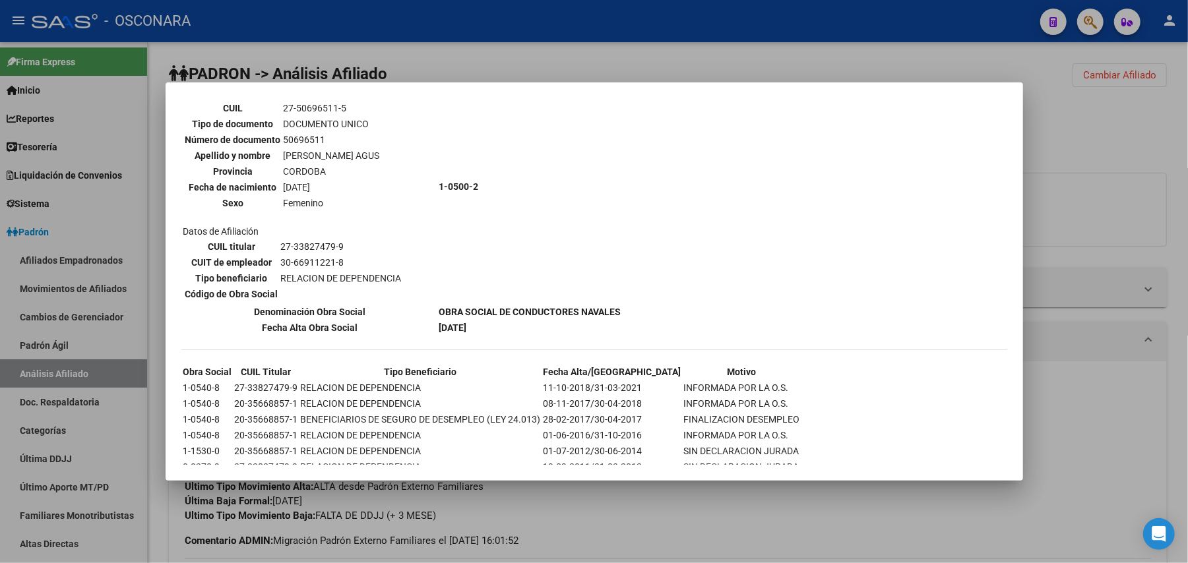
click at [645, 538] on div at bounding box center [594, 281] width 1188 height 563
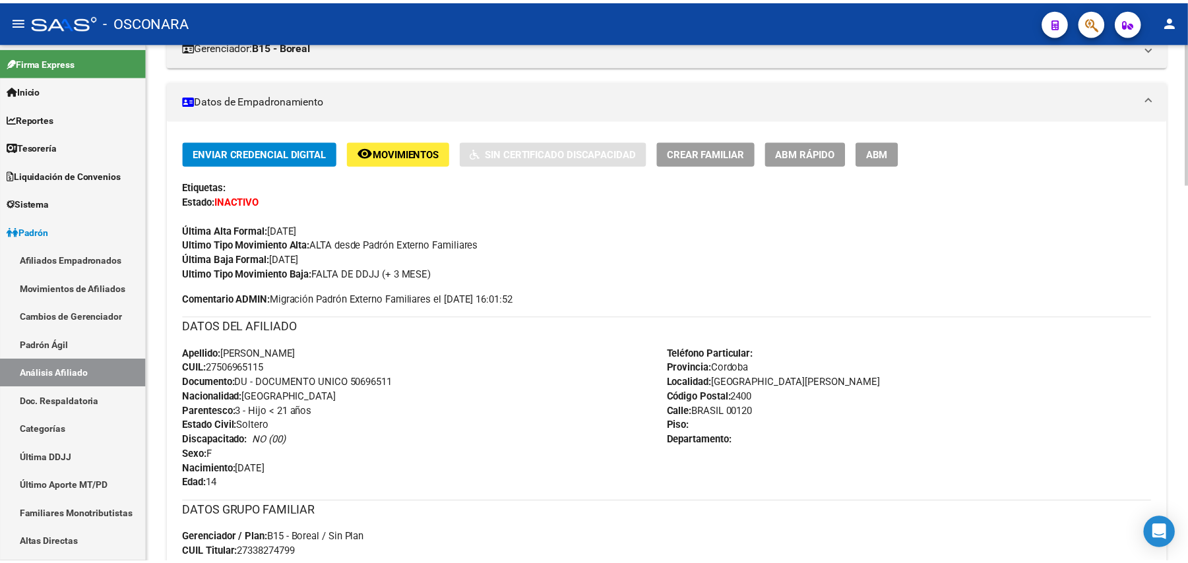
scroll to position [0, 0]
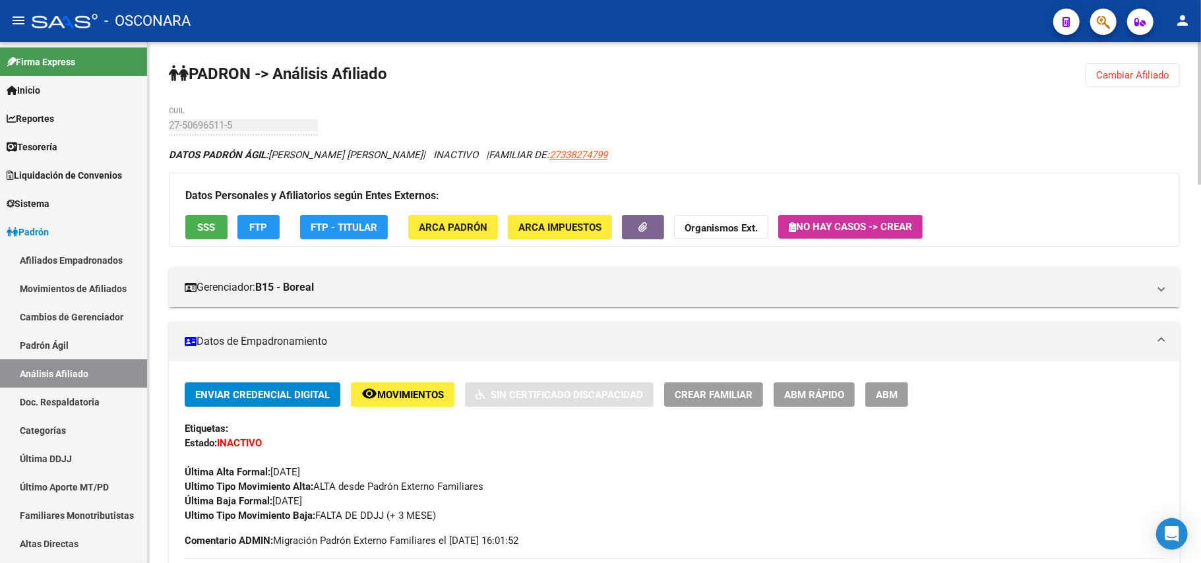
click at [199, 221] on span "SSS" at bounding box center [207, 227] width 18 height 12
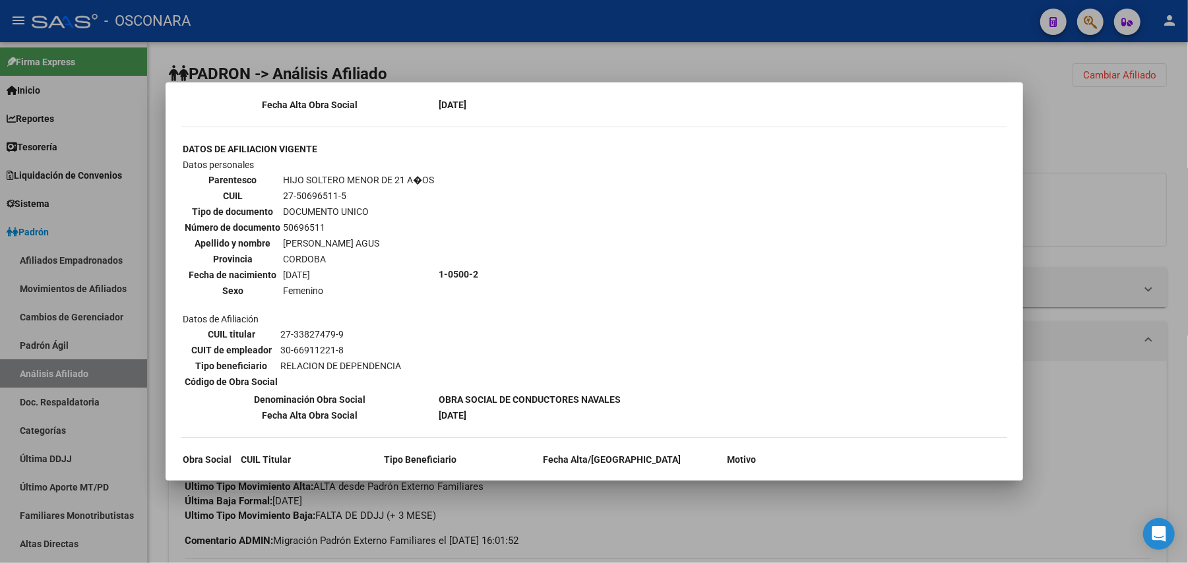
scroll to position [679, 0]
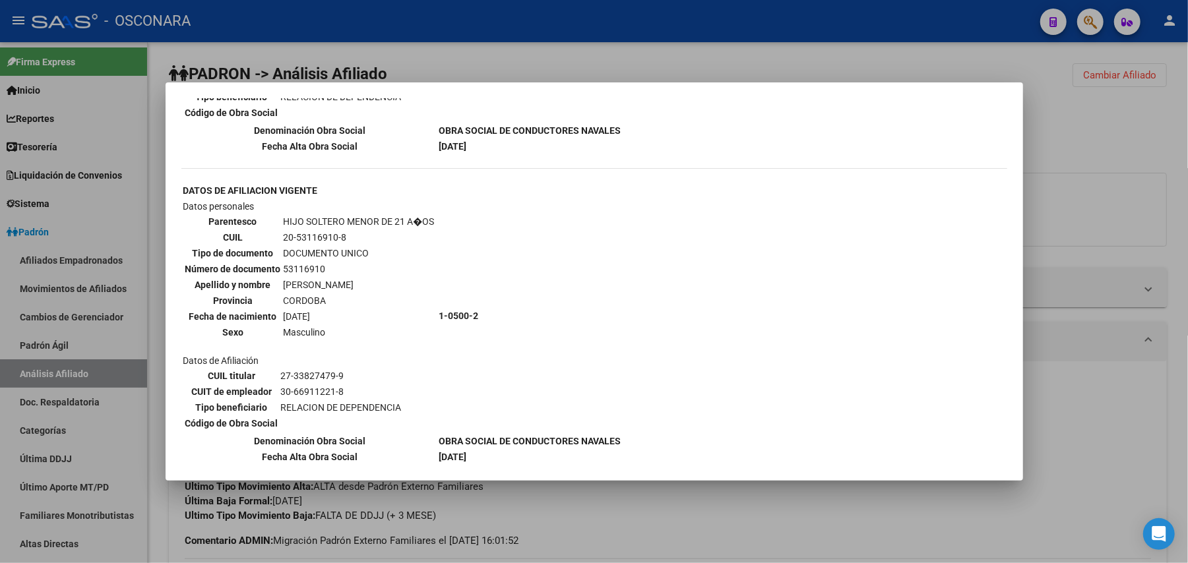
drag, startPoint x: 744, startPoint y: 505, endPoint x: 743, endPoint y: 334, distance: 171.5
click at [743, 334] on div "--ACTIVO en Obra Social según consulta SSS-- DATOS DE AFILIACION VIGENTE Datos …" at bounding box center [594, 281] width 1188 height 563
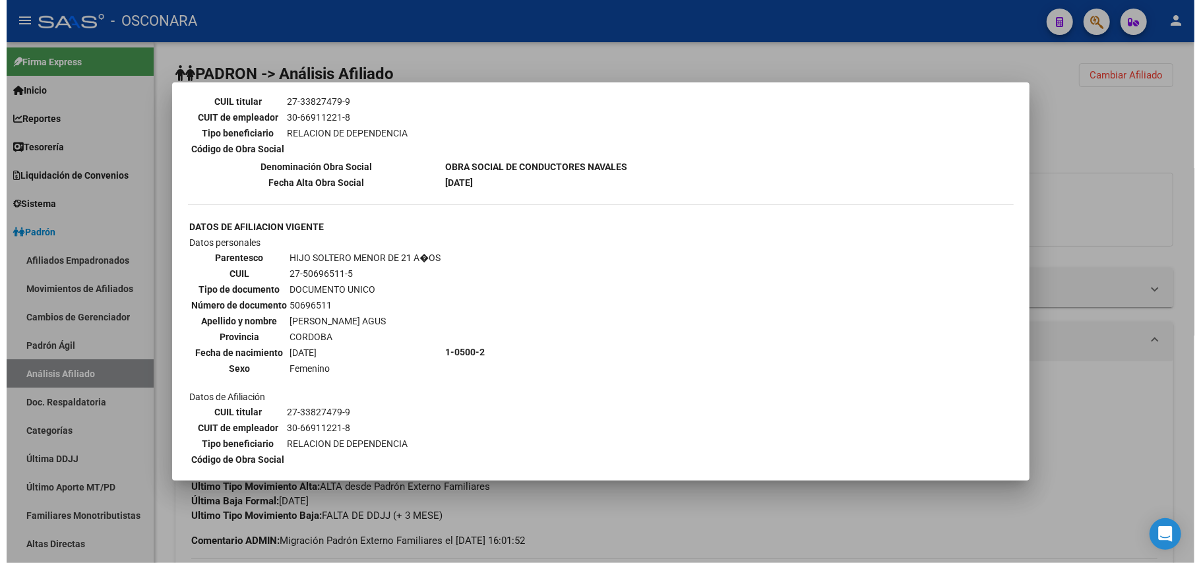
scroll to position [943, 0]
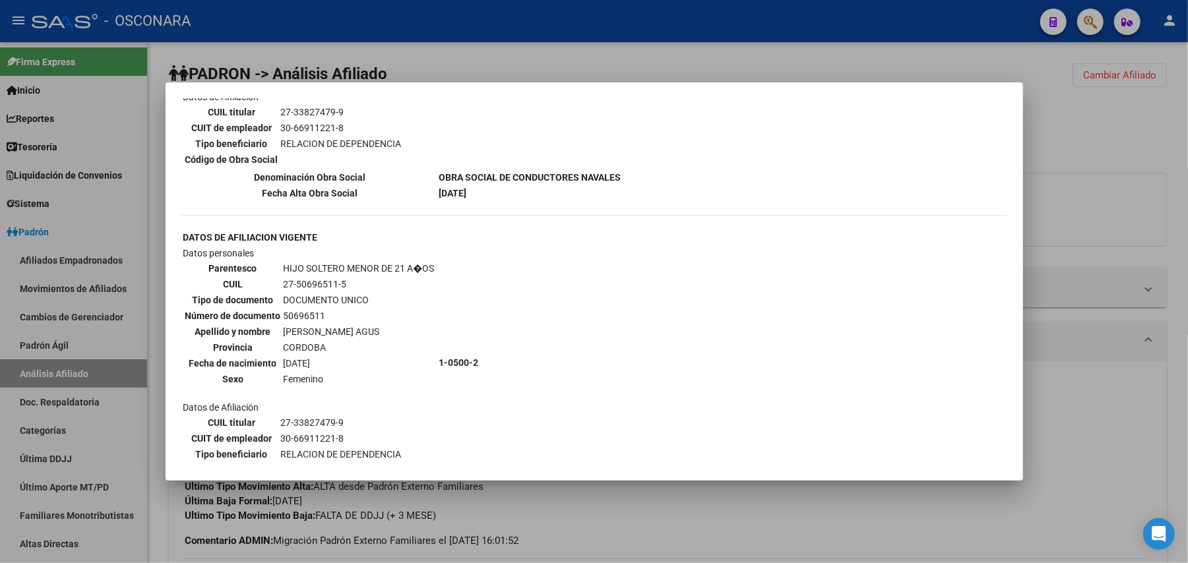
click at [734, 520] on div at bounding box center [594, 281] width 1188 height 563
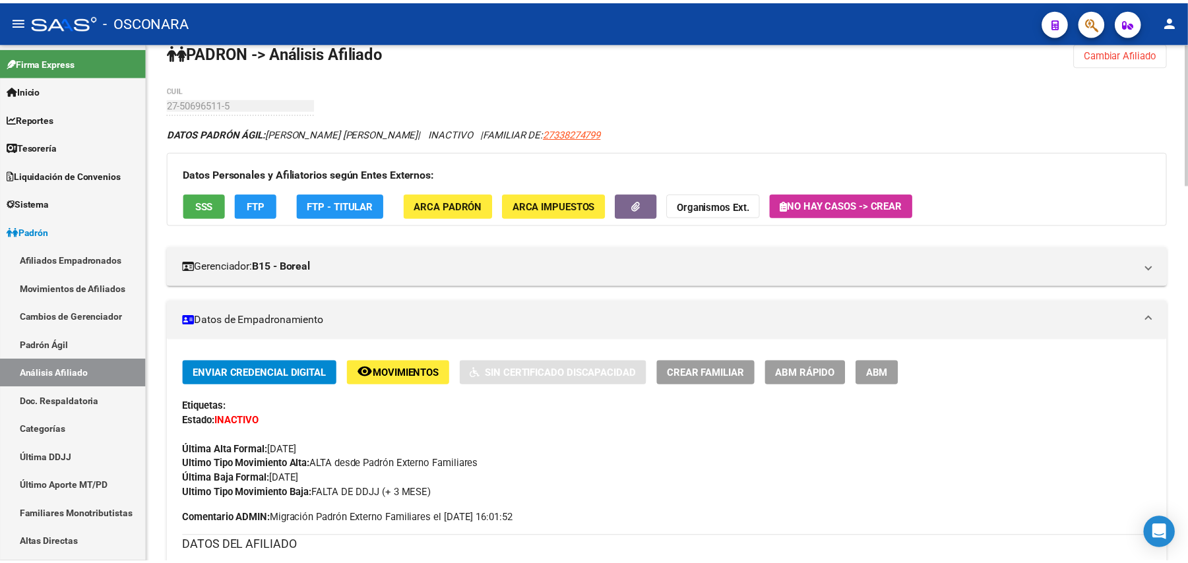
scroll to position [0, 0]
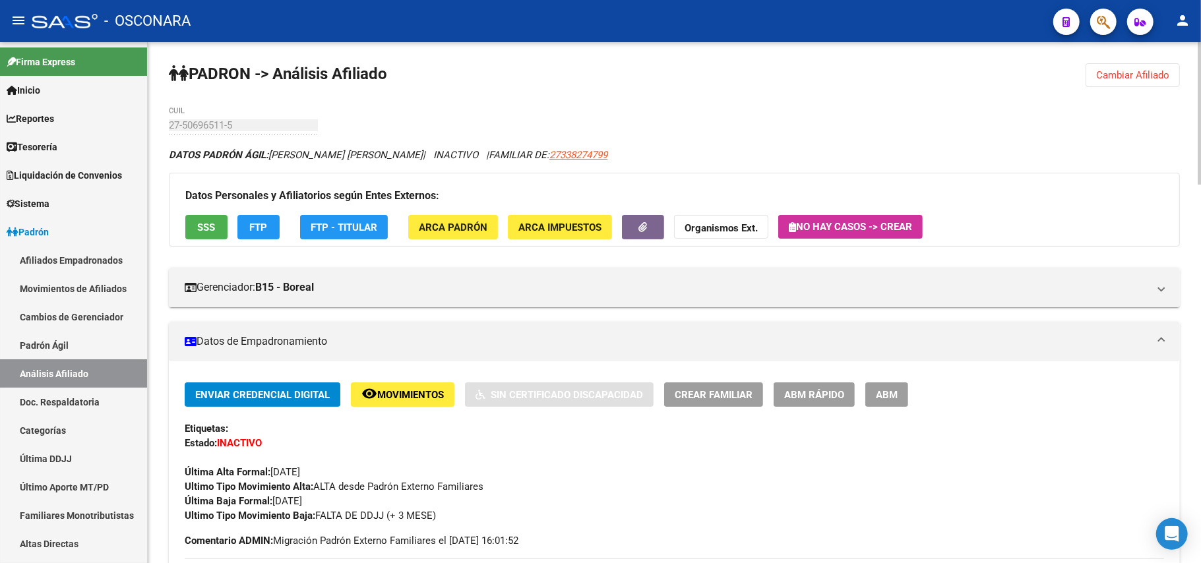
click at [212, 226] on span "SSS" at bounding box center [207, 228] width 18 height 12
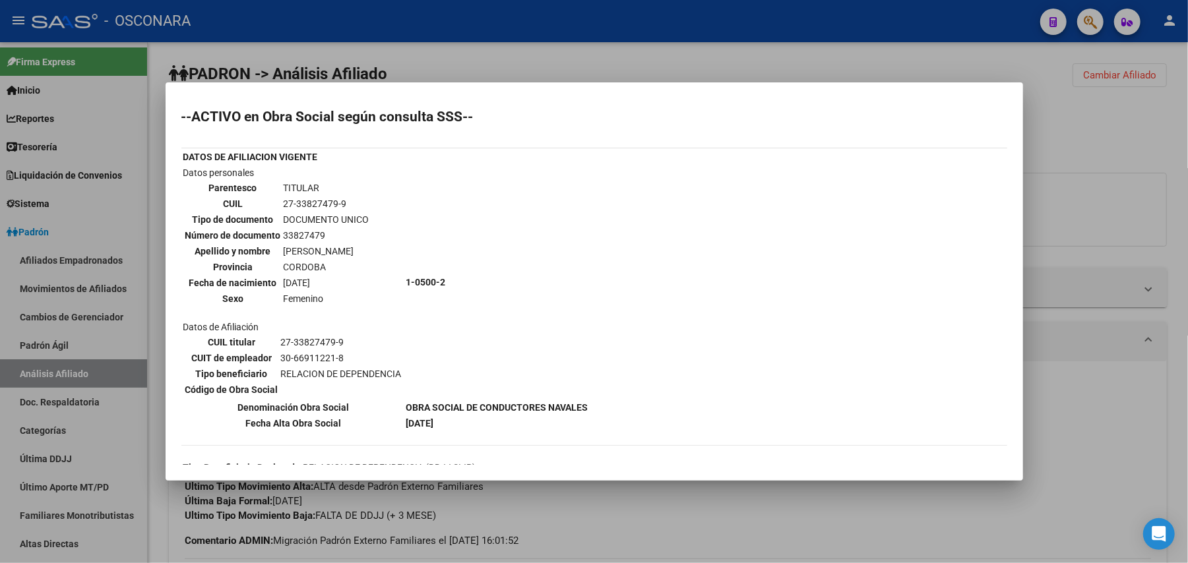
click at [654, 518] on div at bounding box center [594, 281] width 1188 height 563
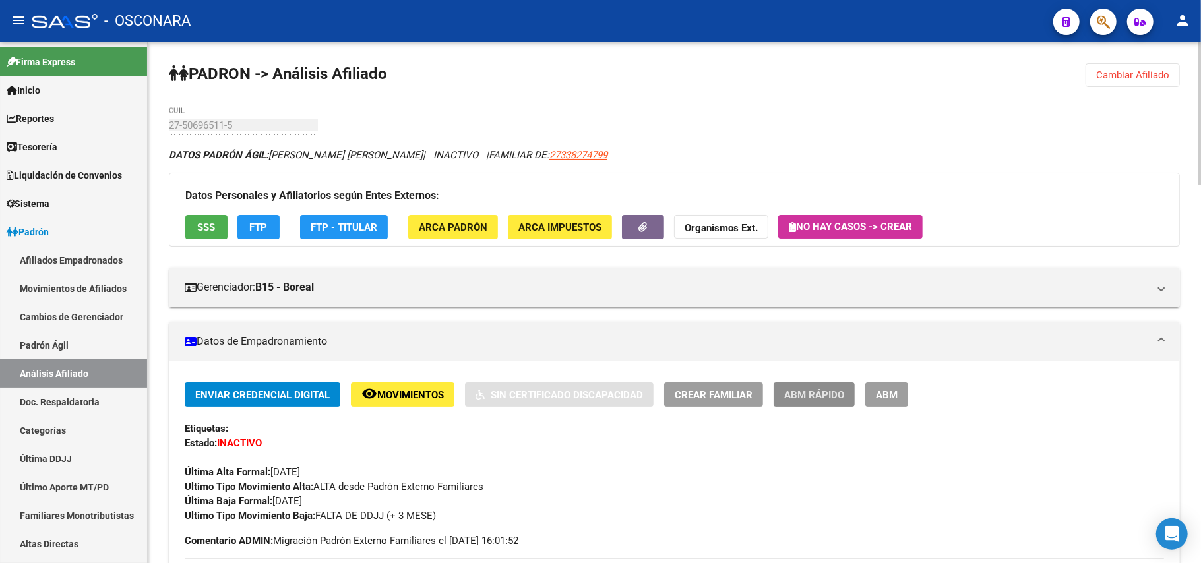
click at [806, 386] on button "ABM Rápido" at bounding box center [814, 395] width 81 height 24
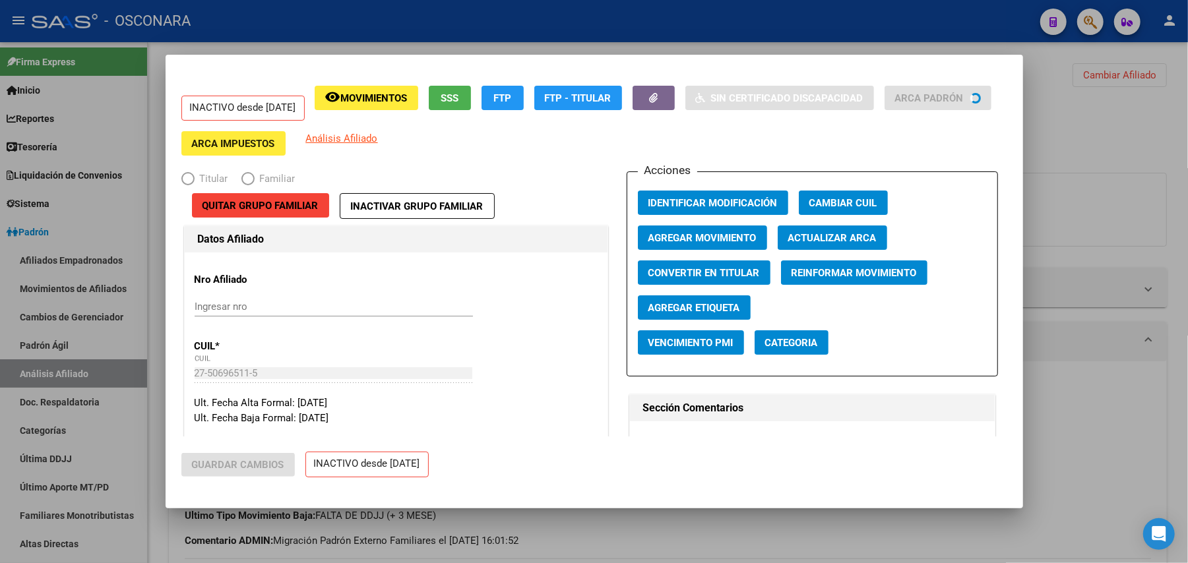
radio input "true"
type input "30-66911221-8"
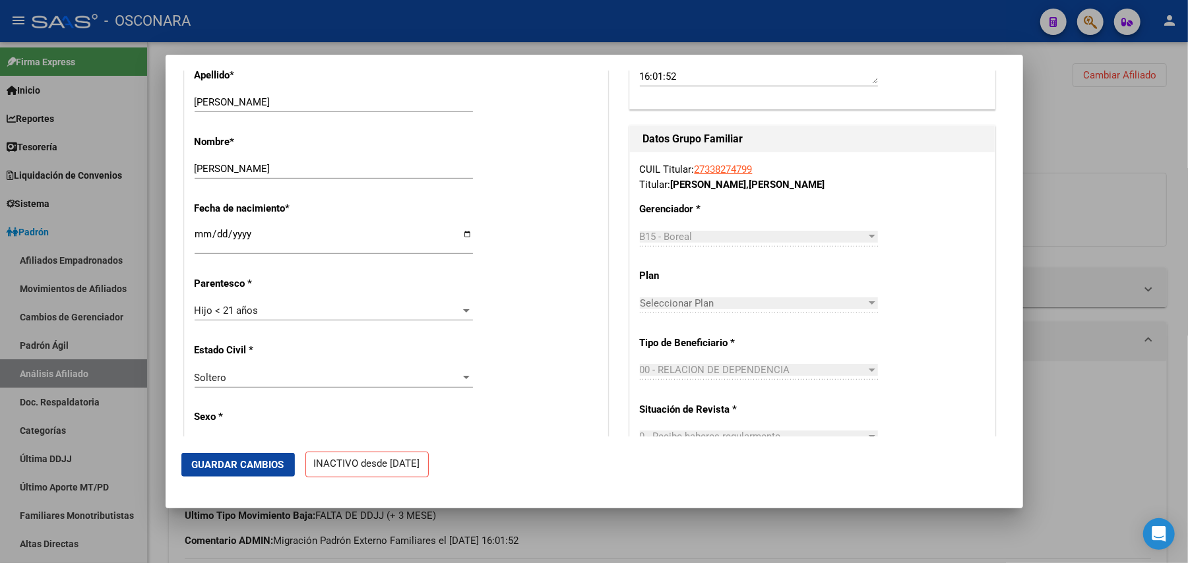
scroll to position [528, 0]
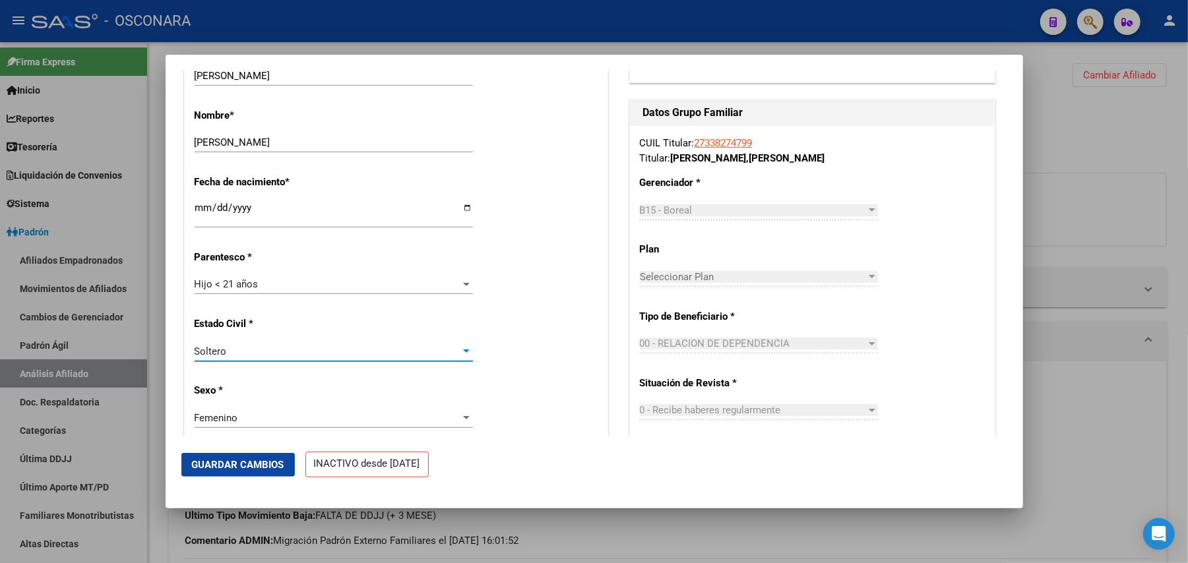
click at [317, 355] on div "Soltero" at bounding box center [328, 352] width 267 height 12
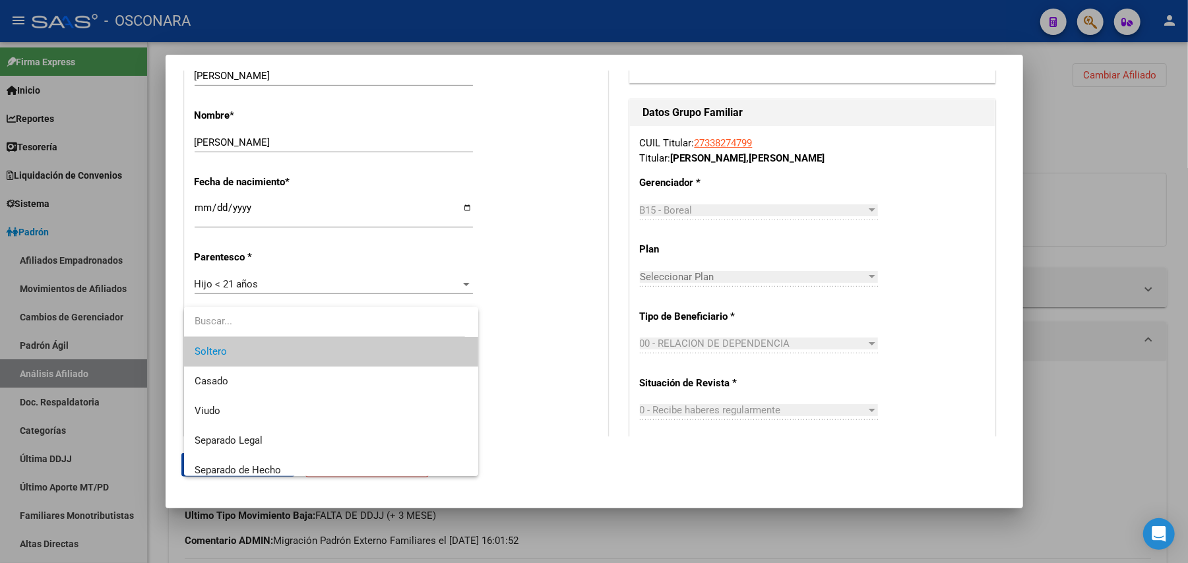
click at [317, 355] on span "Soltero" at bounding box center [331, 352] width 273 height 30
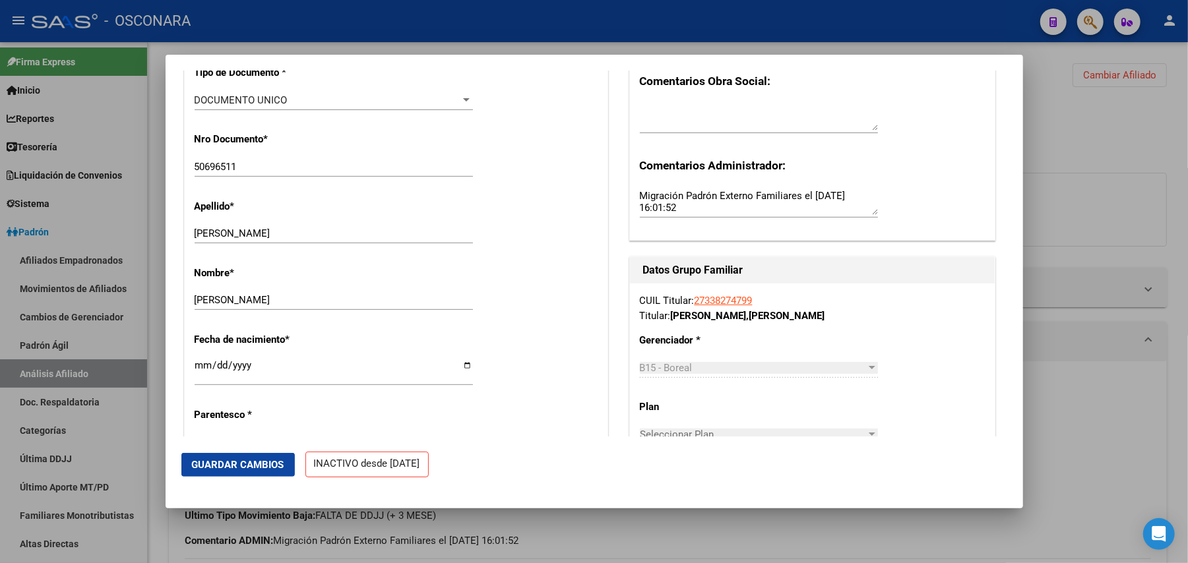
scroll to position [352, 0]
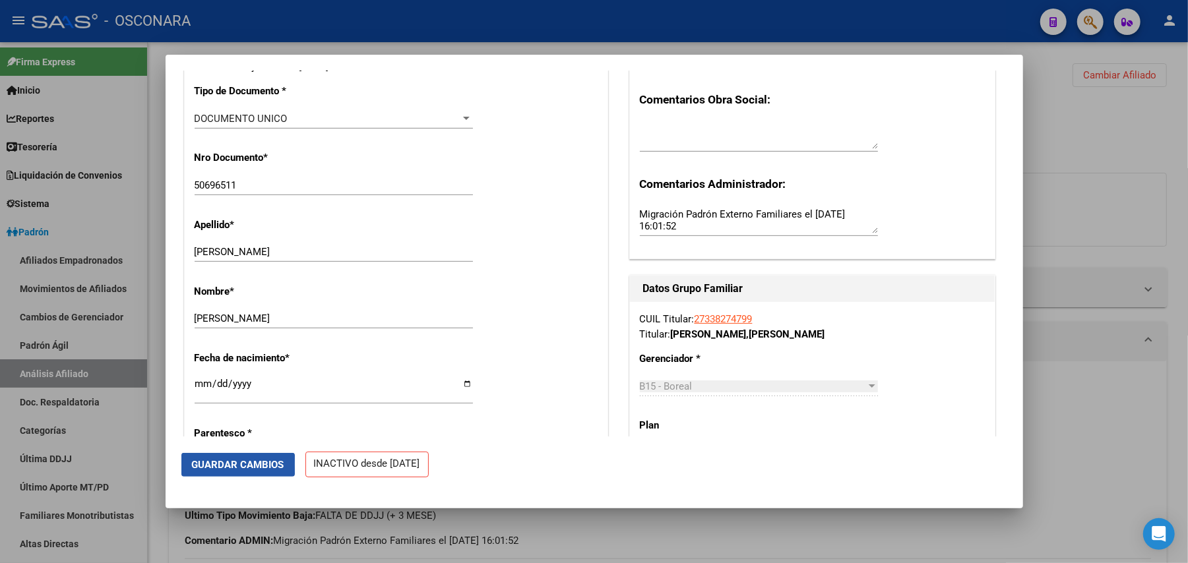
click at [215, 465] on span "Guardar Cambios" at bounding box center [238, 465] width 92 height 12
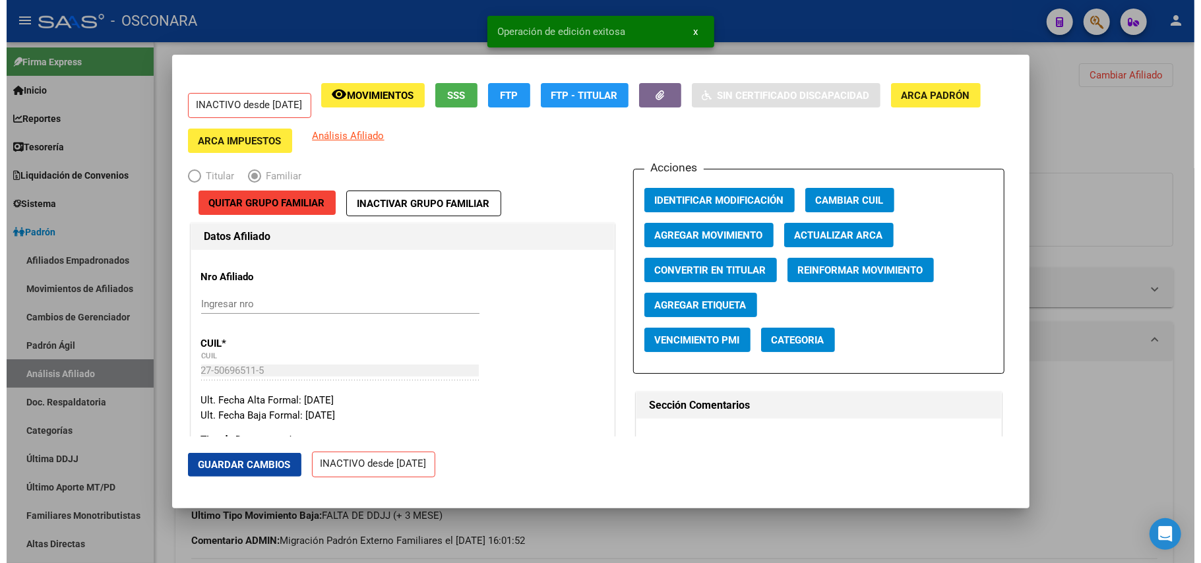
scroll to position [0, 0]
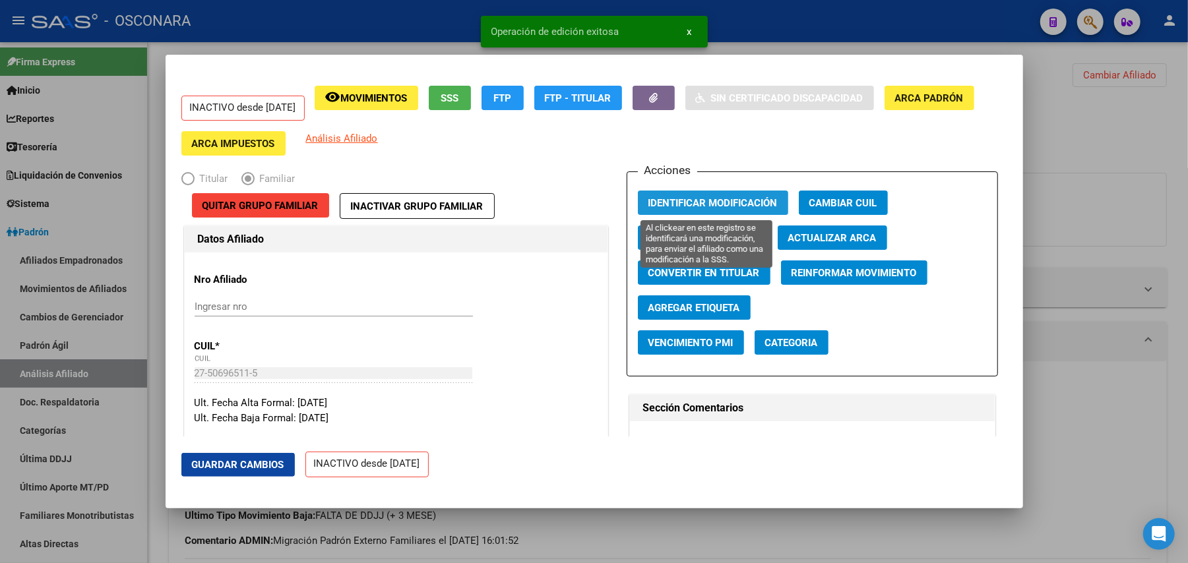
click at [700, 204] on span "Identificar Modificación" at bounding box center [712, 203] width 129 height 12
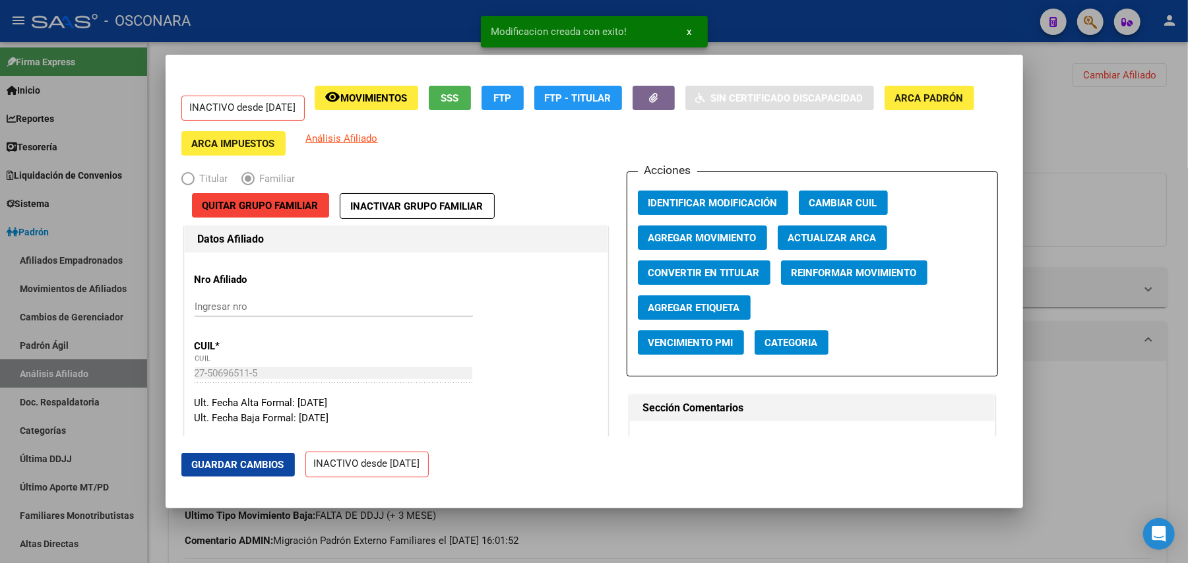
click at [702, 534] on div at bounding box center [594, 281] width 1188 height 563
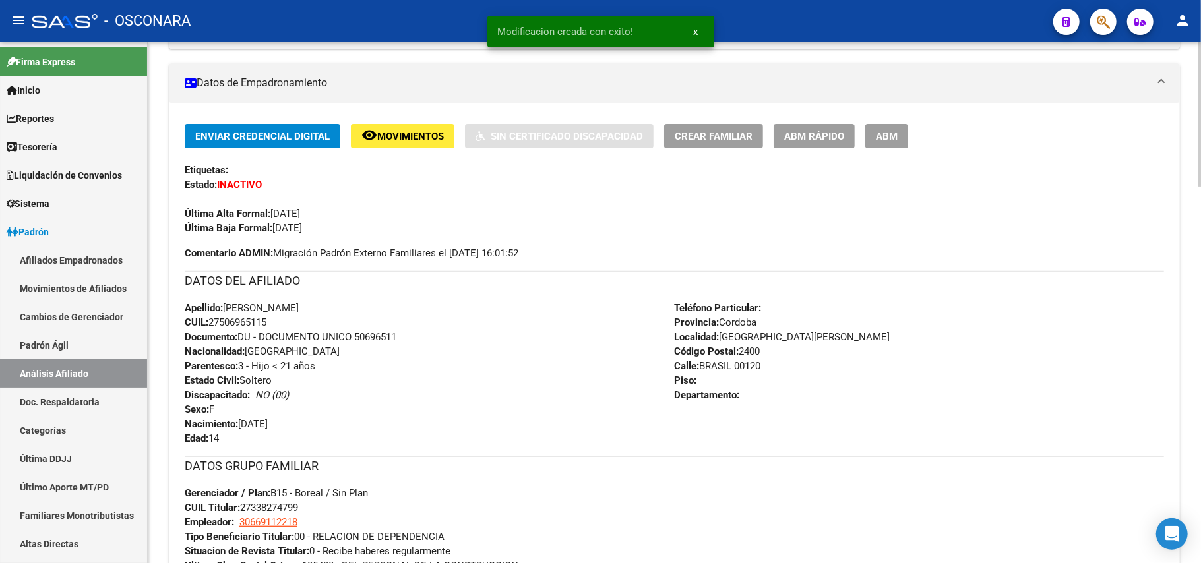
scroll to position [264, 0]
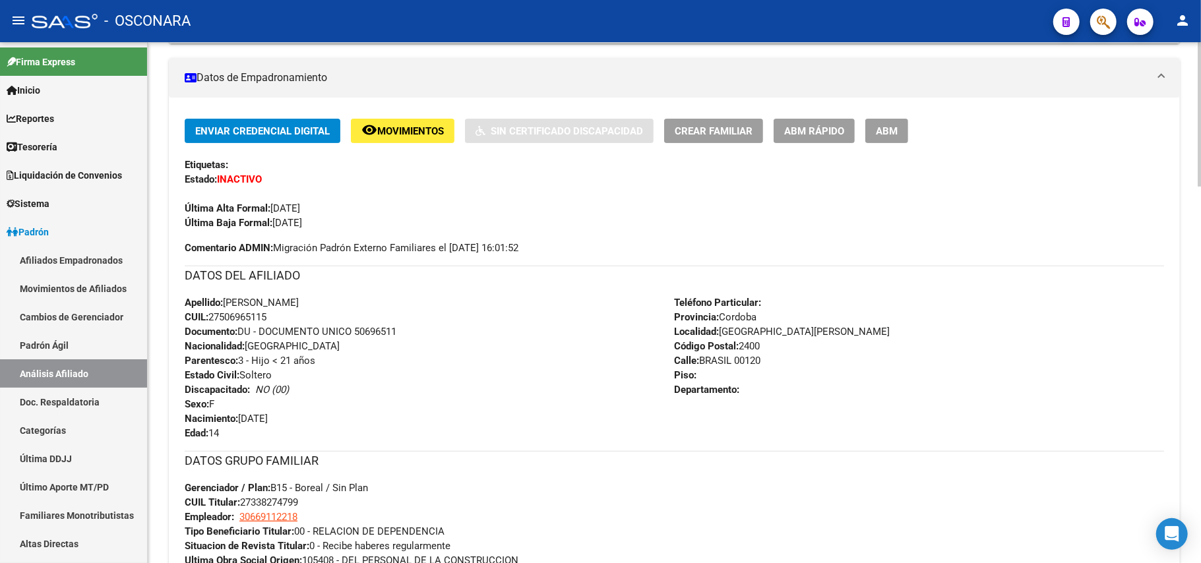
drag, startPoint x: 278, startPoint y: 314, endPoint x: 212, endPoint y: 315, distance: 66.6
click at [212, 315] on div "Apellido: [PERSON_NAME] CUIL: 27506965115 Documento: DU - DOCUMENTO UNICO 50696…" at bounding box center [430, 368] width 490 height 145
copy span "27506965115"
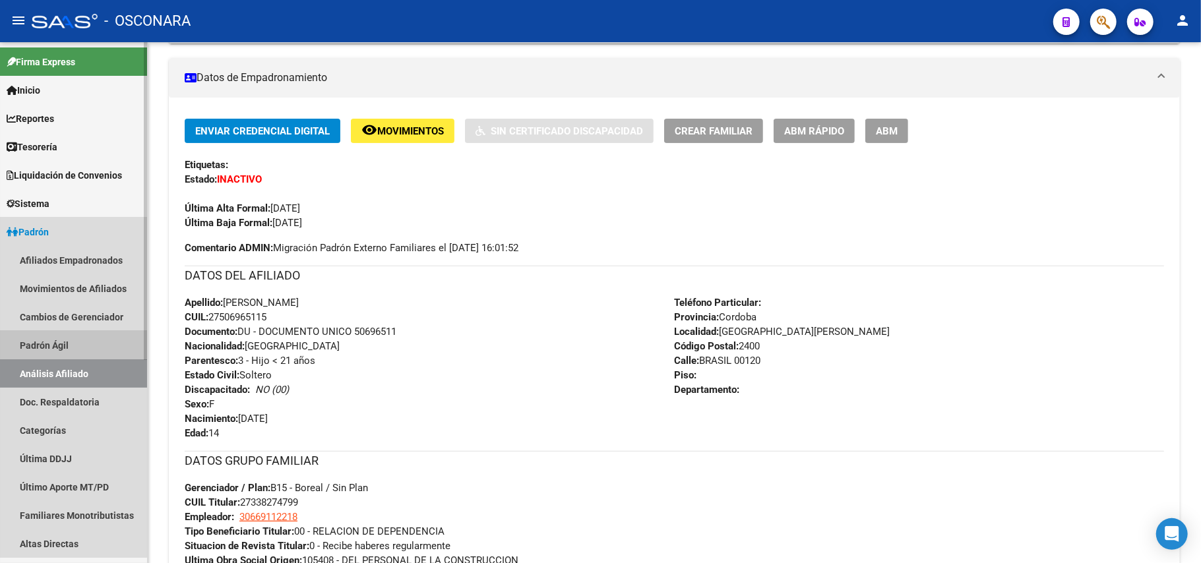
click at [63, 344] on link "Padrón Ágil" at bounding box center [73, 345] width 147 height 28
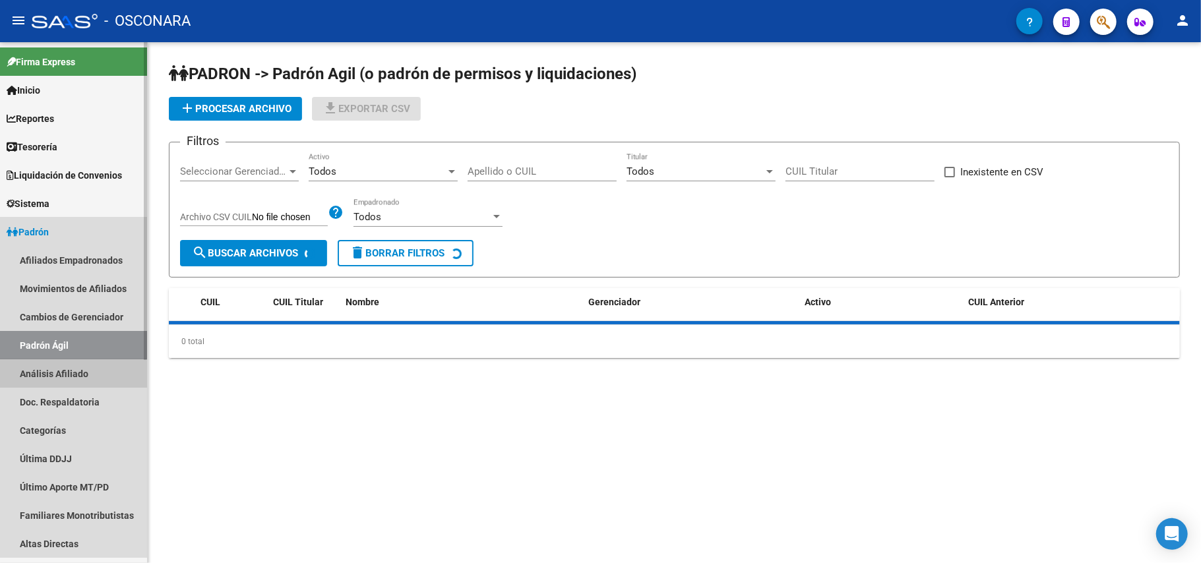
click at [73, 375] on link "Análisis Afiliado" at bounding box center [73, 374] width 147 height 28
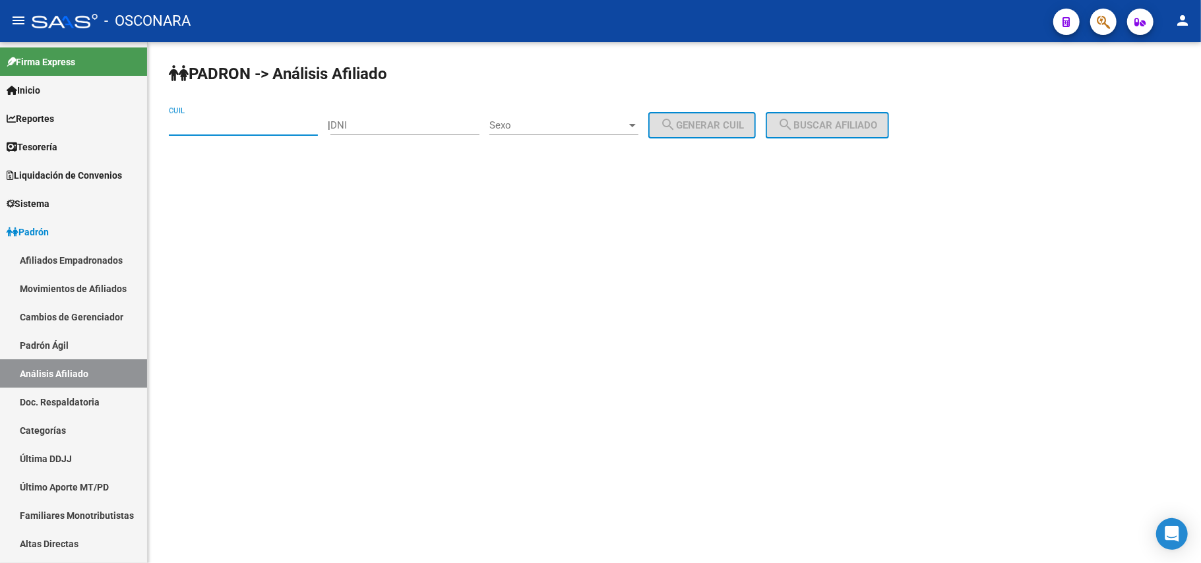
click at [277, 122] on input "CUIL" at bounding box center [243, 125] width 149 height 12
paste input "27-50696511-5"
type input "27-50696511-5"
click at [834, 110] on div "PADRON -> Análisis Afiliado 27-50696511-5 CUIL | DNI Sexo Sexo search Generar C…" at bounding box center [674, 111] width 1053 height 139
click at [835, 115] on button "search Buscar afiliado" at bounding box center [827, 125] width 123 height 26
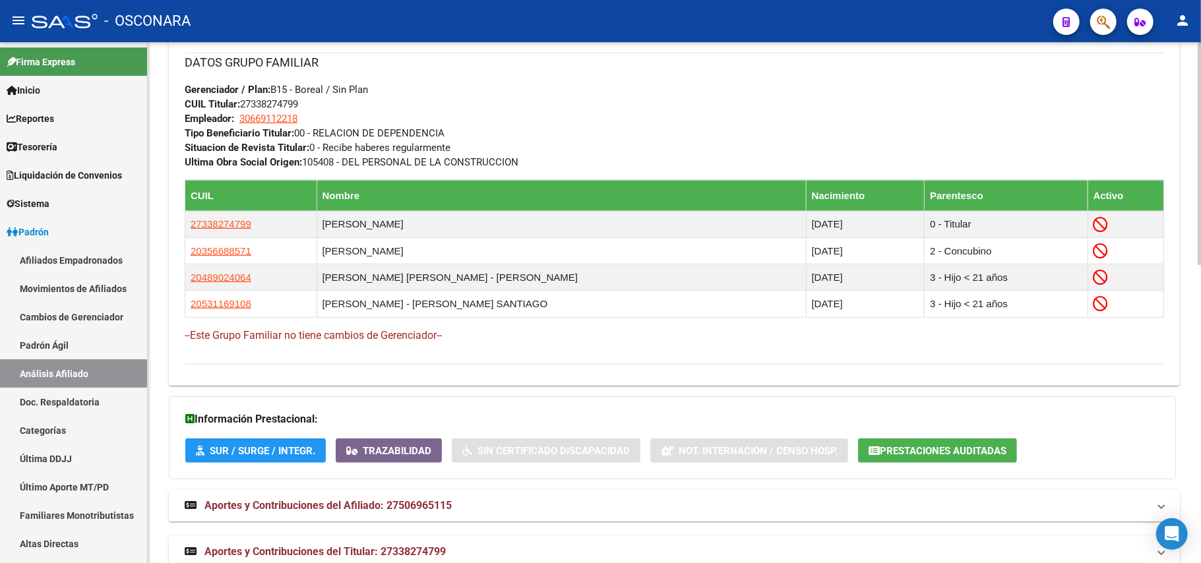
scroll to position [700, 0]
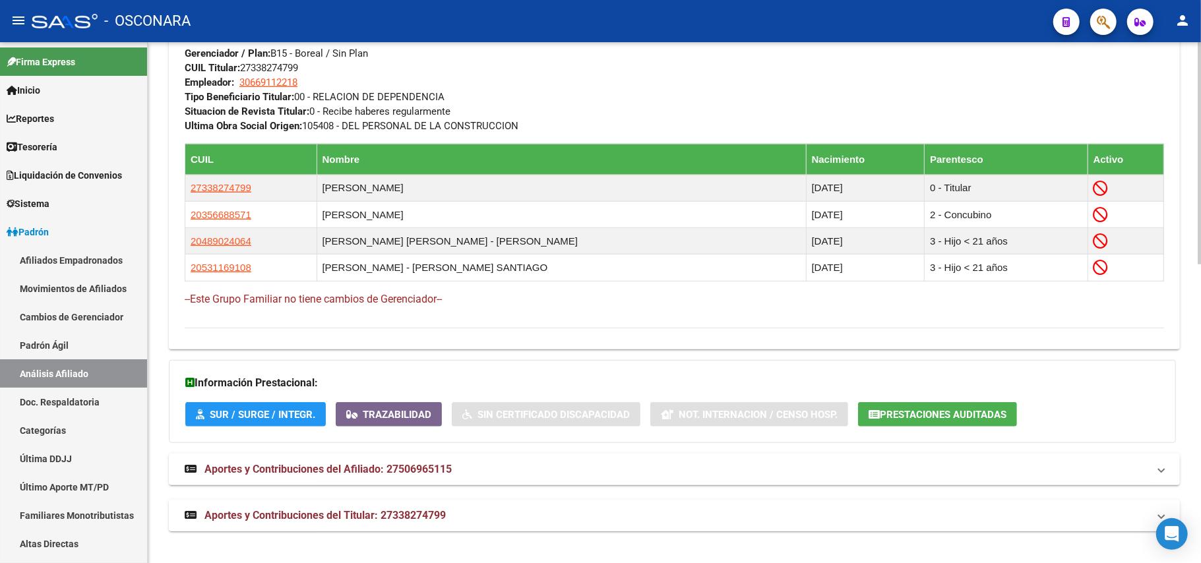
click at [401, 518] on span "Aportes y Contribuciones del Titular: 27338274799" at bounding box center [324, 515] width 241 height 13
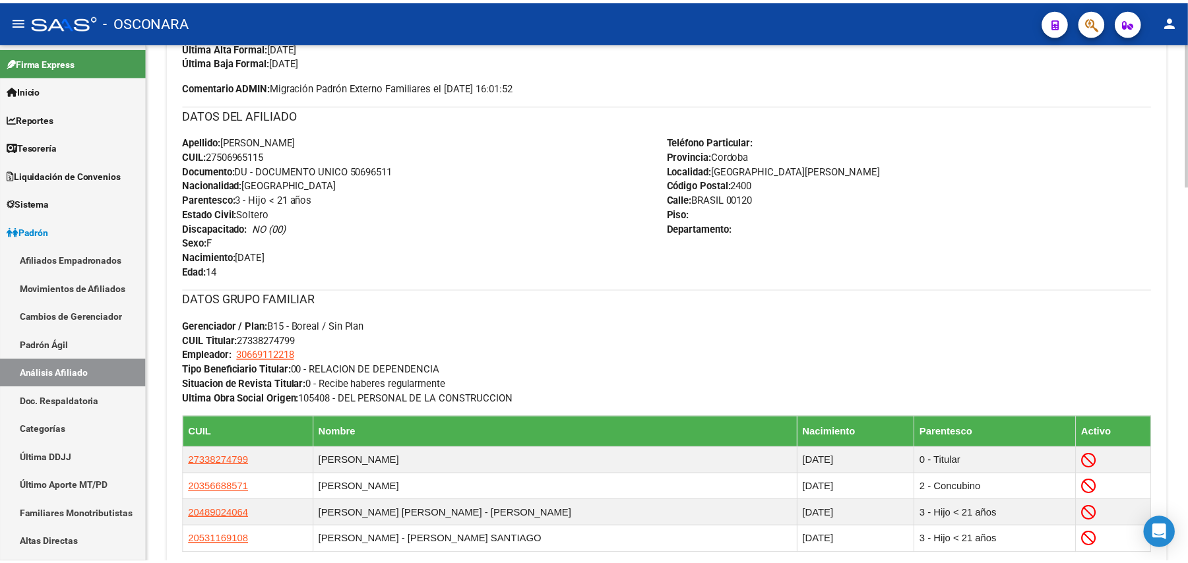
scroll to position [689, 0]
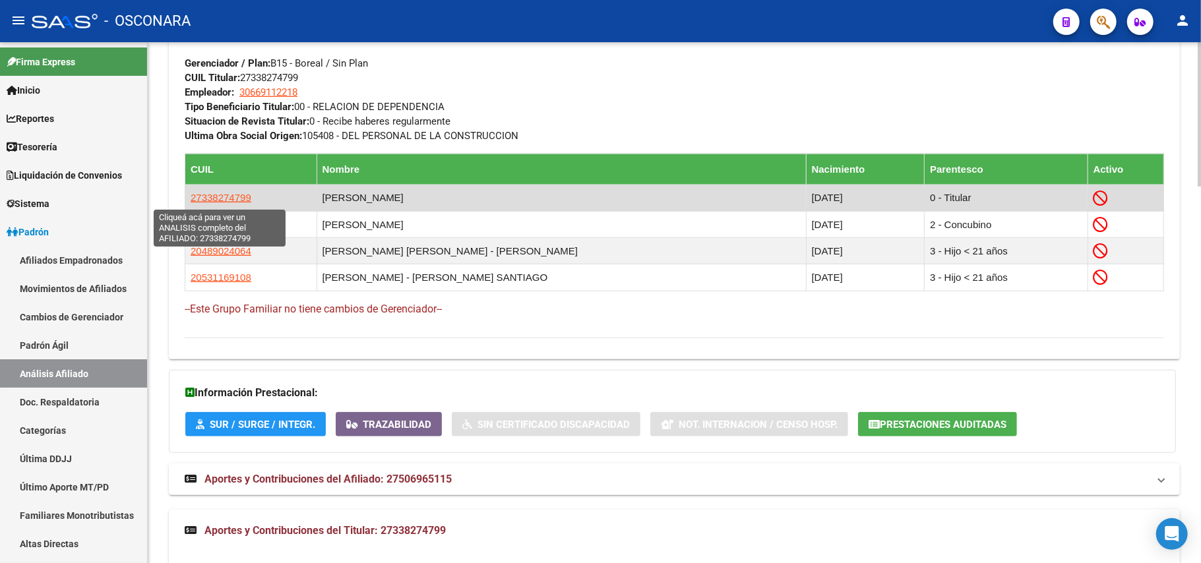
click at [243, 197] on span "27338274799" at bounding box center [221, 197] width 61 height 11
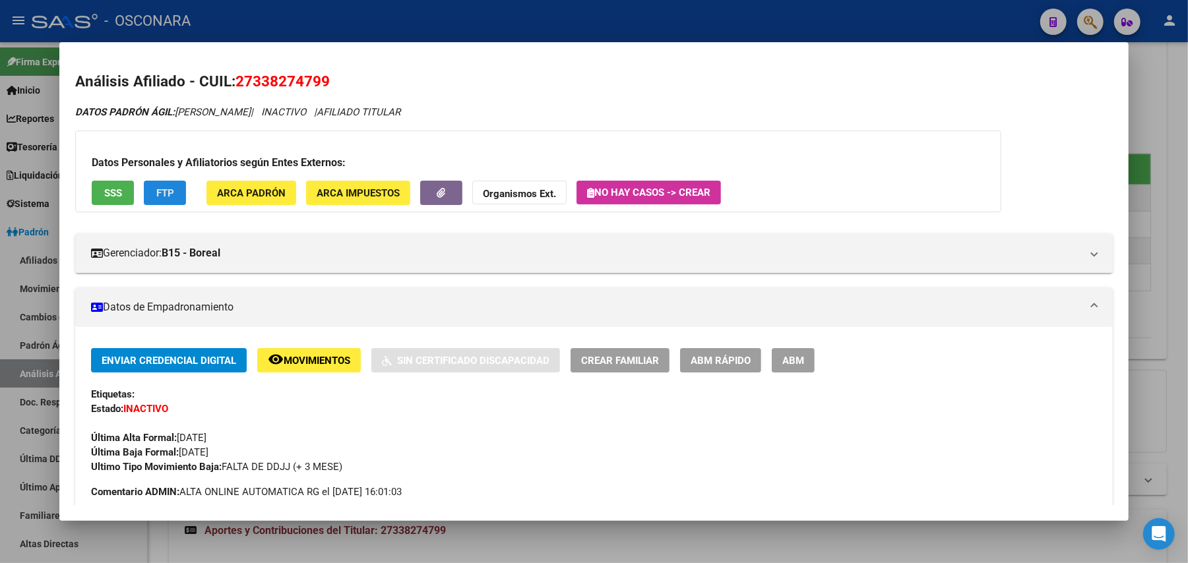
click at [179, 191] on button "FTP" at bounding box center [165, 193] width 42 height 24
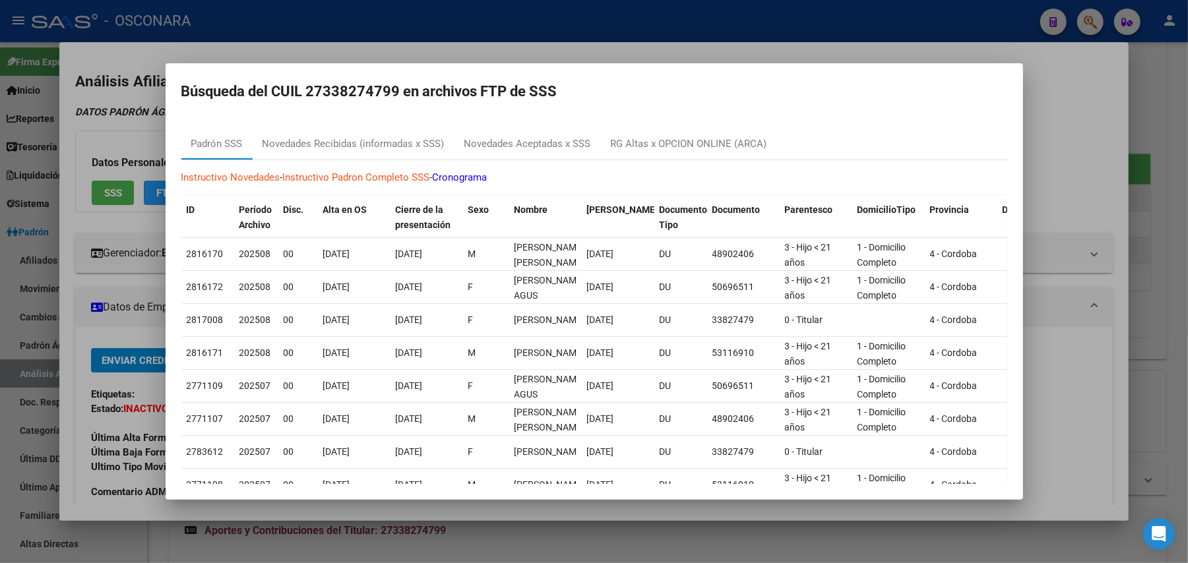
click at [1059, 137] on div at bounding box center [594, 281] width 1188 height 563
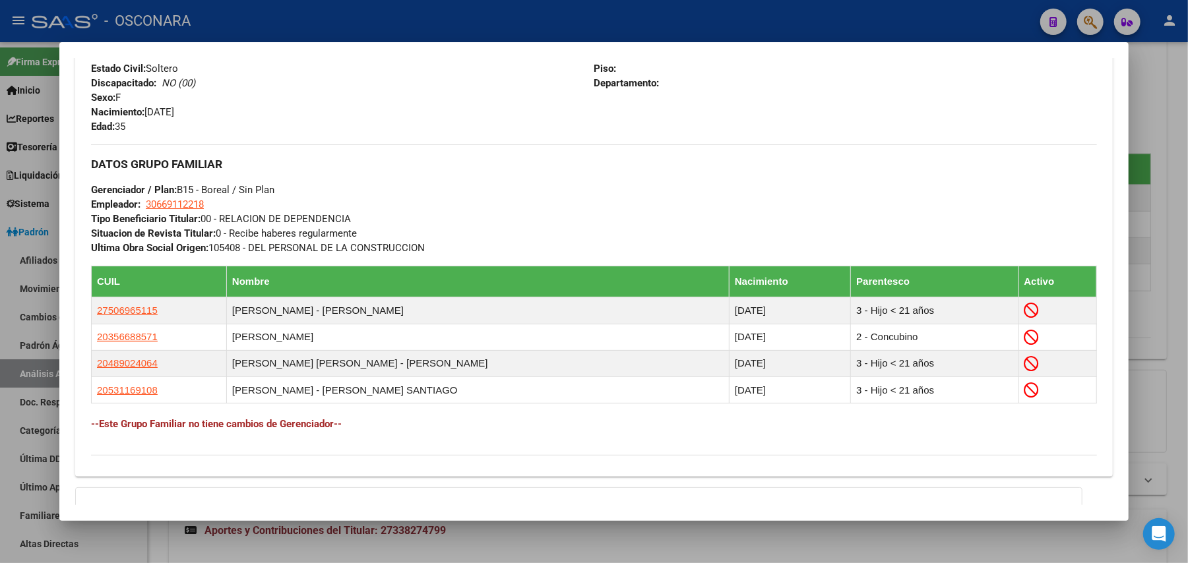
scroll to position [706, 0]
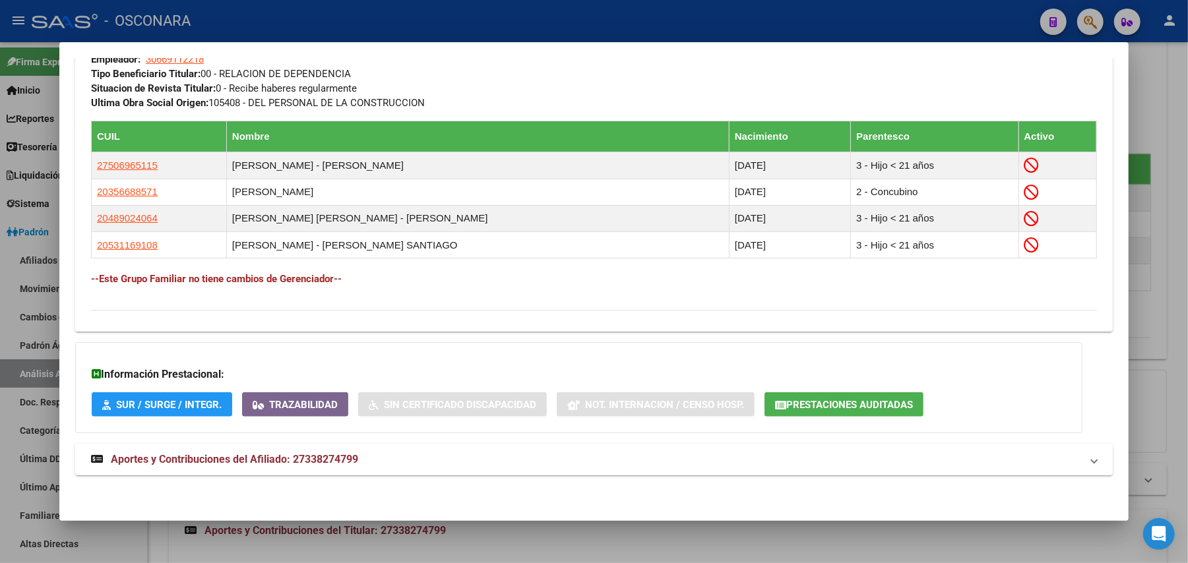
click at [331, 452] on strong "Aportes y Contribuciones del Afiliado: 27338274799" at bounding box center [224, 460] width 267 height 16
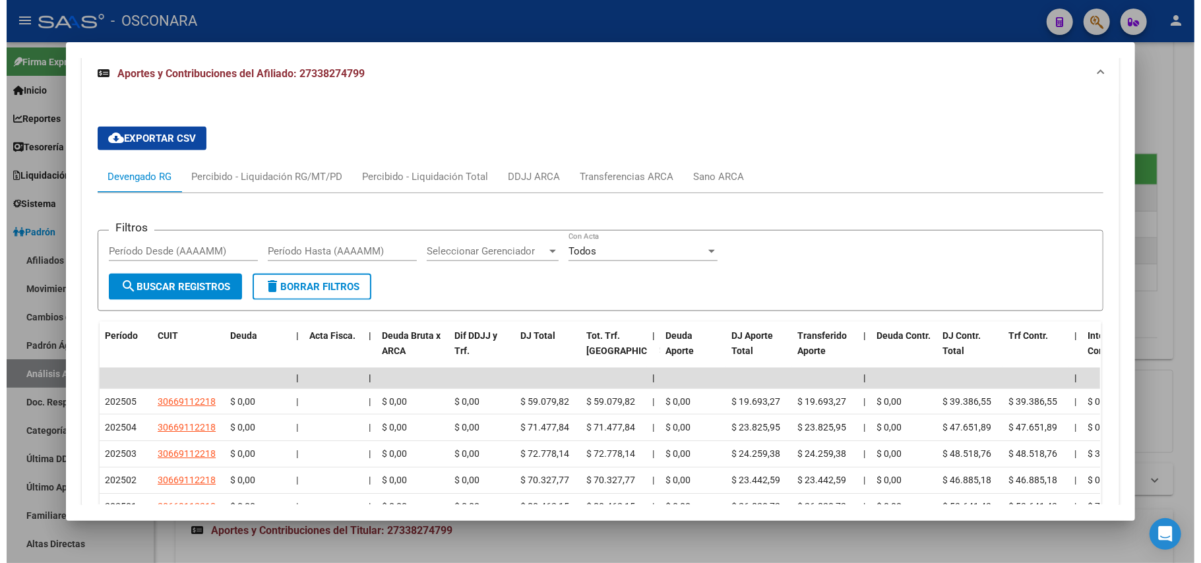
scroll to position [1125, 0]
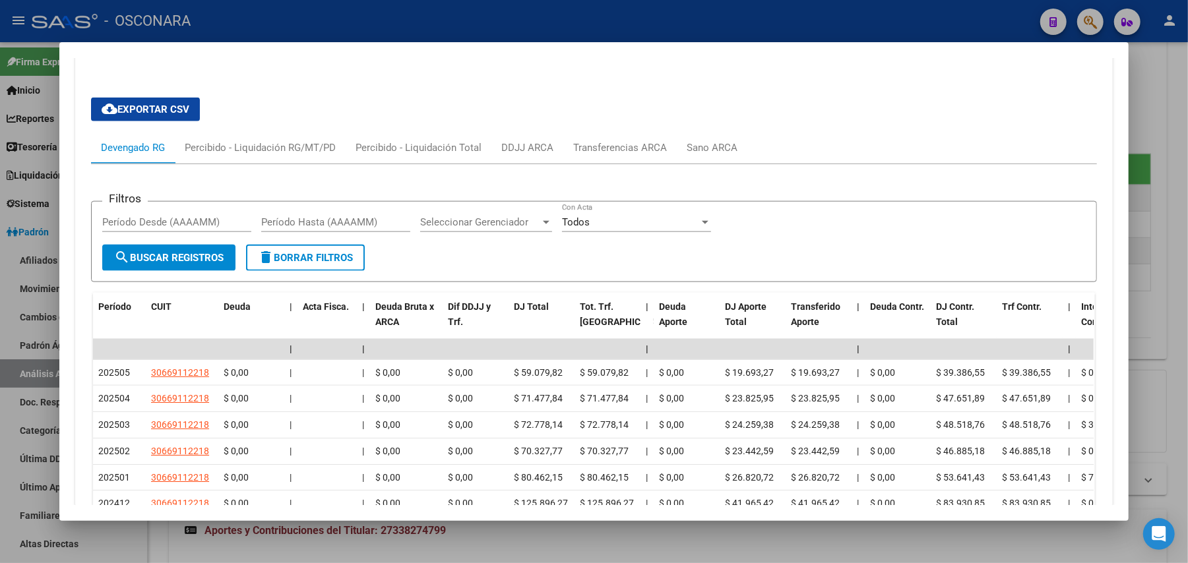
click at [1182, 93] on div at bounding box center [594, 281] width 1188 height 563
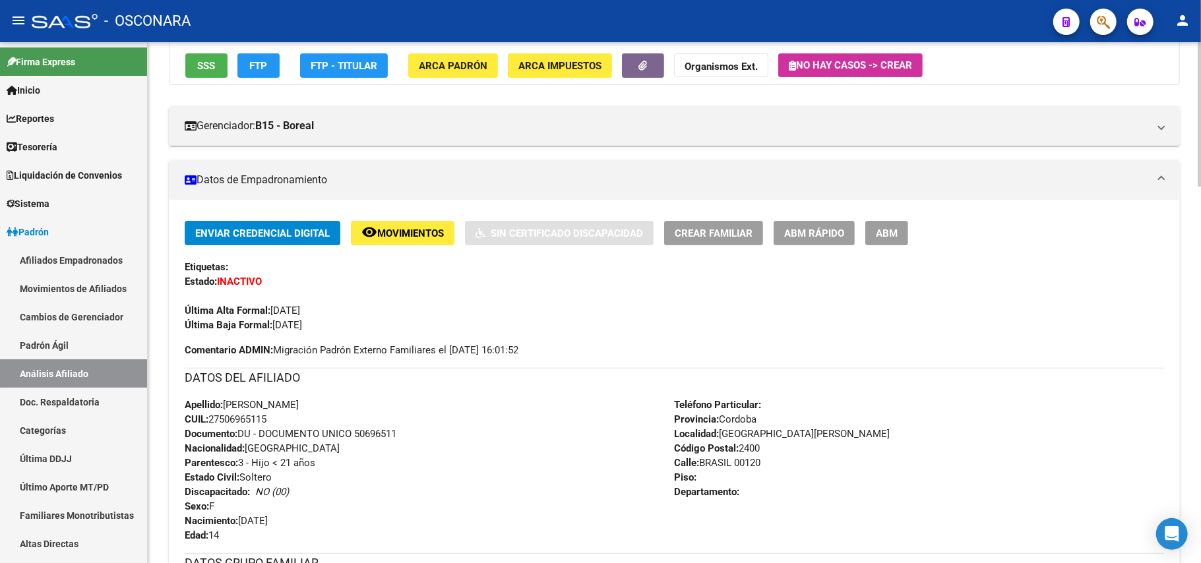
scroll to position [264, 0]
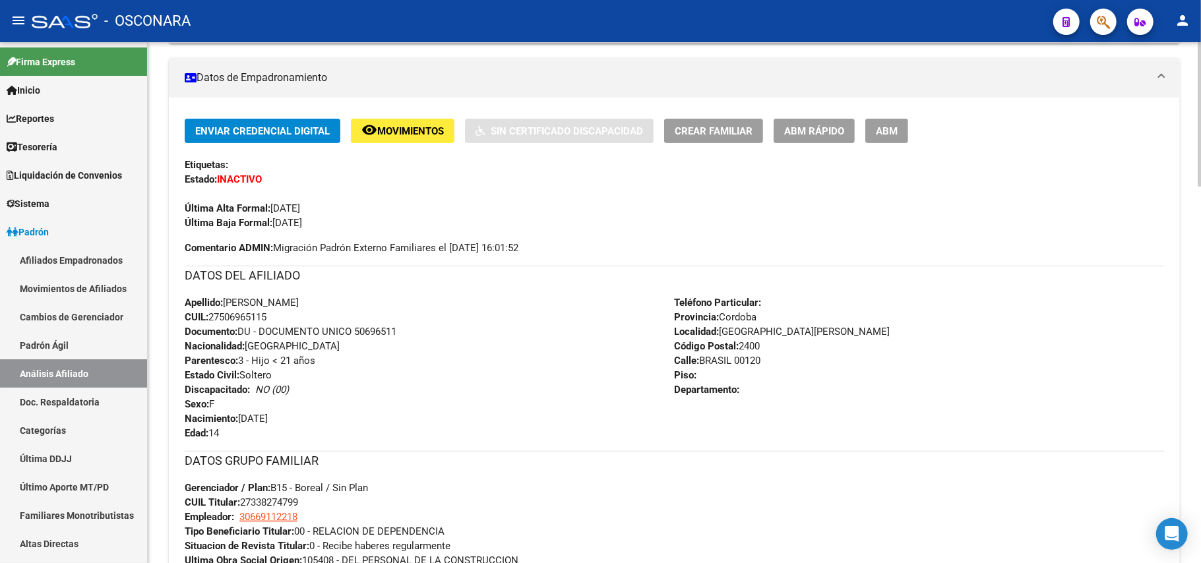
drag, startPoint x: 224, startPoint y: 301, endPoint x: 278, endPoint y: 317, distance: 55.7
click at [278, 317] on div "Apellido: [PERSON_NAME] CUIL: 27506965115 Documento: DU - DOCUMENTO UNICO 50696…" at bounding box center [430, 368] width 490 height 145
copy div "[PERSON_NAME] CUIL: 27506965115"
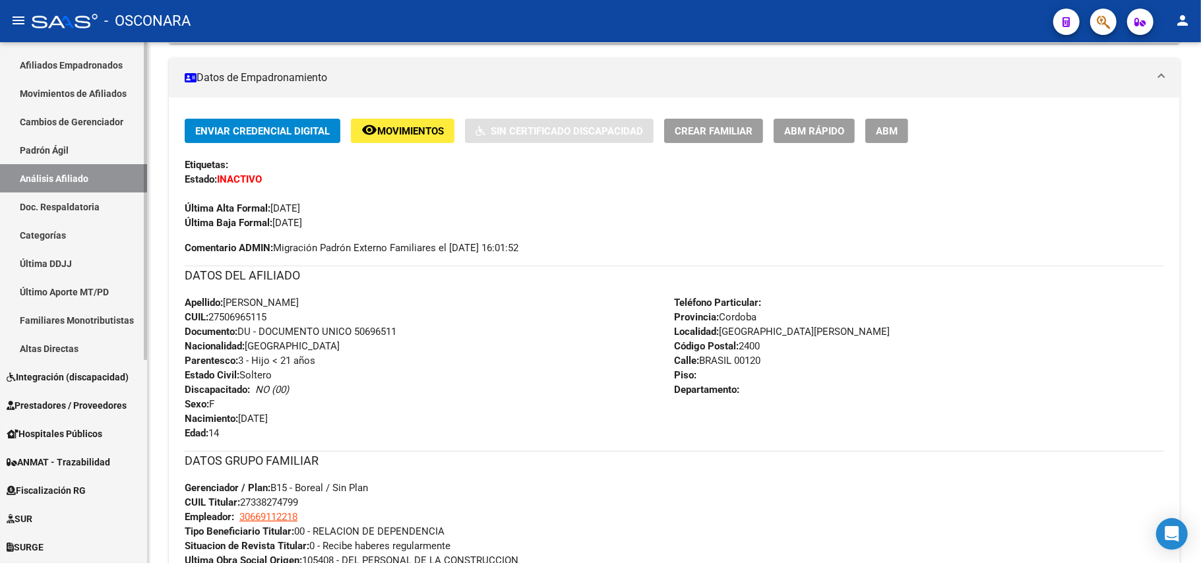
scroll to position [335, 0]
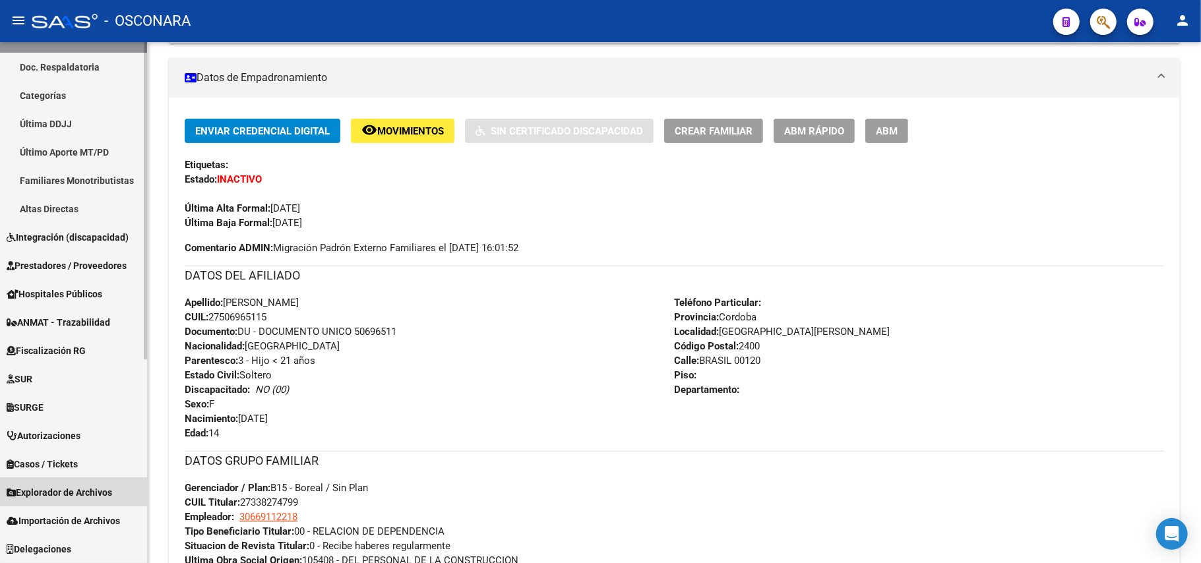
click at [69, 489] on span "Explorador de Archivos" at bounding box center [60, 493] width 106 height 15
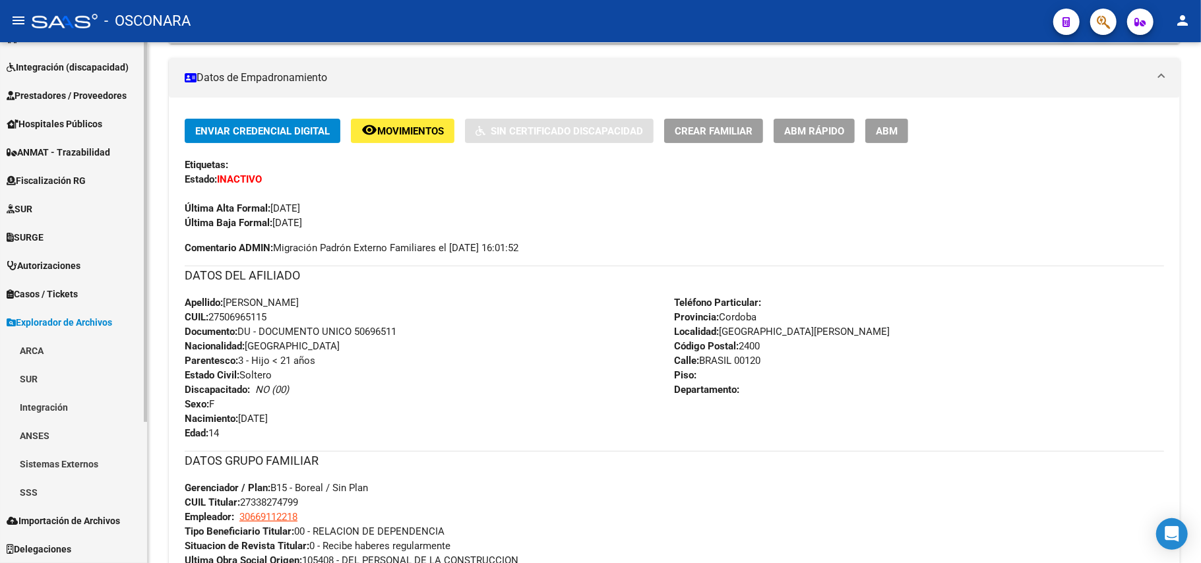
scroll to position [193, 0]
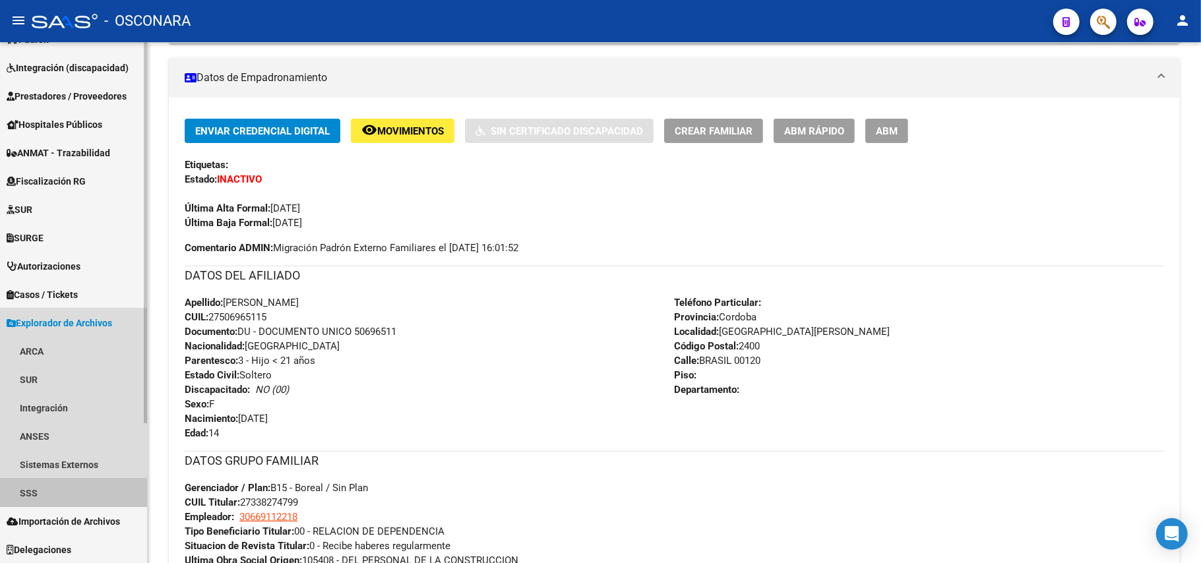
click at [20, 484] on link "SSS" at bounding box center [73, 493] width 147 height 28
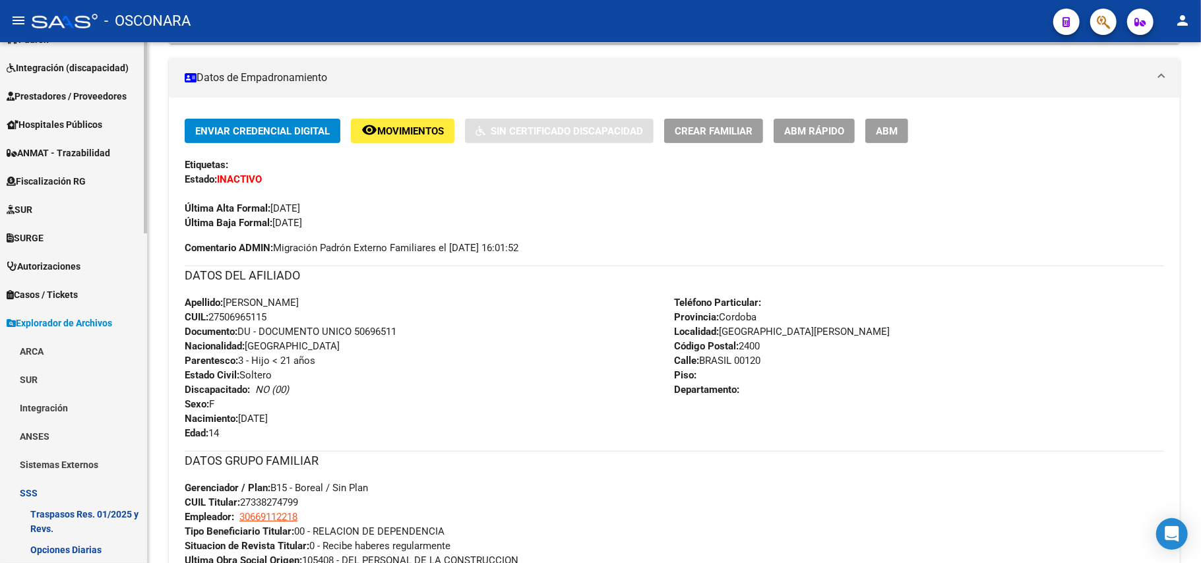
scroll to position [368, 0]
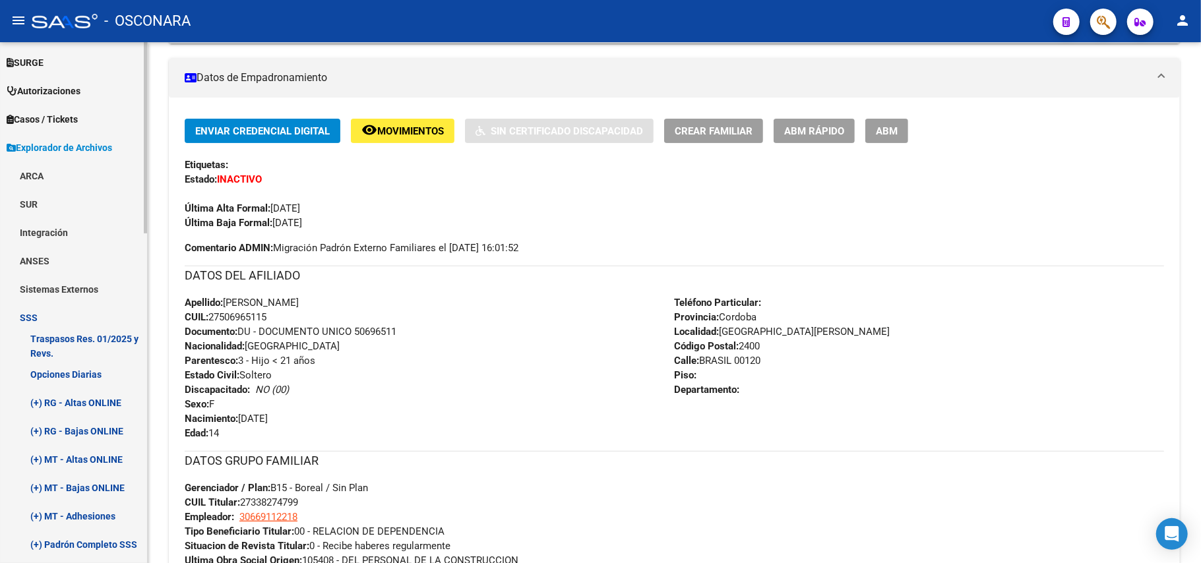
click at [24, 307] on link "SSS" at bounding box center [73, 317] width 147 height 28
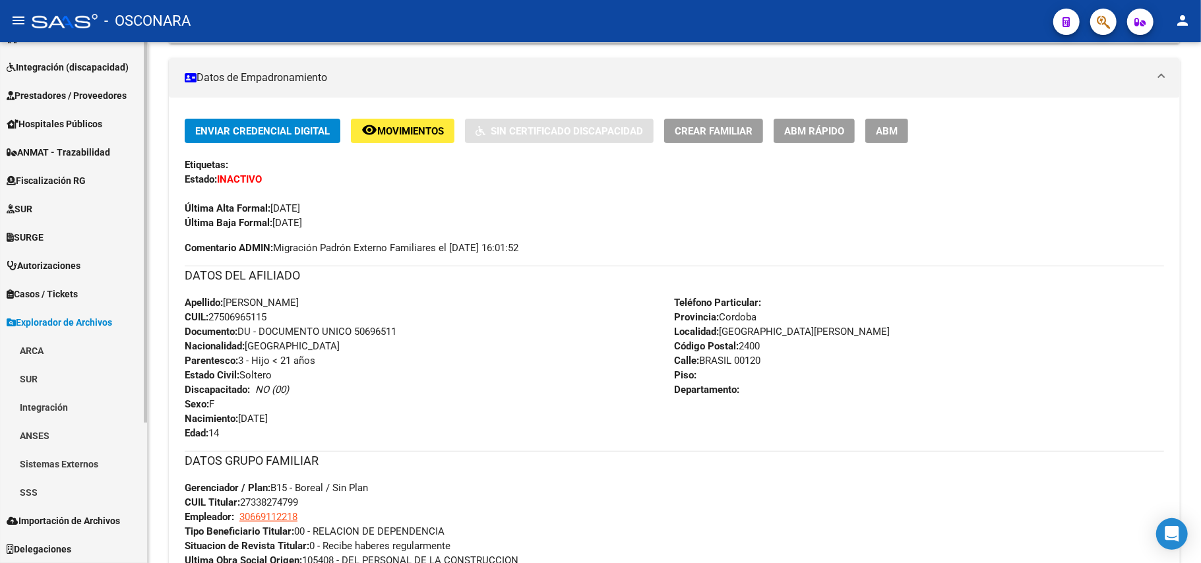
scroll to position [193, 0]
click at [53, 497] on link "SSS" at bounding box center [73, 493] width 147 height 28
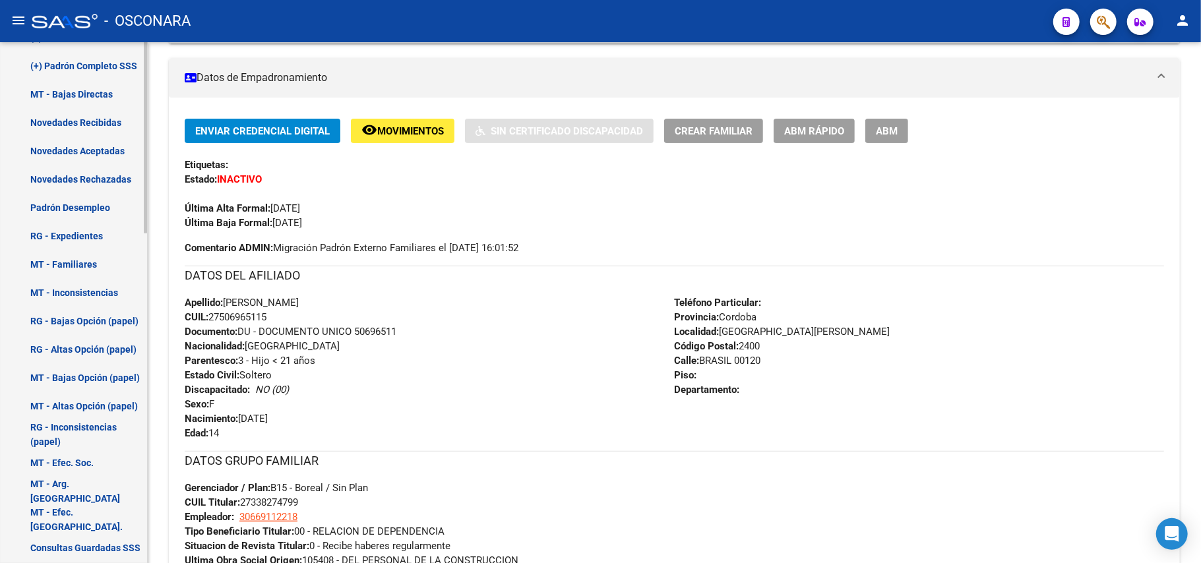
scroll to position [896, 0]
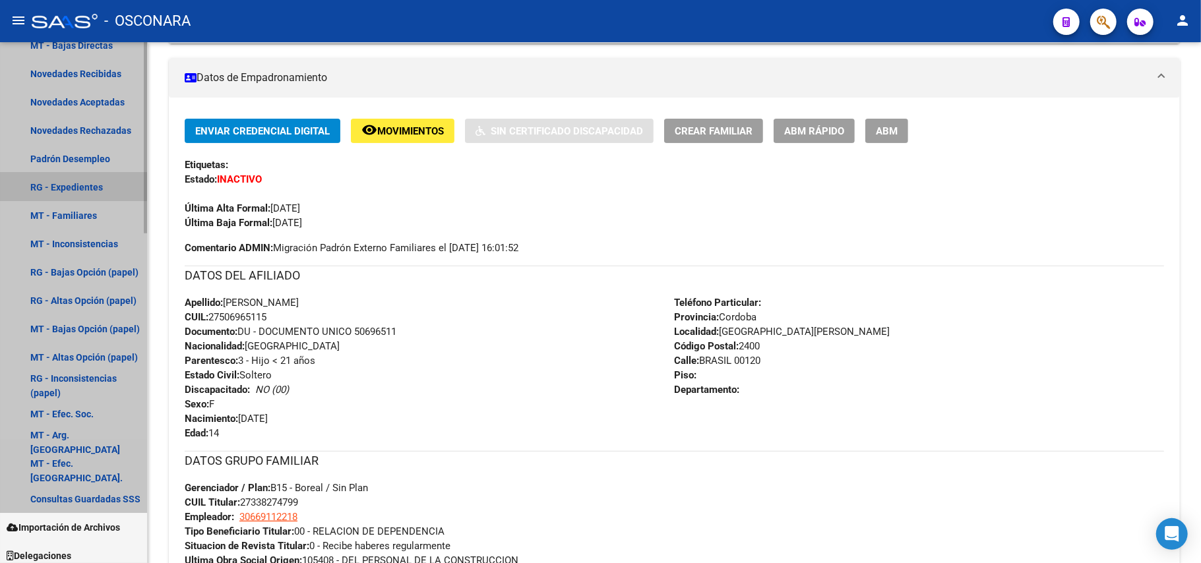
click at [69, 186] on link "RG - Expedientes" at bounding box center [73, 187] width 147 height 28
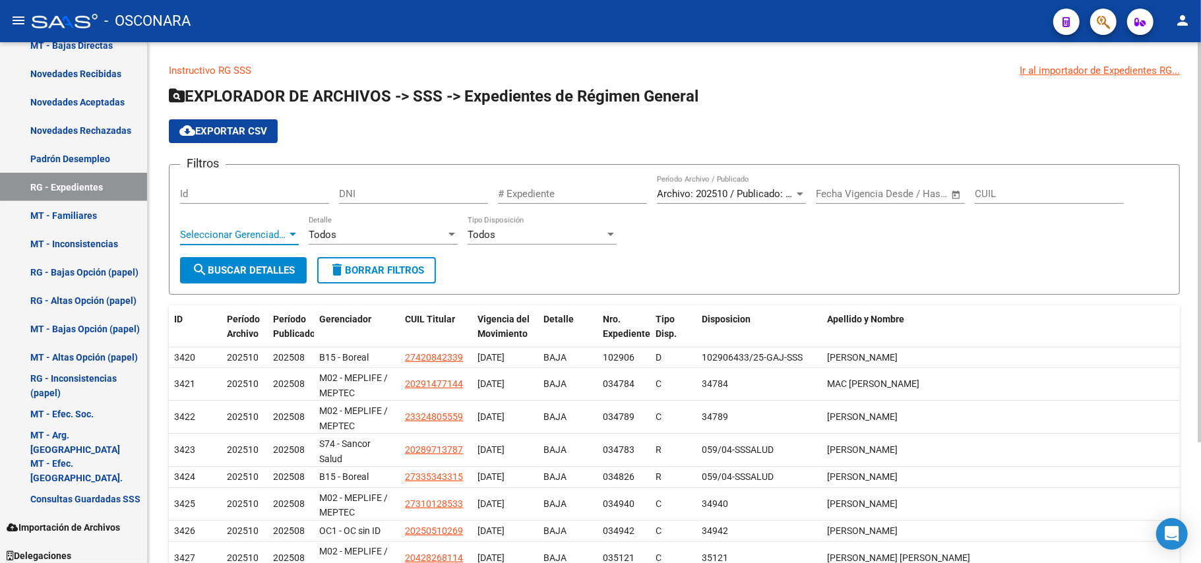
click at [270, 235] on span "Seleccionar Gerenciador" at bounding box center [233, 235] width 107 height 12
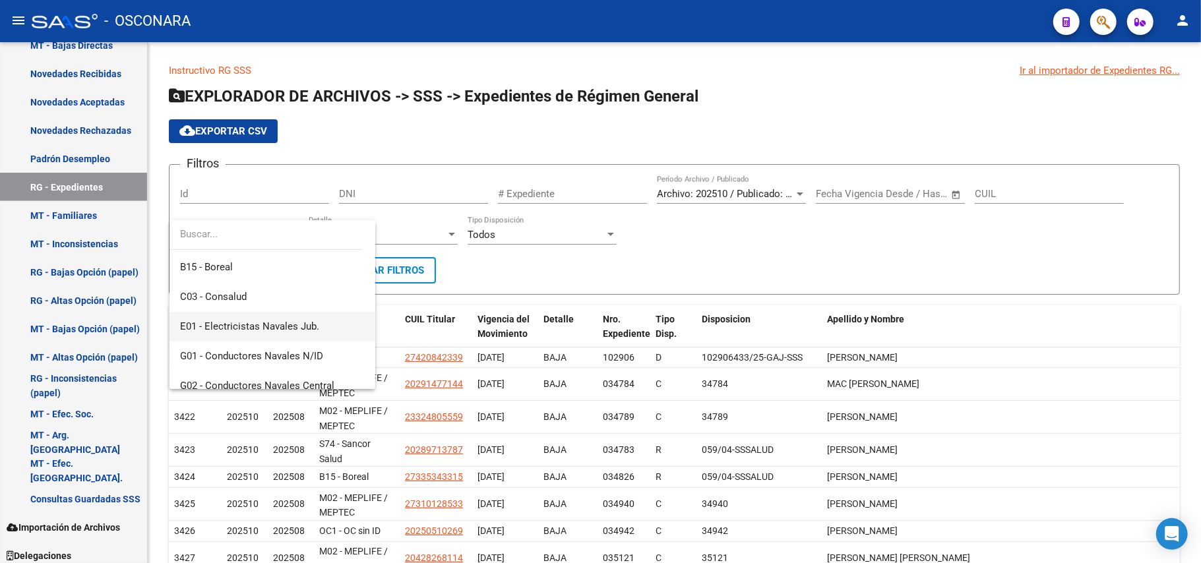
scroll to position [264, 0]
click at [278, 299] on span "G02 - Conductores Navales Central" at bounding box center [257, 298] width 154 height 12
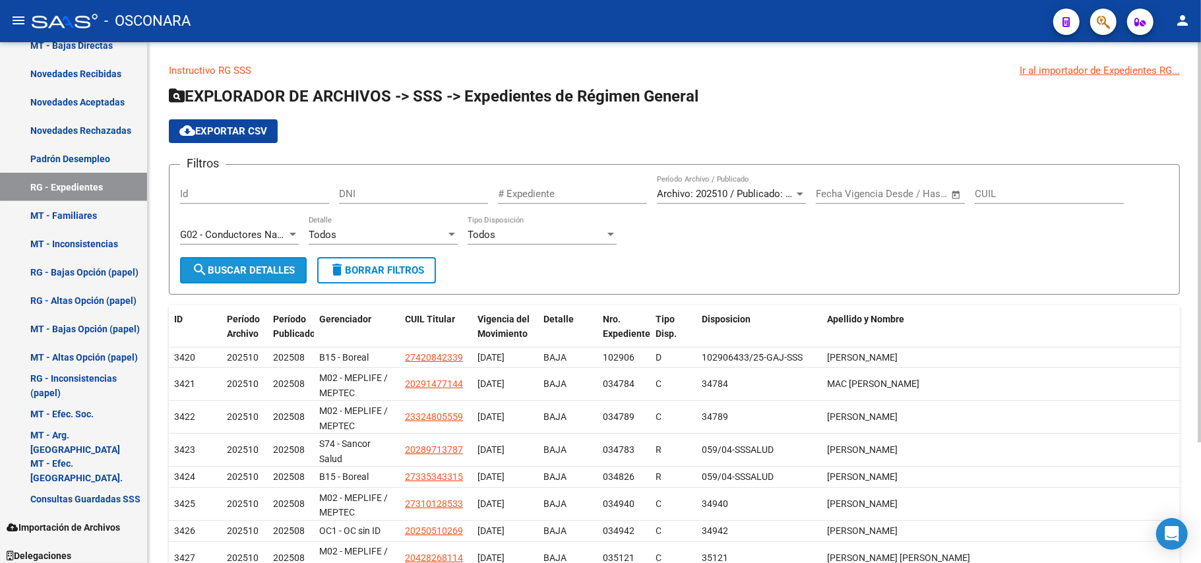
click at [278, 276] on button "search Buscar Detalles" at bounding box center [243, 270] width 127 height 26
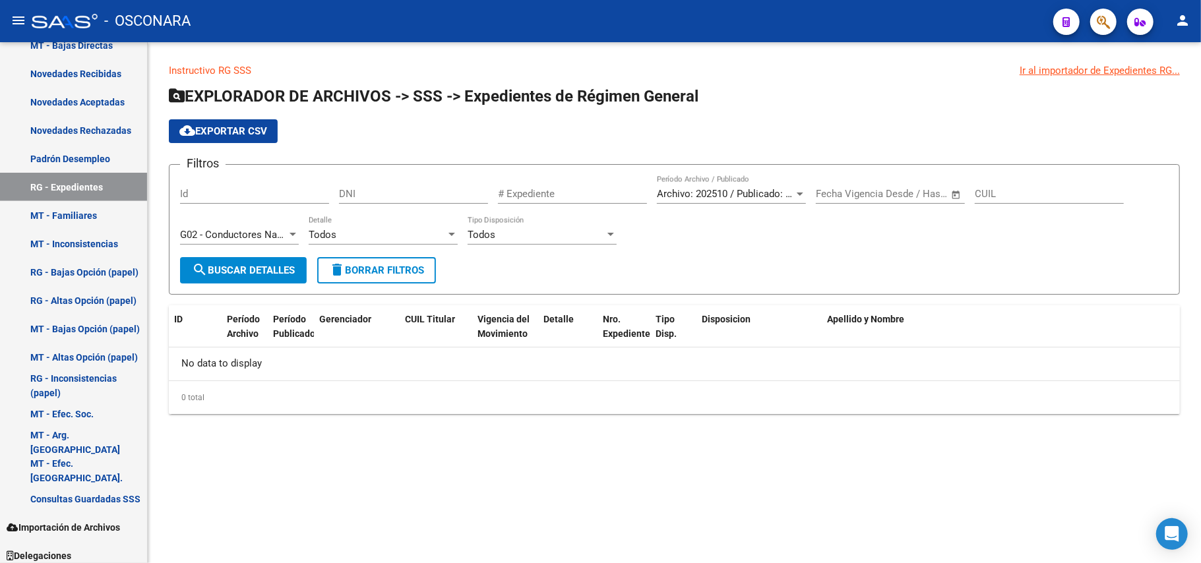
click at [291, 233] on div at bounding box center [293, 234] width 7 height 3
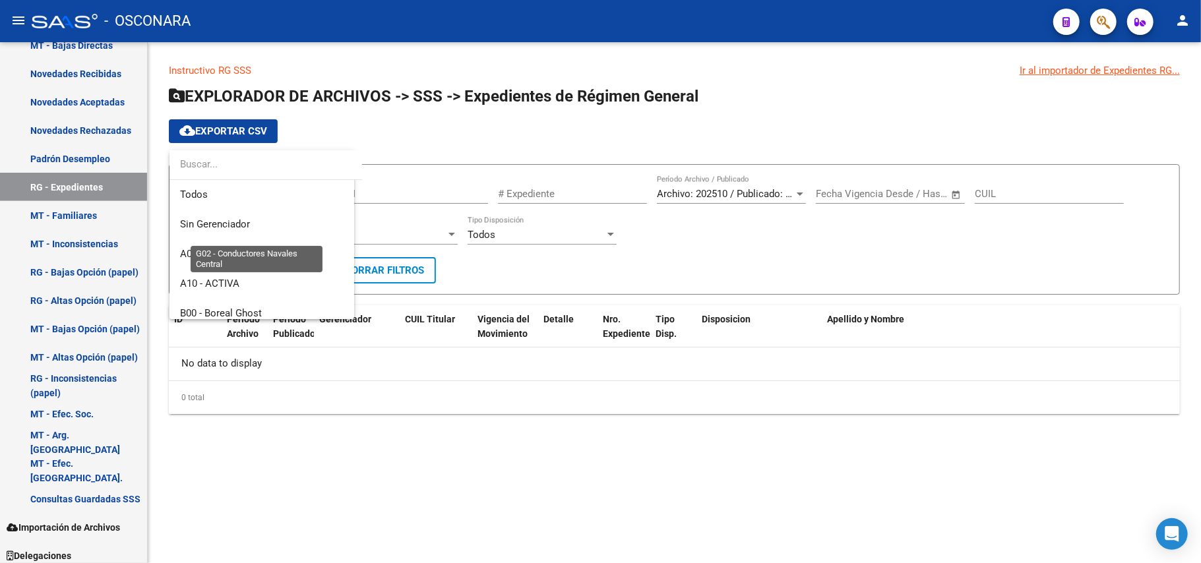
scroll to position [257, 0]
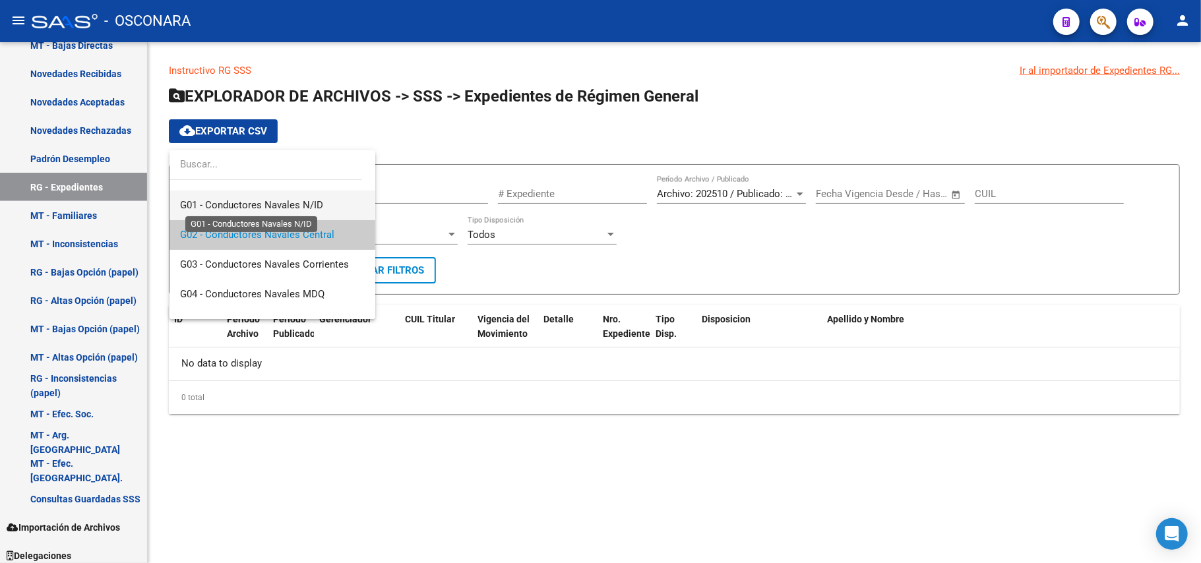
click at [291, 204] on span "G01 - Conductores Navales N/ID" at bounding box center [251, 205] width 143 height 12
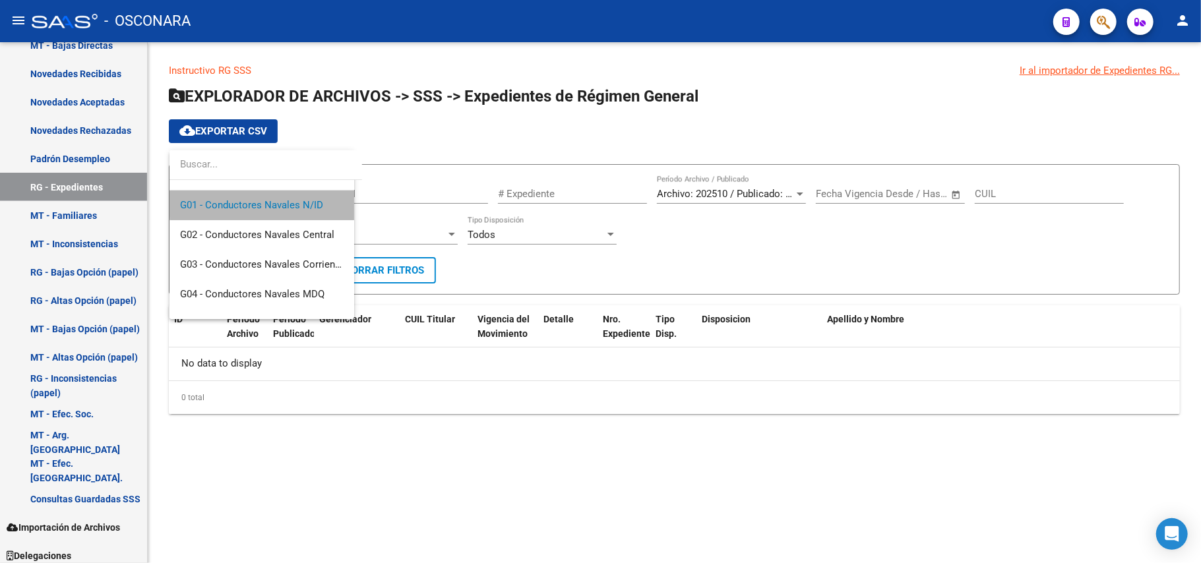
scroll to position [267, 0]
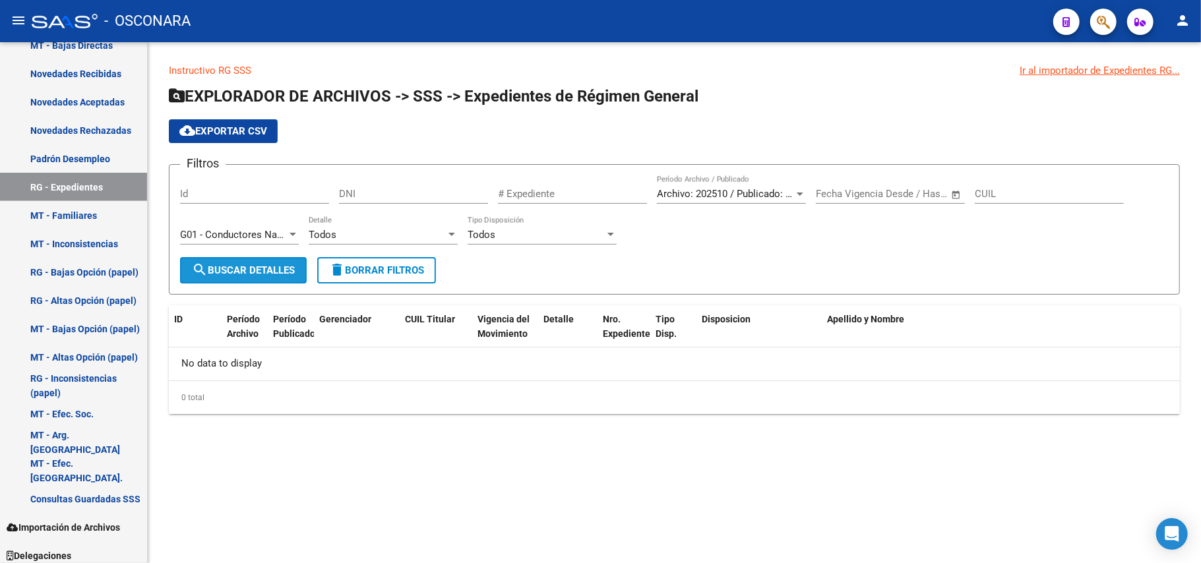
click at [288, 265] on span "search Buscar Detalles" at bounding box center [243, 271] width 103 height 12
click at [290, 233] on div at bounding box center [293, 235] width 12 height 11
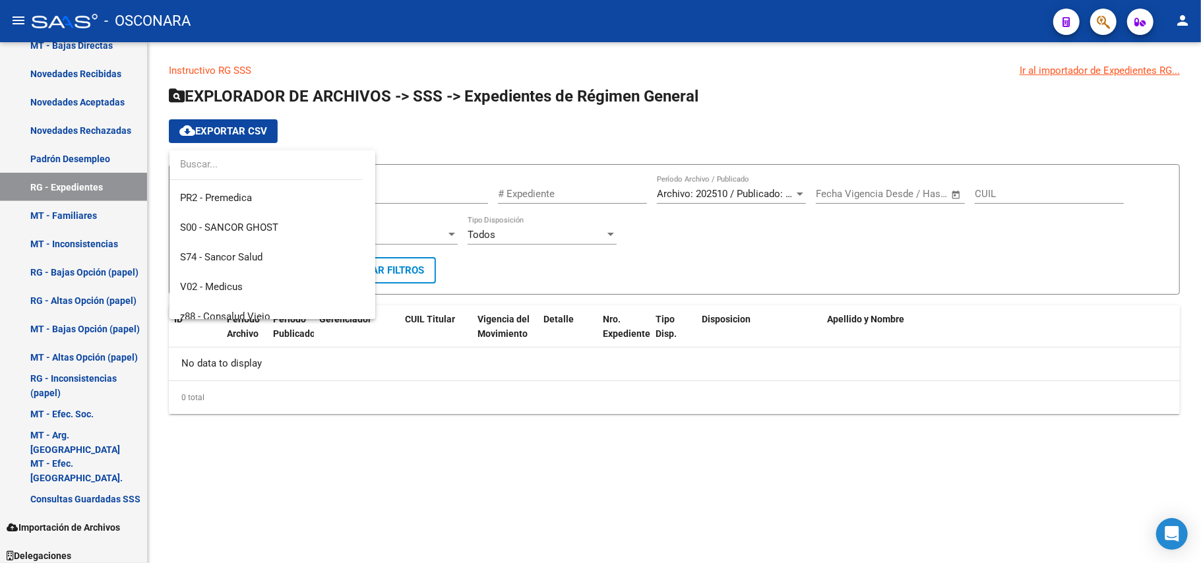
scroll to position [610, 0]
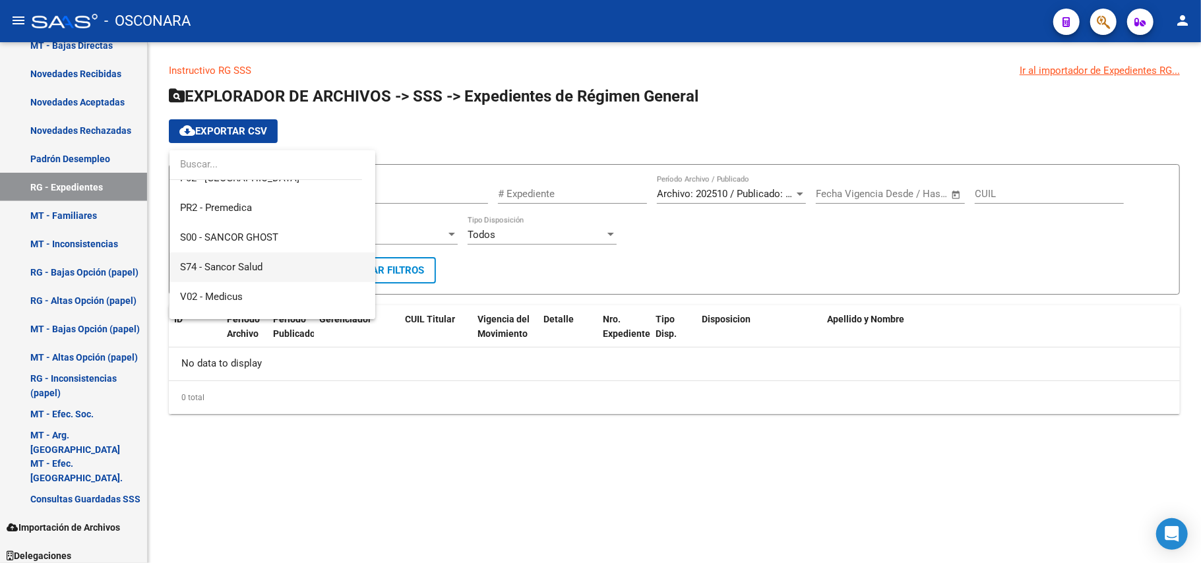
click at [275, 259] on span "S74 - Sancor Salud" at bounding box center [272, 268] width 185 height 30
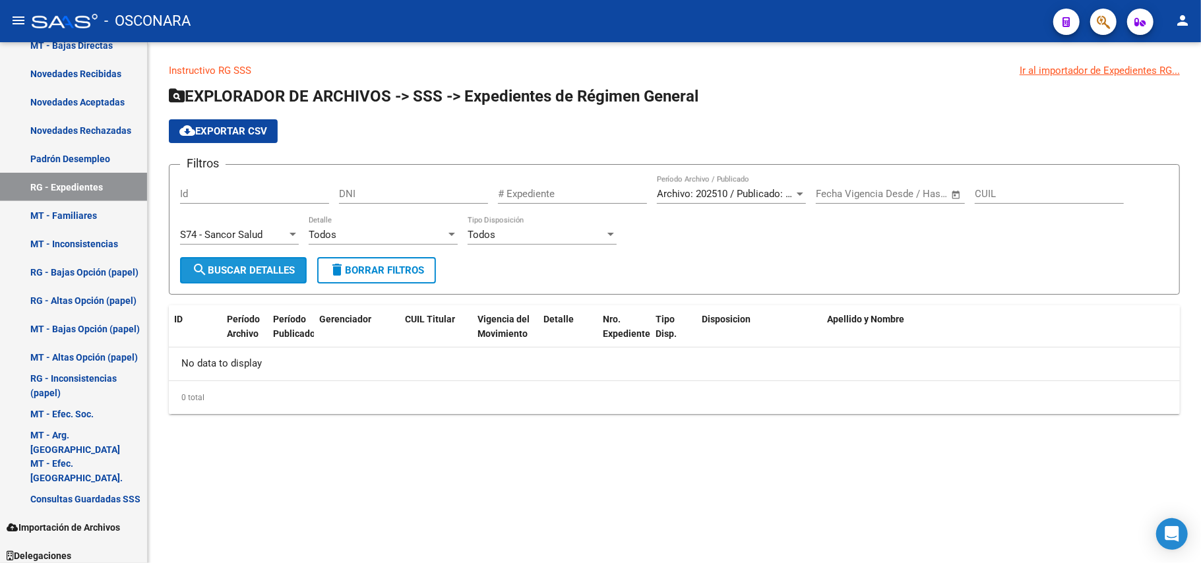
click at [272, 265] on span "search Buscar Detalles" at bounding box center [243, 271] width 103 height 12
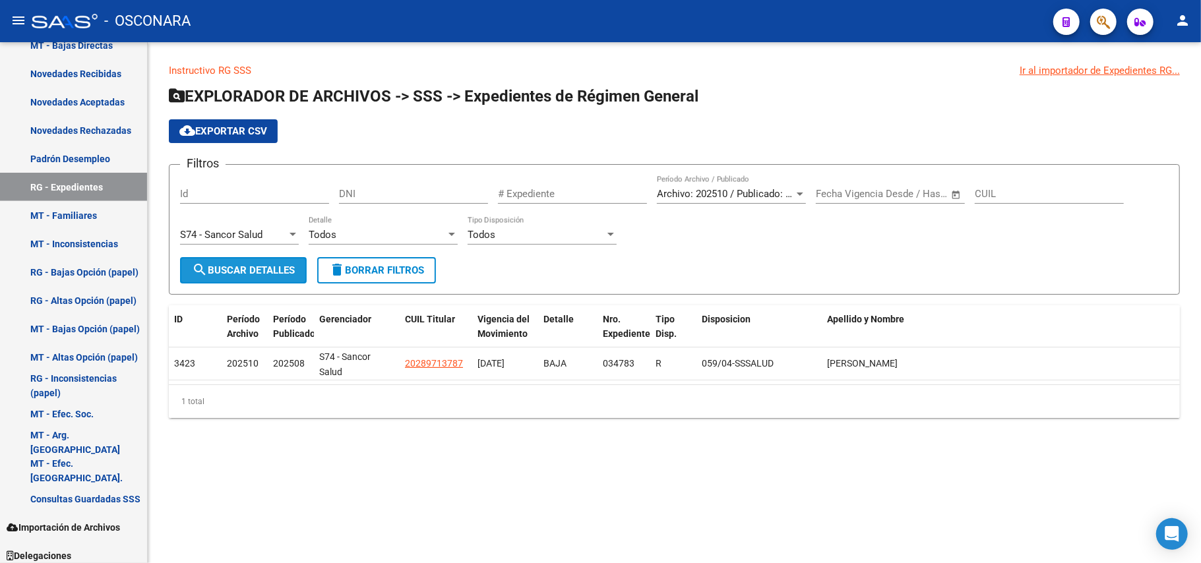
click at [272, 265] on span "search Buscar Detalles" at bounding box center [243, 271] width 103 height 12
click at [259, 137] on button "cloud_download Exportar CSV" at bounding box center [223, 131] width 109 height 24
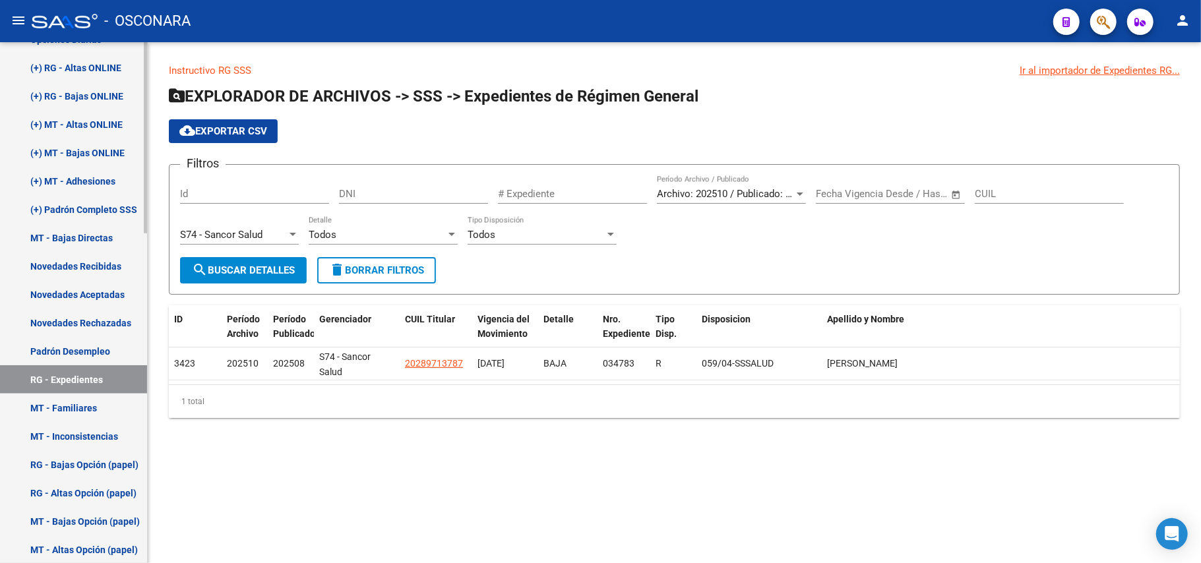
scroll to position [615, 0]
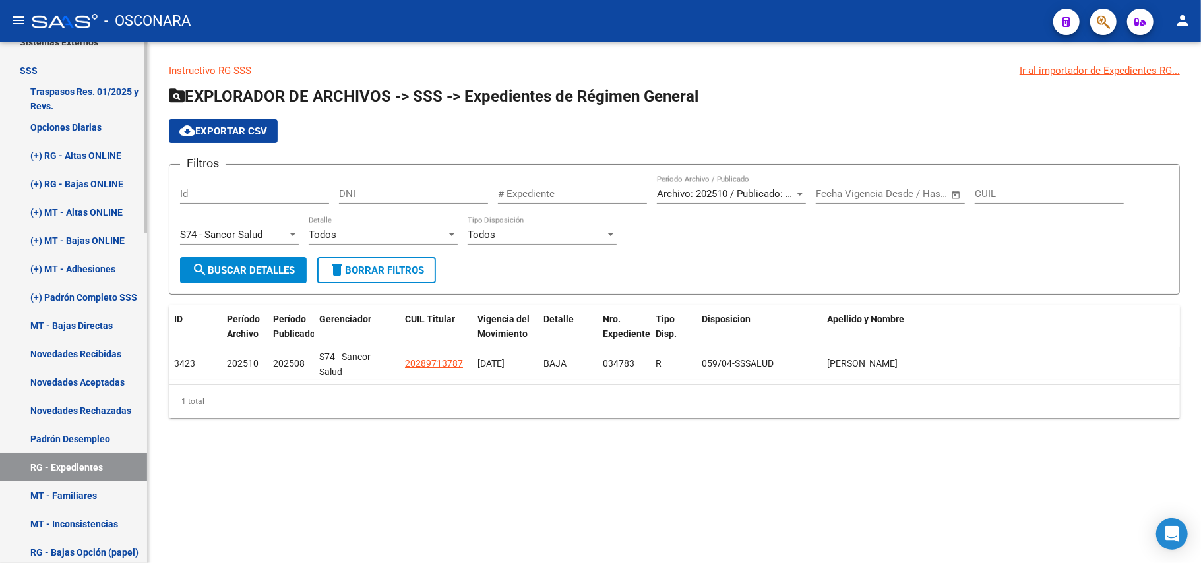
click at [111, 235] on link "(+) MT - Bajas ONLINE" at bounding box center [73, 240] width 147 height 28
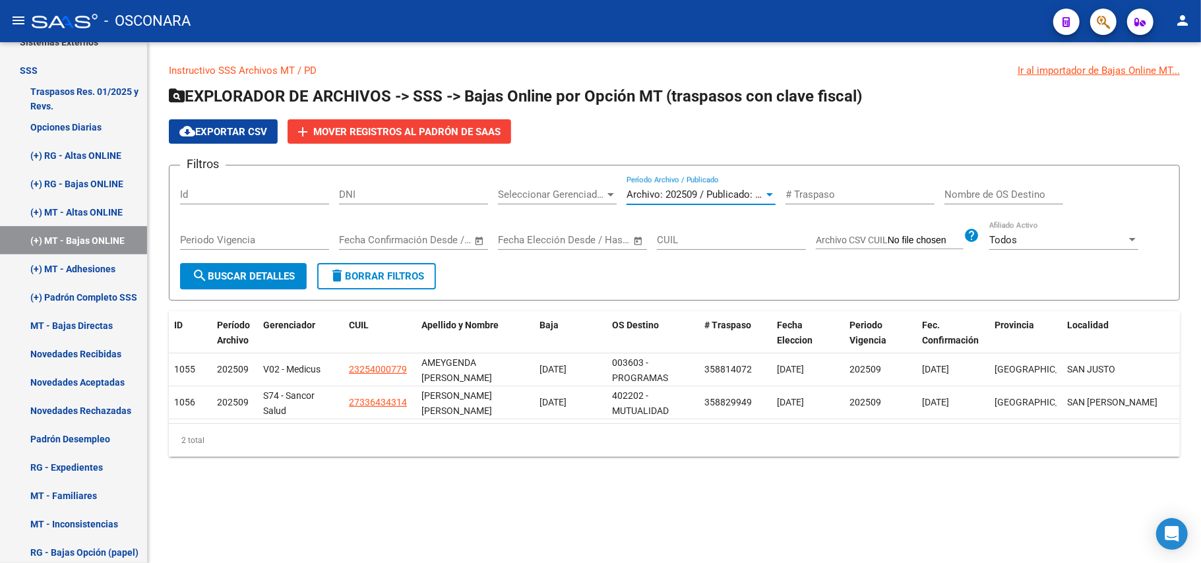
click at [769, 199] on div at bounding box center [770, 194] width 12 height 11
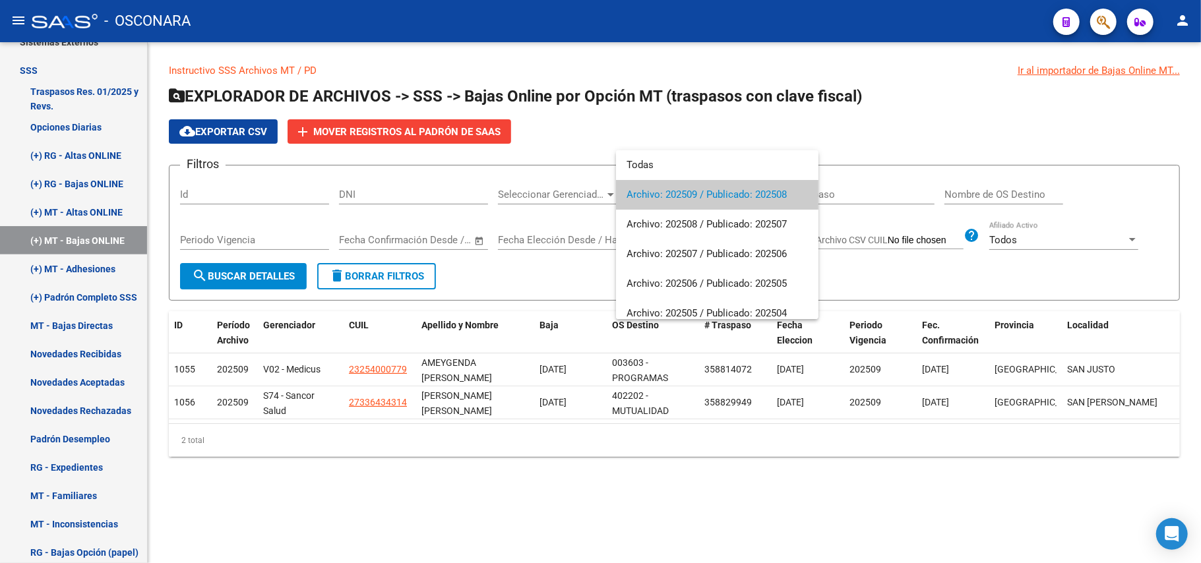
click at [91, 322] on div at bounding box center [600, 281] width 1201 height 563
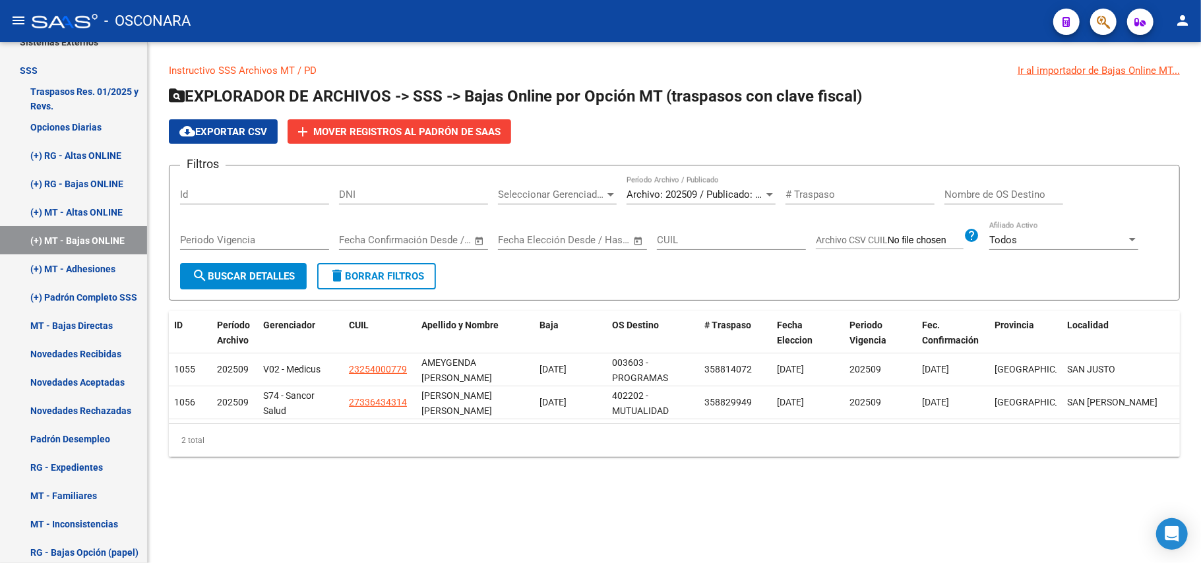
click at [91, 322] on link "MT - Bajas Directas" at bounding box center [73, 325] width 147 height 28
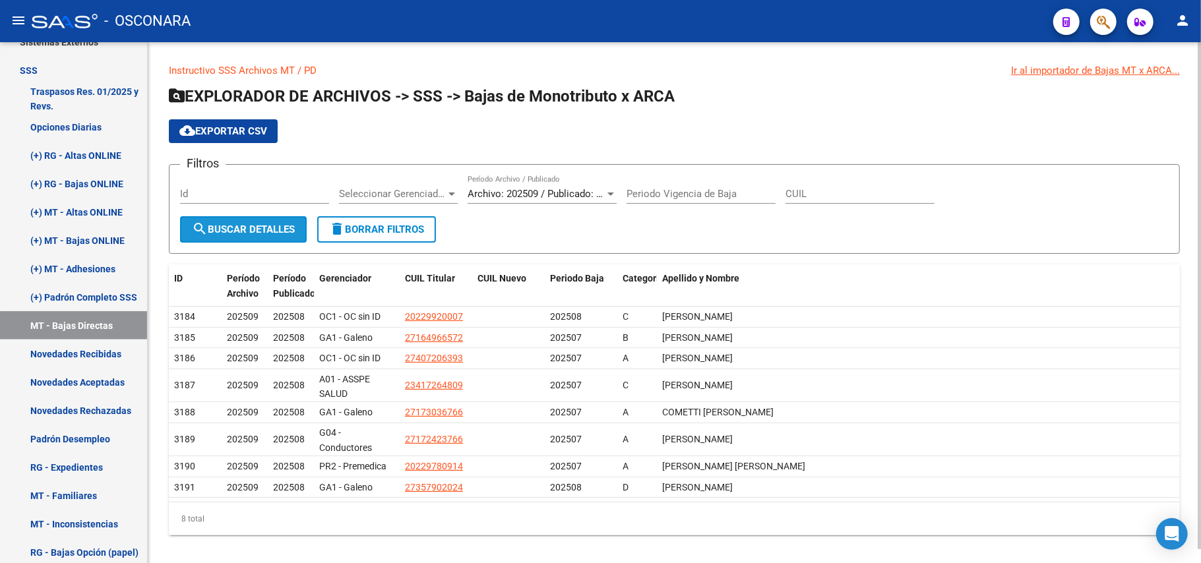
click at [233, 230] on span "search Buscar Detalles" at bounding box center [243, 230] width 103 height 12
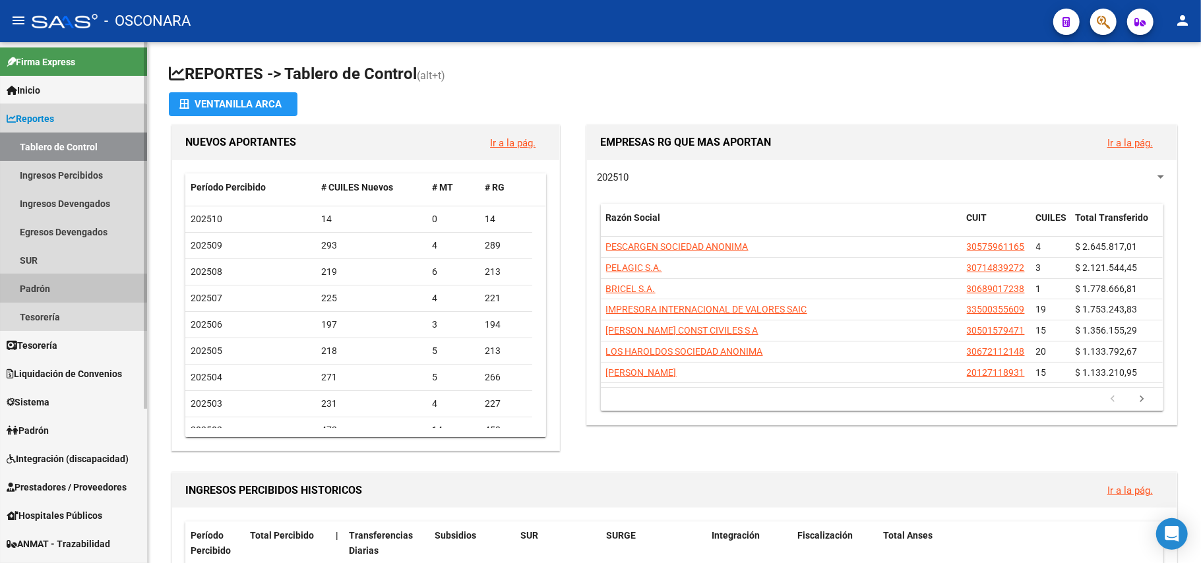
click at [61, 281] on link "Padrón" at bounding box center [73, 288] width 147 height 28
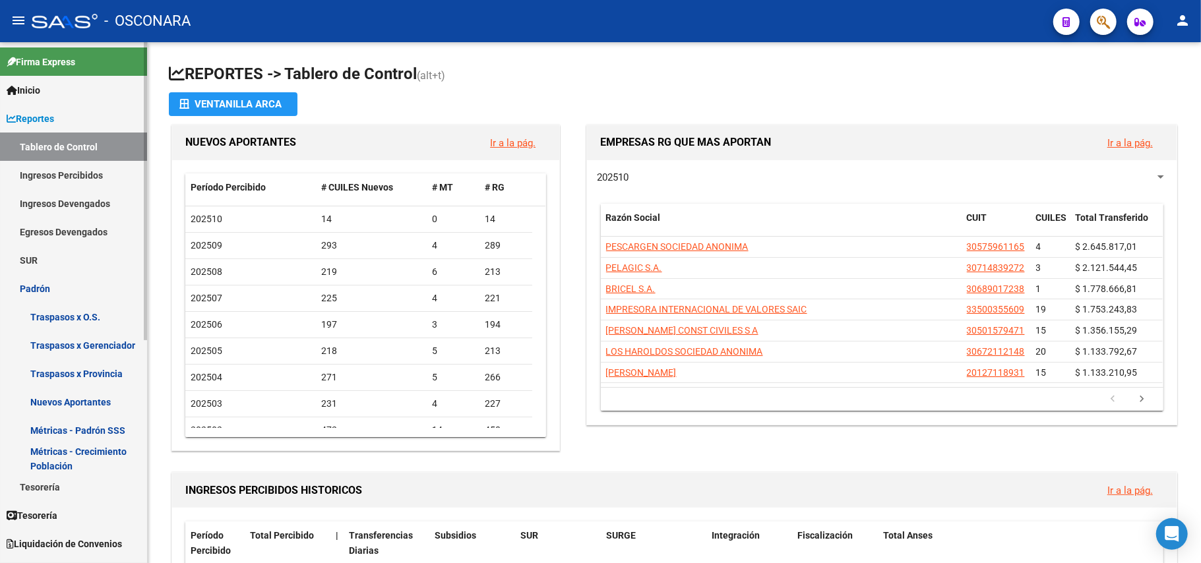
click at [30, 278] on link "Padrón" at bounding box center [73, 288] width 147 height 28
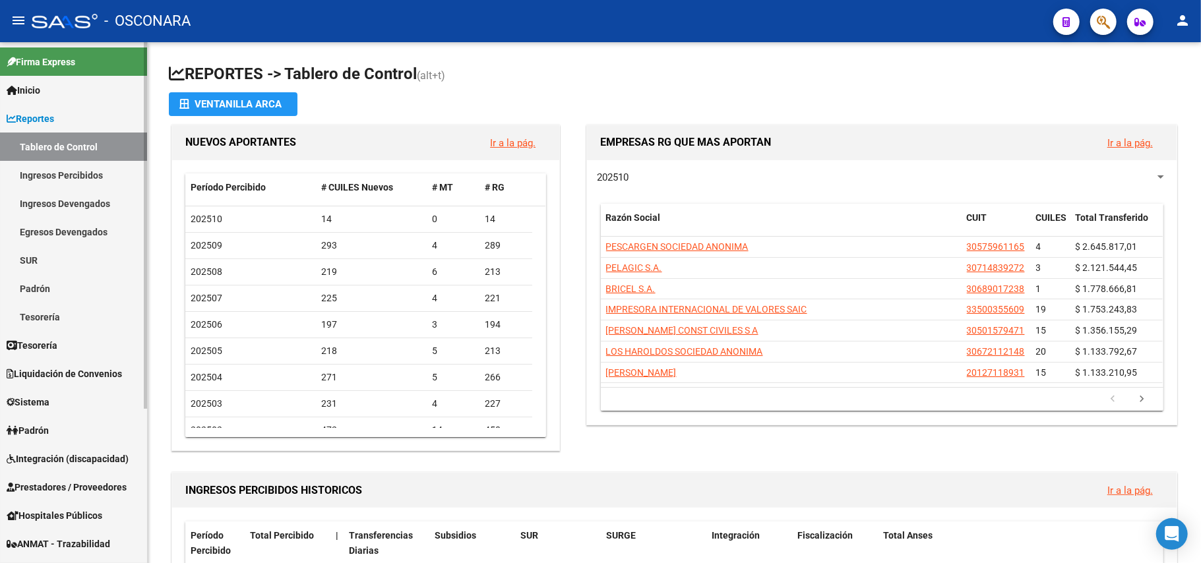
click at [33, 416] on link "Padrón" at bounding box center [73, 430] width 147 height 28
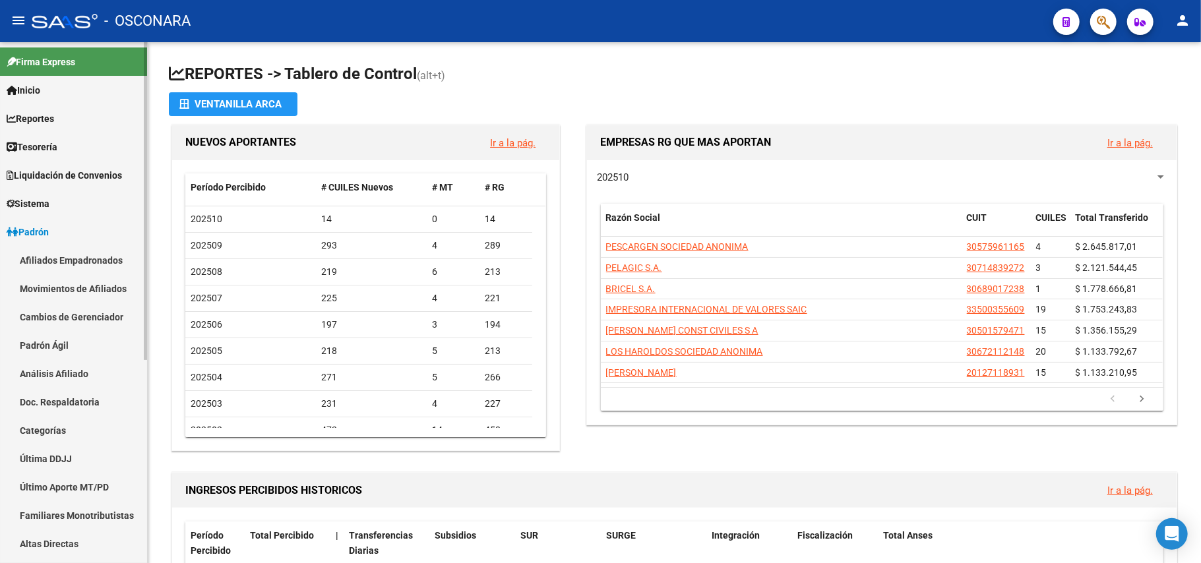
click at [59, 347] on link "Padrón Ágil" at bounding box center [73, 345] width 147 height 28
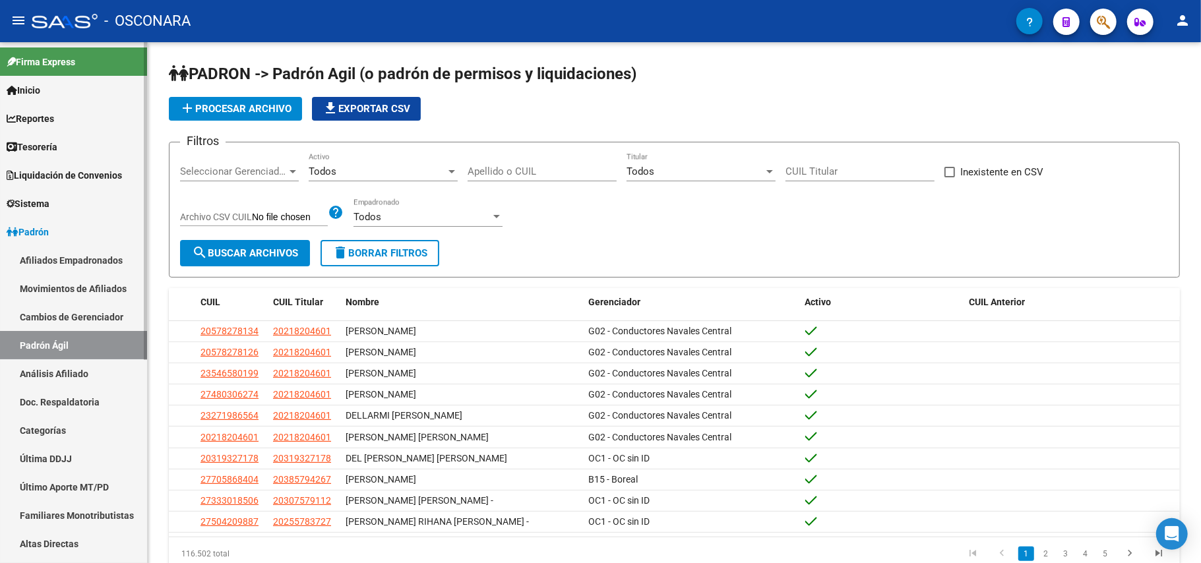
click at [59, 367] on link "Análisis Afiliado" at bounding box center [73, 374] width 147 height 28
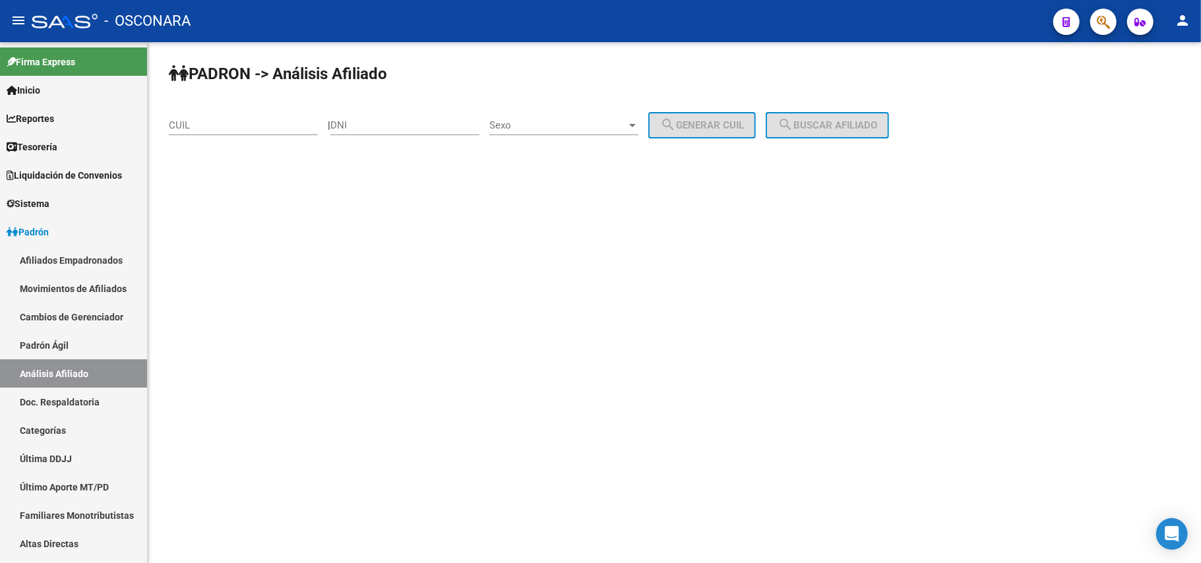
click at [230, 108] on div "CUIL" at bounding box center [243, 121] width 149 height 28
paste input "27-33894510-3"
type input "27-33894510-3"
click at [810, 127] on span "search Buscar afiliado" at bounding box center [828, 125] width 100 height 12
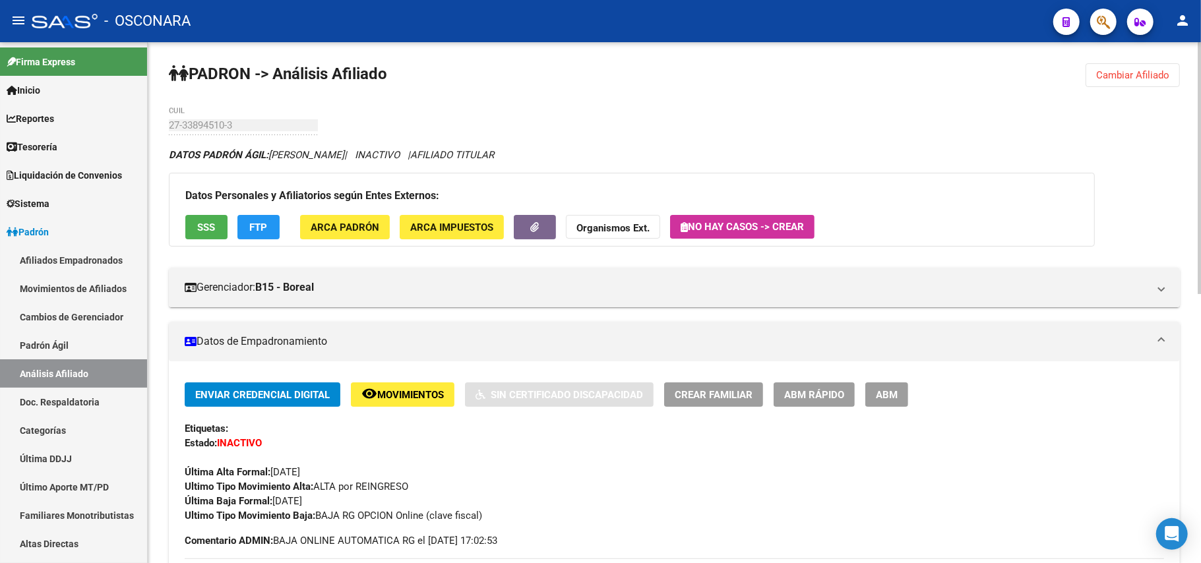
click at [208, 227] on span "SSS" at bounding box center [207, 228] width 18 height 12
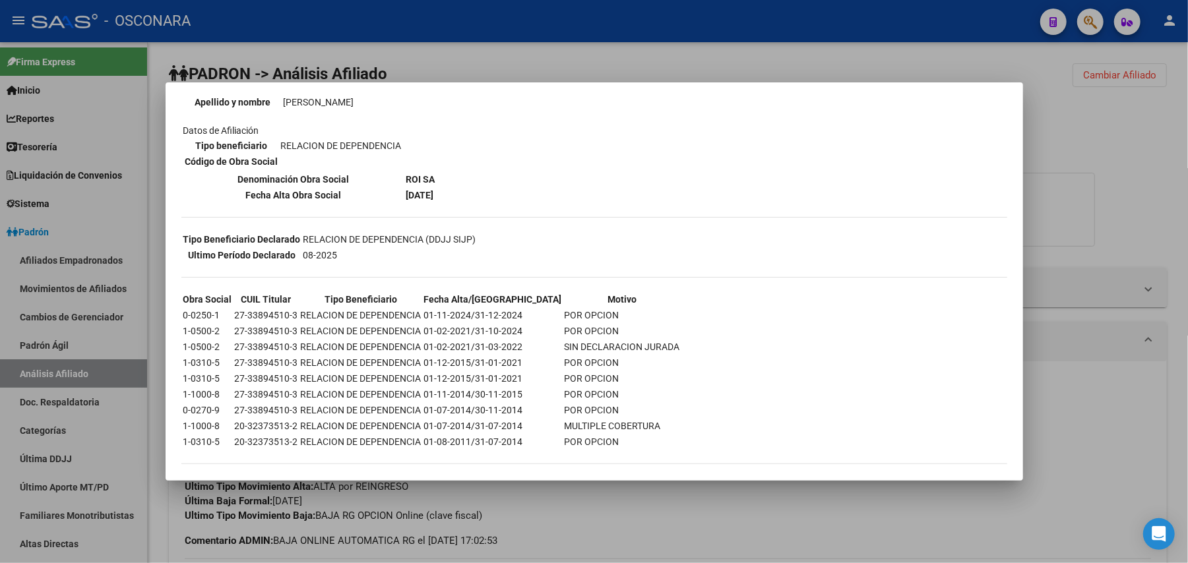
scroll to position [175, 0]
drag, startPoint x: 578, startPoint y: 326, endPoint x: 518, endPoint y: 323, distance: 59.5
click at [564, 323] on td "POR OPCION" at bounding box center [622, 330] width 117 height 15
copy td "POR OPCION"
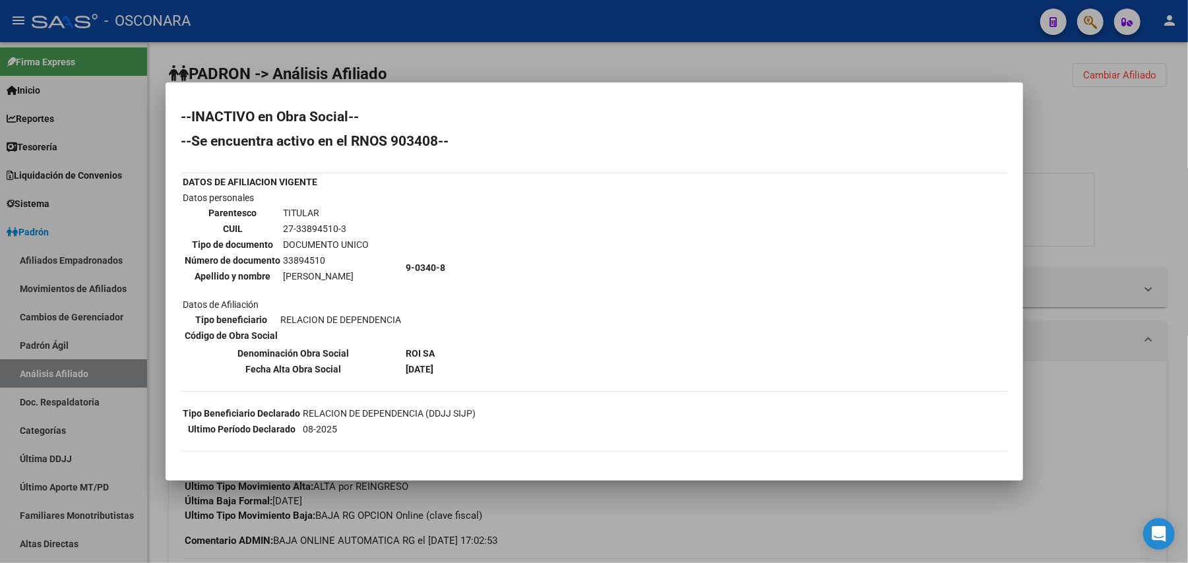
scroll to position [88, 0]
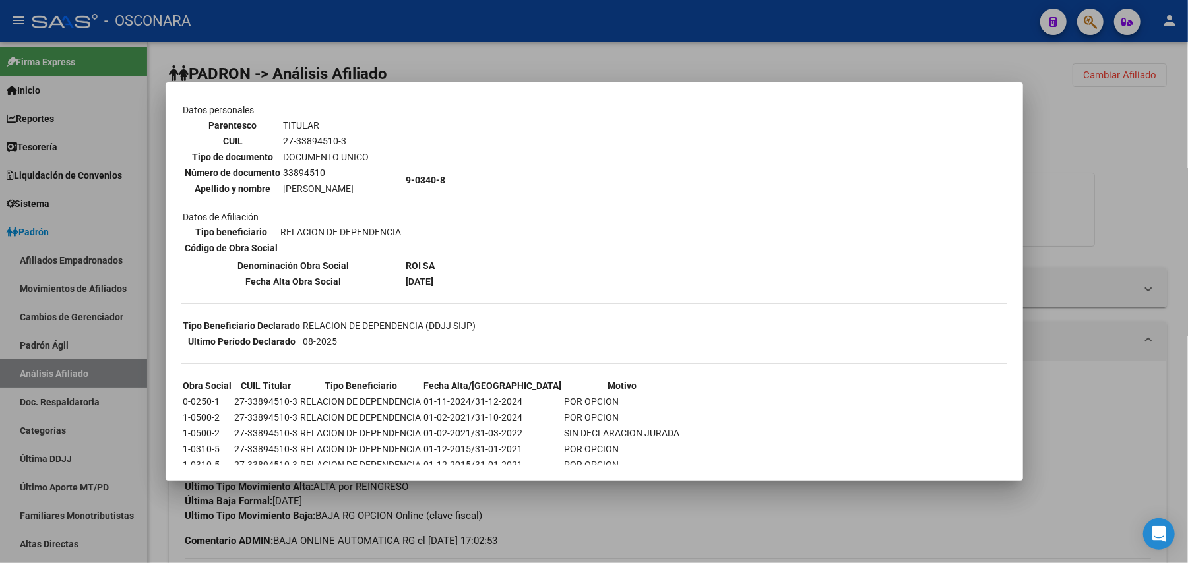
drag, startPoint x: 394, startPoint y: 259, endPoint x: 433, endPoint y: 259, distance: 38.3
click at [433, 259] on tr "Denominación Obra Social ROI SA" at bounding box center [315, 266] width 264 height 15
copy tr "Denominación Obra Social ROI SA"
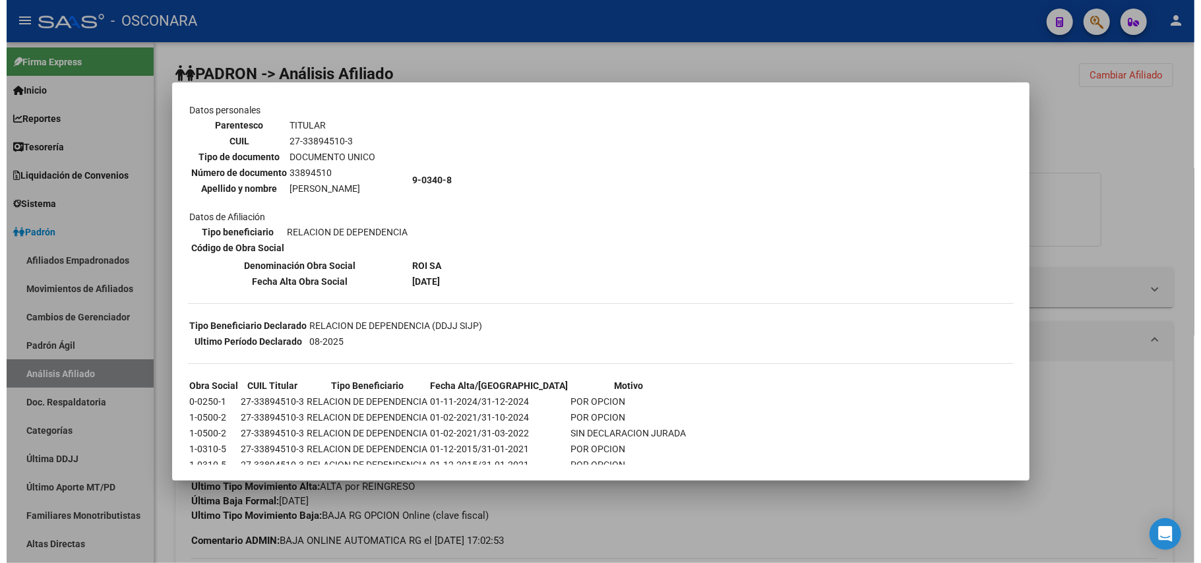
scroll to position [0, 0]
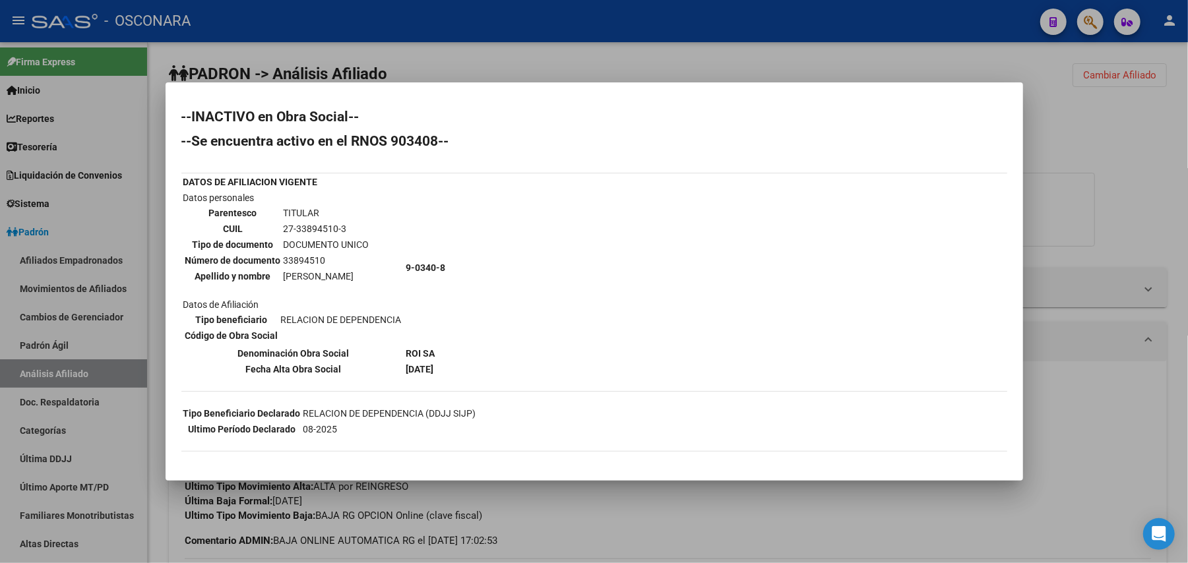
drag, startPoint x: 408, startPoint y: 257, endPoint x: 415, endPoint y: 256, distance: 7.3
click at [434, 256] on td "9-0340-8" at bounding box center [426, 268] width 41 height 154
click at [401, 260] on td "Datos personales Parentesco TITULAR CUIL 27-33894510-3 Tipo de documento DOCUME…" at bounding box center [294, 268] width 222 height 154
drag, startPoint x: 404, startPoint y: 264, endPoint x: 447, endPoint y: 267, distance: 43.6
click at [447, 267] on td "9-0340-8" at bounding box center [426, 268] width 41 height 154
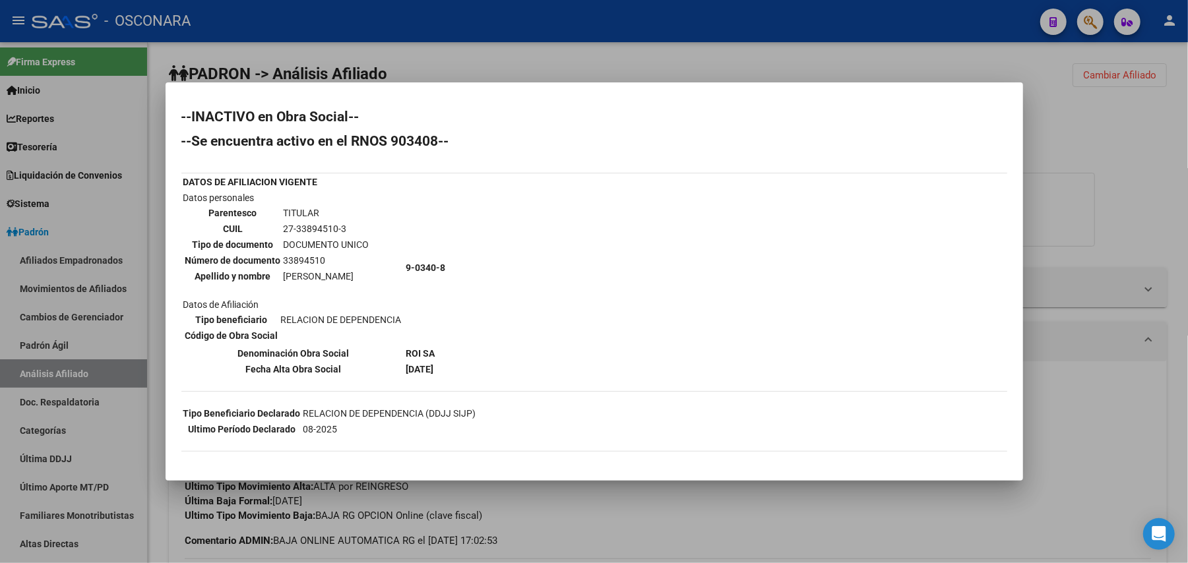
copy b "9-0340-8"
click at [636, 515] on div at bounding box center [594, 281] width 1188 height 563
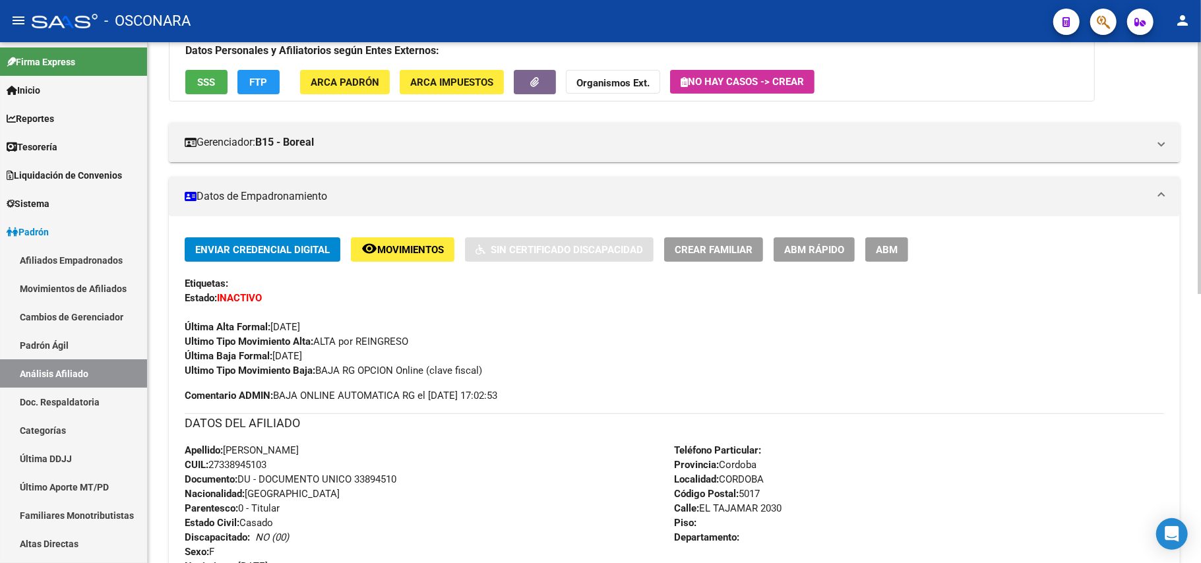
scroll to position [264, 0]
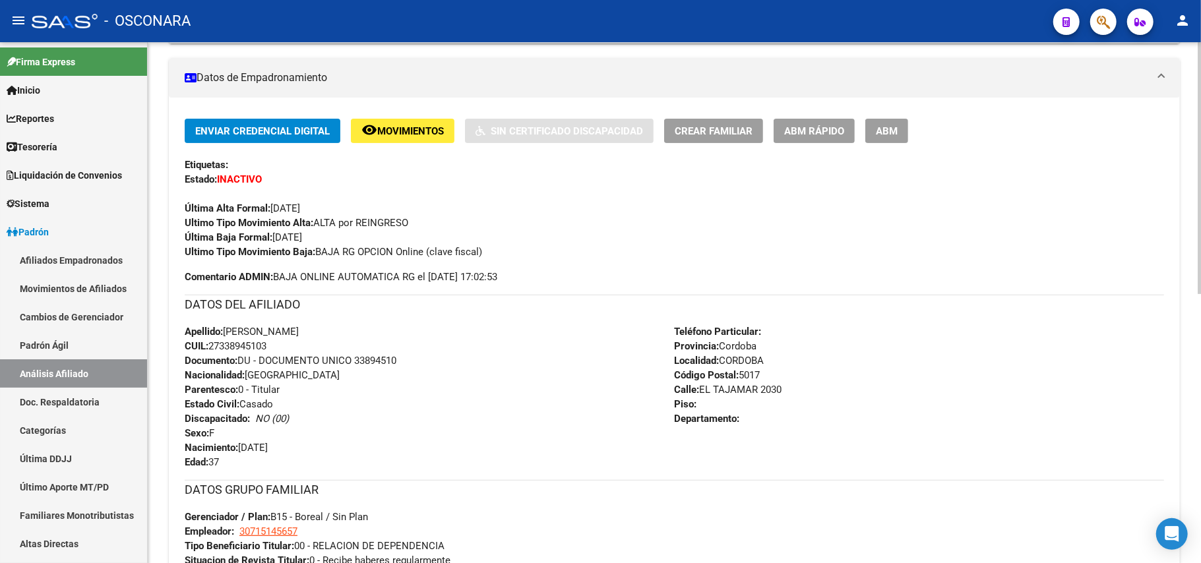
drag, startPoint x: 224, startPoint y: 333, endPoint x: 274, endPoint y: 344, distance: 51.2
click at [274, 344] on div "Apellido: MORALES JULIA SOFIA CUIL: 27338945103 Documento: DU - DOCUMENTO UNICO…" at bounding box center [430, 397] width 490 height 145
copy div "MORALES JULIA SOFIA CUIL: 27338945103"
click at [64, 348] on link "Padrón Ágil" at bounding box center [73, 345] width 147 height 28
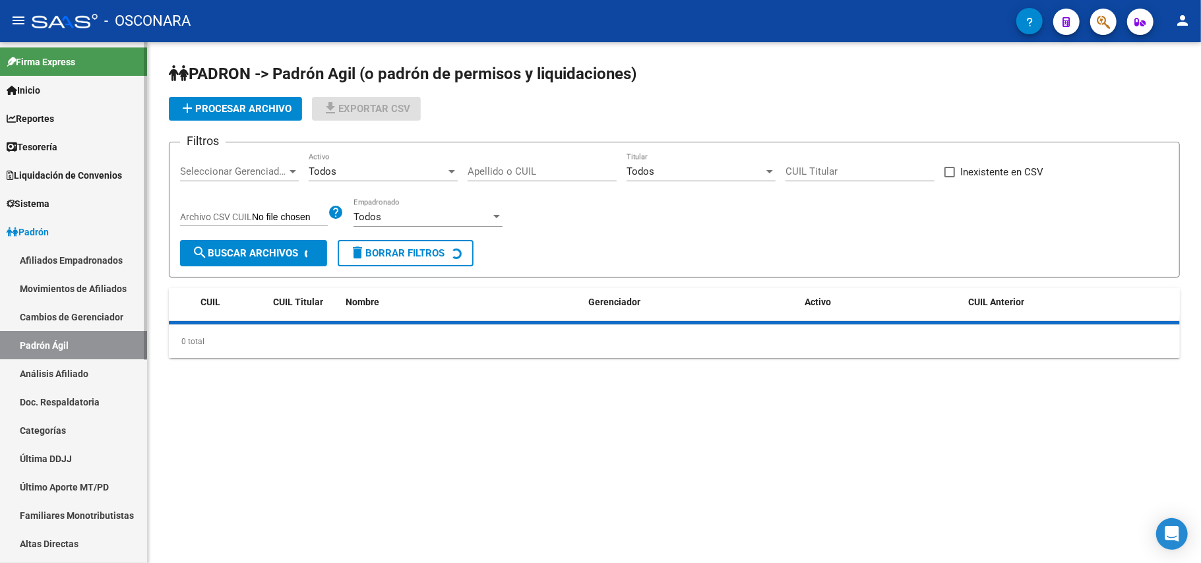
drag, startPoint x: 74, startPoint y: 364, endPoint x: 90, endPoint y: 354, distance: 19.2
click at [75, 364] on link "Análisis Afiliado" at bounding box center [73, 374] width 147 height 28
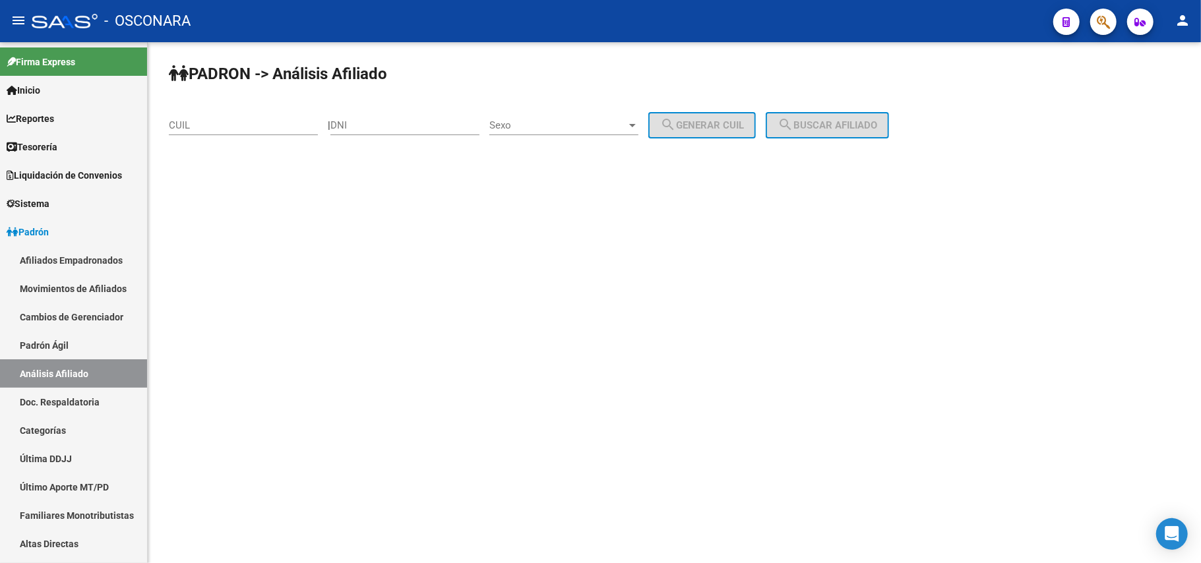
click at [367, 119] on input "DNI" at bounding box center [404, 125] width 149 height 12
paste input "36998785"
type input "36998785"
click at [639, 128] on div at bounding box center [633, 125] width 12 height 11
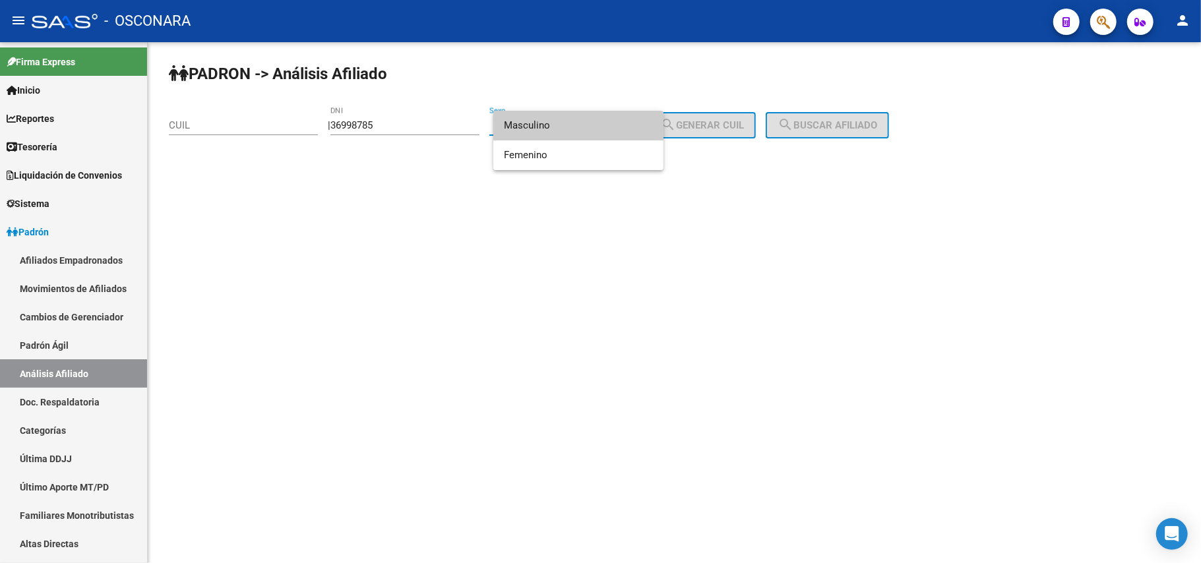
click at [592, 130] on span "Masculino" at bounding box center [578, 126] width 149 height 30
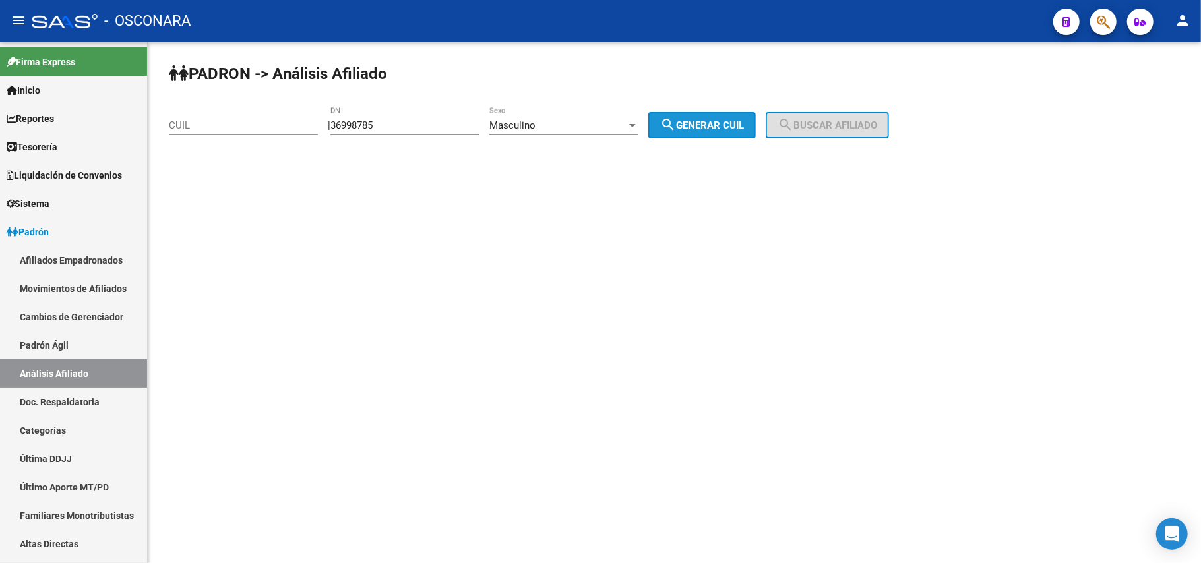
click at [695, 122] on span "search Generar CUIL" at bounding box center [702, 125] width 84 height 12
type input "20-36998785-3"
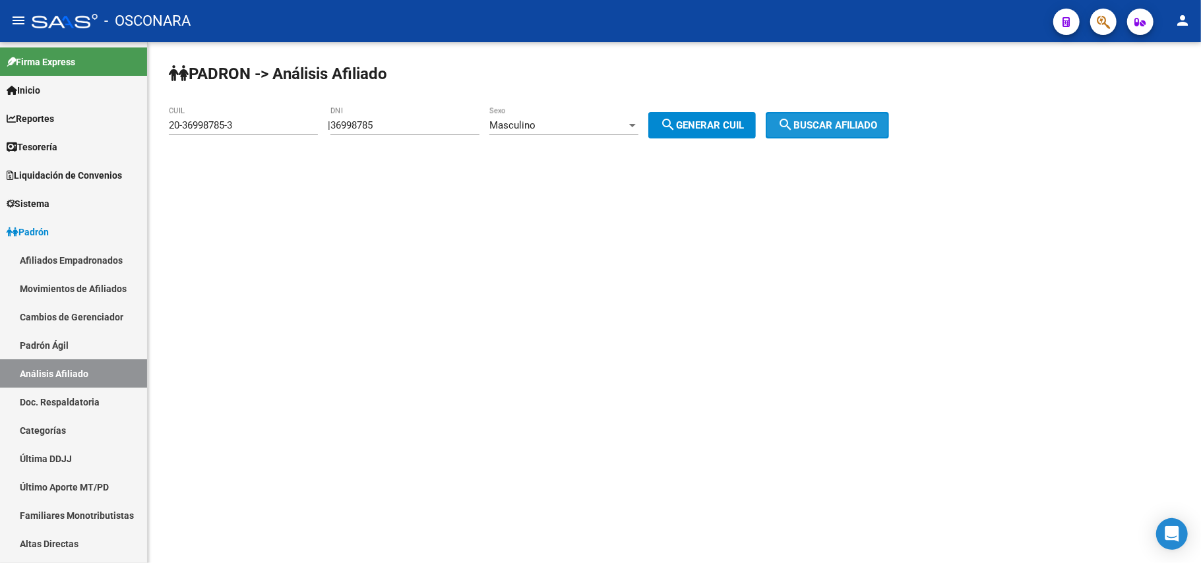
click at [817, 119] on span "search Buscar afiliado" at bounding box center [828, 125] width 100 height 12
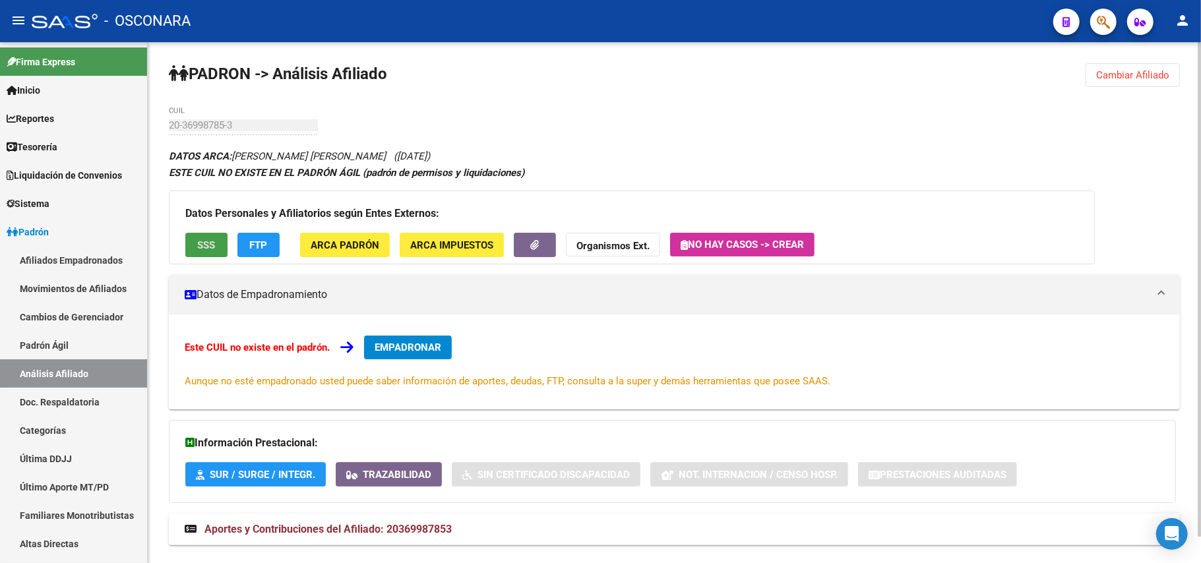
click at [206, 241] on span "SSS" at bounding box center [207, 245] width 18 height 12
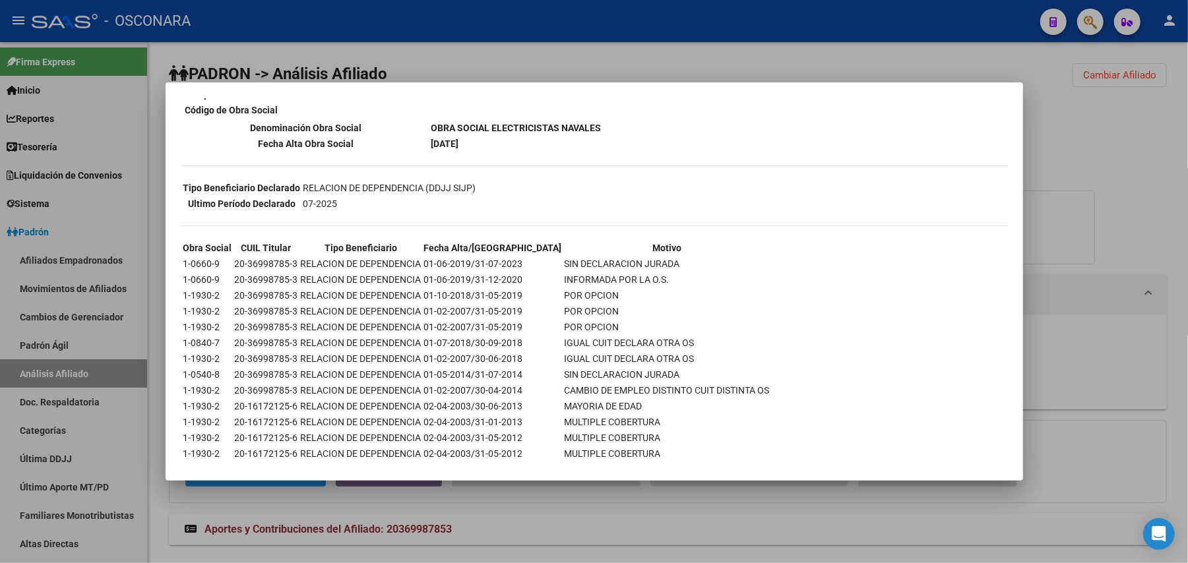
scroll to position [203, 0]
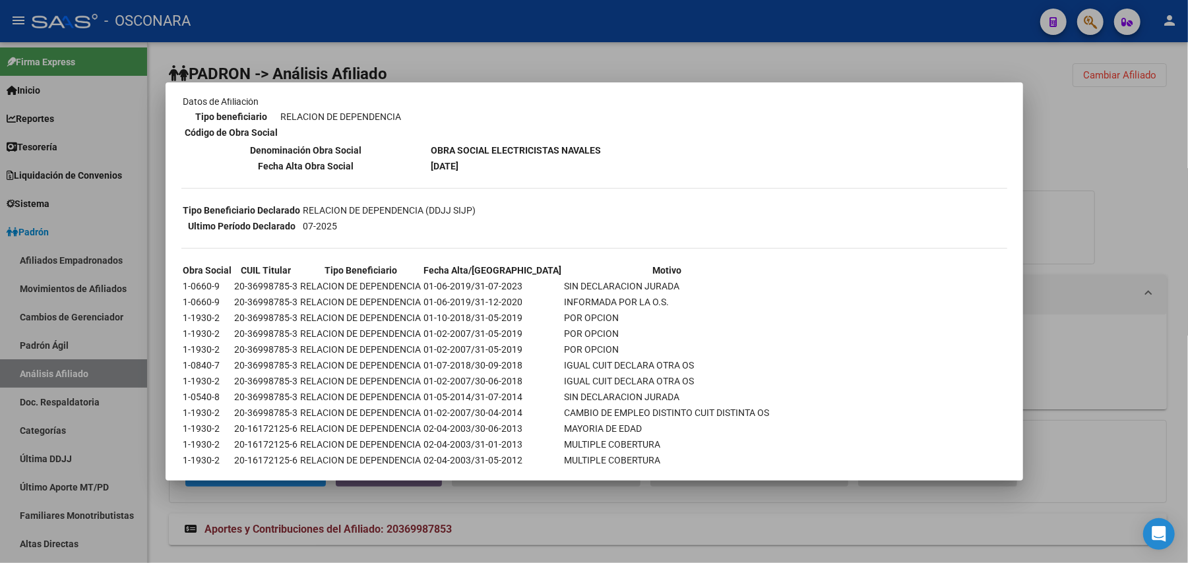
click at [212, 311] on td "1-1930-2" at bounding box center [208, 318] width 50 height 15
click at [217, 279] on td "1-0660-9" at bounding box center [208, 286] width 50 height 15
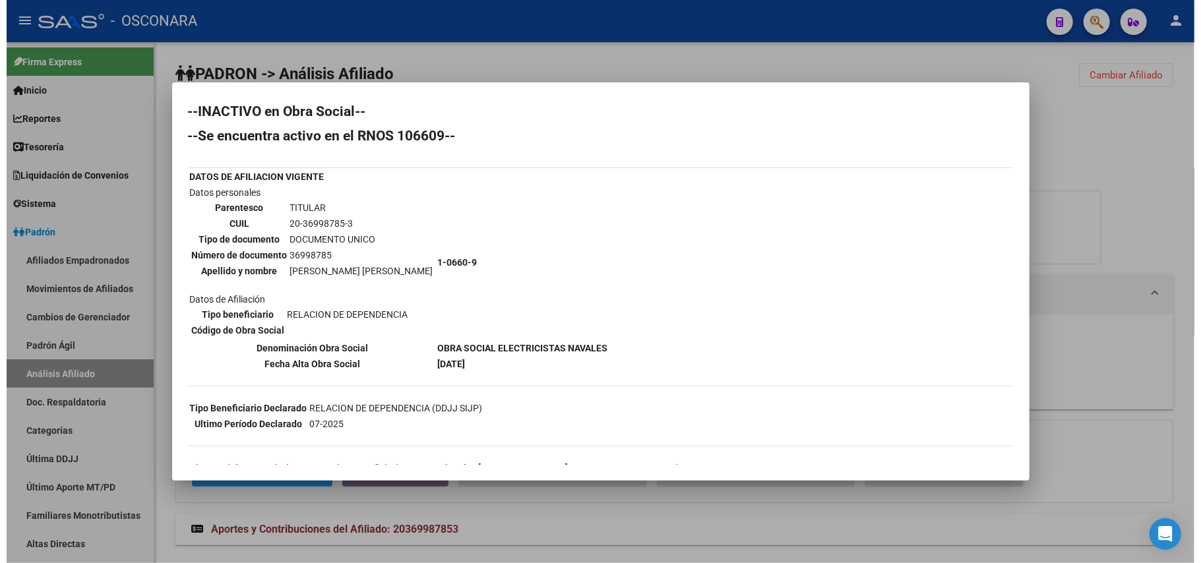
scroll to position [0, 0]
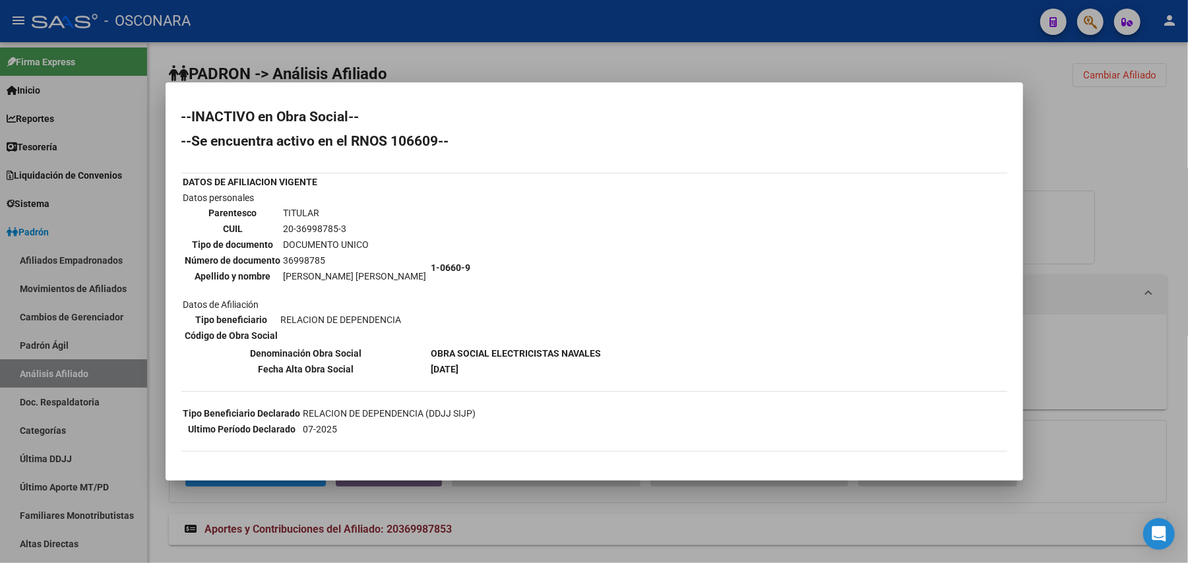
click at [635, 530] on div at bounding box center [594, 281] width 1188 height 563
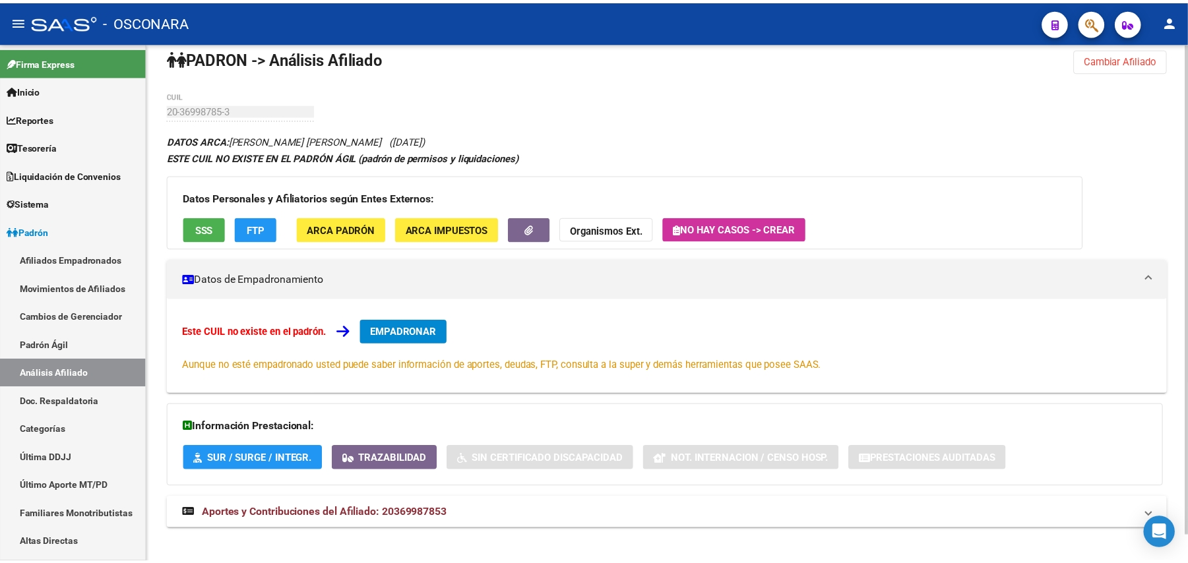
scroll to position [29, 0]
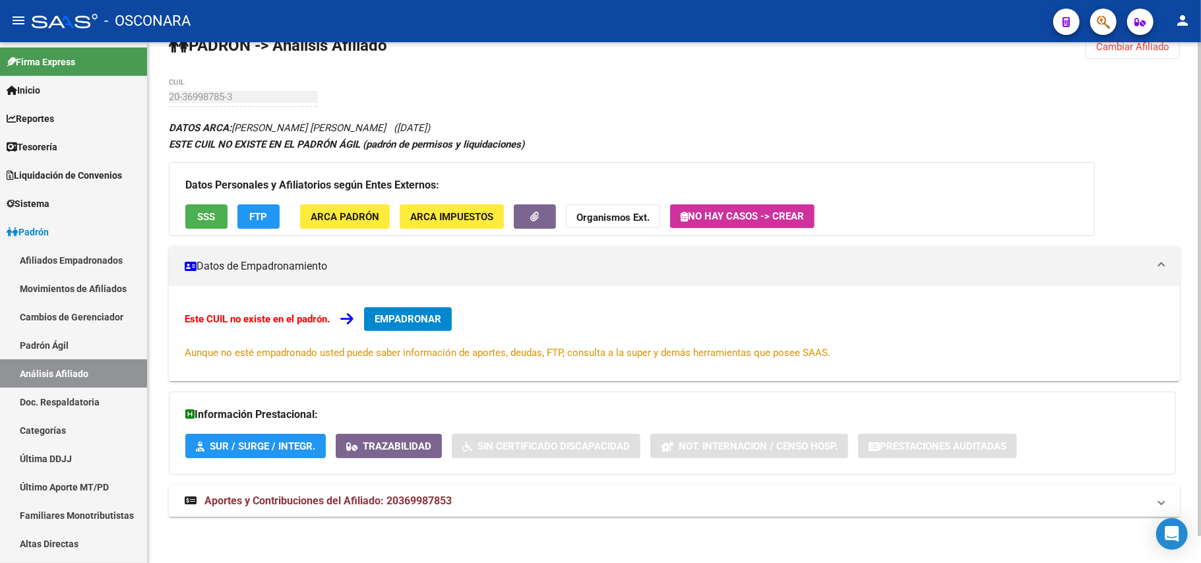
drag, startPoint x: 455, startPoint y: 503, endPoint x: 387, endPoint y: 501, distance: 68.0
click at [387, 501] on mat-panel-title "Aportes y Contribuciones del Afiliado: 20369987853" at bounding box center [667, 501] width 964 height 15
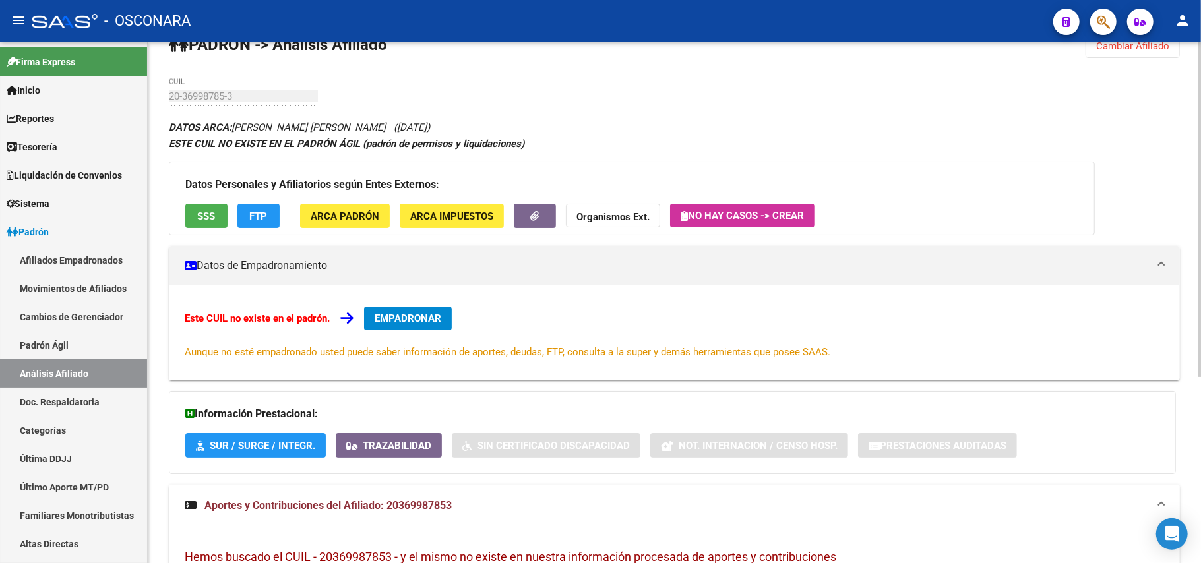
copy span "20369987853"
click at [199, 216] on span "SSS" at bounding box center [207, 216] width 18 height 12
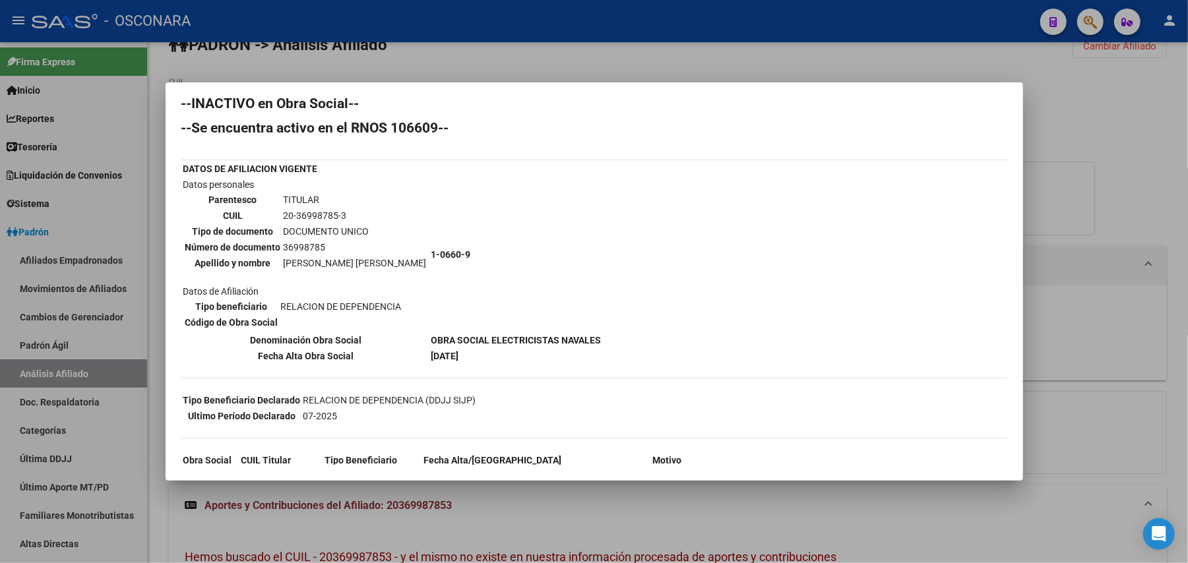
scroll to position [0, 0]
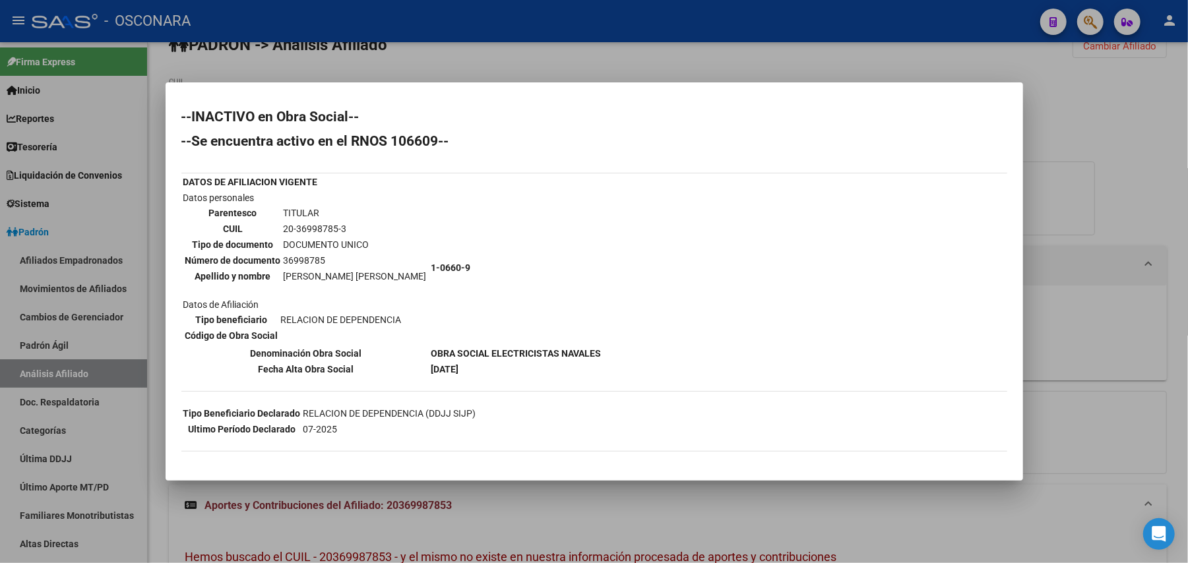
drag, startPoint x: 404, startPoint y: 344, endPoint x: 573, endPoint y: 346, distance: 168.9
click at [573, 348] on b "OBRA SOCIAL ELECTRICISTAS NAVALES" at bounding box center [516, 353] width 170 height 11
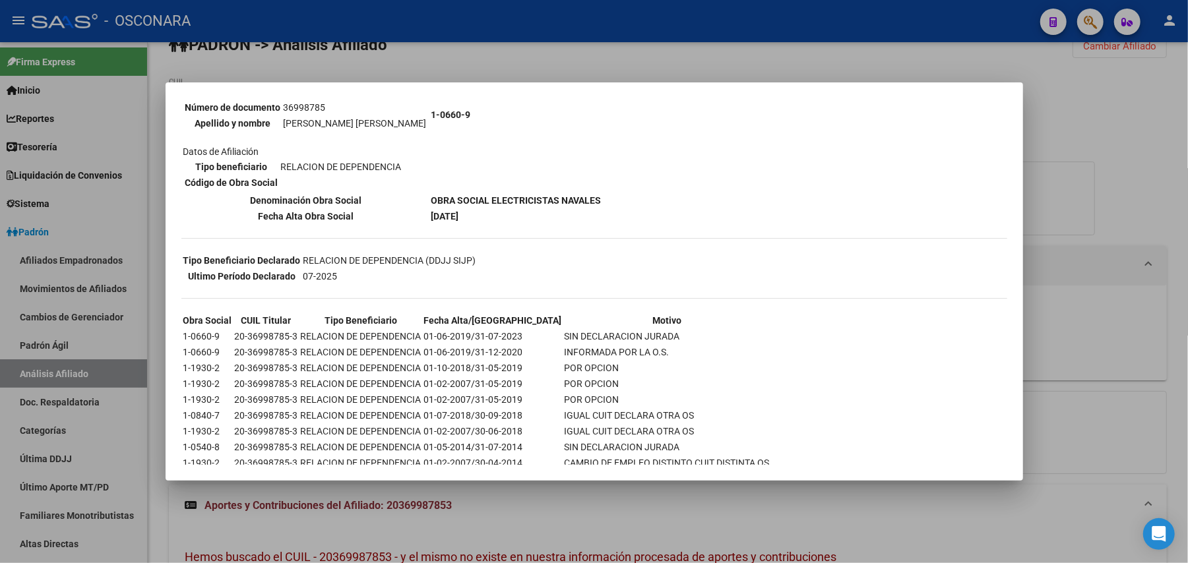
scroll to position [175, 0]
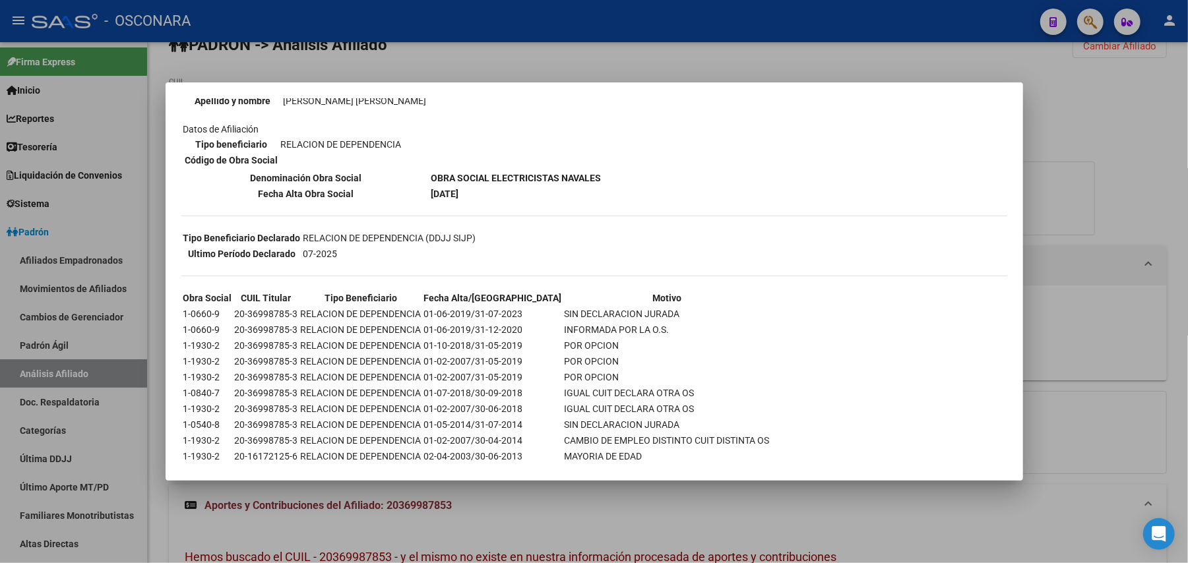
copy b "OBRA SOCIAL ELECTRICISTAS NAVALES"
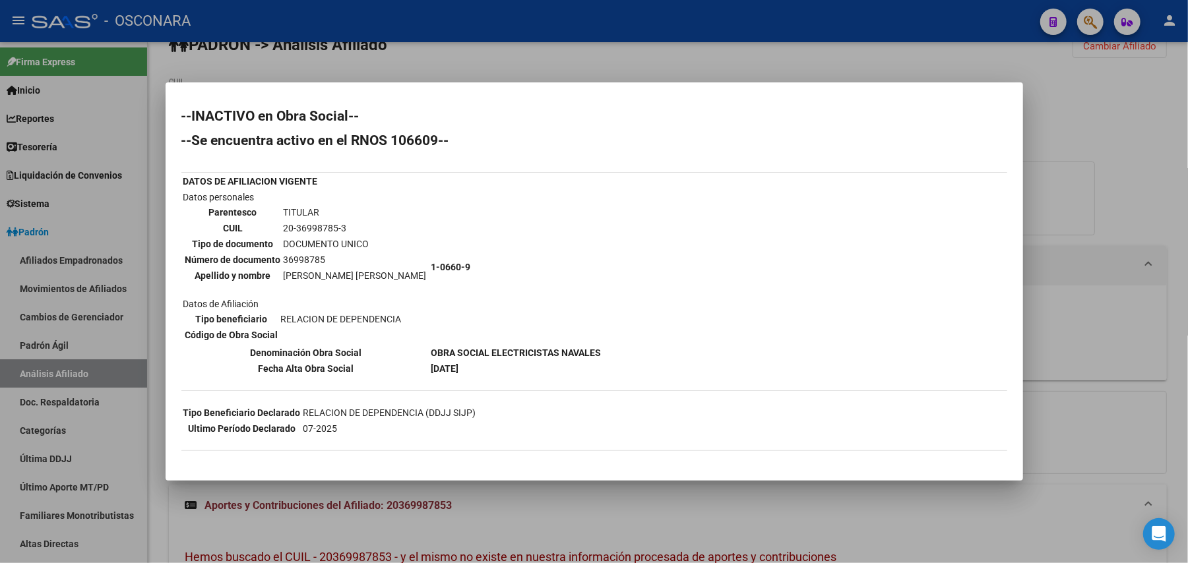
scroll to position [0, 0]
drag, startPoint x: 394, startPoint y: 278, endPoint x: 282, endPoint y: 270, distance: 112.4
click at [283, 270] on td "ESPINOZA FRANCO BRUNO" at bounding box center [355, 276] width 144 height 15
copy td "ESPINOZA FRANCO BRUNO"
drag, startPoint x: 354, startPoint y: 225, endPoint x: 284, endPoint y: 226, distance: 69.9
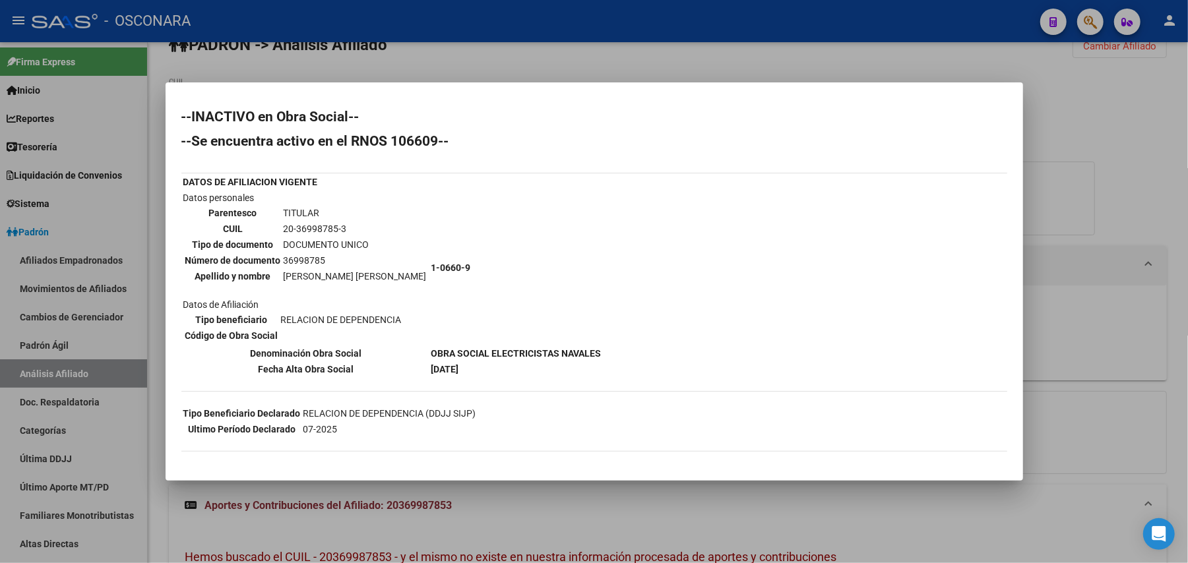
click at [284, 226] on td "20-36998785-3" at bounding box center [355, 229] width 144 height 15
click at [349, 222] on td "20-36998785-3" at bounding box center [355, 229] width 144 height 15
drag, startPoint x: 342, startPoint y: 230, endPoint x: 280, endPoint y: 227, distance: 62.1
click at [283, 227] on td "20-36998785-3" at bounding box center [355, 229] width 144 height 15
copy td "20-36998785-3"
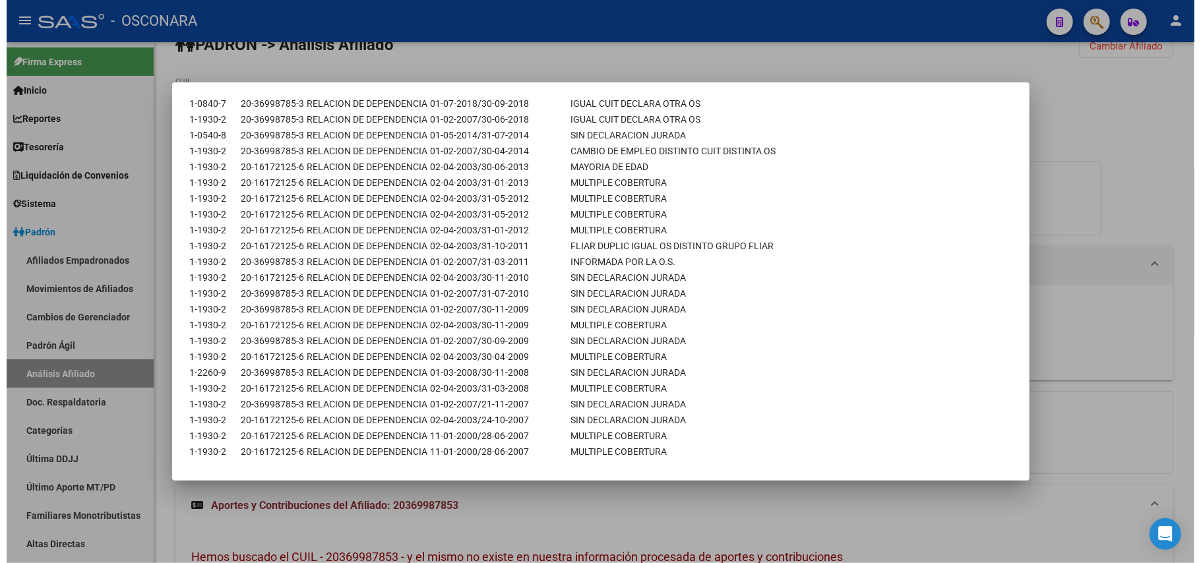
scroll to position [467, 0]
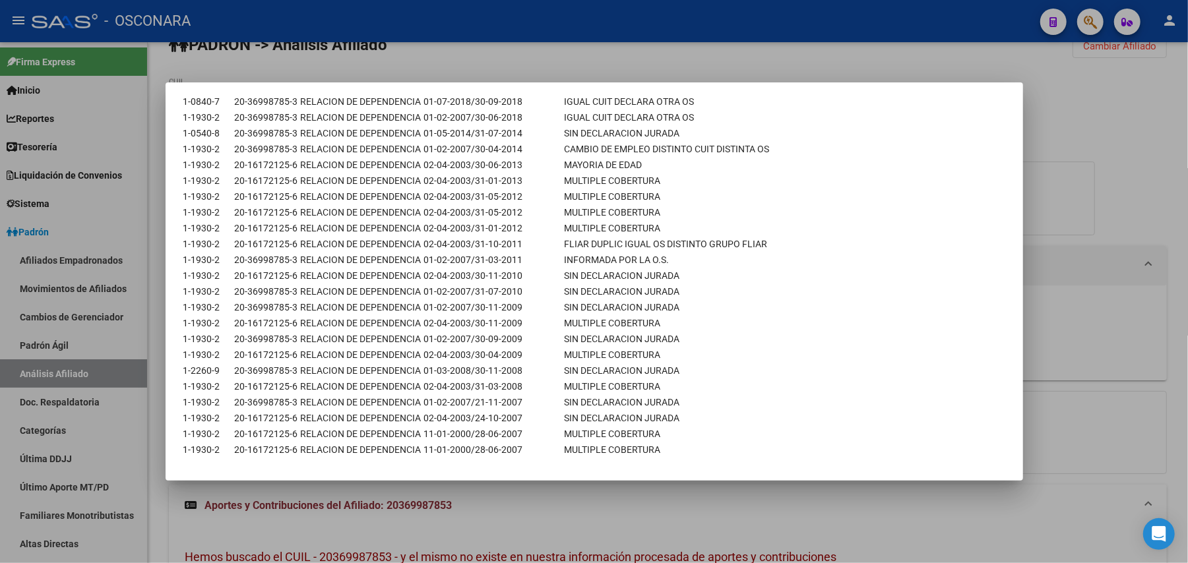
click at [518, 509] on div at bounding box center [594, 281] width 1188 height 563
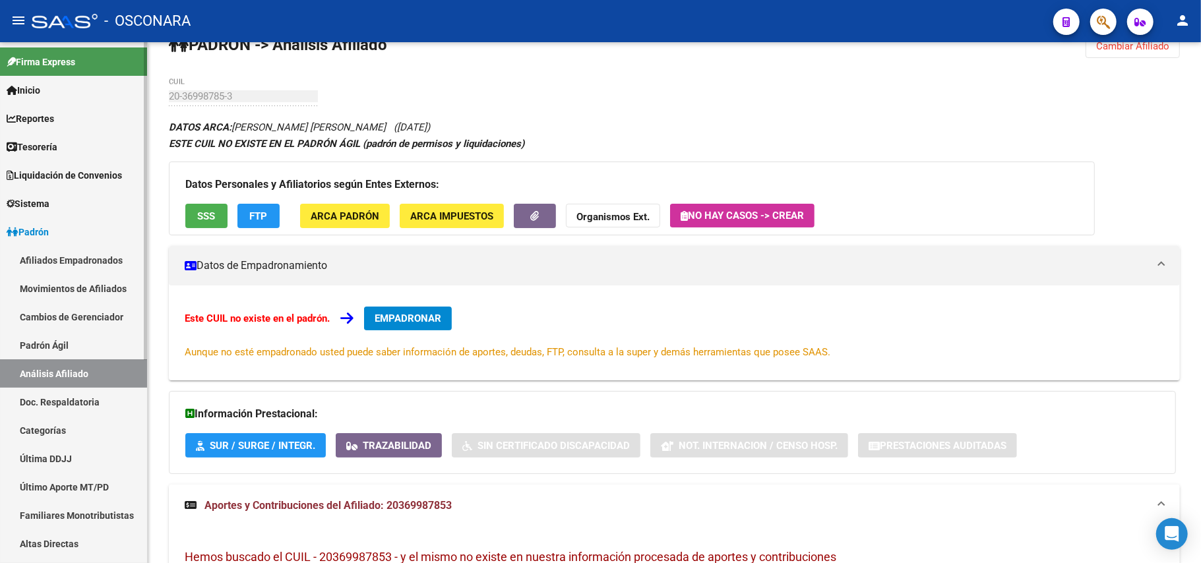
click at [57, 350] on link "Padrón Ágil" at bounding box center [73, 345] width 147 height 28
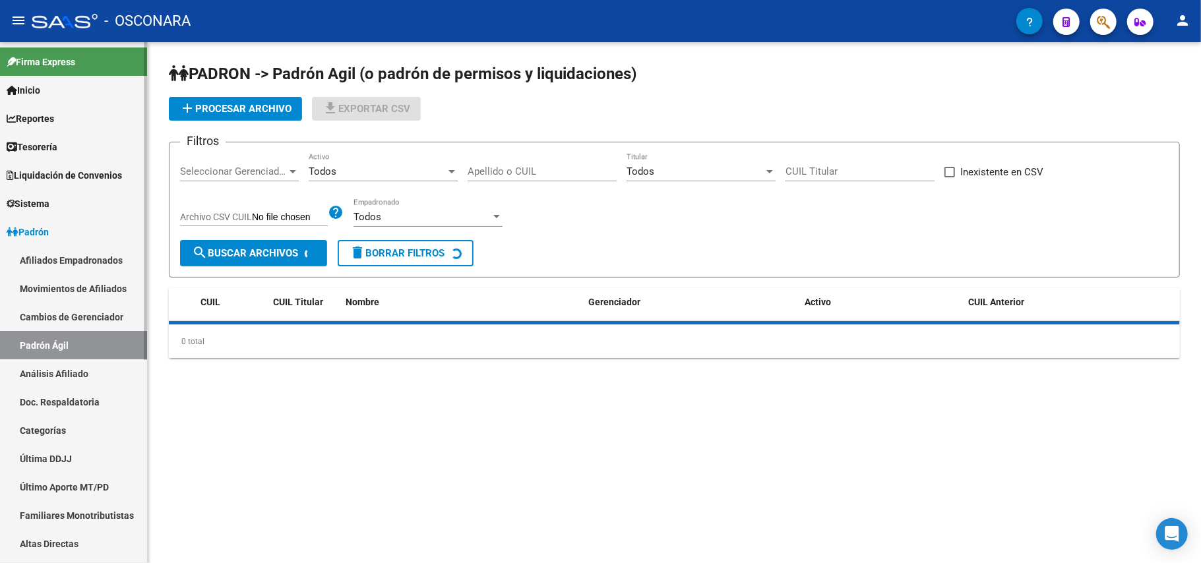
click at [63, 370] on link "Análisis Afiliado" at bounding box center [73, 374] width 147 height 28
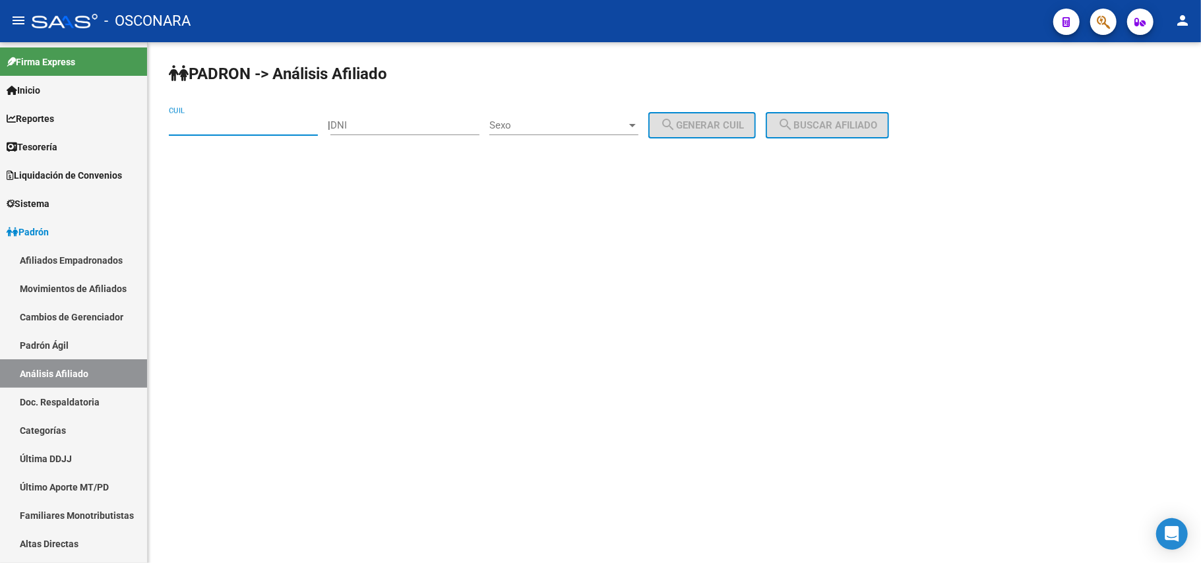
click at [189, 125] on input "CUIL" at bounding box center [243, 125] width 149 height 12
paste input "20-37807284-1"
type input "20-37807284-1"
click at [794, 123] on mat-icon "search" at bounding box center [786, 125] width 16 height 16
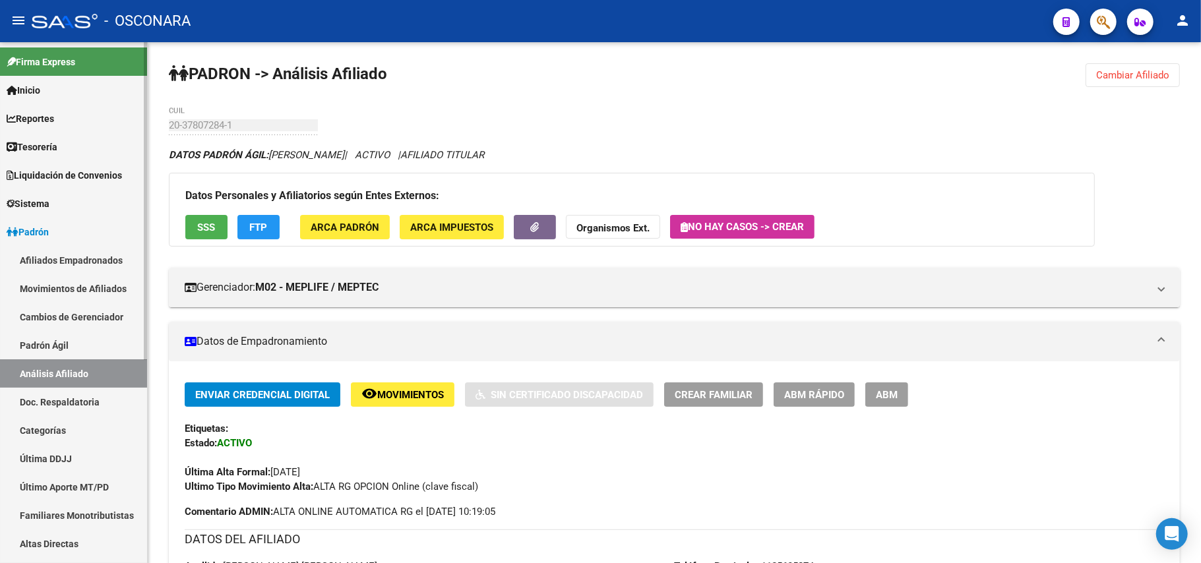
click at [71, 336] on link "Padrón Ágil" at bounding box center [73, 345] width 147 height 28
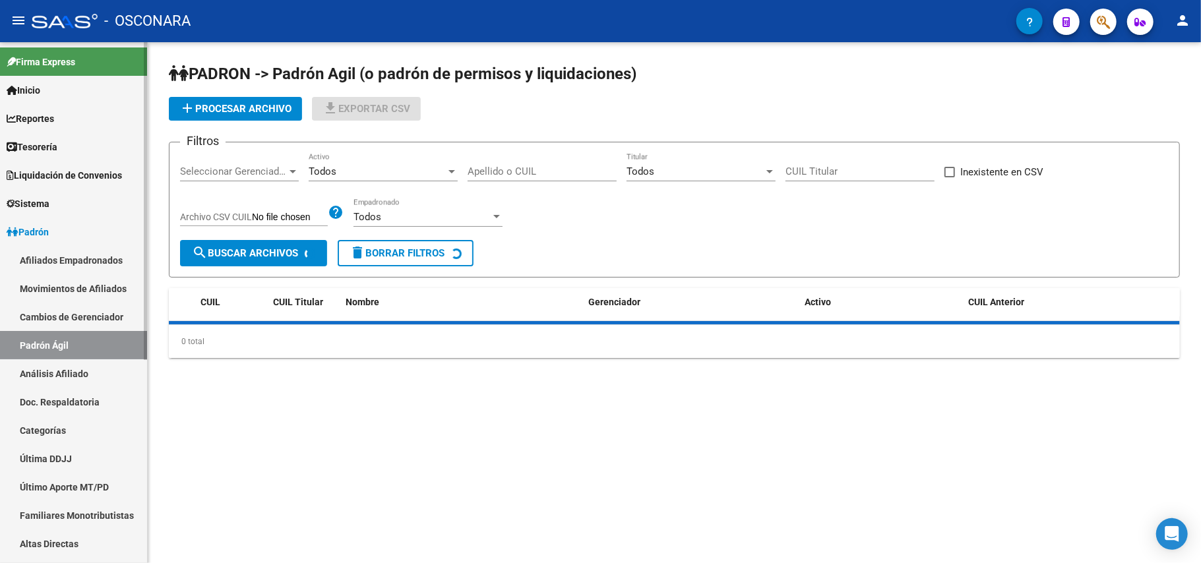
drag, startPoint x: 75, startPoint y: 367, endPoint x: 85, endPoint y: 348, distance: 21.8
click at [75, 368] on link "Análisis Afiliado" at bounding box center [73, 374] width 147 height 28
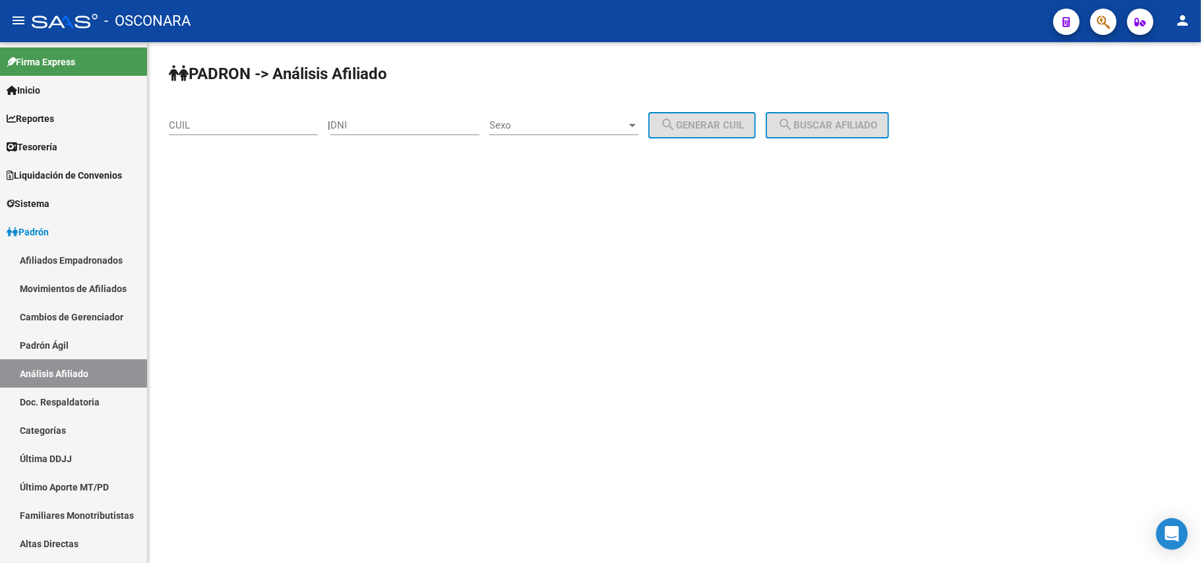
click at [220, 121] on input "CUIL" at bounding box center [243, 125] width 149 height 12
paste input "20-37807284-1"
type input "20-37807284-1"
click at [848, 129] on span "search Buscar afiliado" at bounding box center [828, 125] width 100 height 12
